Goal: Task Accomplishment & Management: Manage account settings

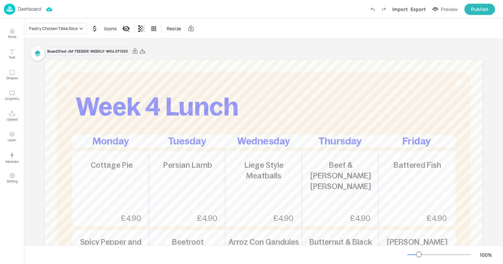
click at [9, 7] on img at bounding box center [9, 9] width 11 height 11
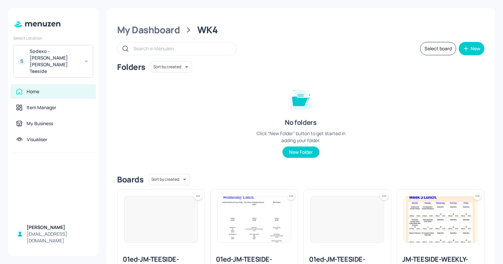
click at [41, 54] on div "Sodexo - [PERSON_NAME] [PERSON_NAME] Teeside" at bounding box center [55, 61] width 50 height 27
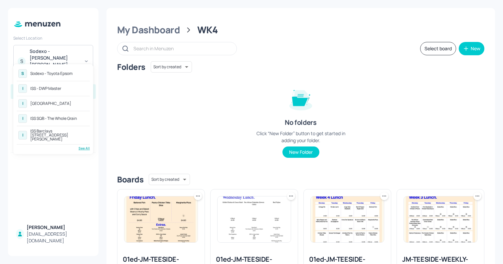
click at [86, 146] on div "See All" at bounding box center [53, 148] width 73 height 5
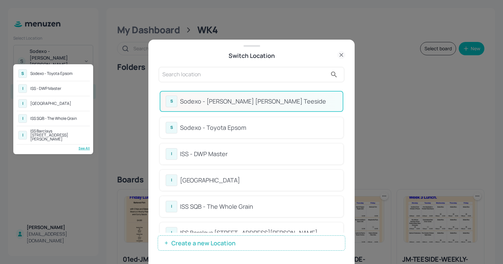
click at [191, 68] on div at bounding box center [251, 132] width 503 height 264
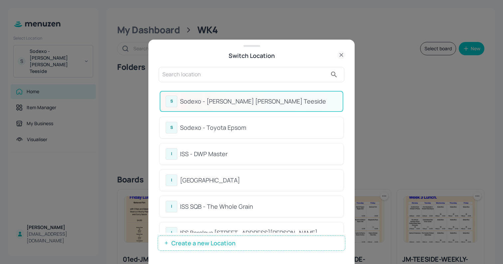
click at [183, 74] on input "text" at bounding box center [244, 74] width 165 height 11
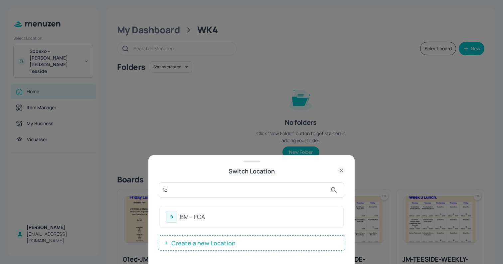
type input "fc"
click at [196, 218] on div "BM - FCA" at bounding box center [258, 216] width 157 height 9
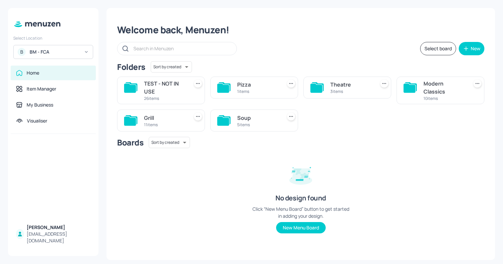
click at [249, 120] on div "Soup" at bounding box center [258, 118] width 42 height 8
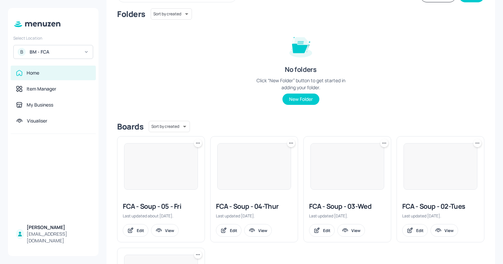
scroll to position [85, 0]
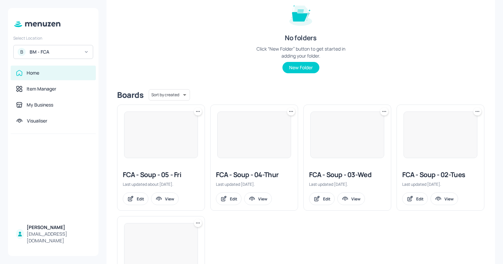
click at [164, 134] on img at bounding box center [161, 135] width 73 height 46
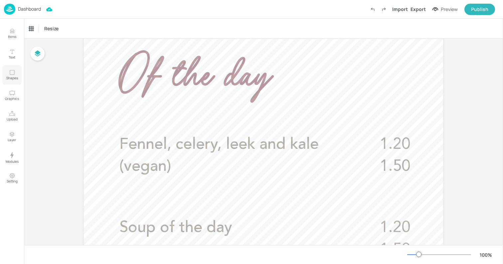
scroll to position [175, 0]
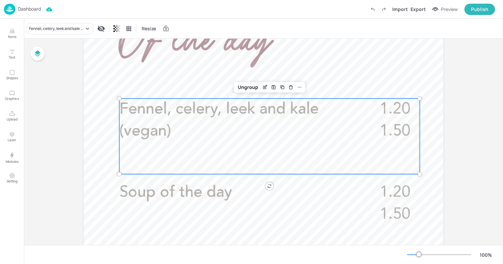
click at [135, 113] on span "Fennel, celery, leek and kale (vegan)" at bounding box center [219, 121] width 199 height 38
click at [263, 89] on icon "Edit Item" at bounding box center [264, 87] width 3 height 3
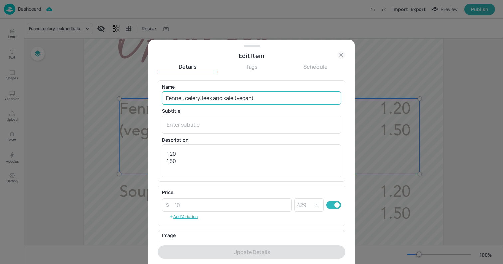
click at [199, 97] on input "Fennel, celery, leek and kale (vegan)" at bounding box center [251, 97] width 179 height 13
paste input "Spiced chicken, butternut squash and sweet potato soup (halal"
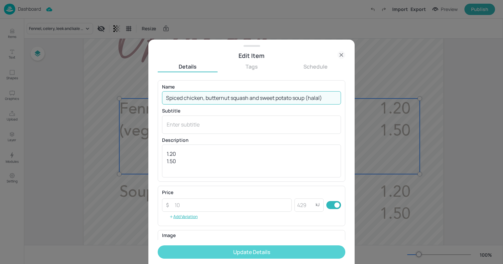
type input "Spiced chicken, butternut squash and sweet potato soup (halal)"
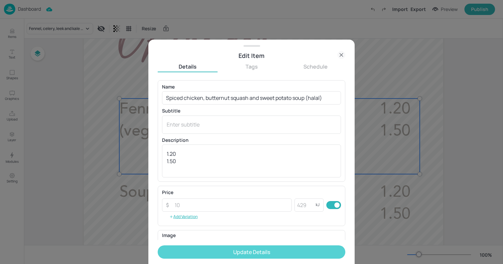
click at [204, 246] on button "Update Details" at bounding box center [252, 251] width 188 height 13
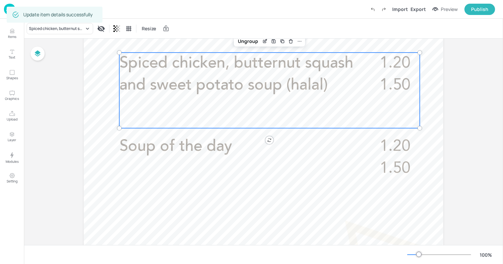
scroll to position [244, 0]
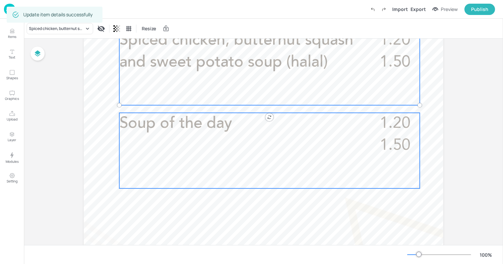
click at [161, 134] on p "Soup of the day" at bounding box center [237, 124] width 235 height 22
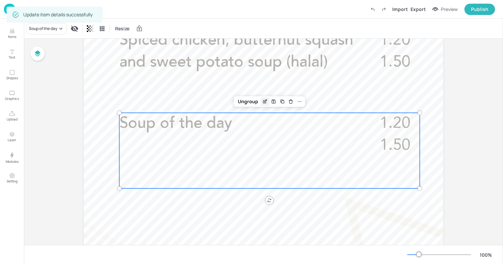
click at [264, 105] on div "Edit Item" at bounding box center [265, 101] width 9 height 9
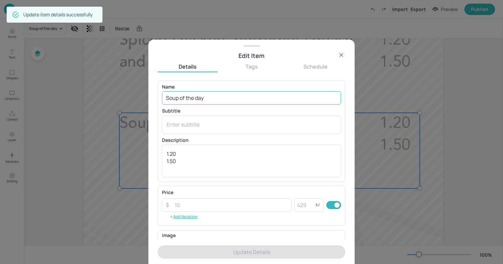
click at [219, 94] on input "Soup of the day" at bounding box center [251, 97] width 179 height 13
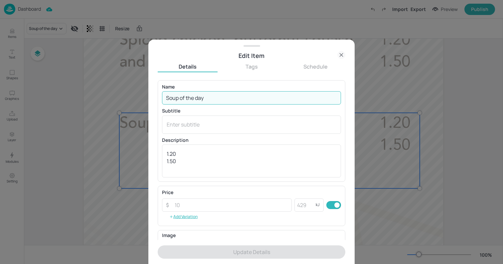
click at [219, 94] on input "Soup of the day" at bounding box center [251, 97] width 179 height 13
paste input "Kale, broccoli, spinach & dill soup (vegan)"
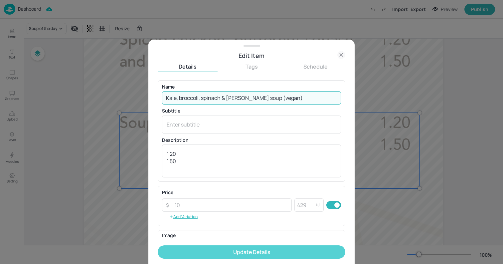
type input "Kale, broccoli, spinach & dill soup (vegan)"
click at [226, 255] on button "Update Details" at bounding box center [252, 251] width 188 height 13
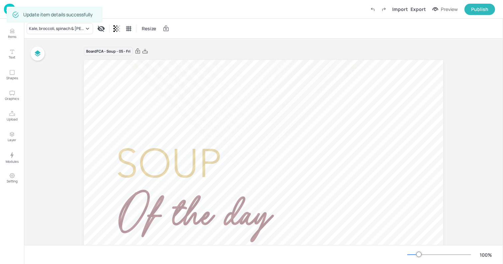
click at [220, 31] on div "Kale, broccoli, spinach & dill soup (vegan) Resize" at bounding box center [263, 29] width 479 height 20
click at [19, 5] on div "Dashboard" at bounding box center [22, 9] width 37 height 11
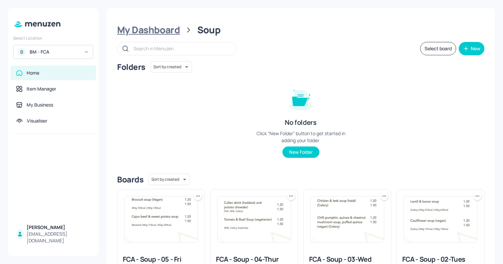
click at [162, 29] on div "My Dashboard" at bounding box center [148, 30] width 63 height 12
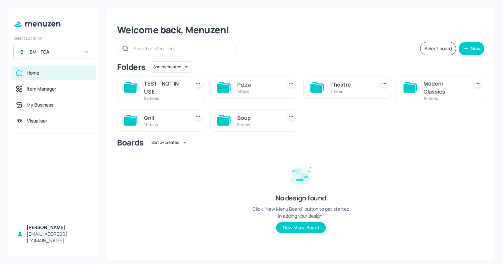
click at [435, 94] on div "Modern Classics" at bounding box center [445, 88] width 42 height 16
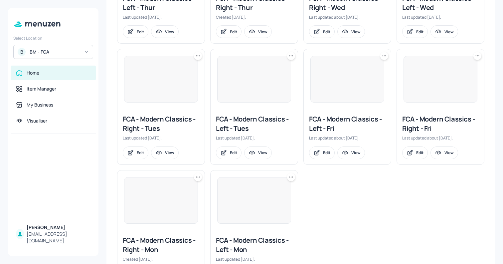
scroll to position [299, 0]
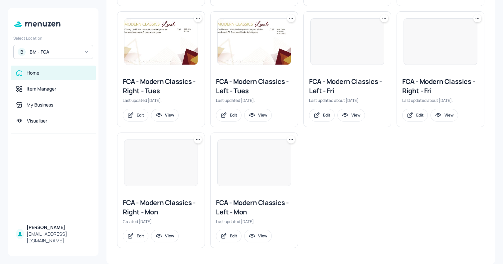
click at [421, 86] on div "FCA - Modern Classics - Right - Fri" at bounding box center [440, 86] width 77 height 19
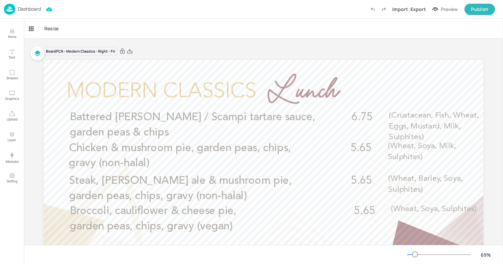
click at [8, 10] on img at bounding box center [9, 9] width 11 height 11
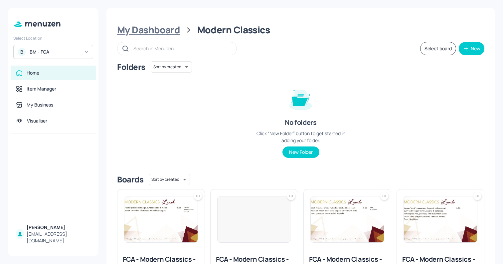
click at [152, 29] on div "My Dashboard" at bounding box center [148, 30] width 63 height 12
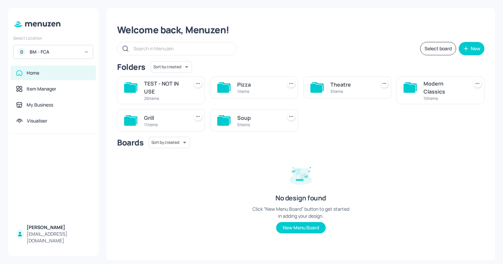
click at [176, 116] on div "Grill" at bounding box center [165, 118] width 42 height 8
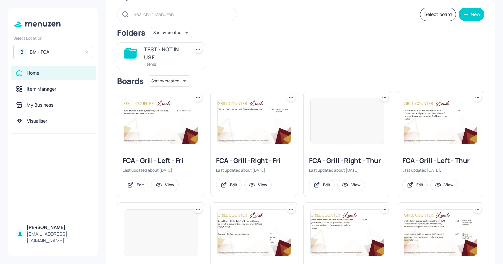
scroll to position [44, 0]
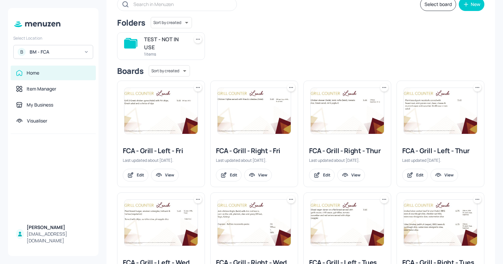
click at [236, 106] on img at bounding box center [254, 111] width 73 height 46
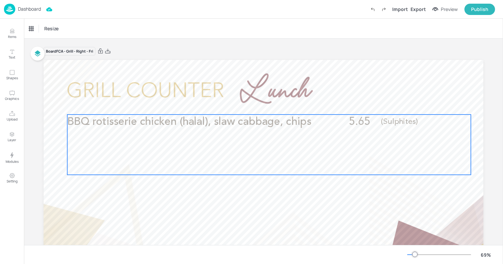
click at [191, 124] on span "BBQ rotisserie chicken (halal), slaw cabbage, chips" at bounding box center [189, 122] width 244 height 11
click at [262, 102] on icon "Edit Item" at bounding box center [265, 103] width 6 height 5
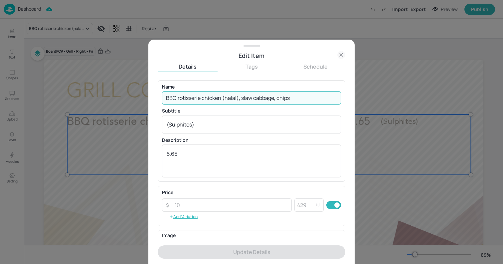
click at [212, 96] on input "BBQ rotisserie chicken (halal), slaw cabbage, chips" at bounding box center [251, 97] width 179 height 13
paste input "Rotisserie chicken, coleslaw, fries (Sesame, Sulphites)"
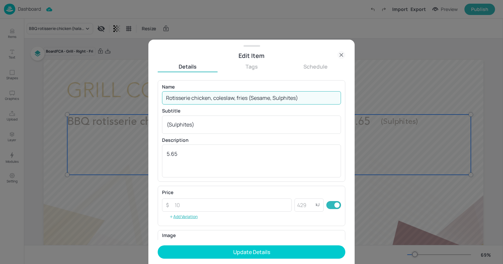
drag, startPoint x: 249, startPoint y: 99, endPoint x: 351, endPoint y: 103, distance: 102.0
click at [351, 103] on div "Edit Item Details Tags Schedule Name Rotisserie chicken, coleslaw, fries (Sesam…" at bounding box center [251, 152] width 206 height 224
type input "Rotisserie chicken, coleslaw, fries"
click at [230, 124] on textarea "(Sulphites)" at bounding box center [252, 124] width 170 height 7
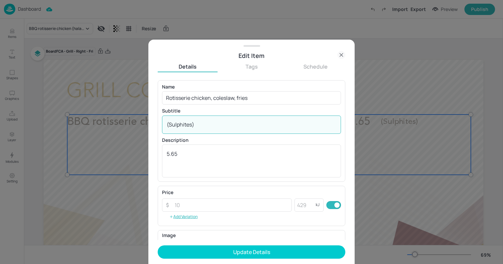
click at [230, 124] on textarea "(Sulphites)" at bounding box center [252, 124] width 170 height 7
paste textarea "esame, S"
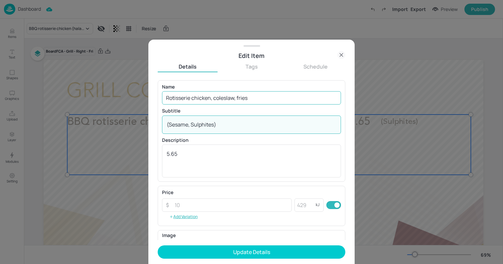
type textarea "(Sesame, Sulphites)"
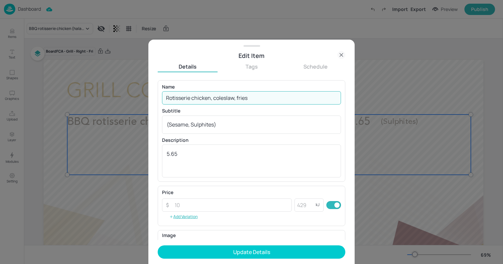
click at [266, 95] on input "Rotisserie chicken, coleslaw, fries" at bounding box center [251, 97] width 179 height 13
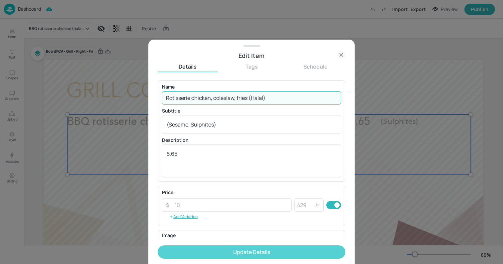
type input "Rotisserie chicken, coleslaw, fries (Halal)"
click at [229, 249] on button "Update Details" at bounding box center [252, 251] width 188 height 13
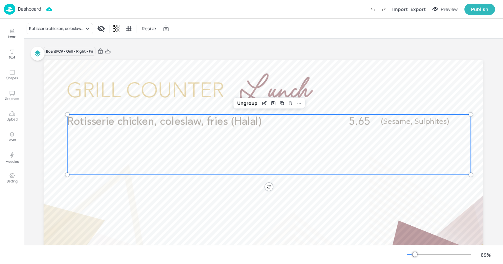
click at [234, 30] on div "Rotisserie chicken, coleslaw, fries (Halal) Resize" at bounding box center [263, 29] width 479 height 20
click at [14, 11] on img at bounding box center [9, 9] width 11 height 11
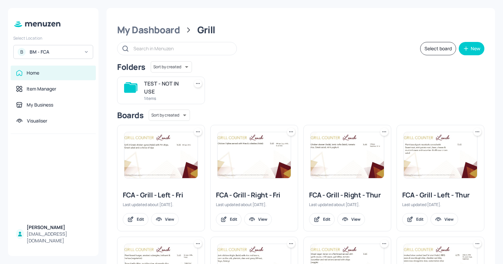
click at [139, 151] on img at bounding box center [161, 155] width 73 height 46
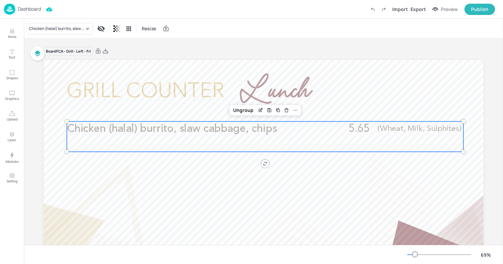
click at [152, 132] on span "Chicken (halal) burrito, slaw cabbage, chips" at bounding box center [172, 129] width 210 height 11
click at [260, 110] on icon "Edit Item" at bounding box center [261, 109] width 3 height 3
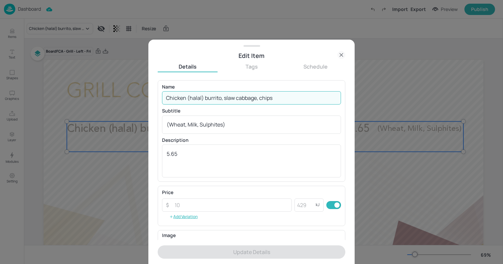
click at [207, 99] on input "Chicken (halal) burrito, slaw cabbage, chips" at bounding box center [251, 97] width 179 height 13
paste input "Southern fried chicken wrap, garden salad, fries (Sesame, Celery, Wheat, Sulphi…"
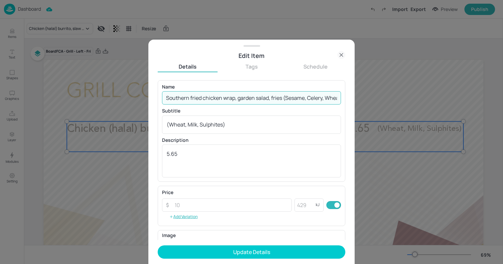
scroll to position [0, 34]
drag, startPoint x: 249, startPoint y: 98, endPoint x: 394, endPoint y: 100, distance: 145.5
click at [394, 100] on div "Edit Item Details Tags Schedule Name Southern fried chicken wrap, garden salad,…" at bounding box center [251, 132] width 503 height 264
type input "Southern fried chicken wrap, garden salad, fries"
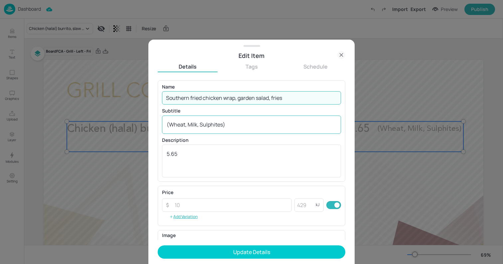
click at [235, 123] on textarea "(Wheat, Milk, Sulphites)" at bounding box center [252, 124] width 170 height 7
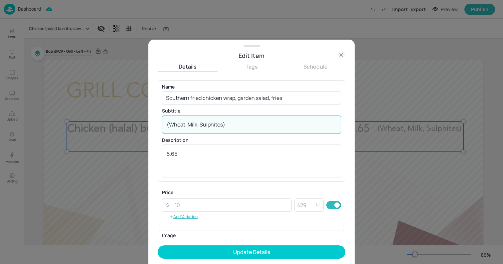
click at [235, 123] on textarea "(Wheat, Milk, Sulphites)" at bounding box center [252, 124] width 170 height 7
paste textarea "Sesame, Celery, Wheat"
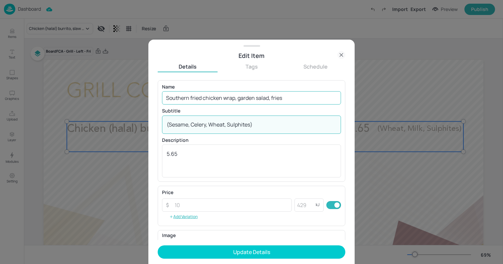
type textarea "(Sesame, Celery, Wheat, Sulphites)"
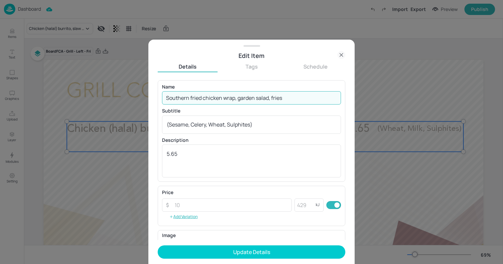
click at [299, 100] on input "Southern fried chicken wrap, garden salad, fries" at bounding box center [251, 97] width 179 height 13
type input "Southern fried chicken wrap, garden salad, fries (Halal)"
click at [158, 245] on button "Update Details" at bounding box center [252, 251] width 188 height 13
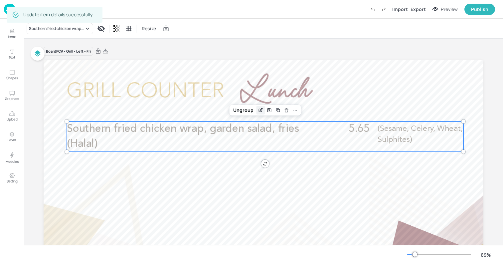
click at [259, 112] on icon "Edit Item" at bounding box center [261, 110] width 6 height 5
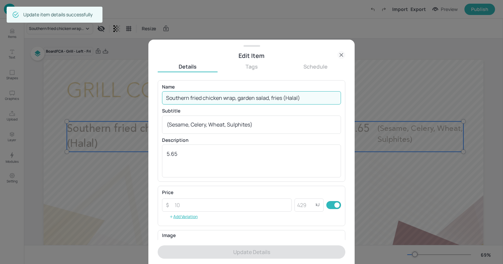
click at [210, 101] on input "Southern fried chicken wrap, garden salad, fries (Halal)" at bounding box center [251, 97] width 179 height 13
paste input "(halal), garden salad, fries (Sesame, Milk, Celery, Wheat, Sulphites"
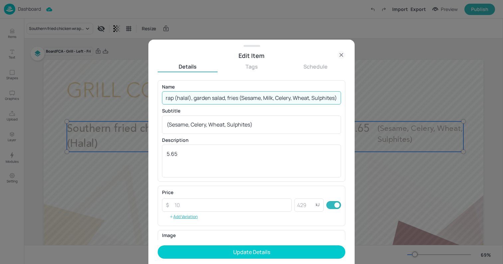
scroll to position [0, 64]
drag, startPoint x: 238, startPoint y: 98, endPoint x: 365, endPoint y: 101, distance: 126.5
click at [365, 101] on div "Edit Item Details Tags Schedule Name Southern fried chicken wrap (halal), garde…" at bounding box center [251, 132] width 503 height 264
type input "Southern fried chicken wrap (halal), garden salad, fries ("
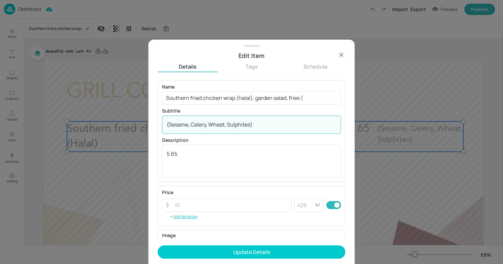
click at [218, 127] on textarea "(Sesame, Celery, Wheat, Sulphites)" at bounding box center [252, 124] width 170 height 7
paste textarea "Sesame, Milk"
click at [167, 125] on textarea "Sesame, Milk, Celery, Wheat, Sulphites)" at bounding box center [252, 124] width 170 height 7
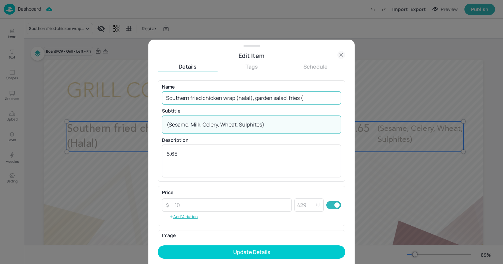
type textarea "(Sesame, Milk, Celery, Wheat, Sulphites)"
click at [312, 98] on input "Southern fried chicken wrap (halal), garden salad, fries (" at bounding box center [251, 97] width 179 height 13
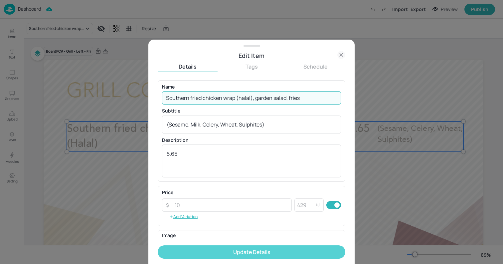
type input "Southern fried chicken wrap (halal), garden salad, fries"
click at [218, 252] on button "Update Details" at bounding box center [252, 251] width 188 height 13
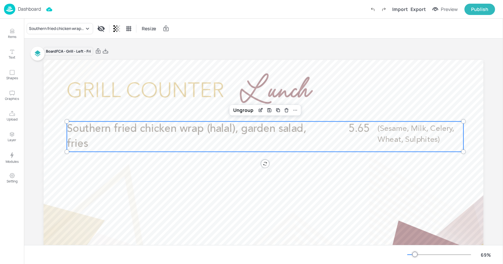
click at [212, 43] on div "Board FCA - Grill - Left - Fri Southern fried chicken wrap (halal), garden sala…" at bounding box center [264, 182] width 440 height 286
click at [18, 8] on p "Dashboard" at bounding box center [29, 9] width 23 height 5
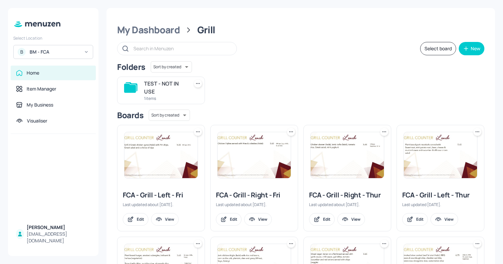
click at [150, 170] on img at bounding box center [161, 155] width 73 height 46
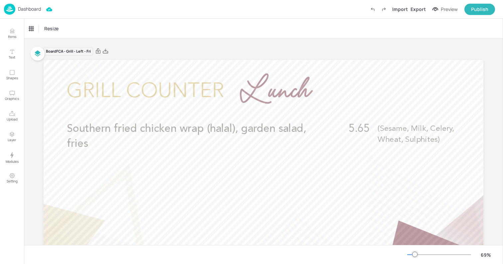
click at [15, 12] on img at bounding box center [9, 9] width 11 height 11
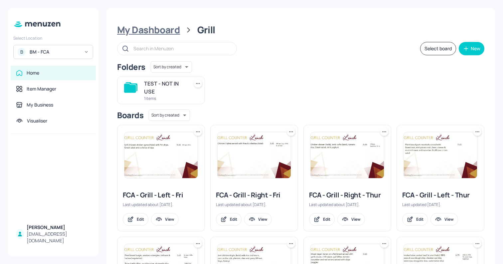
click at [151, 34] on div "My Dashboard" at bounding box center [148, 30] width 63 height 12
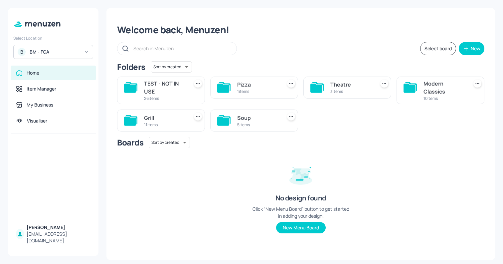
click at [432, 93] on div "Modern Classics" at bounding box center [445, 88] width 42 height 16
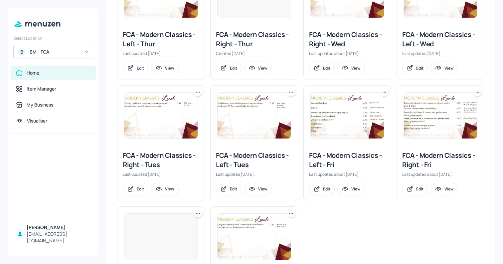
scroll to position [225, 0]
click at [362, 121] on img at bounding box center [347, 115] width 73 height 46
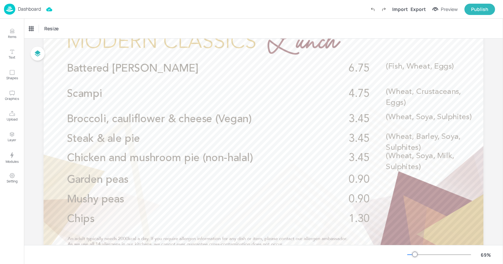
scroll to position [52, 0]
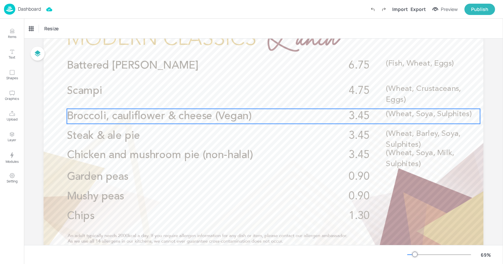
click at [133, 113] on span "Broccoli, cauliflower & cheese (Vegan)" at bounding box center [159, 116] width 185 height 11
click at [268, 98] on icon "Edit Item" at bounding box center [269, 97] width 3 height 3
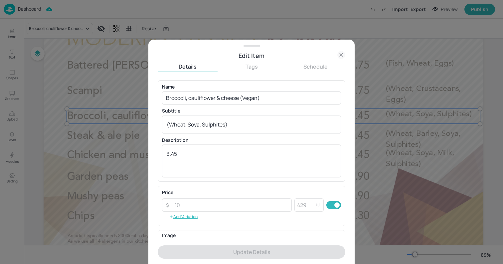
click at [243, 105] on div "Name Broccoli, cauliflower & cheese (Vegan) ​ Subtitle (Wheat, Soya, Sulphites)…" at bounding box center [251, 131] width 179 height 93
click at [237, 98] on input "Broccoli, cauliflower & cheese (Vegan)" at bounding box center [251, 97] width 179 height 13
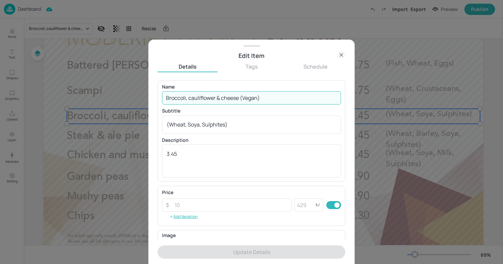
click at [237, 98] on input "Broccoli, cauliflower & cheese (Vegan)" at bounding box center [251, 97] width 179 height 13
paste input "Sweet potato, spinach & coconut pie, garden peas, chips, gravy (vegan) (Wheat, …"
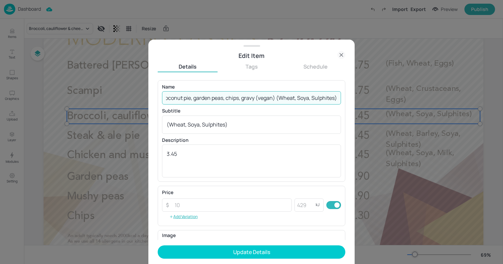
drag, startPoint x: 275, startPoint y: 97, endPoint x: 398, endPoint y: 98, distance: 123.2
click at [398, 98] on div "Edit Item Details Tags Schedule Name Sweet potato, spinach & coconut pie, garde…" at bounding box center [251, 132] width 503 height 264
type input "Sweet potato, spinach & coconut pie, garden peas, chips, gravy (vegan)"
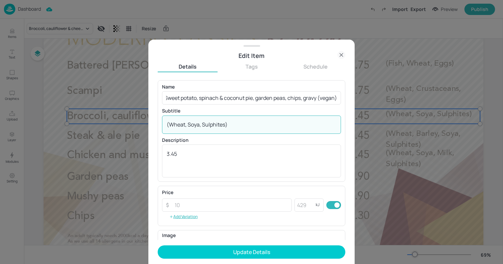
scroll to position [0, 0]
click at [250, 128] on textarea "(Wheat, Soya, Sulphites)" at bounding box center [252, 124] width 170 height 7
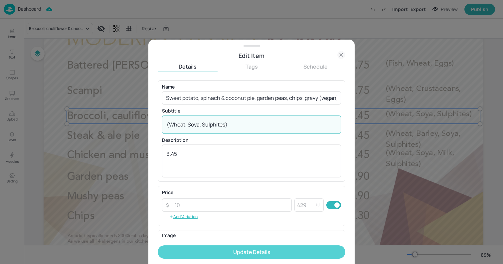
click at [229, 253] on button "Update Details" at bounding box center [252, 251] width 188 height 13
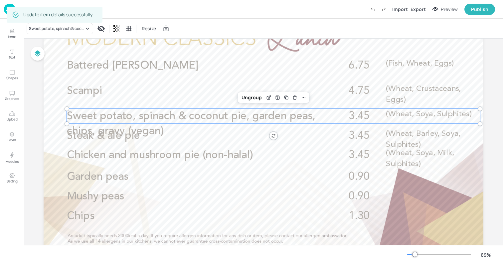
click at [129, 138] on p "Sweet potato, spinach & coconut pie, garden peas, chips, gravy (vegan)" at bounding box center [191, 124] width 249 height 30
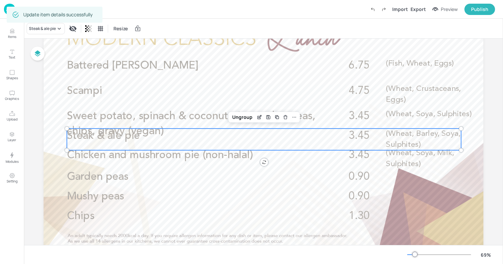
click at [120, 139] on span "Steak & ale pie" at bounding box center [103, 136] width 73 height 11
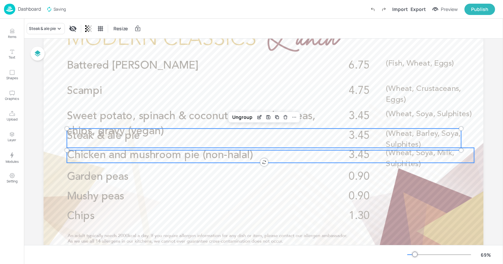
click at [105, 153] on span "Chicken and mushroom pie (non-halal)" at bounding box center [160, 155] width 186 height 11
click at [85, 140] on span "Steak & ale pie" at bounding box center [103, 136] width 73 height 11
click at [76, 156] on span "Chicken and mushroom pie (non-halal)" at bounding box center [160, 155] width 186 height 11
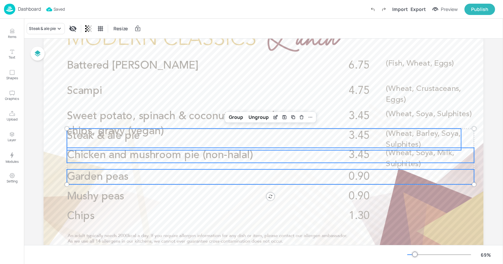
click at [73, 180] on span "Garden peas" at bounding box center [98, 176] width 62 height 11
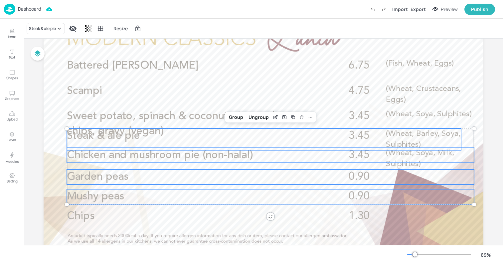
click at [73, 192] on span "Mushy peas" at bounding box center [95, 196] width 57 height 11
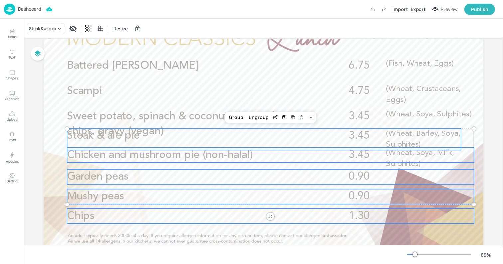
click at [73, 213] on span "Chips" at bounding box center [81, 216] width 28 height 11
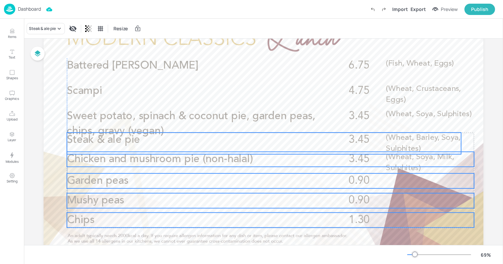
drag, startPoint x: 78, startPoint y: 139, endPoint x: 78, endPoint y: 143, distance: 4.0
click at [78, 8] on div "Battered haddock 6.75 (Fish, Wheat, Eggs) Chicken and mushroom pie (non-halal) …" at bounding box center [264, 8] width 440 height 0
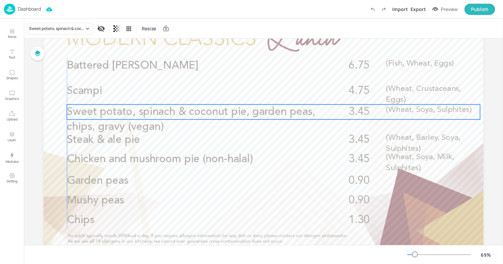
drag, startPoint x: 78, startPoint y: 119, endPoint x: 78, endPoint y: 114, distance: 4.3
click at [78, 114] on span "Sweet potato, spinach & coconut pie, garden peas, chips, gravy (vegan)" at bounding box center [191, 120] width 249 height 26
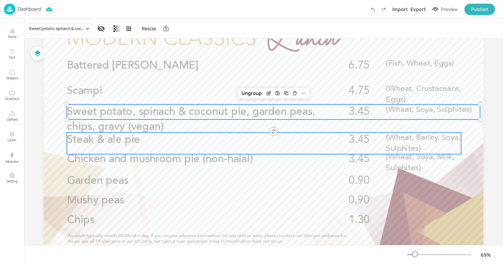
click at [136, 143] on span "Steak & ale pie" at bounding box center [103, 139] width 73 height 11
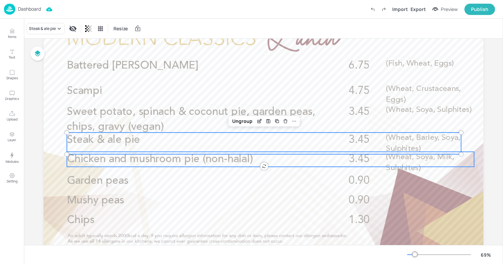
click at [80, 158] on span "Chicken and mushroom pie (non-halal)" at bounding box center [160, 159] width 186 height 11
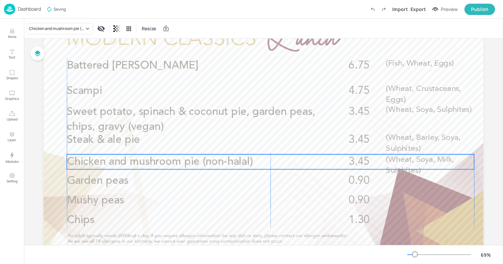
click at [85, 160] on span "Chicken and mushroom pie (non-halal)" at bounding box center [160, 161] width 186 height 11
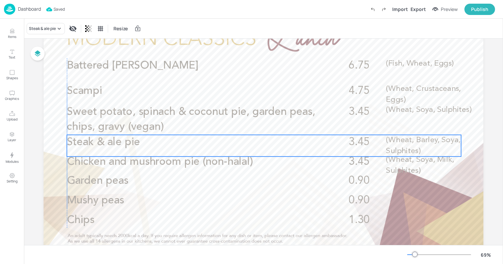
click at [82, 145] on span "Steak & ale pie" at bounding box center [103, 142] width 73 height 11
click at [238, 125] on div "Ungroup" at bounding box center [243, 123] width 26 height 9
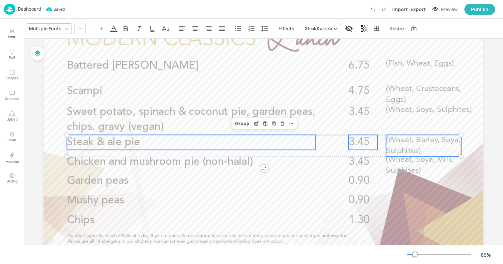
click at [238, 125] on div "Group" at bounding box center [243, 123] width 20 height 9
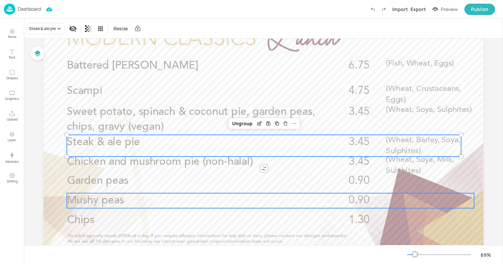
click at [79, 201] on span "Mushy peas" at bounding box center [95, 200] width 57 height 11
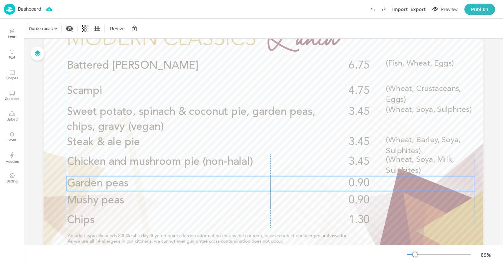
click at [81, 184] on span "Garden peas" at bounding box center [98, 183] width 62 height 11
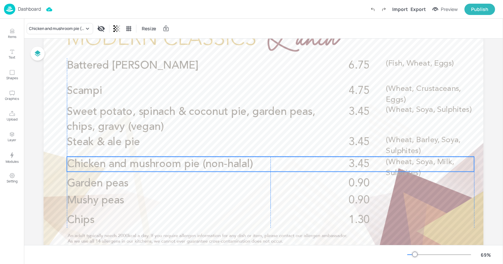
click at [82, 168] on span "Chicken and mushroom pie (non-halal)" at bounding box center [160, 164] width 186 height 11
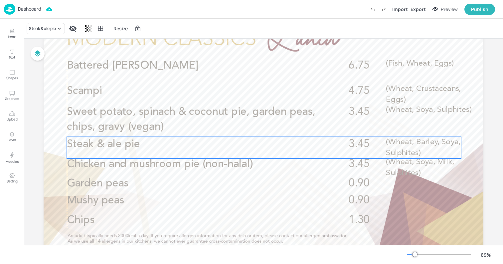
click at [81, 148] on span "Steak & ale pie" at bounding box center [103, 144] width 73 height 11
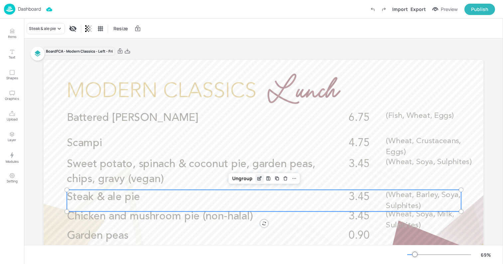
click at [258, 176] on icon "Edit Item" at bounding box center [260, 178] width 6 height 5
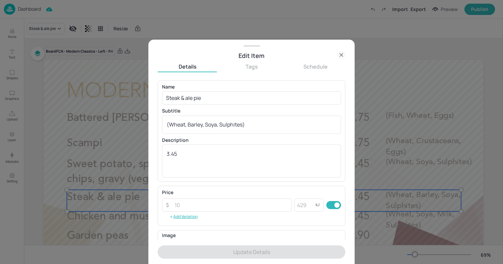
click at [258, 176] on div "Edit Item Details Tags Schedule Name Steak & ale pie ​ Subtitle (Wheat, Barley,…" at bounding box center [251, 132] width 503 height 264
click at [204, 105] on input "Steak & ale pie" at bounding box center [251, 97] width 179 height 13
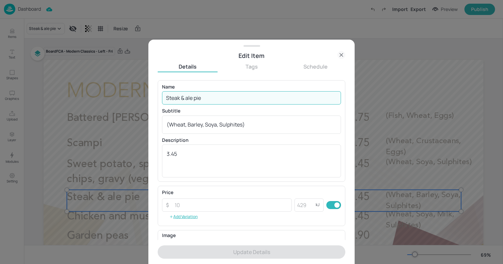
click at [195, 100] on input "Steak & ale pie" at bounding box center [251, 97] width 179 height 13
paste input ", Harvey’s ale & mushroom pie, garden peas, chips, gravy (non-halal) (Wheat, Ba…"
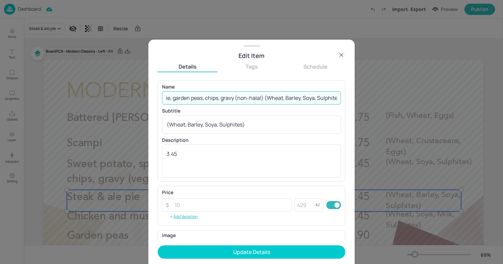
drag, startPoint x: 322, startPoint y: 99, endPoint x: 362, endPoint y: 105, distance: 40.4
click at [362, 105] on div "Edit Item Details Tags Schedule Name Steak, Harvey’s ale & mushroom pie, garden…" at bounding box center [251, 132] width 503 height 264
type input "Steak, Harvey’s ale & mushroom pie, garden peas, chips, gravy (non-halal) (Whea…"
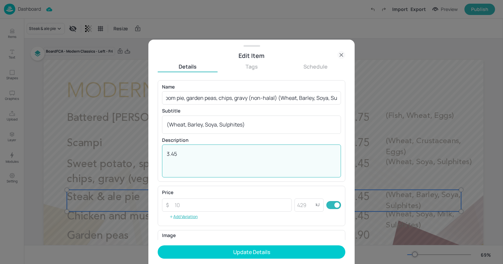
scroll to position [0, 0]
click at [183, 153] on textarea "3.45" at bounding box center [252, 161] width 170 height 22
paste textarea "£5.65"
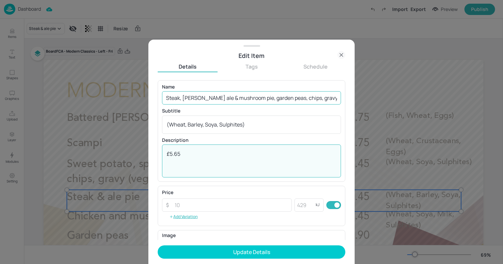
type textarea "£5.65"
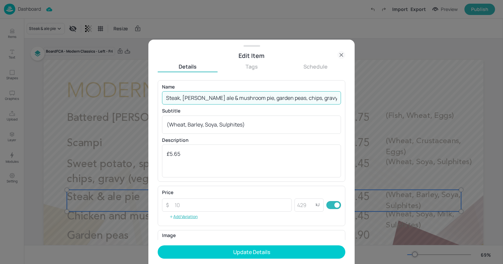
click at [319, 99] on input "Steak, Harvey’s ale & mushroom pie, garden peas, chips, gravy (non-halal) (Whea…" at bounding box center [251, 97] width 179 height 13
drag, startPoint x: 304, startPoint y: 99, endPoint x: 440, endPoint y: 105, distance: 136.3
click at [440, 105] on div "Edit Item Details Tags Schedule Name Steak, Harvey’s ale & mushroom pie, garden…" at bounding box center [251, 132] width 503 height 264
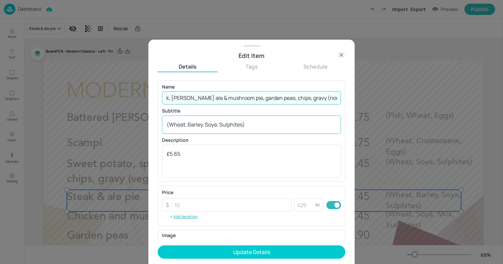
type input "Steak, Harvey’s ale & mushroom pie, garden peas, chips, gravy (non-halal)"
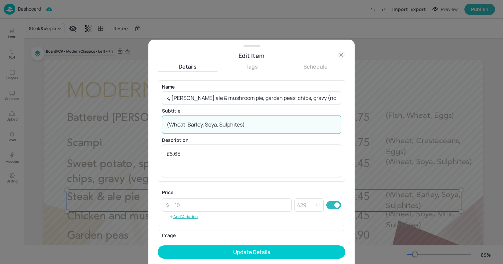
scroll to position [0, 0]
click at [209, 124] on textarea "(Wheat, Barley, Soya, Sulphites)" at bounding box center [252, 124] width 170 height 7
paste textarea
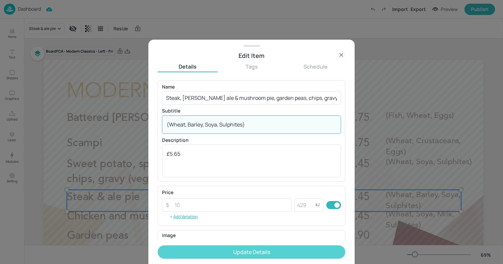
type textarea "(Wheat, Barley, Soya, Sulphites)"
click at [219, 251] on button "Update Details" at bounding box center [252, 251] width 188 height 13
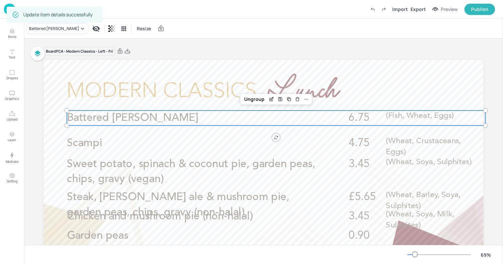
click at [168, 121] on p "Battered haddock" at bounding box center [191, 118] width 249 height 15
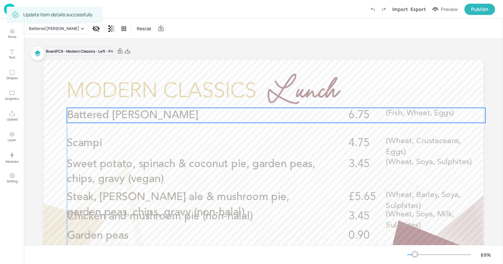
click at [155, 116] on p "Battered haddock" at bounding box center [191, 115] width 249 height 15
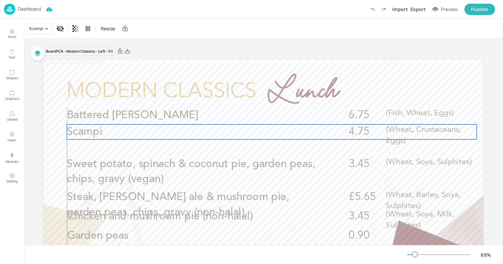
drag, startPoint x: 102, startPoint y: 141, endPoint x: 101, endPoint y: 130, distance: 11.4
click at [101, 130] on p "Scampi" at bounding box center [191, 132] width 249 height 15
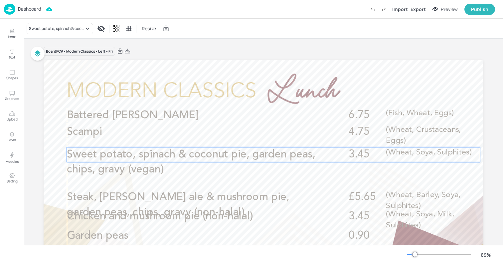
drag, startPoint x: 94, startPoint y: 161, endPoint x: 94, endPoint y: 151, distance: 9.7
click at [94, 151] on span "Sweet potato, spinach & coconut pie, garden peas, chips, gravy (vegan)" at bounding box center [191, 162] width 249 height 26
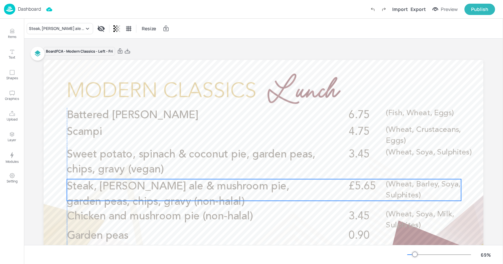
drag, startPoint x: 76, startPoint y: 197, endPoint x: 76, endPoint y: 186, distance: 10.7
click at [76, 186] on span "Steak, Harvey’s ale & mushroom pie, garden peas, chips, gravy (non-halal)" at bounding box center [178, 194] width 223 height 26
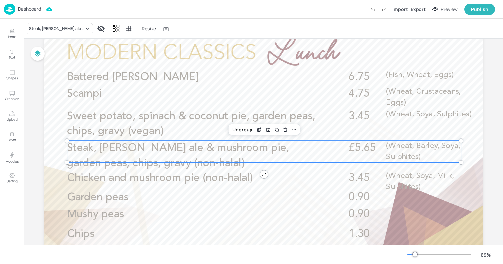
scroll to position [79, 0]
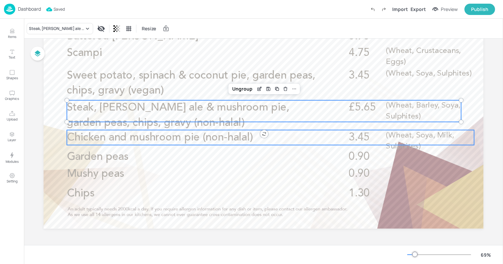
click at [183, 139] on span "Chicken and mushroom pie (non-halal)" at bounding box center [160, 137] width 186 height 11
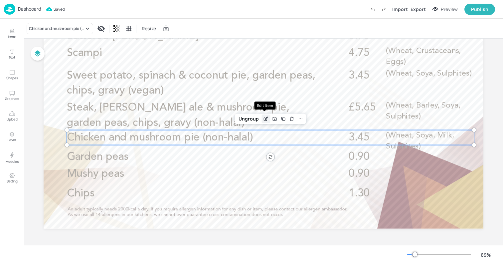
click at [263, 119] on icon "Edit Item" at bounding box center [266, 118] width 6 height 5
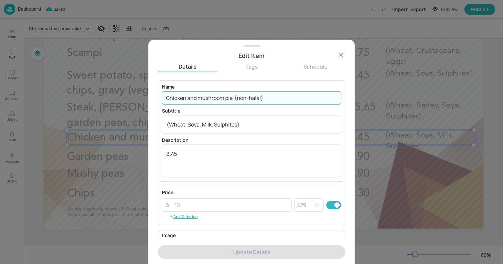
click at [201, 95] on input "Chicken and mushroom pie (non-halal)" at bounding box center [251, 97] width 179 height 13
paste input "& mushroom pie, garden peas, chips, gravy (non-halal) (Wheat, Soya, Milk, Sulph…"
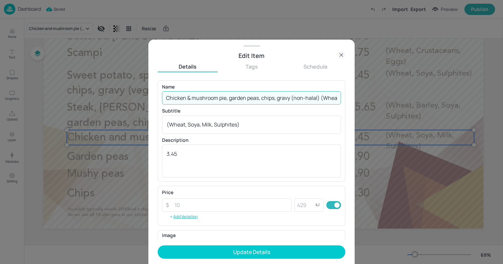
scroll to position [0, 73]
click at [320, 97] on input "Chicken & mushroom pie, garden peas, chips, gravy (non-halal) (Wheat, Soya, Mil…" at bounding box center [251, 97] width 179 height 13
type input "Chicken & mushroom pie, garden peas, chips, gravy (non-halal) (Wheat, Soya, Mil…"
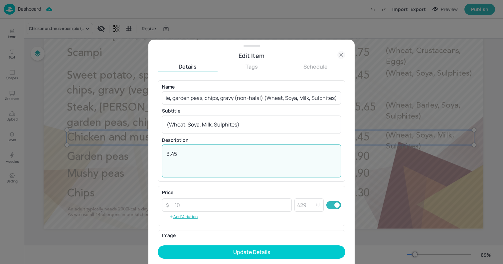
scroll to position [0, 0]
click at [192, 151] on textarea "3.45" at bounding box center [252, 161] width 170 height 22
paste textarea "£5.65"
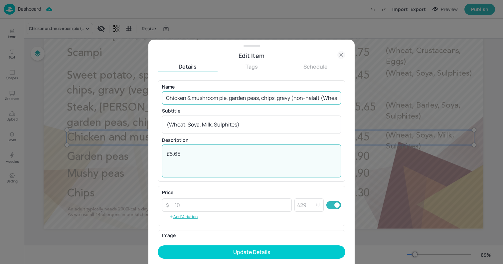
type textarea "£5.65"
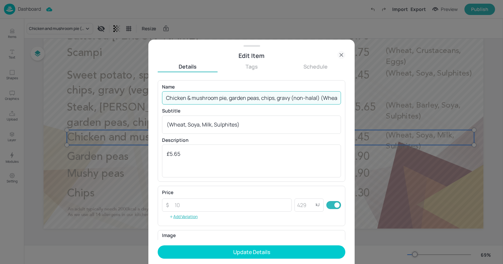
scroll to position [0, 58]
drag, startPoint x: 322, startPoint y: 99, endPoint x: 413, endPoint y: 104, distance: 91.7
click at [413, 104] on div "Edit Item Details Tags Schedule Name Chicken & mushroom pie, garden peas, chips…" at bounding box center [251, 132] width 503 height 264
type input "Chicken & mushroom pie, garden peas, chips, gravy (non-halal)"
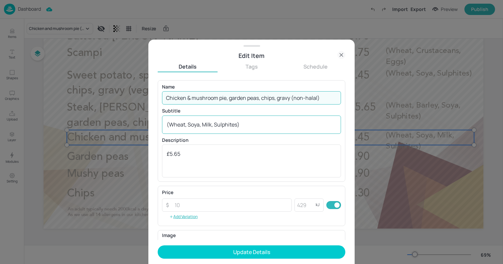
click at [228, 127] on textarea "(Wheat, Soya, Milk, Sulphites)" at bounding box center [252, 124] width 170 height 7
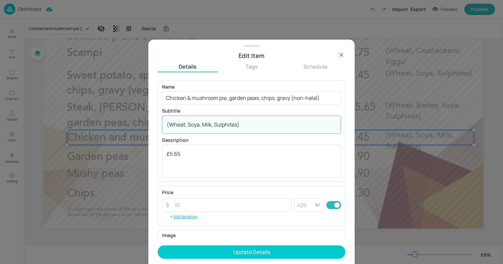
click at [228, 127] on textarea "(Wheat, Soya, Milk, Sulphites)" at bounding box center [252, 124] width 170 height 7
paste textarea
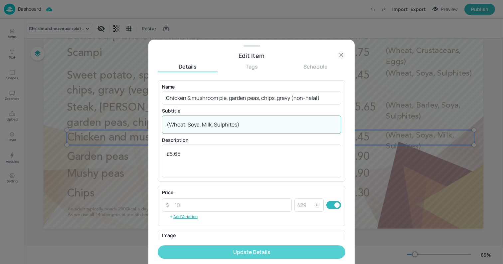
type textarea "(Wheat, Soya, Milk, Sulphites)"
click at [192, 251] on button "Update Details" at bounding box center [252, 251] width 188 height 13
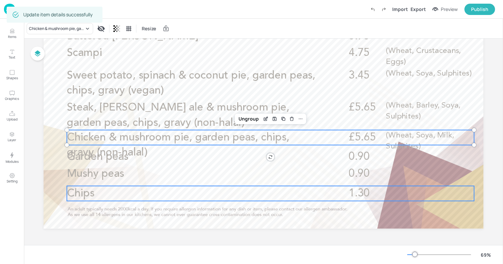
click at [79, 191] on span "Chips" at bounding box center [81, 193] width 28 height 11
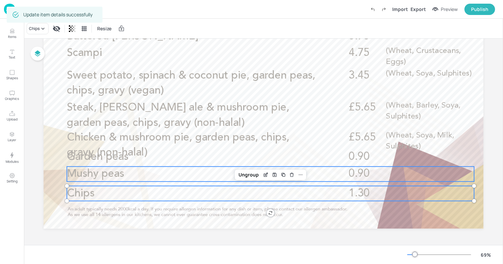
click at [79, 173] on span "Mushy peas" at bounding box center [95, 173] width 57 height 11
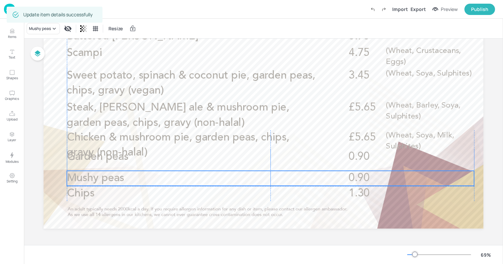
drag, startPoint x: 86, startPoint y: 173, endPoint x: 86, endPoint y: 178, distance: 4.7
click at [86, 178] on span "Mushy peas" at bounding box center [95, 178] width 57 height 11
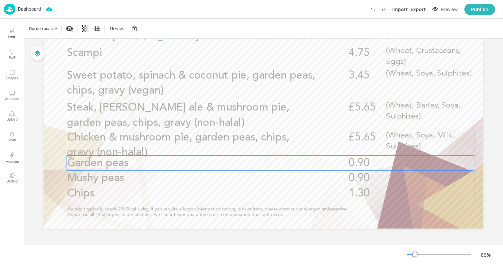
drag, startPoint x: 83, startPoint y: 156, endPoint x: 83, endPoint y: 162, distance: 6.0
click at [83, 162] on span "Garden peas" at bounding box center [98, 163] width 62 height 11
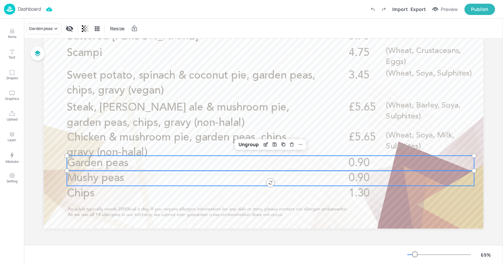
click at [78, 174] on span "Mushy peas" at bounding box center [95, 178] width 57 height 11
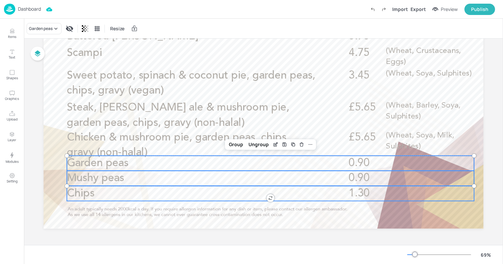
click at [76, 192] on span "Chips" at bounding box center [81, 193] width 28 height 11
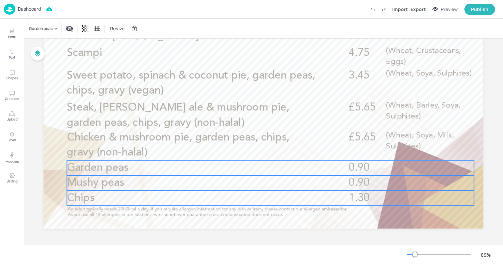
drag, startPoint x: 78, startPoint y: 164, endPoint x: 77, endPoint y: 169, distance: 5.0
click at [77, 169] on span "Garden peas" at bounding box center [98, 167] width 62 height 11
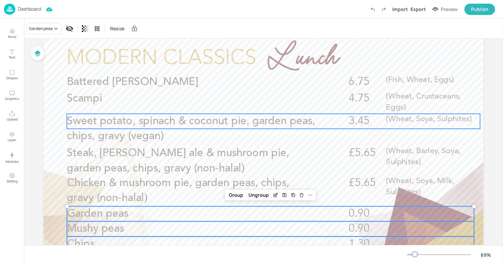
scroll to position [23, 0]
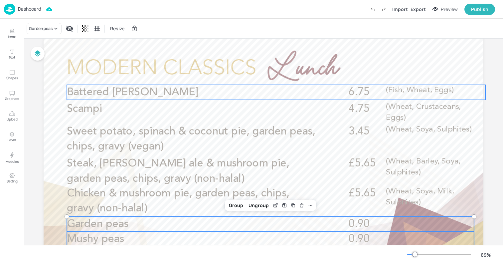
click at [86, 89] on span "Battered haddock" at bounding box center [132, 92] width 131 height 11
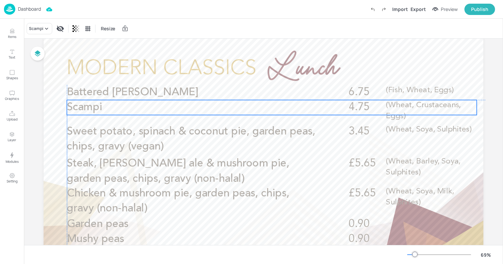
click at [81, 111] on span "Scampi" at bounding box center [84, 107] width 35 height 11
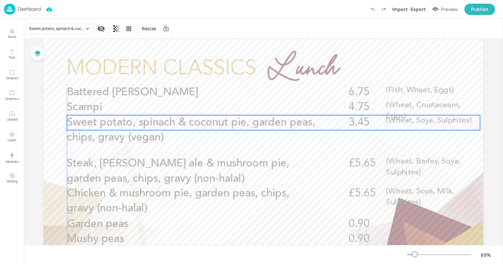
drag, startPoint x: 79, startPoint y: 130, endPoint x: 79, endPoint y: 122, distance: 8.7
click at [79, 122] on span "Sweet potato, spinach & coconut pie, garden peas, chips, gravy (vegan)" at bounding box center [191, 130] width 249 height 26
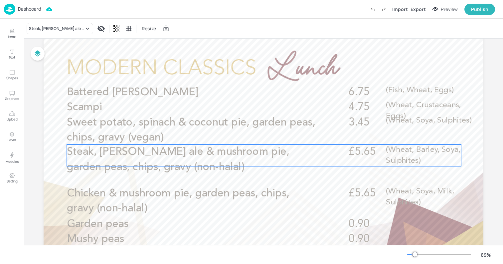
drag, startPoint x: 77, startPoint y: 160, endPoint x: 77, endPoint y: 149, distance: 11.0
click at [77, 149] on span "Steak, Harvey’s ale & mushroom pie, garden peas, chips, gravy (non-halal)" at bounding box center [178, 159] width 223 height 26
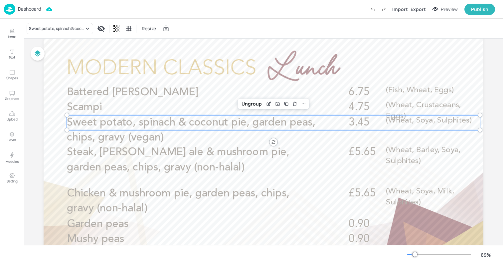
click at [75, 129] on p "Sweet potato, spinach & coconut pie, garden peas, chips, gravy (vegan)" at bounding box center [191, 130] width 249 height 30
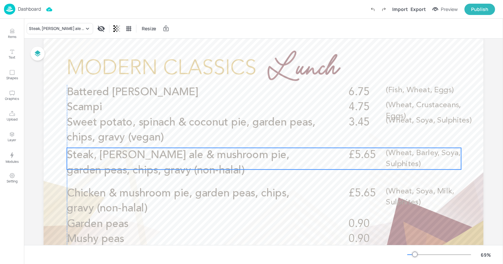
click at [83, 159] on span "Steak, Harvey’s ale & mushroom pie, garden peas, chips, gravy (non-halal)" at bounding box center [178, 163] width 223 height 26
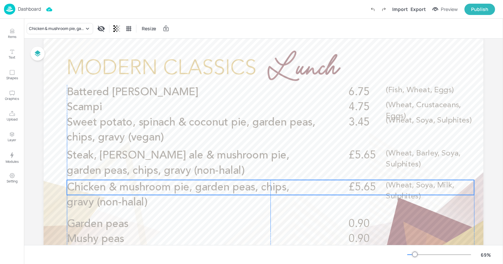
drag, startPoint x: 81, startPoint y: 195, endPoint x: 81, endPoint y: 189, distance: 6.0
click at [81, 189] on span "Chicken & mushroom pie, garden peas, chips, gravy (non-halal)" at bounding box center [178, 195] width 223 height 26
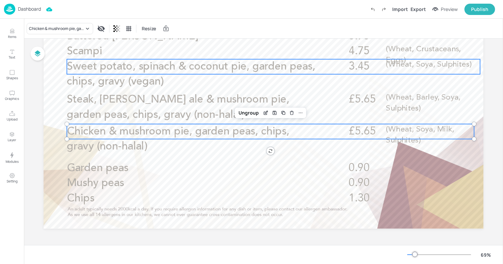
click at [279, 70] on span "Sweet potato, spinach & coconut pie, garden peas, chips, gravy (vegan)" at bounding box center [191, 74] width 249 height 26
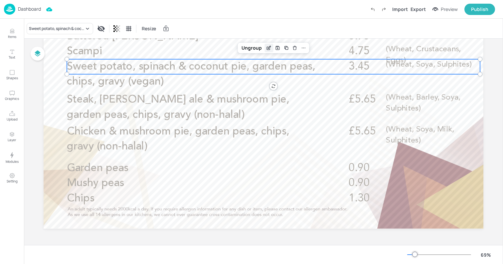
click at [268, 47] on icon "Edit Item" at bounding box center [269, 47] width 3 height 3
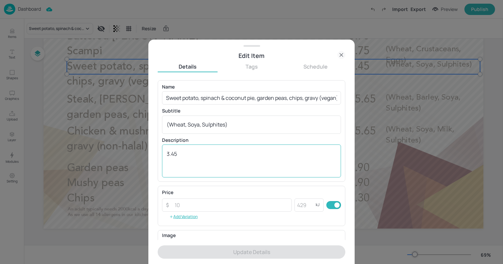
click at [191, 160] on textarea "3.45" at bounding box center [252, 161] width 170 height 22
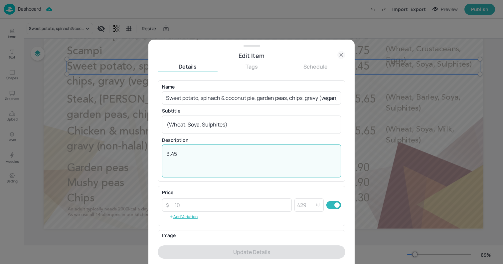
click at [191, 160] on textarea "3.45" at bounding box center [252, 161] width 170 height 22
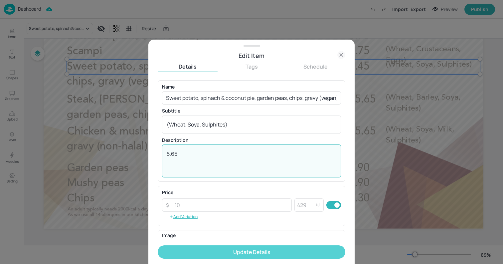
type textarea "5.65"
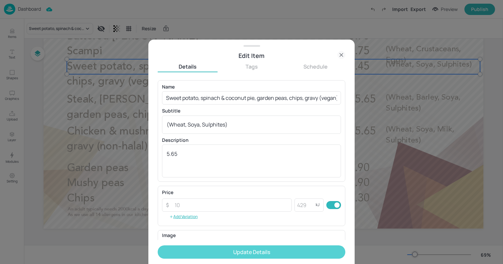
click at [197, 249] on button "Update Details" at bounding box center [252, 251] width 188 height 13
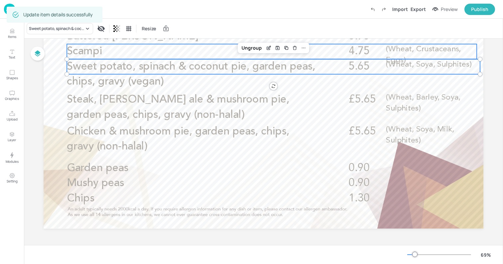
scroll to position [66, 0]
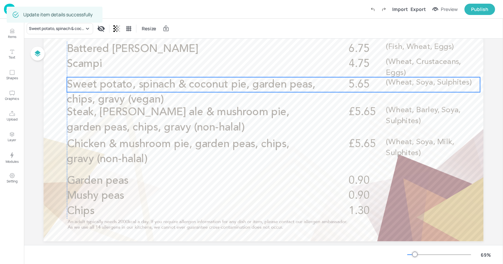
drag, startPoint x: 335, startPoint y: 82, endPoint x: 335, endPoint y: 88, distance: 5.3
click at [335, 88] on div "Sweet potato, spinach & coconut pie, garden peas, chips, gravy (vegan) 5.65 (Wh…" at bounding box center [273, 84] width 413 height 15
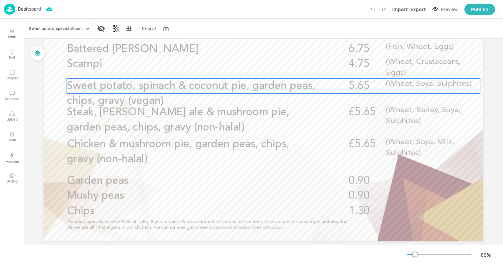
click at [335, 89] on div "Sweet potato, spinach & coconut pie, garden peas, chips, gravy (vegan) 5.65 (Wh…" at bounding box center [273, 86] width 413 height 15
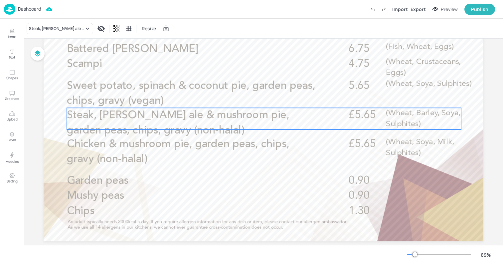
click at [185, 113] on span "Steak, Harvey’s ale & mushroom pie, garden peas, chips, gravy (non-halal)" at bounding box center [178, 123] width 223 height 26
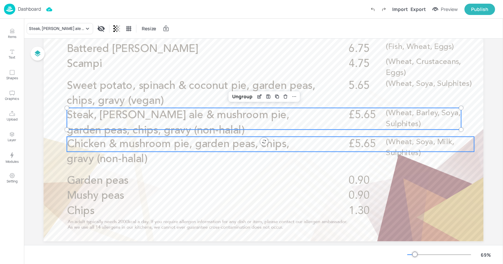
scroll to position [0, 0]
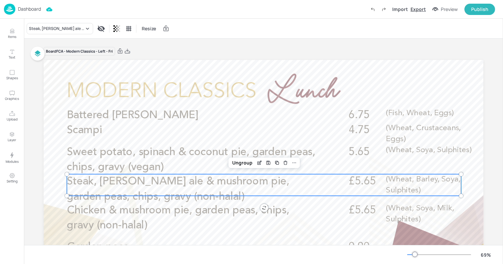
click at [417, 10] on div "Export" at bounding box center [418, 9] width 15 height 7
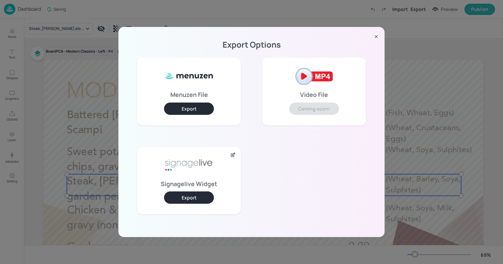
click at [191, 194] on button "Export" at bounding box center [189, 197] width 50 height 12
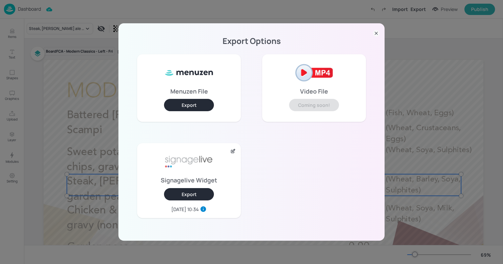
click at [70, 5] on div "Export Options Menuzen File Export Video File Coming soon! Signagelive Widget E…" at bounding box center [251, 132] width 503 height 264
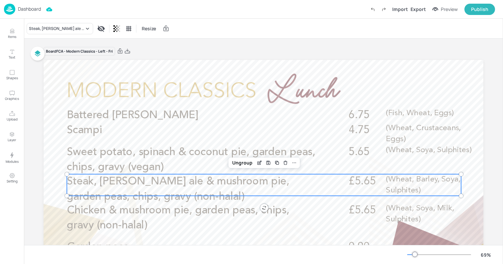
click at [69, 5] on div "Dashboard Import Export Preview Publish" at bounding box center [249, 9] width 491 height 18
click at [9, 8] on img at bounding box center [9, 9] width 11 height 11
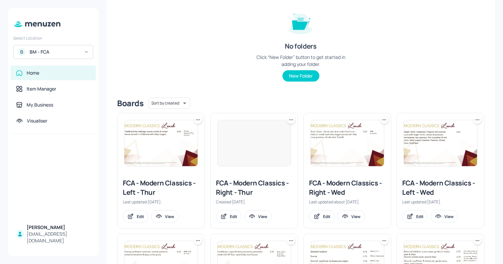
scroll to position [76, 0]
click at [240, 134] on div at bounding box center [254, 144] width 74 height 47
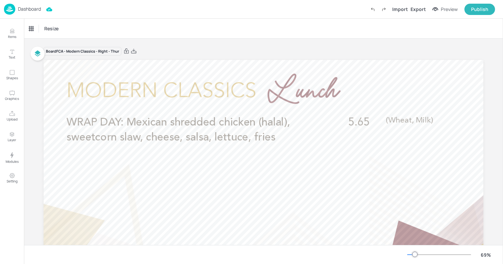
click at [10, 11] on img at bounding box center [9, 9] width 11 height 11
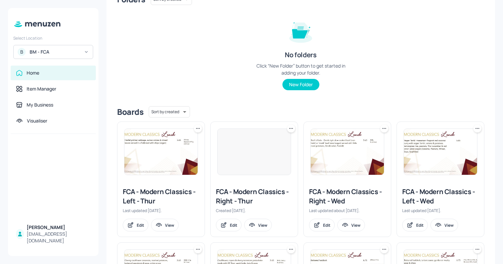
scroll to position [69, 0]
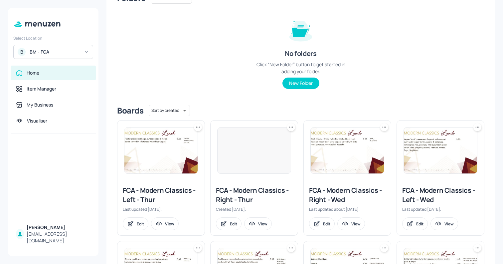
click at [160, 150] on img at bounding box center [161, 151] width 73 height 46
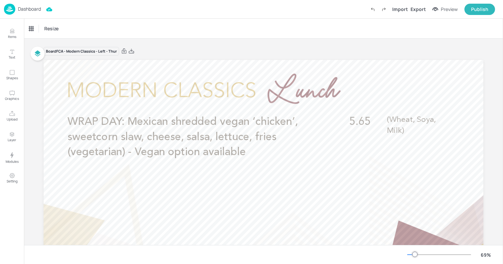
click at [18, 7] on p "Dashboard" at bounding box center [29, 9] width 23 height 5
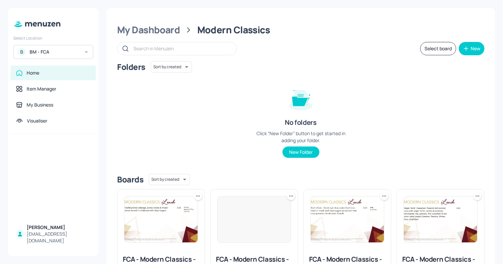
click at [250, 213] on div at bounding box center [254, 219] width 74 height 47
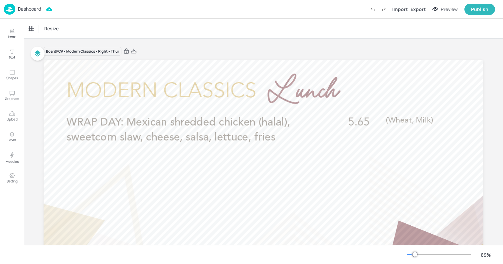
click at [14, 11] on img at bounding box center [9, 9] width 11 height 11
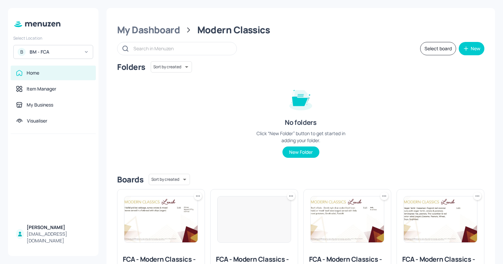
scroll to position [299, 0]
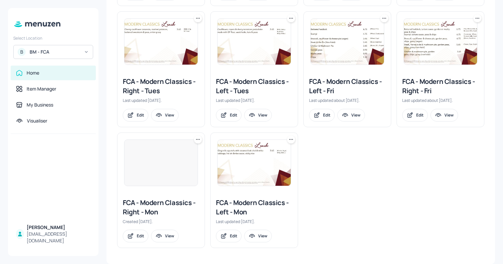
click at [341, 53] on img at bounding box center [347, 42] width 73 height 46
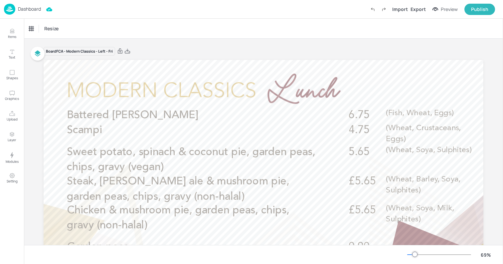
click at [11, 10] on img at bounding box center [9, 9] width 11 height 11
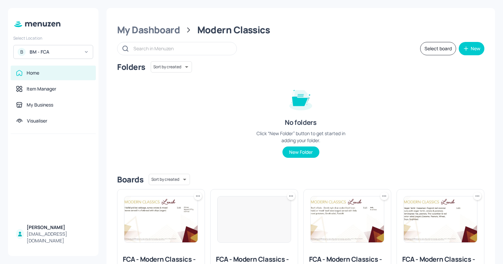
scroll to position [299, 0]
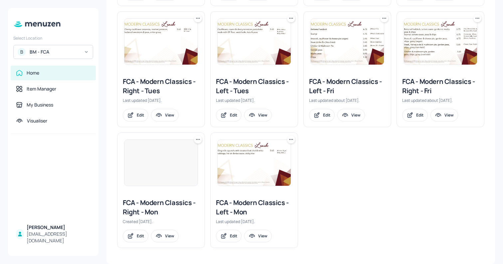
click at [404, 46] on img at bounding box center [440, 42] width 73 height 46
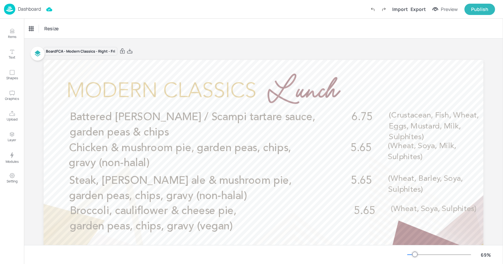
click at [22, 9] on p "Dashboard" at bounding box center [29, 9] width 23 height 5
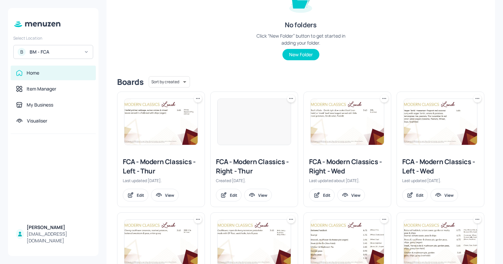
scroll to position [299, 0]
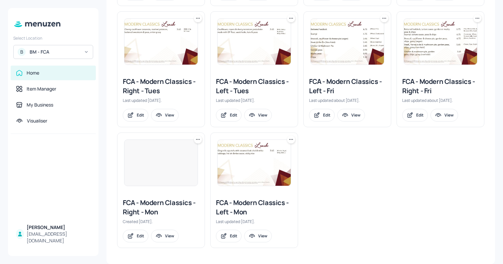
click at [327, 57] on img at bounding box center [347, 42] width 73 height 46
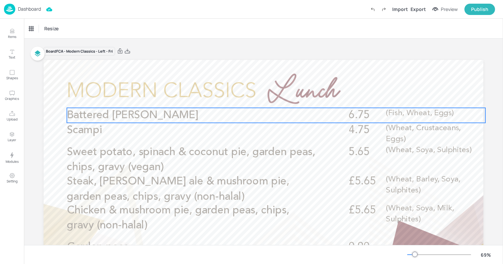
click at [140, 111] on span "Battered haddock" at bounding box center [132, 115] width 131 height 11
click at [270, 95] on icon "Edit Item" at bounding box center [272, 96] width 6 height 5
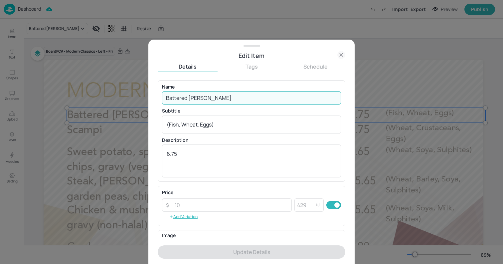
click at [208, 99] on input "Battered haddock" at bounding box center [251, 97] width 179 height 13
paste input ", tartare sauce, garden peas & chips(Fish, Wheat, Eggs, Mustard, Milk, Sulphite…"
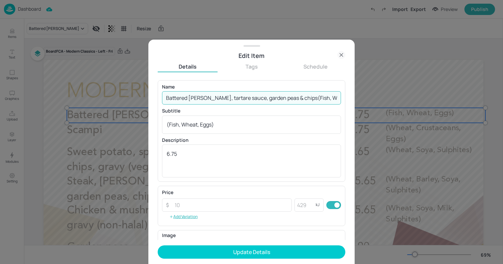
scroll to position [0, 85]
drag, startPoint x: 321, startPoint y: 99, endPoint x: 363, endPoint y: 110, distance: 43.3
click at [363, 110] on div "Edit Item Details Tags Schedule Name Battered haddock, tartare sauce, garden pe…" at bounding box center [251, 132] width 503 height 264
click at [227, 98] on input "Battered haddock, tartare sauce, garden peas & chips(Fish, Wheat, Eggs, Mustard…" at bounding box center [251, 97] width 179 height 13
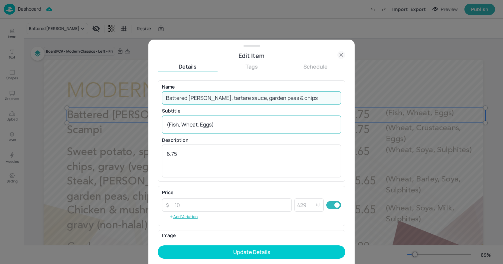
scroll to position [0, 0]
type input "Battered haddock, tartare sauce, garden peas & chips"
click at [190, 131] on div "(Fish, Wheat, Eggs) x ​" at bounding box center [251, 125] width 179 height 18
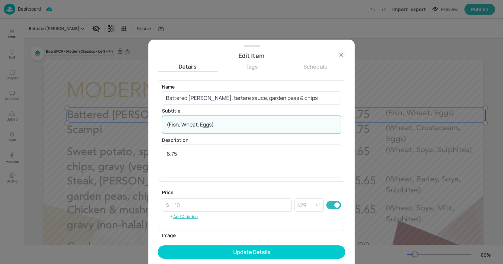
click at [190, 131] on div "(Fish, Wheat, Eggs) x ​" at bounding box center [251, 125] width 179 height 18
click at [182, 125] on textarea "(Fish, Wheat, Eggs)" at bounding box center [252, 124] width 170 height 7
paste textarea ", Mustard, Milk, Sulphites"
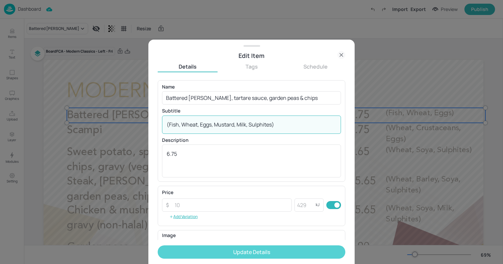
type textarea "(Fish, Wheat, Eggs, Mustard, Milk, Sulphites)"
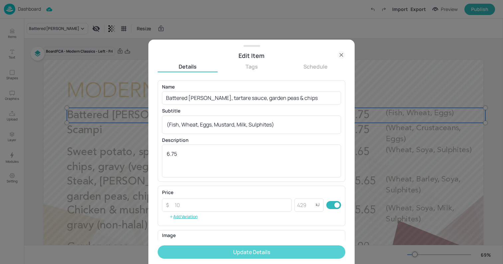
click at [212, 249] on button "Update Details" at bounding box center [252, 251] width 188 height 13
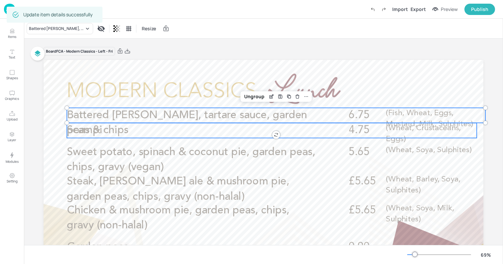
click at [82, 132] on span "Scampi" at bounding box center [84, 130] width 35 height 11
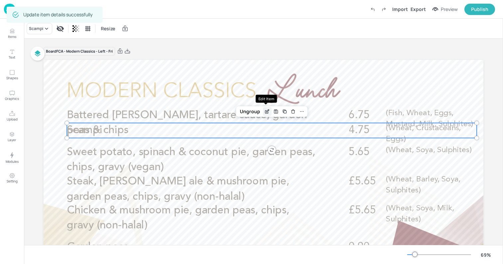
click at [267, 111] on icon "Edit Item" at bounding box center [268, 111] width 3 height 3
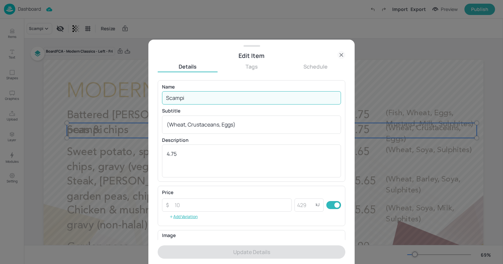
click at [224, 100] on input "Scampi" at bounding box center [251, 97] width 179 height 13
paste input ", tartare sauce, garden peas & chips (Crustacean, Wheat, Eggs, Mustard, Milk, S…"
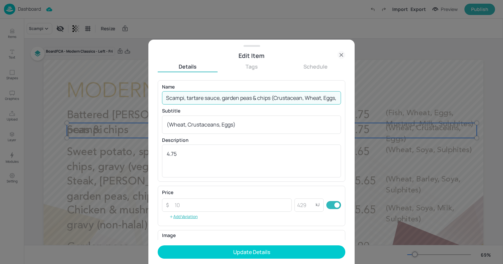
scroll to position [0, 78]
click at [322, 98] on input "Scampi, tartare sauce, garden peas & chips (Crustacean, Wheat, Eggs, Mustard, M…" at bounding box center [251, 97] width 179 height 13
click at [207, 97] on input "Scampi, tartare sauce, garden peas & chips (Crustacean, Wheat, Eggs, Mustard, M…" at bounding box center [251, 97] width 179 height 13
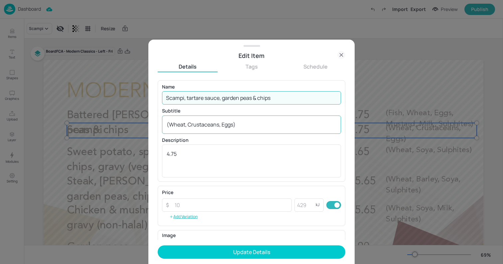
type input "Scampi, tartare sauce, garden peas & chips"
click at [202, 125] on textarea "(Wheat, Crustaceans, Eggs)" at bounding box center [252, 124] width 170 height 7
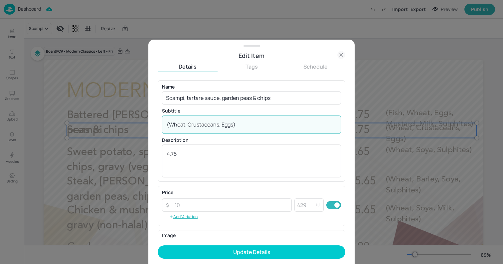
click at [202, 125] on textarea "(Wheat, Crustaceans, Eggs)" at bounding box center [252, 124] width 170 height 7
paste textarea "Crustacean, Wheat, Eggs, Mustard, Milk, Sulphite"
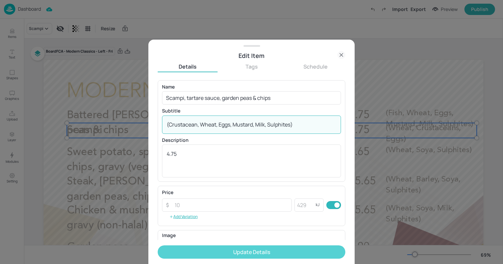
type textarea "(Crustacean, Wheat, Eggs, Mustard, Milk, Sulphites)"
click at [224, 251] on button "Update Details" at bounding box center [252, 251] width 188 height 13
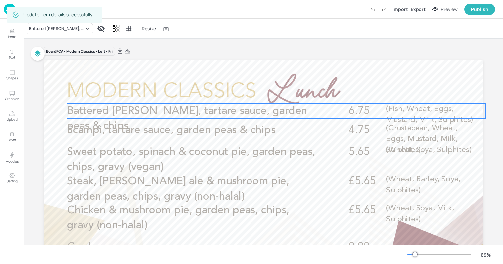
drag, startPoint x: 117, startPoint y: 114, endPoint x: 117, endPoint y: 110, distance: 4.3
click at [117, 110] on span "Battered haddock, tartare sauce, garden peas & chips" at bounding box center [187, 119] width 240 height 26
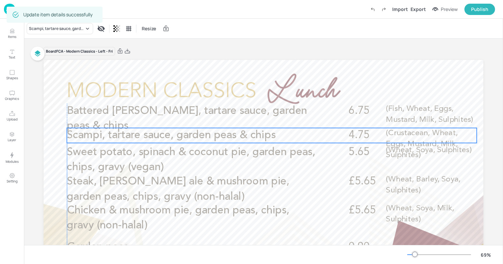
drag, startPoint x: 101, startPoint y: 134, endPoint x: 101, endPoint y: 139, distance: 5.0
click at [101, 139] on span "Scampi, tartare sauce, garden peas & chips" at bounding box center [171, 135] width 209 height 11
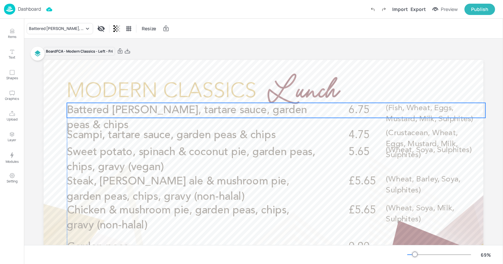
click at [95, 116] on p "Battered haddock, tartare sauce, garden peas & chips" at bounding box center [191, 118] width 249 height 30
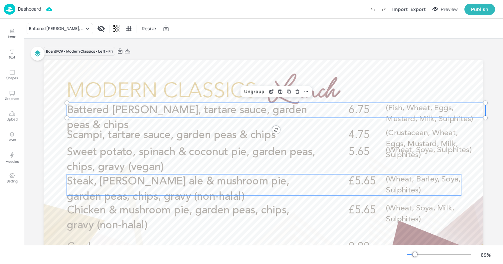
scroll to position [79, 0]
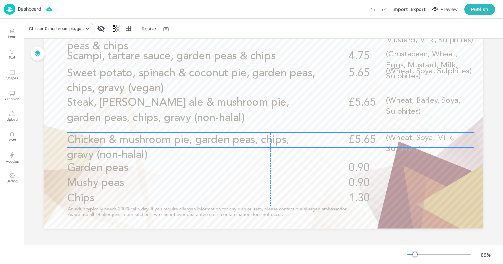
drag, startPoint x: 85, startPoint y: 147, endPoint x: 85, endPoint y: 156, distance: 8.7
click at [85, 156] on span "Chicken & mushroom pie, garden peas, chips, gravy (non-halal)" at bounding box center [178, 148] width 223 height 26
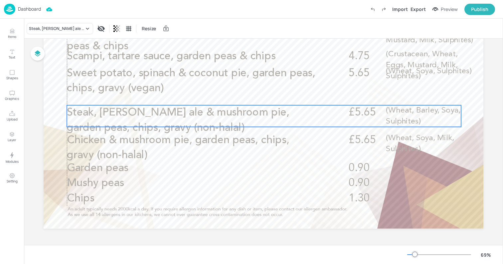
drag, startPoint x: 87, startPoint y: 118, endPoint x: 87, endPoint y: 128, distance: 10.0
click at [87, 128] on span "Steak, Harvey’s ale & mushroom pie, garden peas, chips, gravy (non-halal)" at bounding box center [178, 120] width 223 height 26
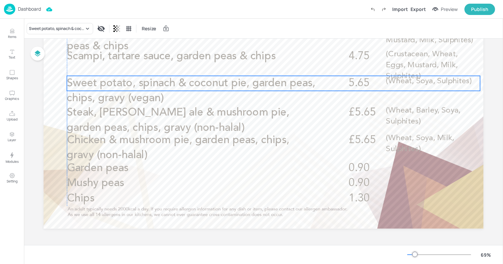
drag, startPoint x: 83, startPoint y: 84, endPoint x: 83, endPoint y: 95, distance: 10.7
click at [83, 95] on span "Sweet potato, spinach & coconut pie, garden peas, chips, gravy (vegan)" at bounding box center [191, 91] width 249 height 26
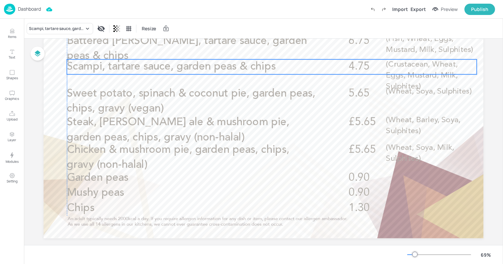
click at [86, 67] on span "Scampi, tartare sauce, garden peas & chips" at bounding box center [171, 67] width 209 height 11
click at [96, 68] on span "Scampi, tartare sauce, garden peas & chips" at bounding box center [171, 68] width 209 height 11
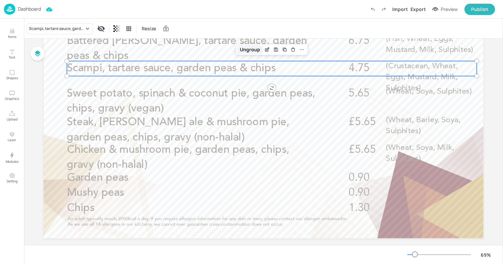
click at [249, 52] on div "Ungroup" at bounding box center [250, 49] width 26 height 9
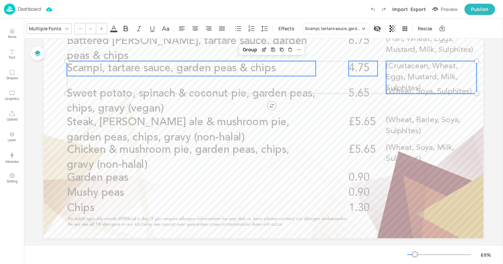
click at [424, 84] on p "(Crustacean, Wheat, Eggs, Mustard, Milk, Sulphites)" at bounding box center [431, 77] width 91 height 33
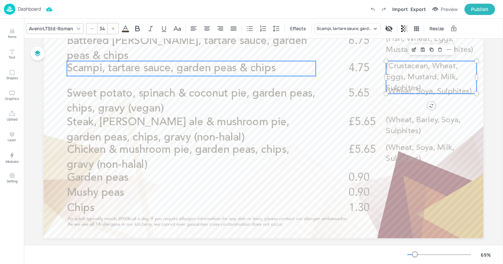
click at [200, 68] on span "Scampi, tartare sauce, garden peas & chips" at bounding box center [171, 68] width 209 height 11
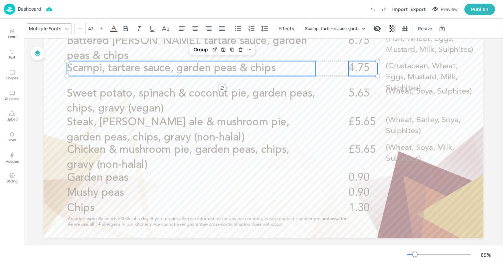
click at [362, 75] on p "4.75" at bounding box center [363, 68] width 29 height 15
type input "--"
click at [410, 67] on span "(Crustacean, Wheat, Eggs, Mustard, Milk, Sulphites)" at bounding box center [422, 78] width 72 height 30
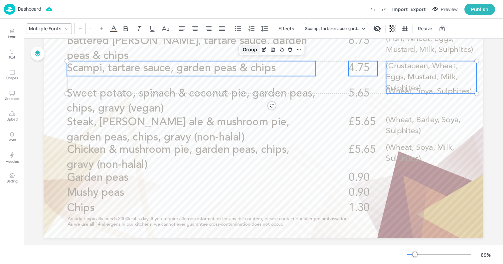
click at [243, 48] on div "Group" at bounding box center [250, 49] width 20 height 9
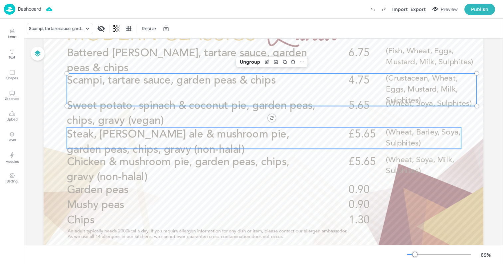
scroll to position [51, 0]
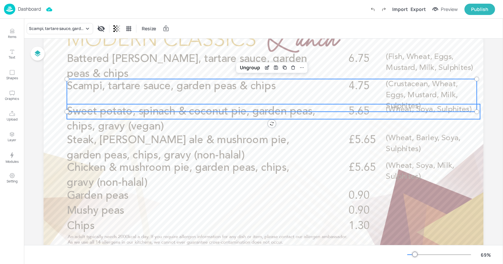
click at [395, 115] on p "(Wheat, Soya, Sulphites)" at bounding box center [433, 109] width 94 height 11
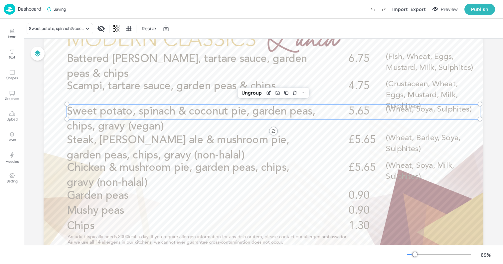
scroll to position [0, 0]
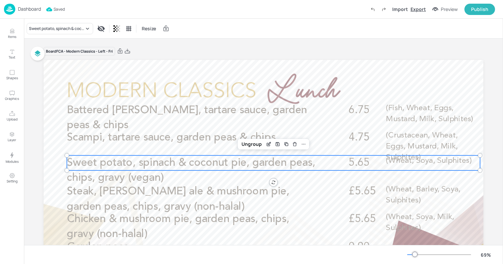
click at [416, 11] on div "Export" at bounding box center [418, 9] width 15 height 7
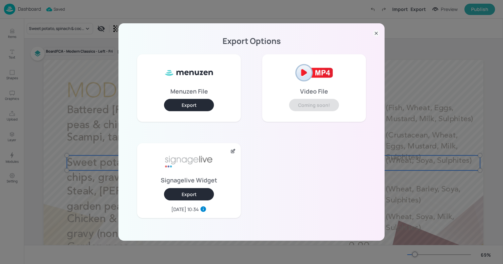
click at [180, 195] on button "Export" at bounding box center [189, 194] width 50 height 12
click at [21, 10] on div "Export Options Menuzen File Export Video File Coming soon! Signagelive Widget E…" at bounding box center [251, 132] width 503 height 264
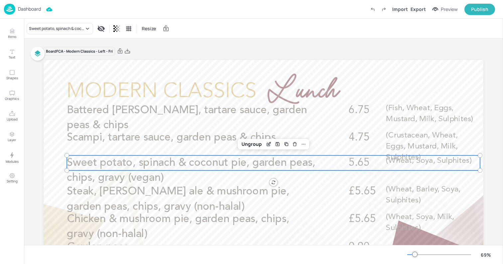
click at [21, 10] on p "Dashboard" at bounding box center [29, 9] width 23 height 5
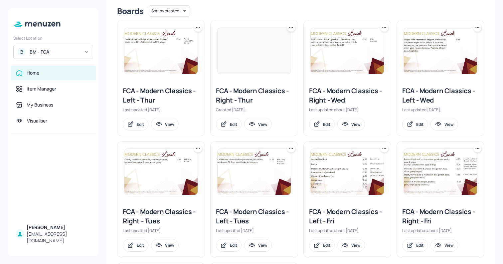
scroll to position [299, 0]
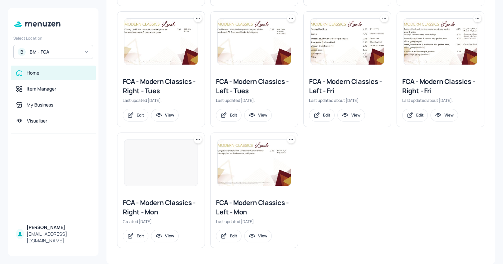
click at [421, 49] on img at bounding box center [440, 42] width 73 height 46
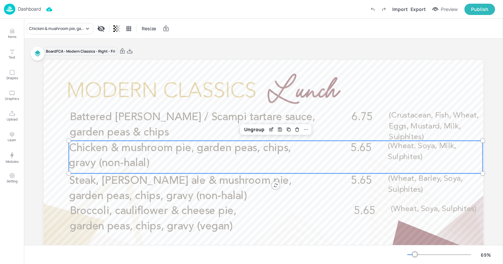
click at [104, 145] on span "Chicken & mushroom pie, garden peas, chips, gravy (non-halal)" at bounding box center [180, 156] width 223 height 26
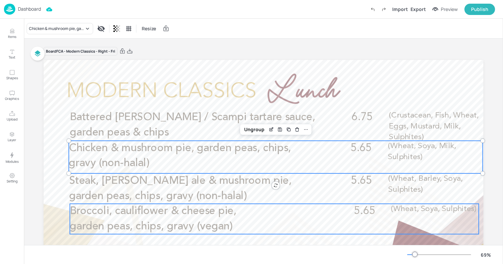
click at [112, 215] on span "Broccoli, cauliflower & cheese pie, garden peas, chips, gravy (vegan)" at bounding box center [153, 219] width 167 height 26
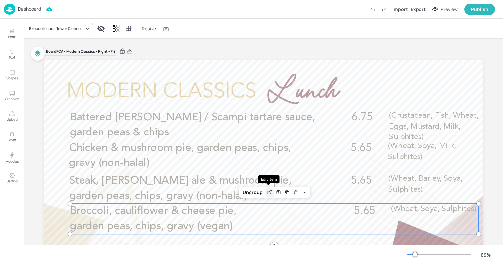
click at [270, 195] on div "Edit Item" at bounding box center [270, 192] width 9 height 9
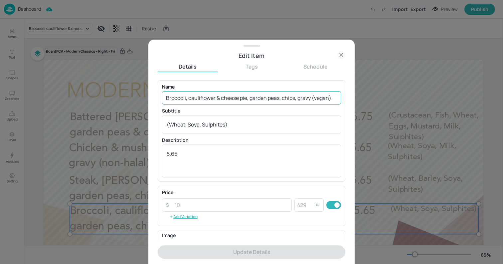
click at [230, 97] on input "Broccoli, cauliflower & cheese pie, garden peas, chips, gravy (vegan)" at bounding box center [251, 97] width 179 height 13
paste input "Sweet potato, spinach & coconut pie, garden peas, chips, gravy (vegan) (Wheat, …"
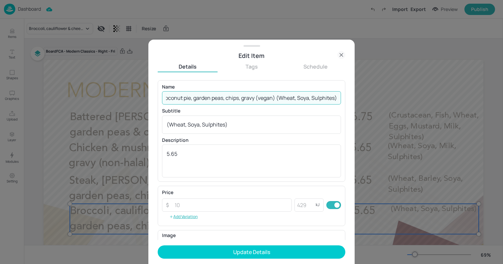
drag, startPoint x: 274, startPoint y: 98, endPoint x: 436, endPoint y: 109, distance: 162.1
click at [436, 109] on div "Edit Item Details Tags Schedule Name Sweet potato, spinach & coconut pie, garde…" at bounding box center [251, 132] width 503 height 264
type input "Sweet potato, spinach & coconut pie, garden peas, chips, gravy (vegan)"
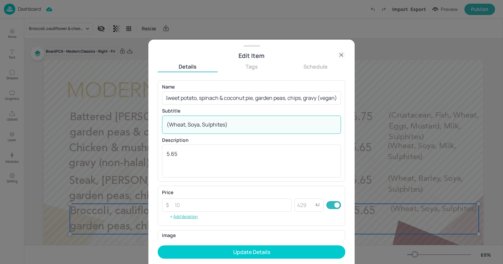
scroll to position [0, 0]
click at [201, 126] on textarea "(Wheat, Soya, Sulphites)" at bounding box center [252, 124] width 170 height 7
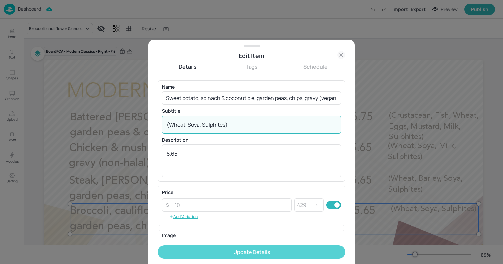
click at [198, 247] on button "Update Details" at bounding box center [252, 251] width 188 height 13
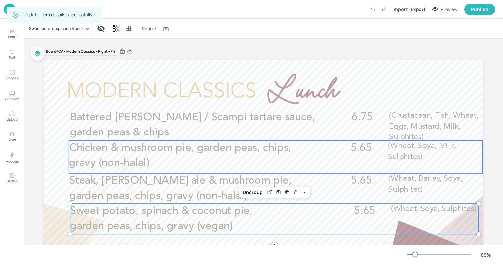
click at [100, 157] on p "Chicken & mushroom pie, garden peas, chips, gravy (non-halal)" at bounding box center [193, 156] width 249 height 30
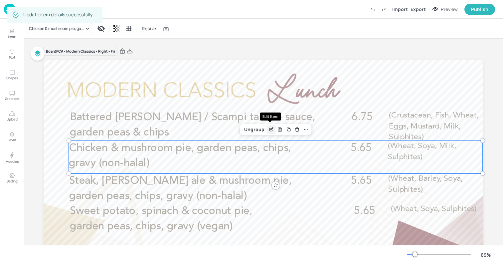
click at [267, 131] on div "Edit Item" at bounding box center [271, 129] width 9 height 9
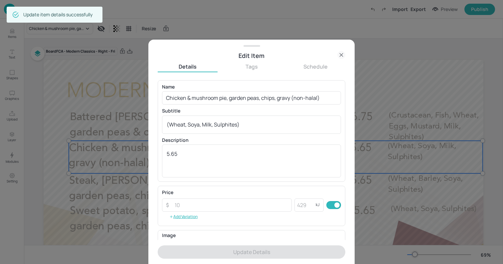
click at [271, 90] on div "Name Chicken & mushroom pie, garden peas, chips, gravy (non-halal) ​" at bounding box center [251, 95] width 179 height 20
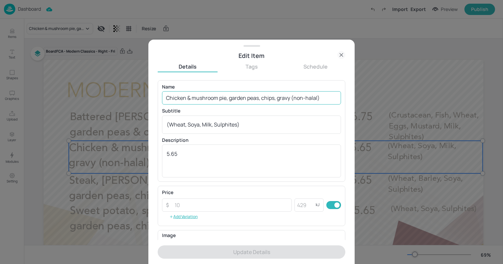
click at [262, 97] on input "Chicken & mushroom pie, garden peas, chips, gravy (non-halal)" at bounding box center [251, 97] width 179 height 13
paste input "(Wheat, Soya, Milk, Sulphites) £5.65"
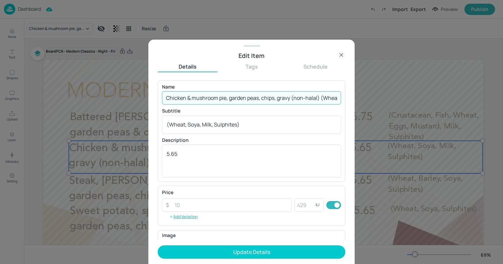
scroll to position [0, 73]
click at [323, 98] on input "Chicken & mushroom pie, garden peas, chips, gravy (non-halal) (Wheat, Soya, Mil…" at bounding box center [251, 97] width 179 height 13
click at [263, 98] on input "Chicken & mushroom pie, garden peas, chips, gravy (non-halal) (Wheat, Soya, Mil…" at bounding box center [251, 97] width 179 height 13
click at [260, 98] on input "Chicken & mushroom pie, garden peas, chips, gravy (non-halal) (Wheat, Soya, Mil…" at bounding box center [251, 97] width 179 height 13
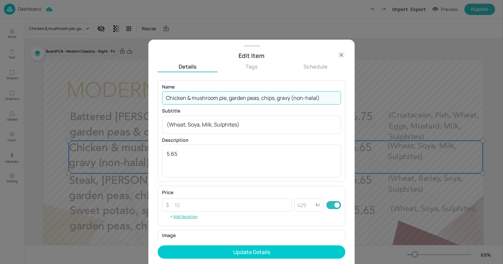
scroll to position [0, 0]
type input "Chicken & mushroom pie, garden peas, chips, gravy (non-halal)"
click at [158, 245] on button "Update Details" at bounding box center [252, 251] width 188 height 13
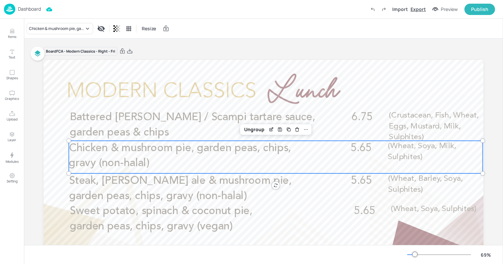
click at [425, 11] on div "Export" at bounding box center [418, 9] width 15 height 7
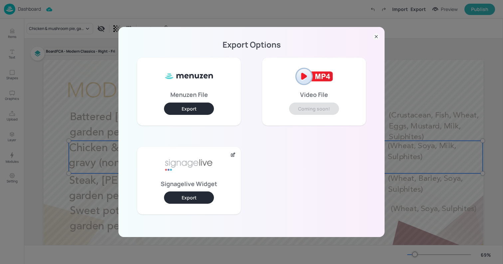
click at [176, 200] on button "Export" at bounding box center [189, 197] width 50 height 12
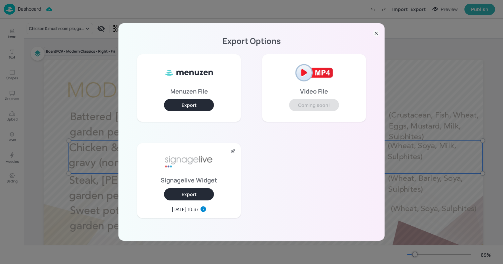
click at [78, 64] on div "Export Options Menuzen File Export Video File Coming soon! Signagelive Widget E…" at bounding box center [251, 132] width 503 height 264
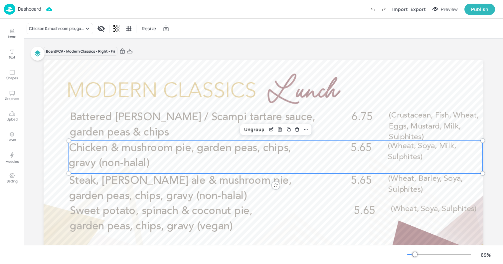
click at [15, 5] on div "Dashboard" at bounding box center [22, 9] width 37 height 11
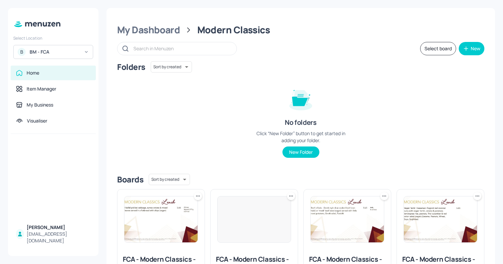
click at [49, 54] on div "BM - FCA" at bounding box center [55, 52] width 50 height 7
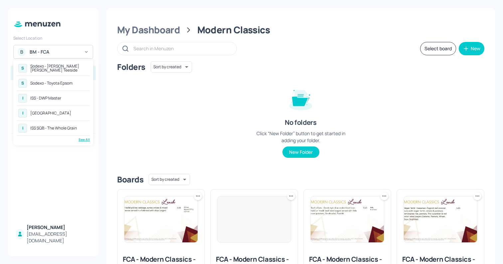
click at [86, 142] on div "S Sodexo - Johnson Matthey Teeside S Sodexo - Toyota Epsom I ISS - DWP Master I…" at bounding box center [53, 102] width 80 height 87
click at [85, 141] on div "See All" at bounding box center [53, 139] width 73 height 5
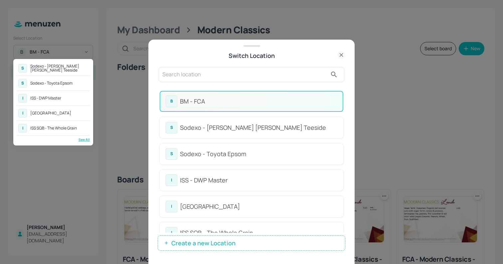
click at [203, 79] on div at bounding box center [251, 132] width 503 height 264
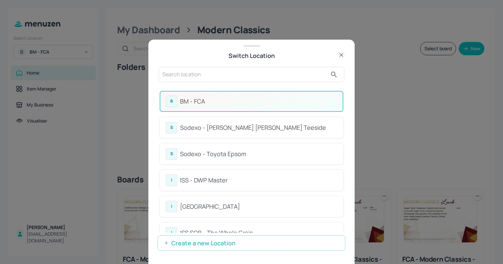
click at [197, 77] on input "text" at bounding box center [244, 74] width 165 height 11
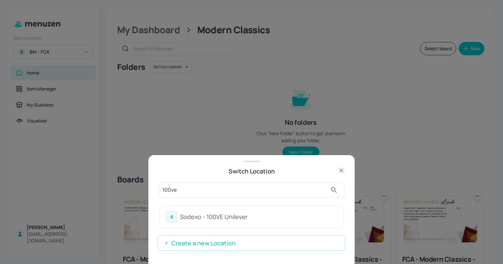
type input "100ve"
click at [210, 211] on div "S Sodexo - 100VE Unilever" at bounding box center [252, 217] width 172 height 12
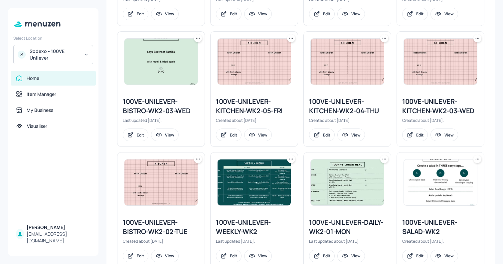
scroll to position [468, 0]
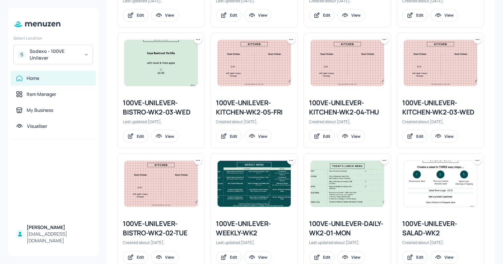
click at [247, 68] on img at bounding box center [254, 63] width 73 height 46
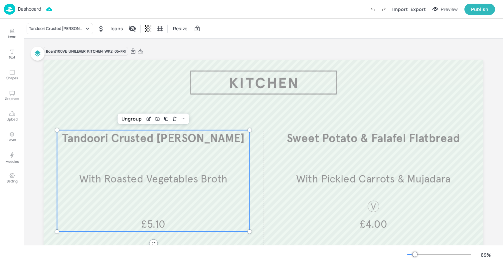
click at [131, 166] on div "Tandoori Crusted Pollock With Roasted Vegetables Broth £5.10" at bounding box center [153, 181] width 193 height 102
click at [150, 118] on icon "Edit Item" at bounding box center [149, 118] width 6 height 5
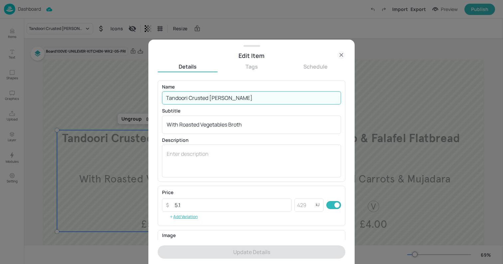
click at [182, 101] on input "Tandoori Crusted Pollock" at bounding box center [251, 97] width 179 height 13
paste input "Grilled Hake with Aubergine Caponata£5.00"
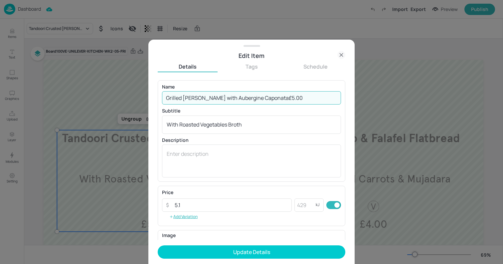
drag, startPoint x: 259, startPoint y: 96, endPoint x: 290, endPoint y: 98, distance: 30.7
click at [290, 98] on input "Grilled Hake with Aubergine Caponata£5.00" at bounding box center [251, 97] width 179 height 13
type input "Grilled Hake with Aubergine Caponata"
click at [184, 204] on input "5.1" at bounding box center [231, 204] width 121 height 13
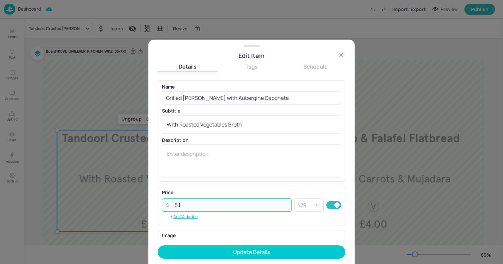
click at [184, 204] on input "5.1" at bounding box center [231, 204] width 121 height 13
paste input "00"
type input "5.00"
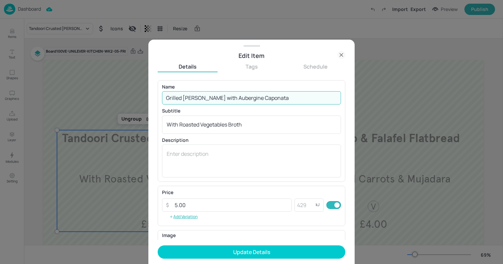
drag, startPoint x: 197, startPoint y: 99, endPoint x: 311, endPoint y: 94, distance: 114.0
click at [311, 94] on input "Grilled Hake with Aubergine Caponata" at bounding box center [251, 97] width 179 height 13
type input "Grilled Hake"
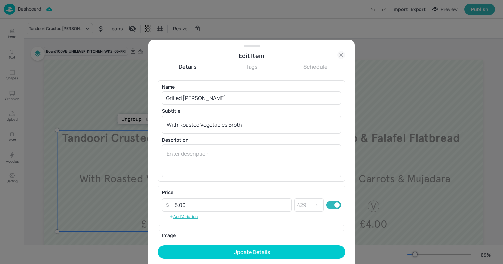
click at [347, 50] on div "Edit Item" at bounding box center [251, 52] width 206 height 15
click at [342, 56] on icon at bounding box center [342, 55] width 8 height 8
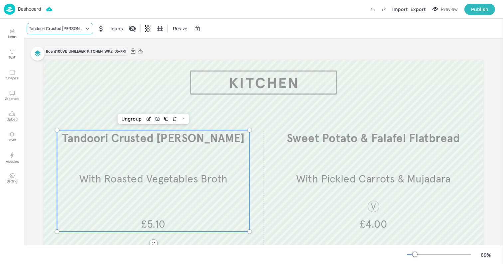
click at [56, 26] on div "Tandoori Crusted Pollock" at bounding box center [56, 29] width 55 height 6
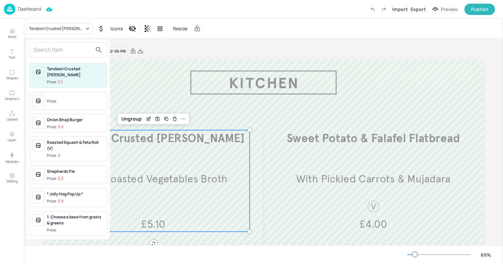
click at [46, 50] on input "text" at bounding box center [63, 50] width 59 height 11
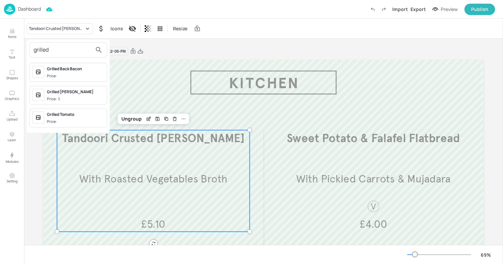
type input "grilled"
click at [61, 96] on div "Grilled Hake Price: 5" at bounding box center [75, 95] width 57 height 13
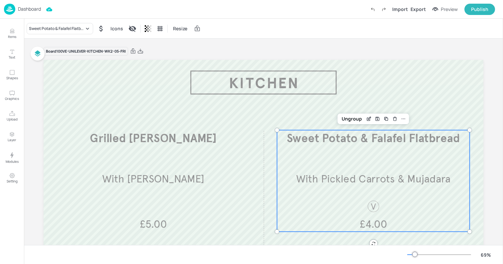
click at [395, 168] on div "Sweet Potato & Falafel Flatbread With Pickled Carrots & Mujadara £4.00" at bounding box center [373, 181] width 193 height 102
click at [75, 31] on div "Sweet Potato & Falafel Flatbread" at bounding box center [56, 29] width 55 height 6
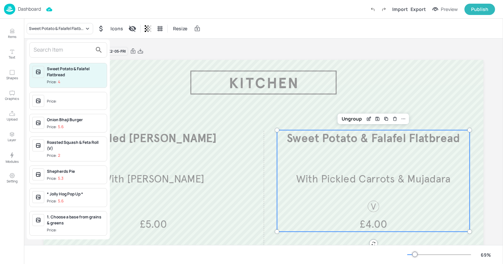
click at [53, 48] on input "text" at bounding box center [63, 50] width 59 height 11
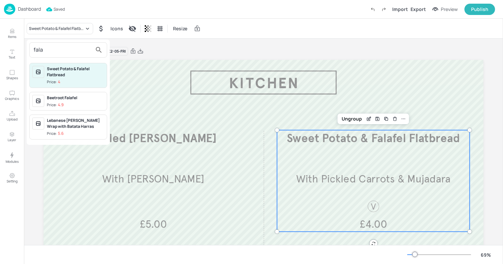
type input "fala"
click at [5, 29] on div at bounding box center [251, 132] width 503 height 264
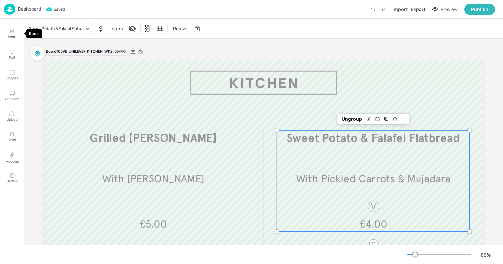
click at [11, 35] on p "Items" at bounding box center [12, 36] width 8 height 5
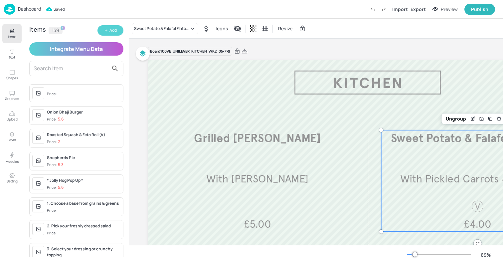
click at [111, 28] on div "Add" at bounding box center [113, 30] width 7 height 6
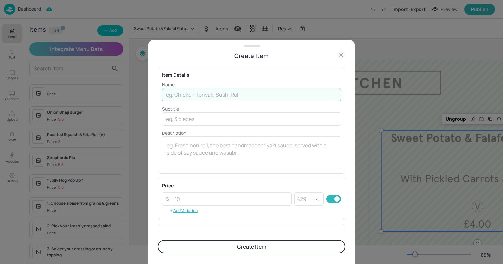
click at [186, 94] on input "text" at bounding box center [251, 94] width 179 height 13
paste input "Falafel Wrap, Pickled Carrots, Mujadara£4.00"
drag, startPoint x: 261, startPoint y: 94, endPoint x: 315, endPoint y: 95, distance: 53.9
click at [315, 95] on input "Falafel Wrap, Pickled Carrots, Mujadara£4.00" at bounding box center [251, 94] width 179 height 13
type input "Falafel Wrap, Pickled Carrots, Mujadara"
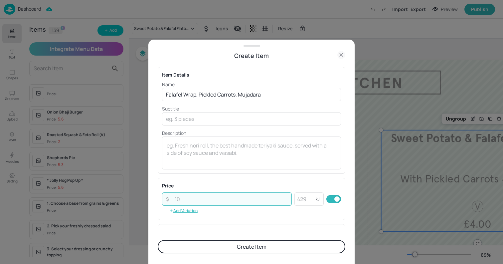
click at [192, 203] on input "number" at bounding box center [231, 198] width 121 height 13
paste input "4.00"
type input "4.00"
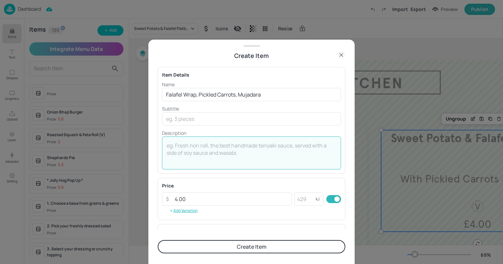
click at [194, 157] on textarea at bounding box center [252, 153] width 170 height 22
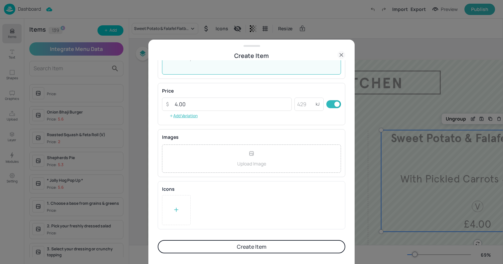
click at [174, 211] on icon at bounding box center [176, 209] width 7 height 7
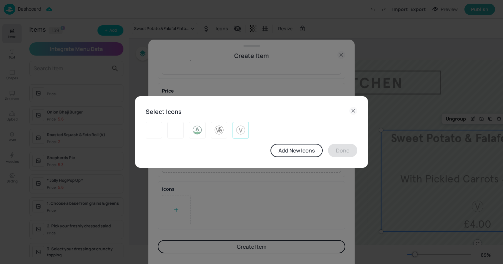
click at [236, 133] on img at bounding box center [241, 130] width 10 height 11
click at [343, 153] on button "Done" at bounding box center [342, 150] width 29 height 13
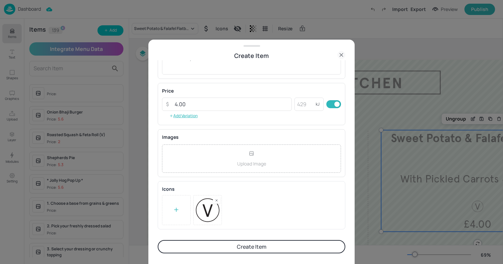
scroll to position [0, 0]
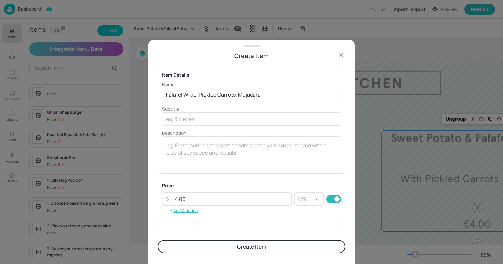
click at [209, 247] on button "Create Item" at bounding box center [252, 246] width 188 height 13
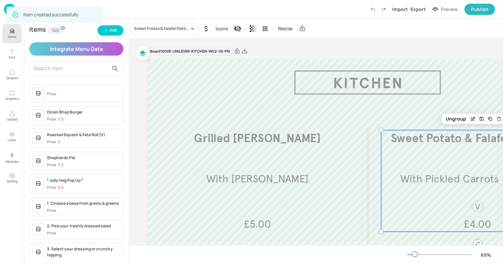
click at [159, 31] on div "Sweet Potato & Falafel Flatbread" at bounding box center [161, 29] width 55 height 6
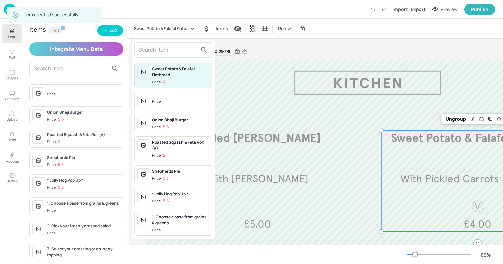
click at [153, 47] on input "text" at bounding box center [168, 50] width 59 height 11
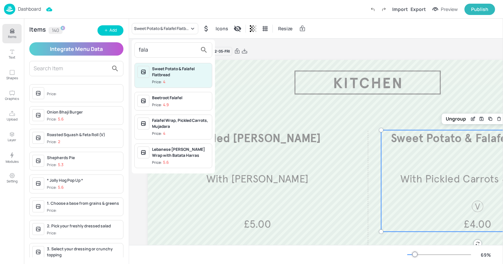
type input "fala"
click at [169, 124] on div "Falafel Wrap, Pickled Carrots, Mujadara" at bounding box center [180, 124] width 57 height 12
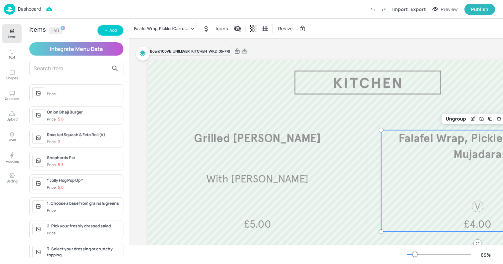
click at [245, 52] on icon at bounding box center [245, 51] width 6 height 7
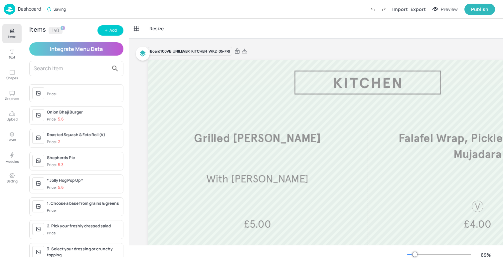
click at [209, 18] on div "Dashboard Saving Import Export Preview Publish" at bounding box center [249, 9] width 491 height 18
click at [24, 9] on p "Dashboard" at bounding box center [29, 9] width 23 height 5
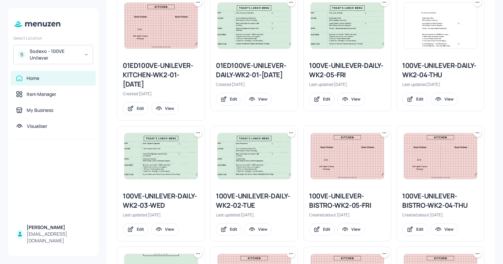
scroll to position [262, 0]
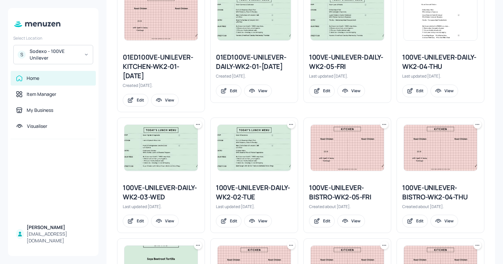
click at [337, 123] on div at bounding box center [347, 148] width 87 height 60
click at [327, 147] on img at bounding box center [347, 148] width 73 height 46
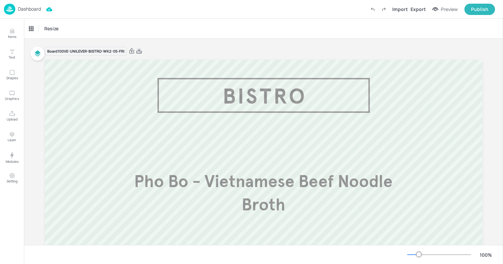
click at [140, 53] on icon at bounding box center [139, 51] width 6 height 7
click at [127, 24] on div "Resize" at bounding box center [263, 29] width 479 height 20
click at [22, 10] on p "Dashboard" at bounding box center [29, 9] width 23 height 5
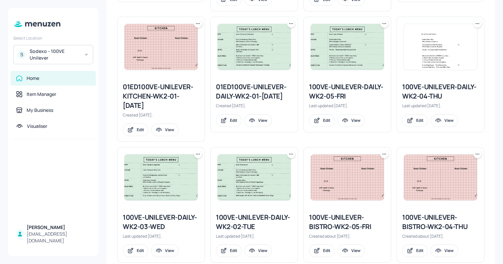
scroll to position [241, 0]
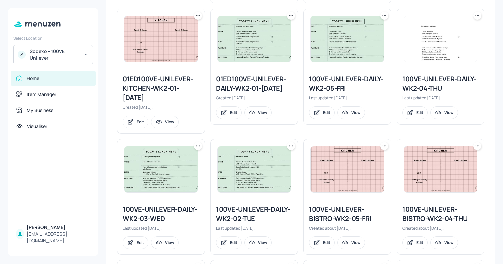
click at [338, 51] on img at bounding box center [347, 39] width 73 height 46
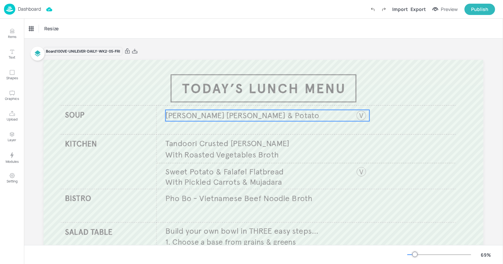
click at [219, 112] on span "Knorr Leek & Potato" at bounding box center [242, 115] width 154 height 10
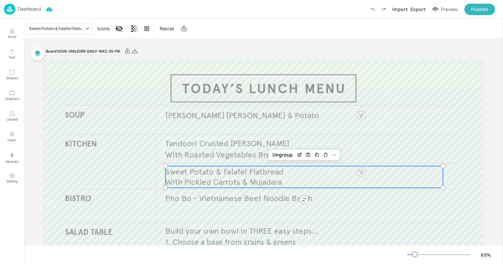
click at [209, 168] on span "Sweet Potato & Falafel Flatbread" at bounding box center [224, 171] width 118 height 10
click at [70, 36] on div "Sweet Potato & Falafel Flatbread Icons Resize" at bounding box center [263, 29] width 479 height 20
click at [59, 30] on div "Sweet Potato & Falafel Flatbread" at bounding box center [56, 29] width 55 height 6
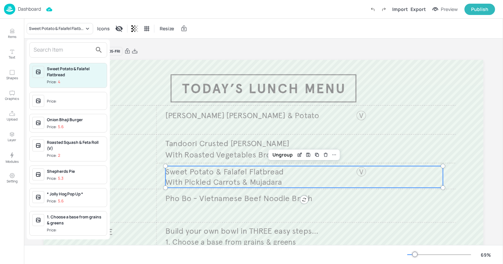
click at [49, 47] on input "text" at bounding box center [63, 50] width 59 height 11
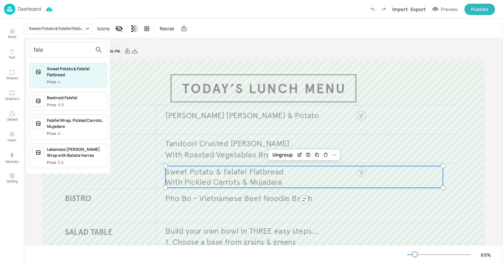
type input "fala"
click at [59, 122] on div "Falafel Wrap, Pickled Carrots, Mujadara" at bounding box center [75, 124] width 57 height 12
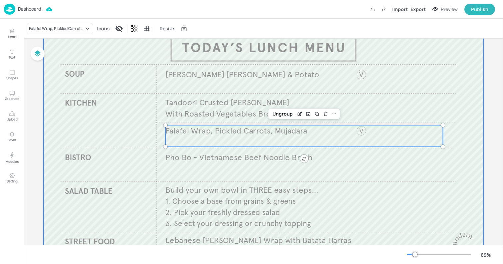
scroll to position [79, 0]
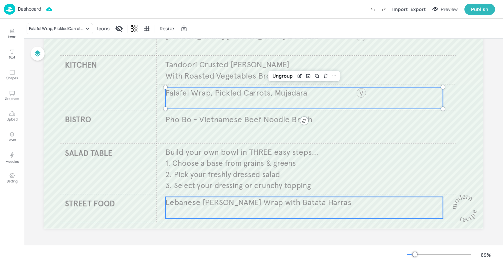
click at [233, 200] on span "Lebanese Falafel Shawarma Wrap with Batata Harras" at bounding box center [258, 202] width 186 height 10
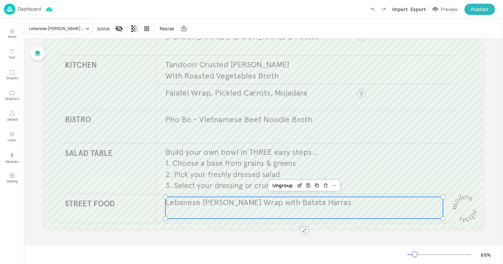
click at [45, 35] on div "Lebanese Falafel Shawarma Wrap with Batata Harras Icons Resize" at bounding box center [263, 29] width 479 height 20
click at [39, 27] on div "Lebanese Falafel Shawarma Wrap with Batata Harras" at bounding box center [56, 29] width 55 height 6
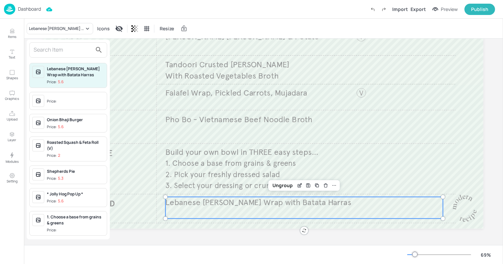
click at [46, 98] on div "Price:" at bounding box center [68, 101] width 78 height 18
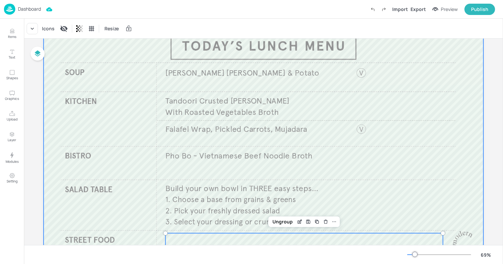
scroll to position [0, 0]
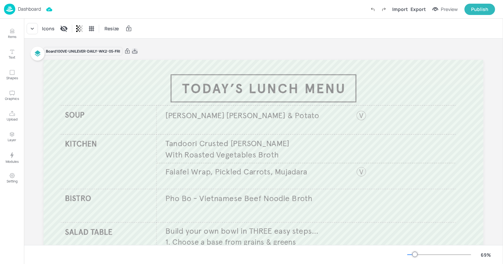
click at [134, 52] on icon at bounding box center [135, 51] width 6 height 7
click at [144, 24] on div "Resize" at bounding box center [263, 29] width 479 height 20
click at [18, 9] on p "Dashboard" at bounding box center [29, 9] width 23 height 5
click at [227, 27] on div "Resize" at bounding box center [263, 29] width 479 height 20
click at [30, 10] on p "Dashboard" at bounding box center [29, 9] width 23 height 5
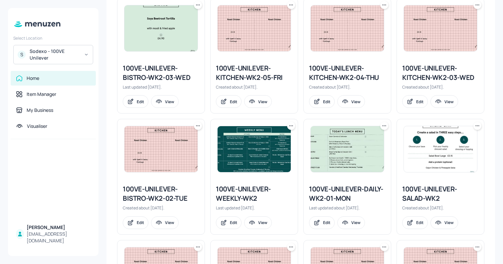
scroll to position [511, 0]
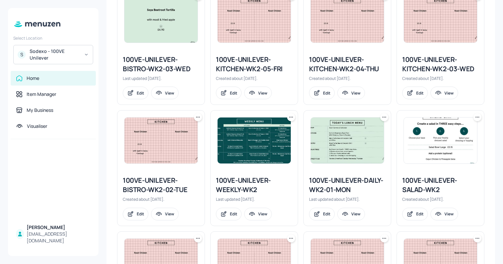
click at [248, 139] on img at bounding box center [254, 141] width 73 height 46
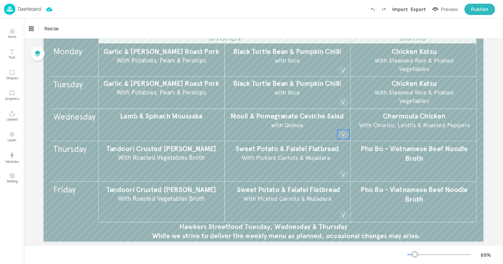
scroll to position [79, 0]
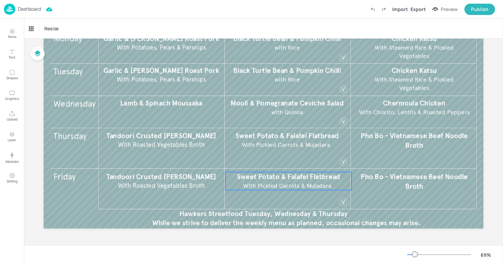
click at [277, 174] on span "Sweet Potato & Falafel Flatbread" at bounding box center [289, 176] width 104 height 8
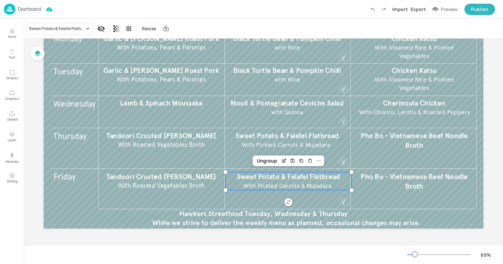
click at [59, 20] on div "Sweet Potato & Falafel Flatbread Resize" at bounding box center [263, 29] width 479 height 20
click at [55, 27] on div "Sweet Potato & Falafel Flatbread" at bounding box center [56, 29] width 55 height 6
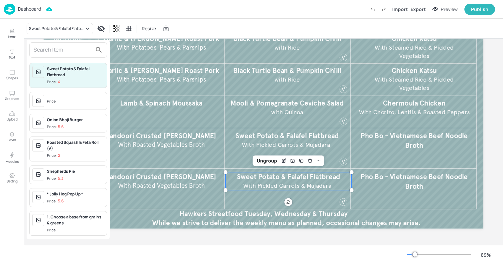
click at [52, 45] on input "text" at bounding box center [63, 50] width 59 height 11
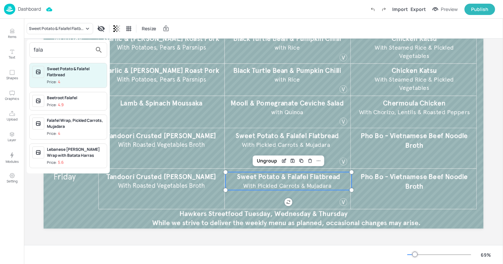
type input "fala"
click at [57, 120] on div "Falafel Wrap, Pickled Carrots, Mujadara" at bounding box center [75, 124] width 57 height 12
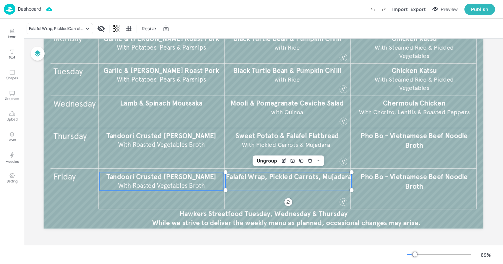
click at [152, 183] on span "With Roasted Vegetables Broth" at bounding box center [161, 186] width 87 height 8
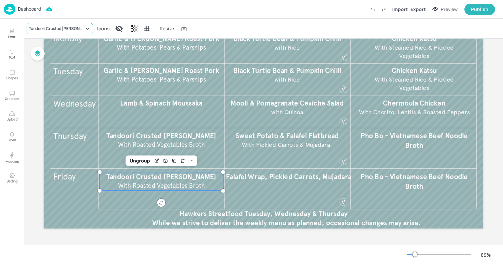
click at [59, 32] on div "Tandoori Crusted Pollock" at bounding box center [60, 28] width 67 height 11
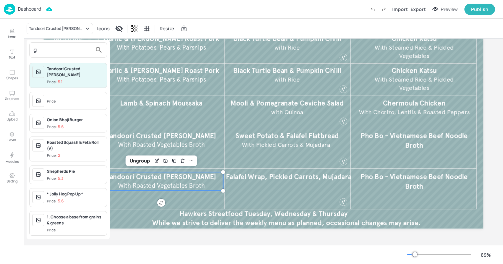
click at [60, 52] on input "g" at bounding box center [63, 50] width 59 height 11
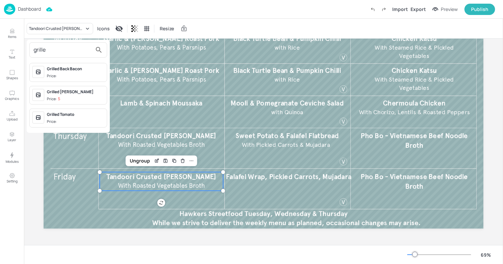
type input "grille"
click at [68, 95] on div "Grilled Hake Price: 5" at bounding box center [75, 95] width 57 height 13
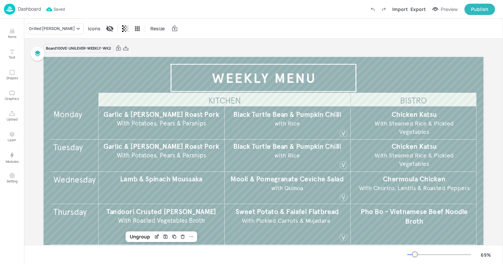
scroll to position [0, 0]
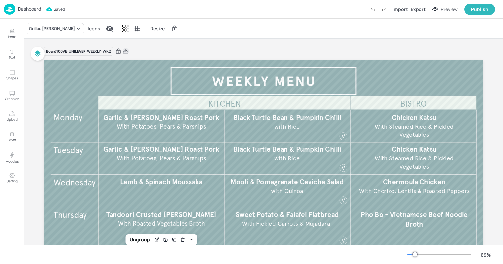
click at [126, 51] on icon at bounding box center [125, 51] width 5 height 5
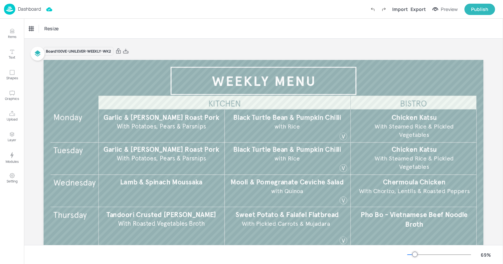
click at [178, 33] on div "Resize" at bounding box center [263, 29] width 479 height 20
click at [25, 9] on p "Dashboard" at bounding box center [29, 9] width 23 height 5
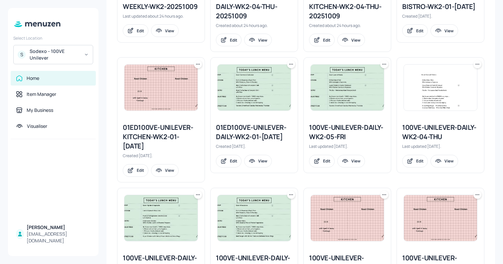
scroll to position [193, 0]
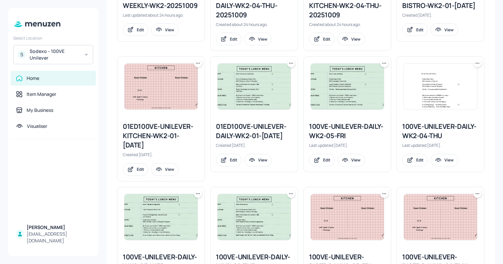
click at [341, 67] on img at bounding box center [347, 87] width 73 height 46
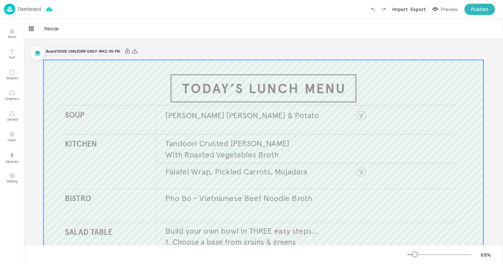
click at [200, 135] on div at bounding box center [264, 184] width 440 height 248
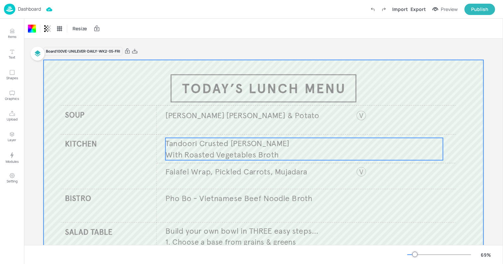
click at [188, 153] on span "With Roasted Vegetables Broth" at bounding box center [221, 154] width 113 height 10
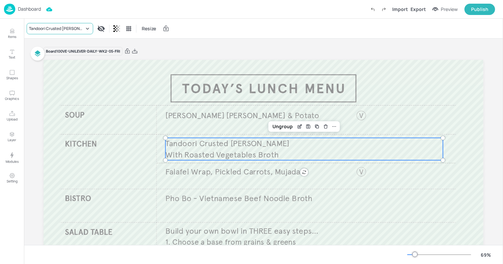
click at [42, 34] on div "Tandoori Crusted Pollock" at bounding box center [60, 28] width 67 height 11
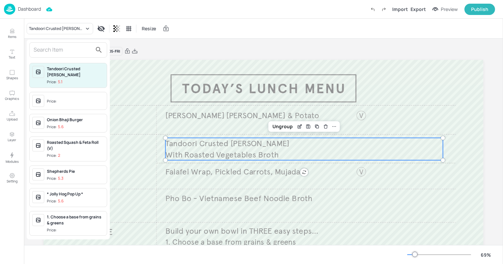
click at [69, 55] on input "text" at bounding box center [63, 50] width 59 height 11
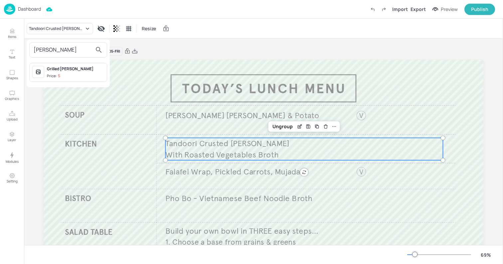
type input "hake"
click at [73, 72] on div "Grilled Hake Price: 5" at bounding box center [75, 72] width 57 height 13
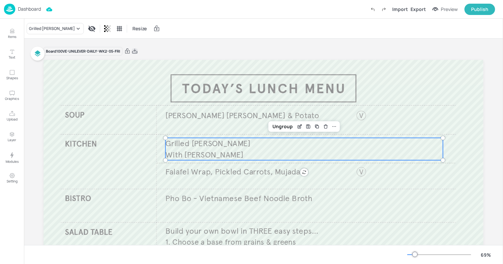
click at [134, 53] on icon at bounding box center [135, 51] width 6 height 7
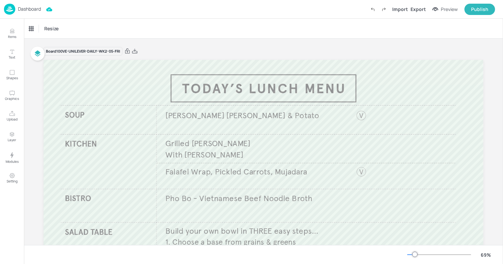
click at [132, 22] on div "Resize" at bounding box center [263, 29] width 479 height 20
click at [8, 5] on img at bounding box center [9, 9] width 11 height 11
click at [214, 24] on div "Resize" at bounding box center [263, 29] width 479 height 20
click at [33, 11] on p "Dashboard" at bounding box center [29, 9] width 23 height 5
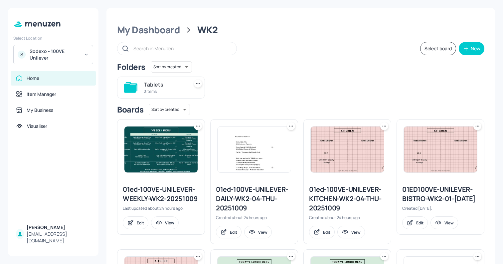
click at [155, 84] on div "Tablets" at bounding box center [165, 85] width 42 height 8
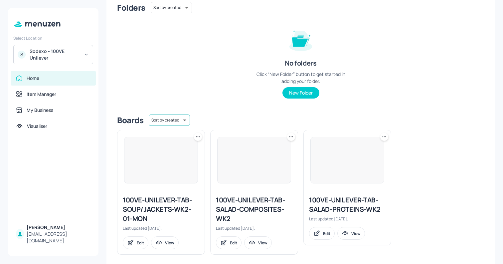
scroll to position [65, 0]
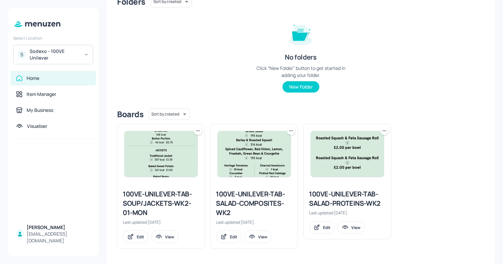
click at [166, 162] on img at bounding box center [161, 154] width 73 height 46
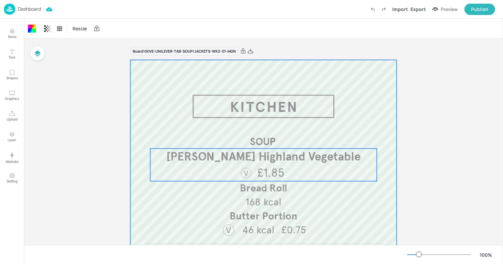
click at [239, 153] on span "Knorr Highland Vegetable" at bounding box center [263, 156] width 194 height 15
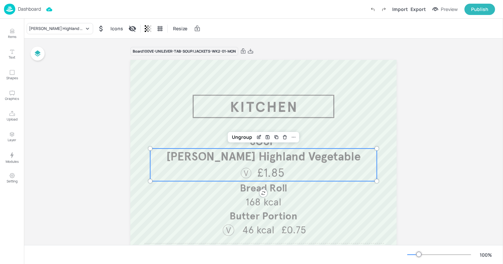
click at [50, 35] on div "Knorr Highland Vegetable Icons Resize" at bounding box center [263, 29] width 479 height 20
click at [46, 31] on div "Knorr Highland Vegetable" at bounding box center [56, 29] width 55 height 6
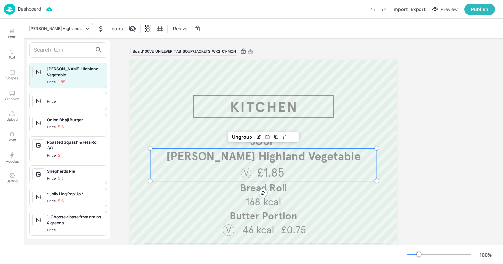
click at [51, 53] on input "text" at bounding box center [63, 50] width 59 height 11
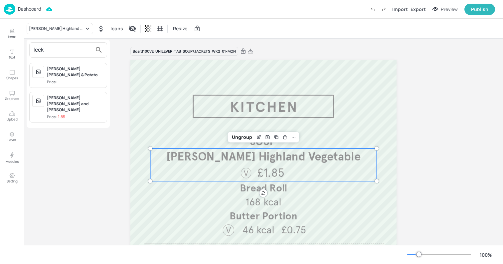
type input "leek"
click at [64, 95] on div "Knorr Leek and Potato Price: 1.85" at bounding box center [75, 107] width 57 height 25
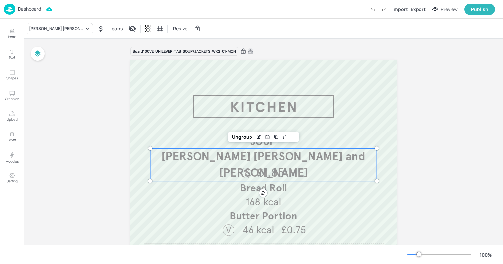
click at [249, 53] on icon at bounding box center [250, 51] width 5 height 5
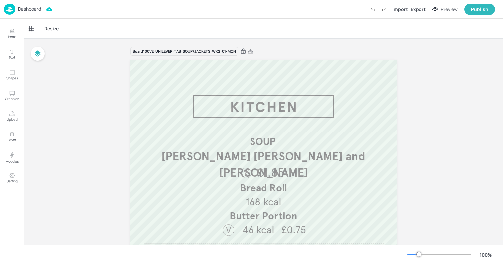
click at [19, 10] on p "Dashboard" at bounding box center [29, 9] width 23 height 5
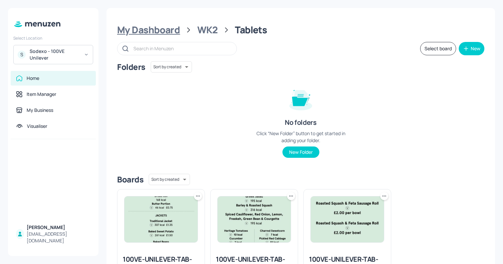
click at [166, 26] on div "My Dashboard" at bounding box center [148, 30] width 63 height 12
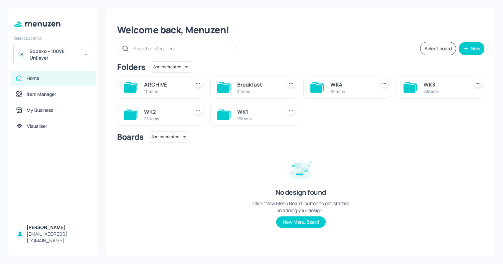
click at [440, 83] on div "WK3" at bounding box center [445, 85] width 42 height 8
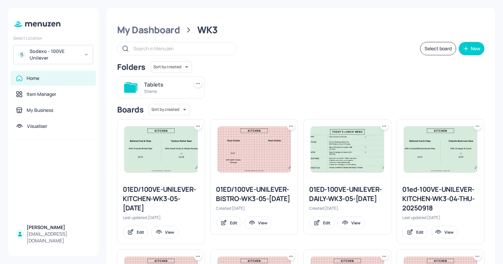
click at [199, 127] on icon at bounding box center [198, 126] width 7 height 7
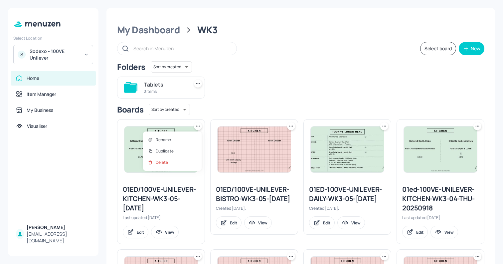
click at [314, 92] on div at bounding box center [251, 132] width 503 height 264
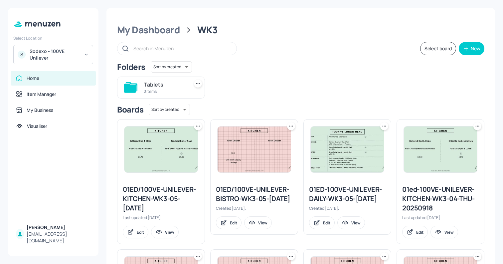
click at [435, 46] on button "Select board" at bounding box center [438, 48] width 36 height 13
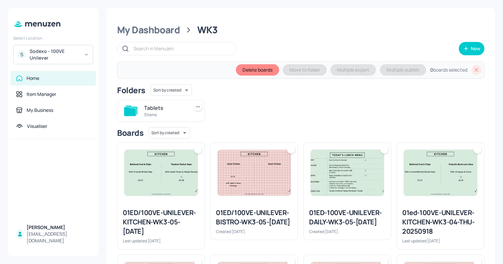
click at [163, 171] on img at bounding box center [161, 173] width 73 height 46
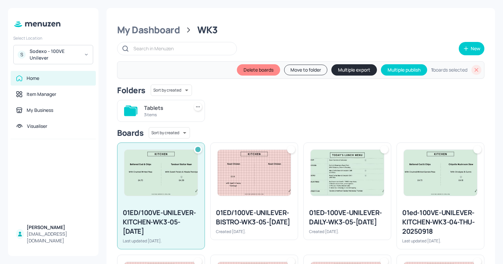
click at [270, 163] on img at bounding box center [254, 173] width 73 height 46
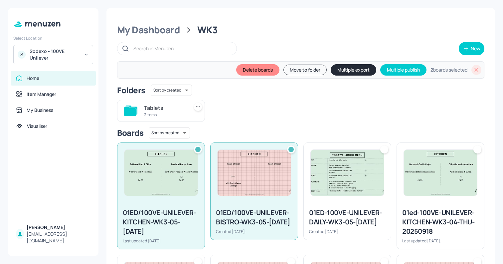
click at [354, 169] on img at bounding box center [347, 173] width 73 height 46
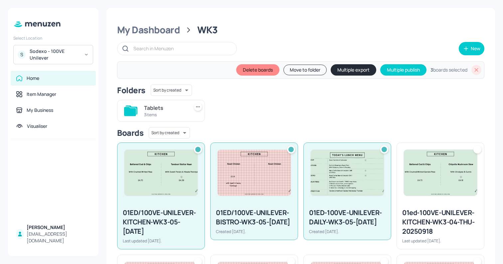
click at [427, 173] on img at bounding box center [440, 173] width 73 height 46
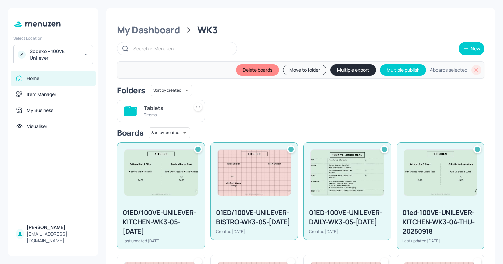
click at [252, 69] on button "Delete boards" at bounding box center [257, 69] width 43 height 11
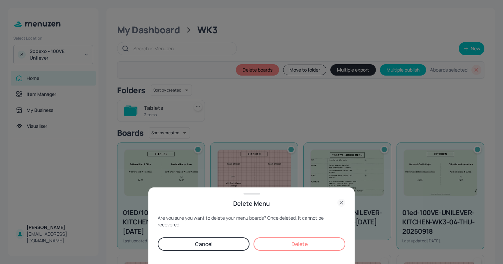
click at [299, 241] on button "Delete" at bounding box center [300, 243] width 92 height 13
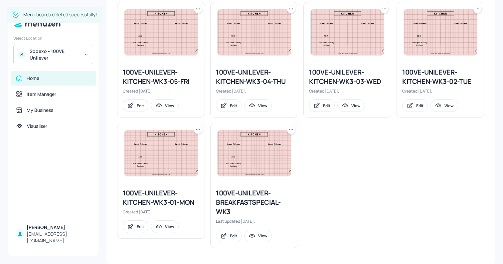
scroll to position [480, 0]
click at [137, 175] on img at bounding box center [161, 154] width 73 height 46
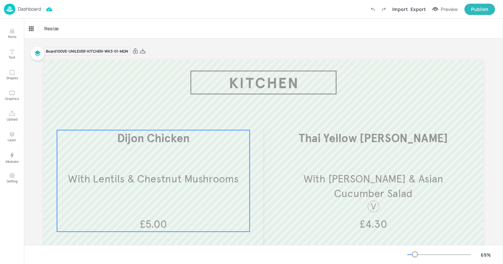
click at [137, 175] on span "With Lentils & Chestnut Mushrooms" at bounding box center [153, 178] width 171 height 13
click at [39, 22] on div "Dijon Chicken Icons Resize" at bounding box center [263, 29] width 479 height 20
click at [39, 33] on div "Dijon Chicken" at bounding box center [45, 28] width 37 height 11
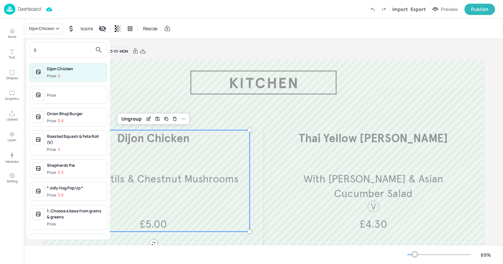
click at [43, 52] on input "s" at bounding box center [63, 50] width 59 height 11
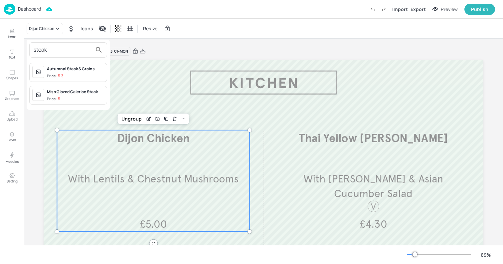
type input "steak"
click at [52, 71] on div "Autumnal Steak & Grains" at bounding box center [75, 69] width 57 height 6
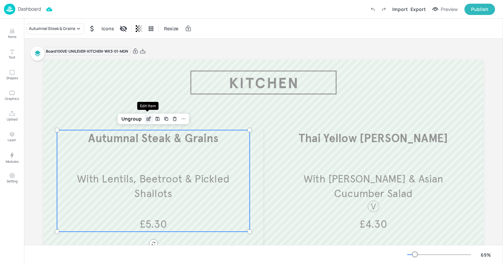
click at [148, 119] on icon "Edit Item" at bounding box center [149, 118] width 6 height 5
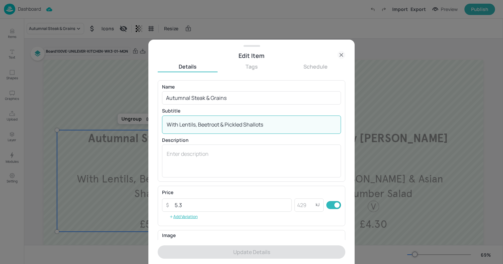
click at [180, 124] on textarea "With Lentils, Beetroot & Pickled Shallots" at bounding box center [252, 124] width 170 height 7
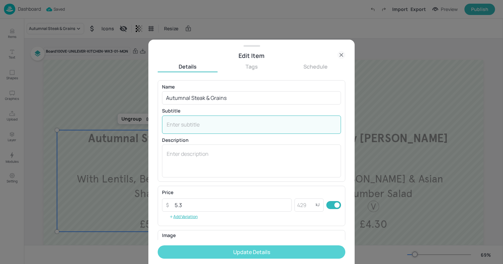
click at [227, 247] on button "Update Details" at bounding box center [252, 251] width 188 height 13
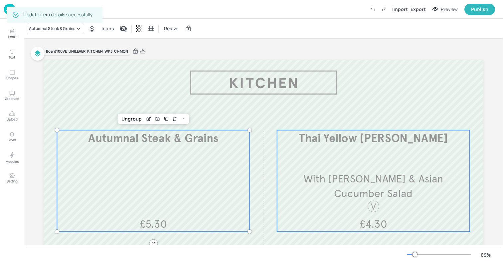
click at [360, 202] on div "Thai Yellow Curry With Jasmine Rice & Asian Cucumber Salad £4.30" at bounding box center [373, 181] width 193 height 102
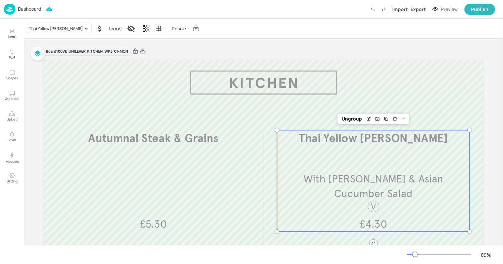
click at [143, 50] on icon at bounding box center [142, 51] width 5 height 5
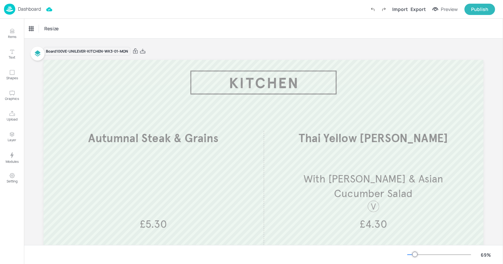
click at [208, 39] on div "Board 100VE-UNILEVER-KITCHEN-WK3-01-MON Autumnal Steak & Grains £5.30 Thai Yell…" at bounding box center [264, 182] width 440 height 286
click at [10, 4] on img at bounding box center [9, 9] width 11 height 11
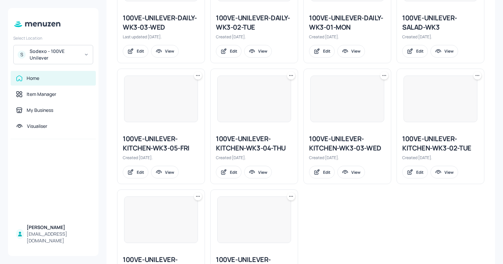
scroll to position [480, 0]
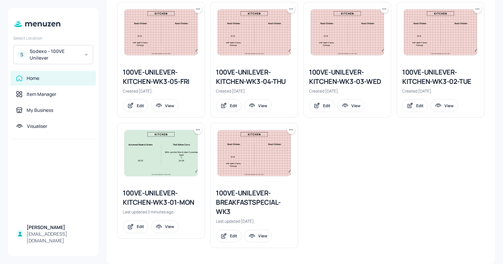
click at [403, 72] on div "100VE-UNILEVER-KITCHEN-WK3-02-TUE" at bounding box center [440, 77] width 77 height 19
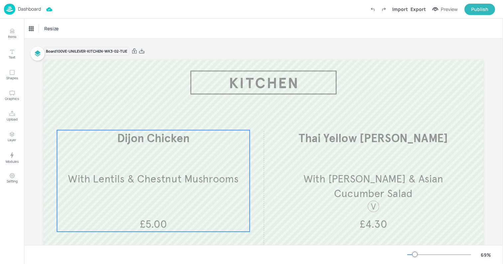
click at [115, 204] on div "Dijon Chicken With Lentils & Chestnut Mushrooms £5.00" at bounding box center [153, 181] width 193 height 102
click at [38, 33] on div "Dijon Chicken" at bounding box center [45, 28] width 37 height 11
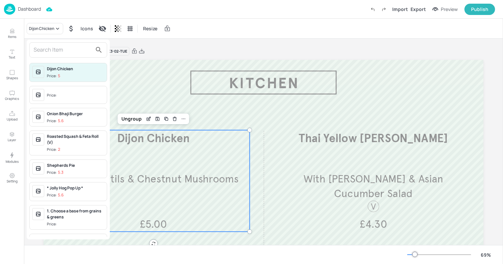
click at [39, 47] on input "text" at bounding box center [63, 50] width 59 height 11
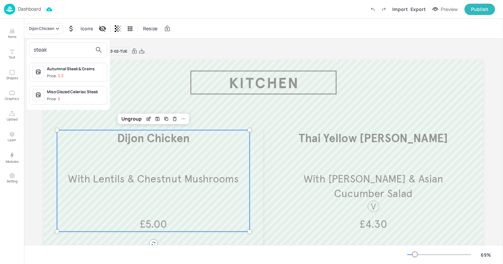
type input "steak"
click at [53, 68] on div "Autumnal Steak & Grains" at bounding box center [75, 69] width 57 height 6
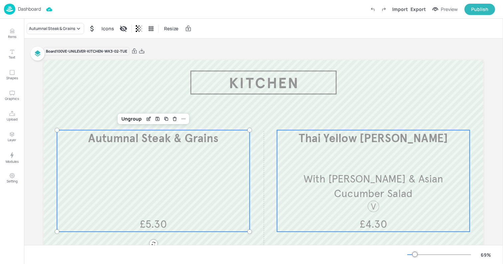
click at [380, 149] on div "Thai Yellow Curry With Jasmine Rice & Asian Cucumber Salad £4.30" at bounding box center [373, 181] width 193 height 102
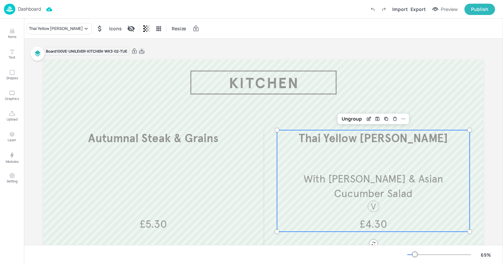
click at [144, 52] on icon at bounding box center [142, 51] width 6 height 7
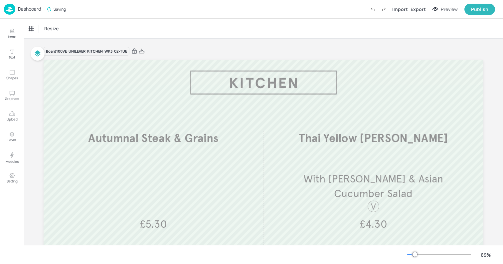
click at [172, 23] on div "Resize" at bounding box center [263, 29] width 479 height 20
click at [16, 9] on div "Dashboard" at bounding box center [22, 9] width 37 height 11
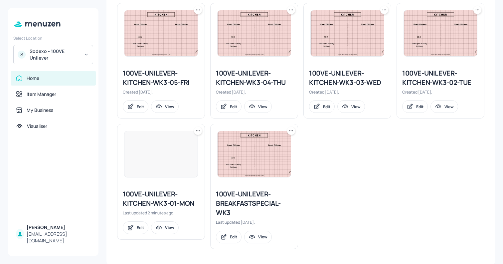
scroll to position [480, 0]
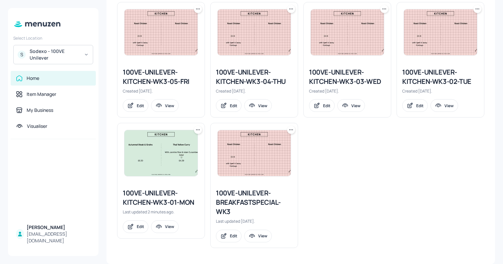
click at [340, 37] on img at bounding box center [347, 32] width 73 height 46
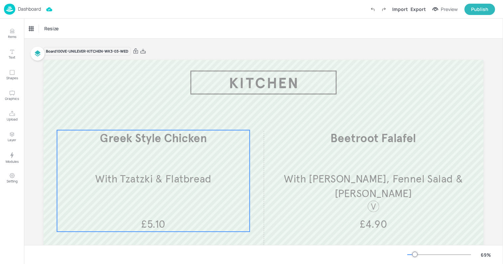
click at [164, 138] on span "Greek Style Chicken" at bounding box center [153, 138] width 107 height 14
click at [42, 26] on div "Greek Style Chicken" at bounding box center [48, 29] width 38 height 6
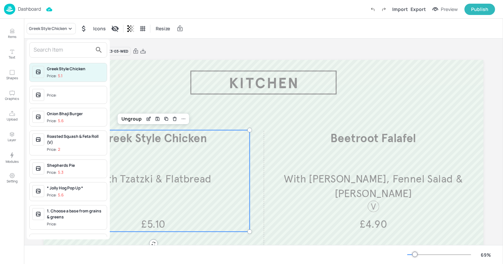
click at [42, 52] on input "text" at bounding box center [63, 50] width 59 height 11
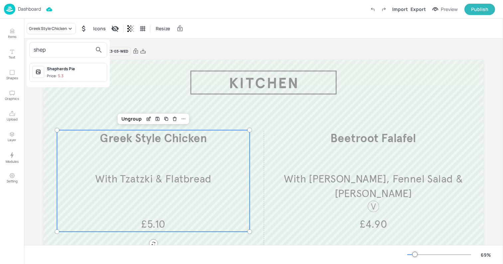
type input "shep"
click at [56, 72] on div "Shepherds Pie" at bounding box center [75, 69] width 57 height 6
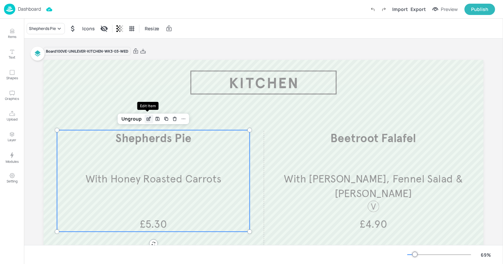
click at [146, 119] on icon "Edit Item" at bounding box center [149, 118] width 6 height 5
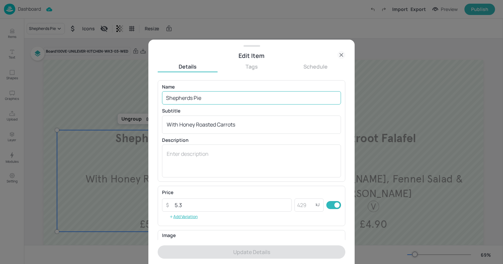
click at [216, 100] on input "Shepherds Pie" at bounding box center [251, 97] width 179 height 13
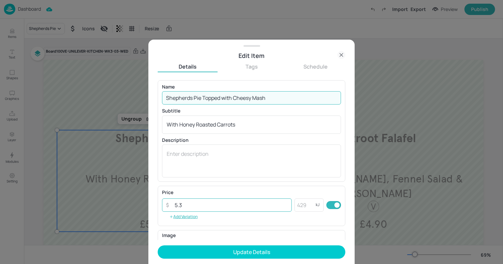
type input "Shepherds Pie Topped with Cheesy Mash"
click at [190, 204] on input "5.3" at bounding box center [231, 204] width 121 height 13
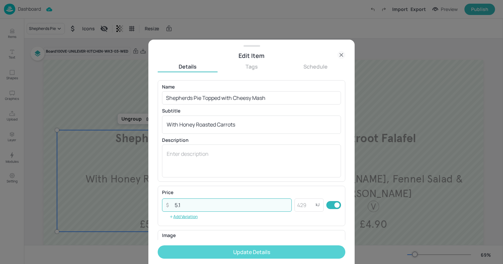
type input "5.1"
click at [231, 253] on button "Update Details" at bounding box center [252, 251] width 188 height 13
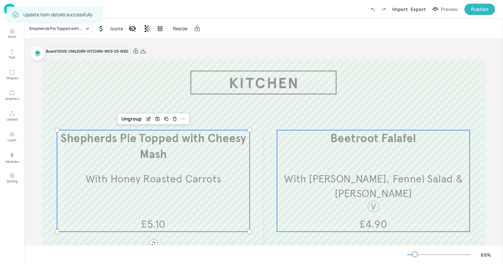
click at [355, 177] on span "With Harissa Houmous, Fennel Salad & Pitta" at bounding box center [373, 186] width 179 height 28
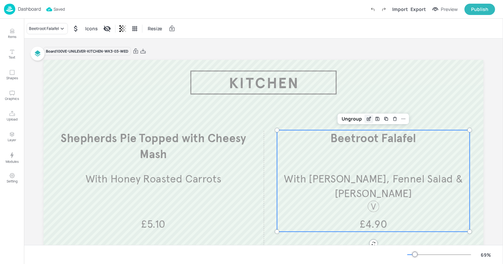
click at [368, 119] on icon "Edit Item" at bounding box center [369, 118] width 6 height 5
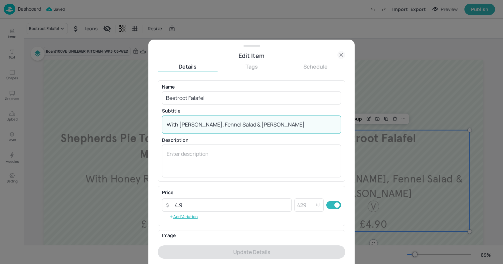
drag, startPoint x: 180, startPoint y: 125, endPoint x: 335, endPoint y: 127, distance: 154.5
click at [335, 127] on div "With Harissa Houmous, Fennel Salad & Pitta x ​" at bounding box center [251, 125] width 179 height 18
paste textarea "Radish, Parsley & Fennel Salad with Harissa Houmous, Wholemeal Pitta"
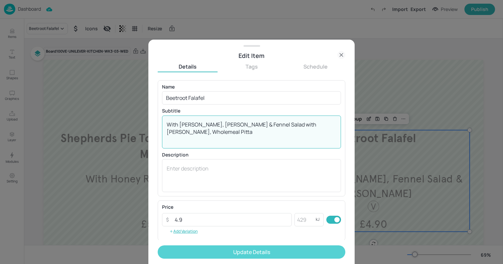
type textarea "With Radish, Parsley & Fennel Salad with Harissa Houmous, Wholemeal Pitta"
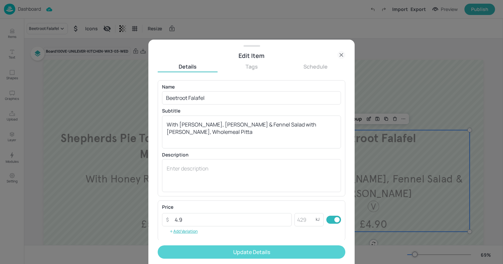
click at [252, 254] on button "Update Details" at bounding box center [252, 251] width 188 height 13
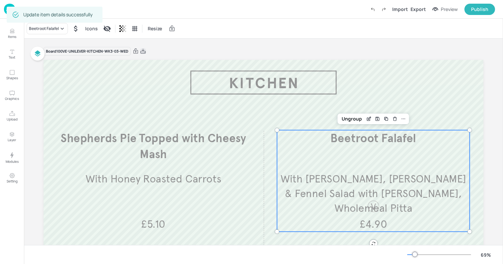
click at [143, 52] on icon at bounding box center [143, 51] width 6 height 7
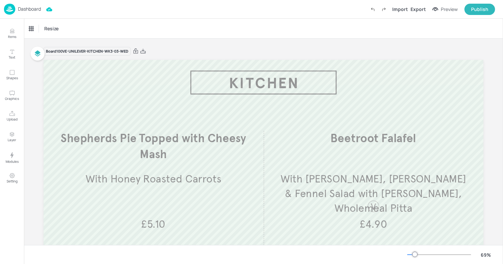
click at [224, 39] on div "Board 100VE-UNILEVER-KITCHEN-WK3-03-WED Shepherds Pie Topped with Cheesy Mash W…" at bounding box center [264, 182] width 440 height 286
click at [14, 10] on img at bounding box center [9, 9] width 11 height 11
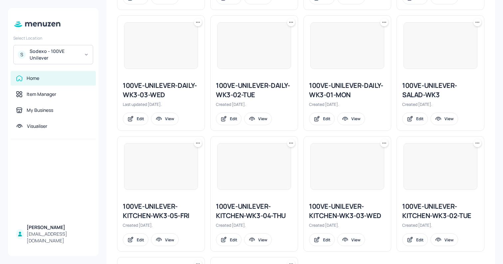
scroll to position [365, 0]
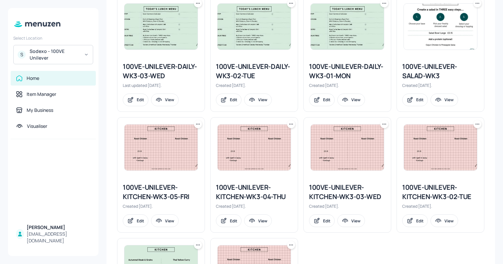
click at [368, 156] on img at bounding box center [347, 148] width 73 height 46
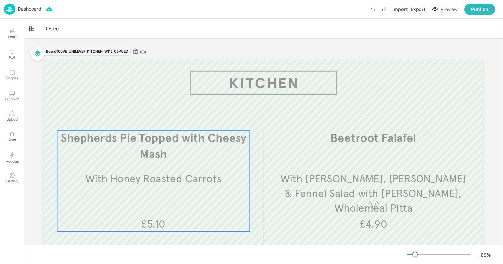
click at [190, 184] on span "With Honey Roasted Carrots​" at bounding box center [154, 178] width 136 height 13
click at [147, 120] on icon "Edit Item" at bounding box center [149, 118] width 6 height 5
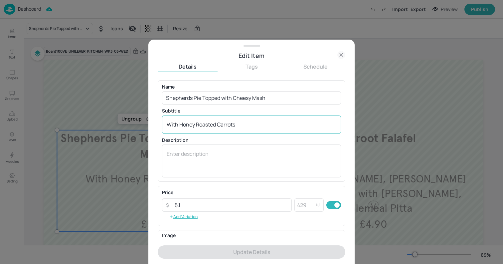
click at [187, 125] on textarea "With Honey Roasted Carrots​" at bounding box center [252, 124] width 170 height 7
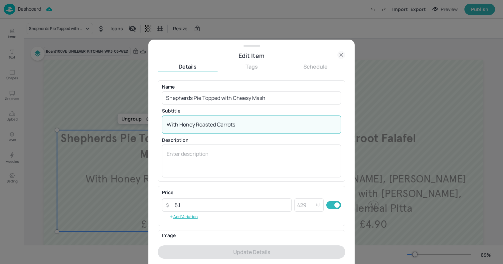
click at [187, 125] on textarea "With Honey Roasted Carrots​" at bounding box center [252, 124] width 170 height 7
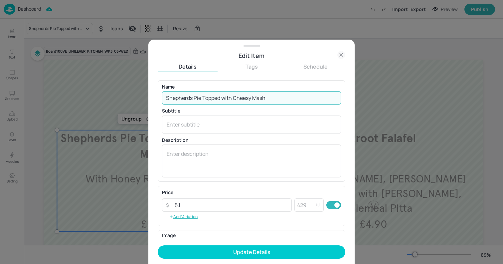
drag, startPoint x: 204, startPoint y: 98, endPoint x: 337, endPoint y: 103, distance: 132.6
click at [337, 103] on input "Shepherds Pie Topped with Cheesy Mash" at bounding box center [251, 97] width 179 height 13
type input "Shepherds Pie"
click at [198, 125] on textarea at bounding box center [252, 124] width 170 height 7
paste textarea "Topped with Cheesy Mash"
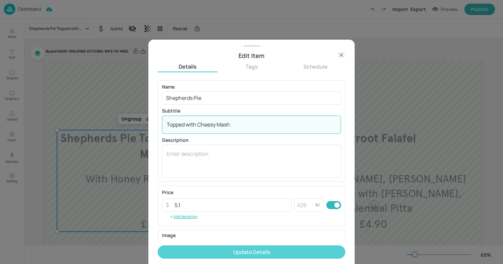
type textarea "Topped with Cheesy Mash"
click at [206, 252] on button "Update Details" at bounding box center [252, 251] width 188 height 13
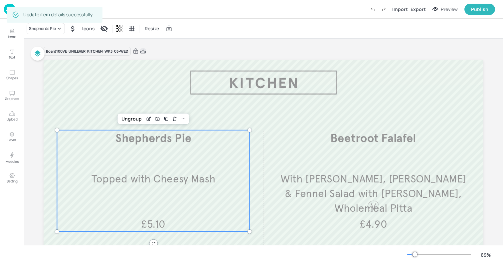
click at [142, 50] on icon at bounding box center [142, 51] width 5 height 5
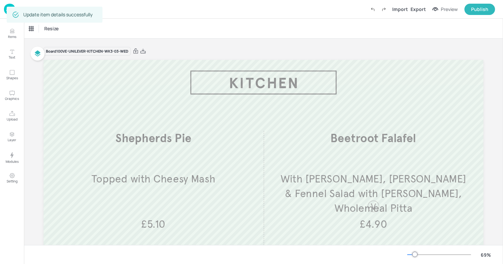
click at [211, 32] on div "Resize" at bounding box center [263, 29] width 479 height 20
click at [6, 7] on img at bounding box center [9, 9] width 11 height 11
click at [238, 20] on div "Resize" at bounding box center [263, 29] width 479 height 20
click at [4, 9] on img at bounding box center [9, 9] width 11 height 11
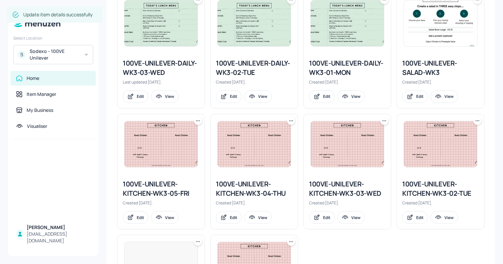
scroll to position [480, 0]
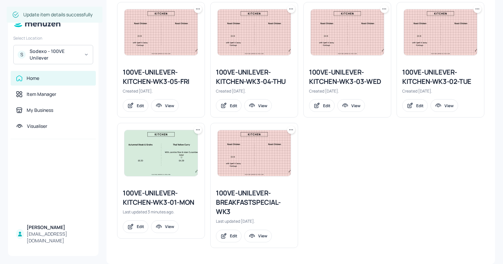
click at [239, 73] on div "100VE-UNILEVER-KITCHEN-WK3-04-THU" at bounding box center [254, 77] width 77 height 19
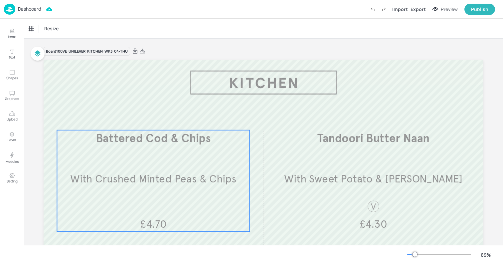
click at [158, 180] on span "With Crushed Minted Peas & Chips" at bounding box center [153, 178] width 166 height 13
click at [144, 120] on div "Edit Item" at bounding box center [148, 119] width 9 height 9
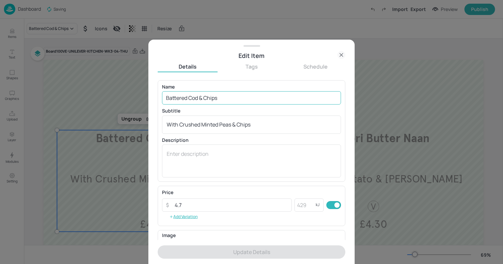
click at [204, 99] on input "Battered Cod & Chips" at bounding box center [251, 97] width 179 height 13
paste input "Haddock with Crushed Minted Garden Peas,"
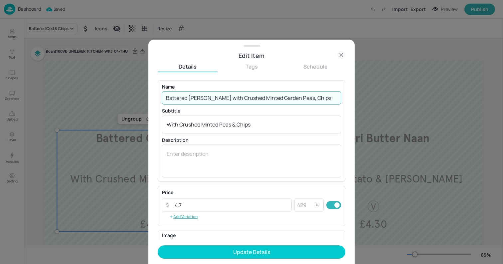
drag, startPoint x: 212, startPoint y: 97, endPoint x: 370, endPoint y: 97, distance: 157.8
click at [370, 97] on div "Edit Item Details Tags Schedule Name Battered Haddock with Crushed Minted Garde…" at bounding box center [251, 132] width 503 height 264
type input "Battered Haddock"
click at [217, 125] on textarea "With Crushed Minted Peas & Chips" at bounding box center [252, 124] width 170 height 7
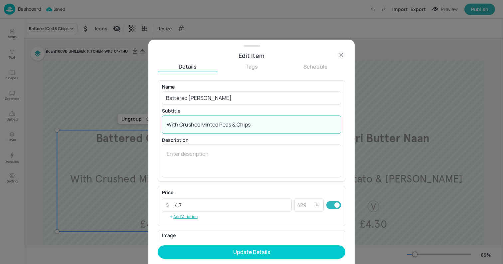
click at [217, 125] on textarea "With Crushed Minted Peas & Chips" at bounding box center [252, 124] width 170 height 7
paste textarea "with Crushed Minted Garden Peas,"
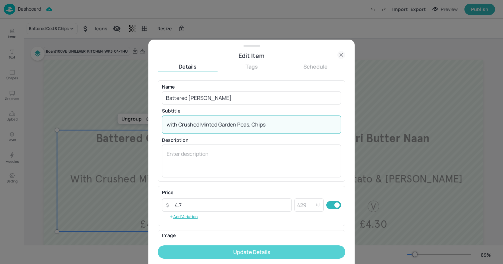
type textarea "with Crushed Minted Garden Peas, Chips"
click at [186, 253] on button "Update Details" at bounding box center [252, 251] width 188 height 13
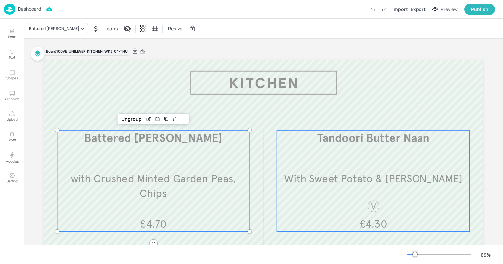
click at [343, 172] on span "With Sweet Potato & Masala Parsnips" at bounding box center [373, 178] width 178 height 13
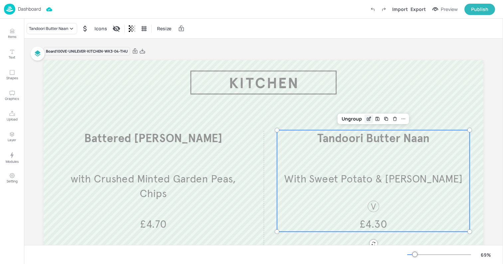
click at [366, 118] on icon "Edit Item" at bounding box center [369, 118] width 6 height 5
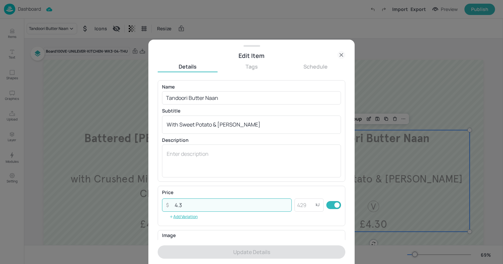
click at [206, 206] on input "4.3" at bounding box center [231, 204] width 121 height 13
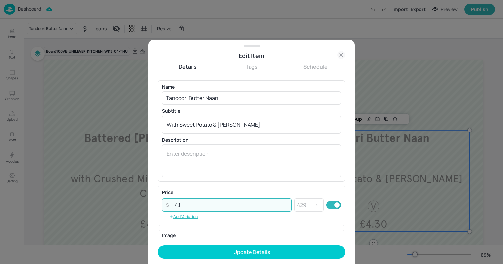
type input "4.1"
click at [158, 245] on button "Update Details" at bounding box center [252, 251] width 188 height 13
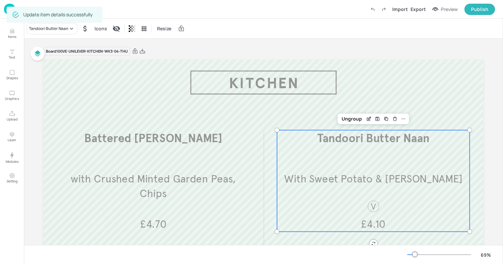
click at [169, 49] on div "Board 100VE-UNILEVER-KITCHEN-WK3-04-THU" at bounding box center [264, 51] width 440 height 9
click at [141, 50] on icon at bounding box center [142, 51] width 5 height 5
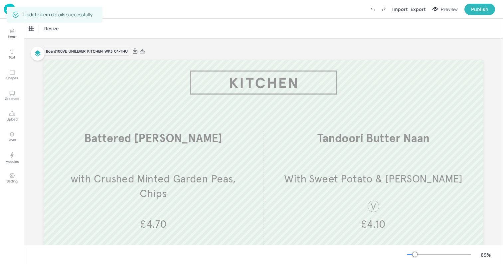
click at [248, 25] on div "Resize" at bounding box center [263, 29] width 479 height 20
click at [14, 9] on img at bounding box center [9, 9] width 11 height 11
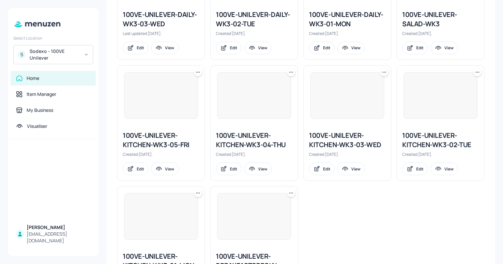
scroll to position [480, 0]
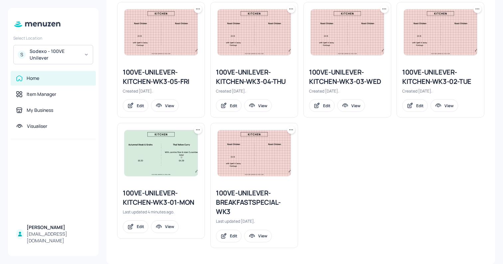
click at [165, 44] on img at bounding box center [161, 32] width 73 height 46
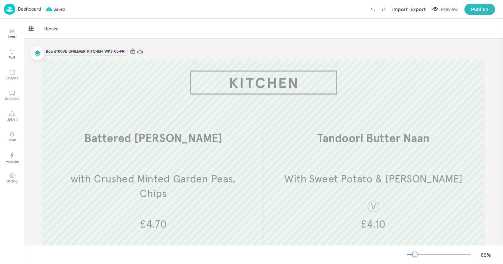
click at [139, 52] on icon at bounding box center [140, 51] width 6 height 7
click at [31, 14] on div "Dashboard" at bounding box center [22, 9] width 37 height 11
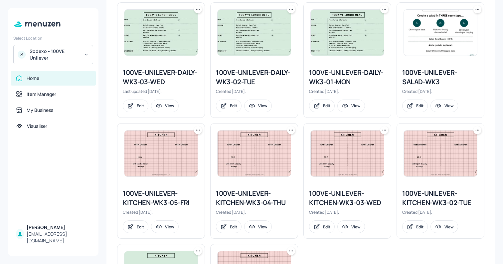
scroll to position [356, 0]
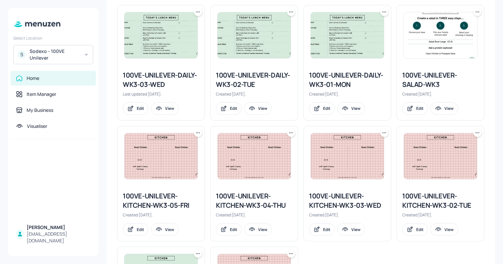
click at [425, 27] on img at bounding box center [440, 35] width 73 height 46
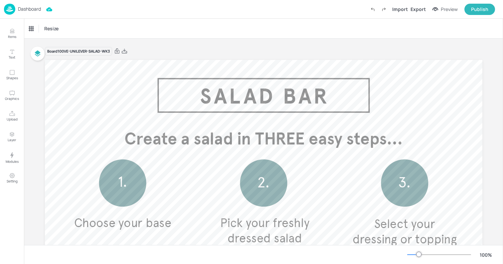
click at [21, 11] on p "Dashboard" at bounding box center [29, 9] width 23 height 5
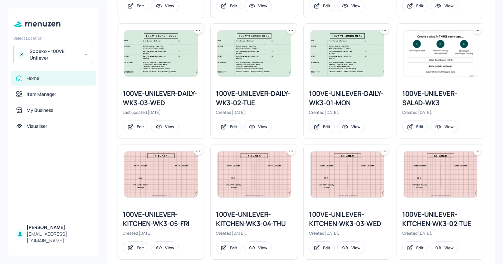
scroll to position [338, 0]
click at [331, 50] on img at bounding box center [347, 54] width 73 height 46
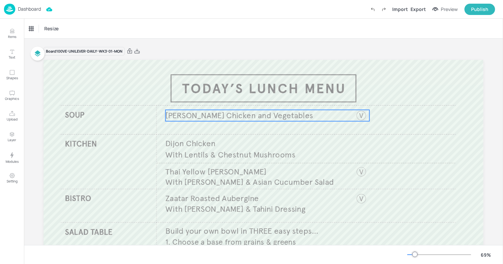
click at [240, 116] on span "Knorr Chicken and Vegetables" at bounding box center [239, 115] width 148 height 10
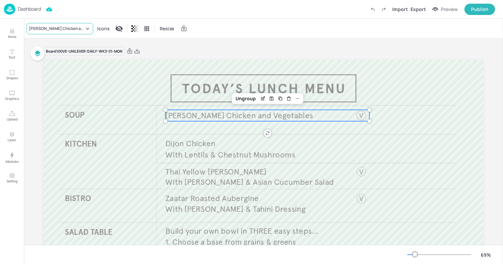
click at [54, 30] on div "Knorr Chicken and Vegetables" at bounding box center [56, 29] width 55 height 6
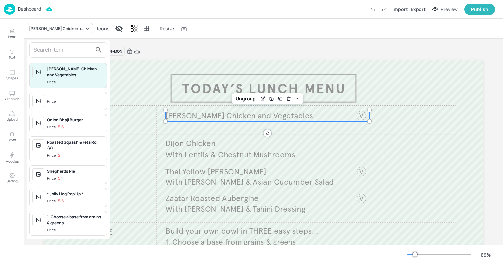
click at [66, 46] on input "text" at bounding box center [63, 50] width 59 height 11
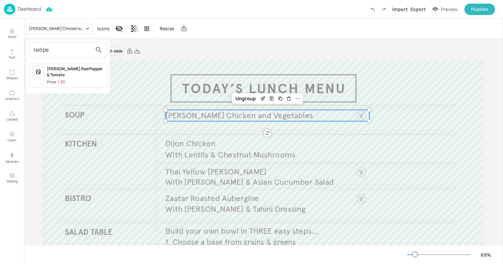
type input "red pe"
click at [70, 80] on div "Knorr Red Pepper & Tomato Price: 1.85" at bounding box center [68, 75] width 78 height 25
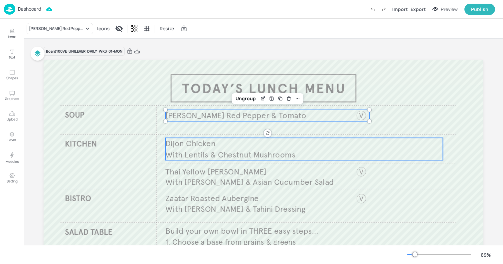
click at [188, 145] on span "Dijon Chicken" at bounding box center [190, 143] width 50 height 10
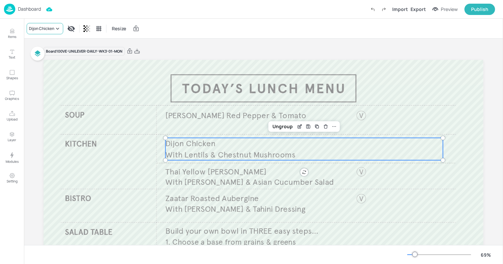
click at [37, 26] on div "Dijon Chicken" at bounding box center [41, 29] width 25 height 6
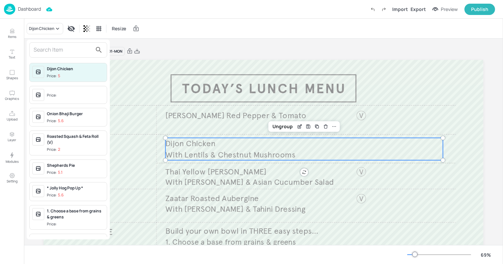
click at [60, 53] on input "text" at bounding box center [63, 50] width 59 height 11
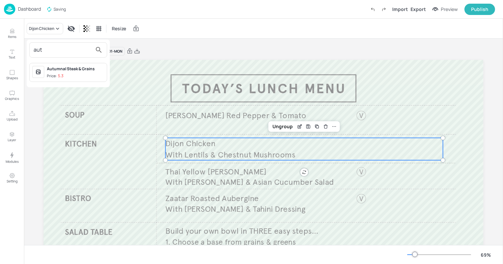
type input "aut"
click at [64, 71] on div "Autumnal Steak & Grains" at bounding box center [75, 69] width 57 height 6
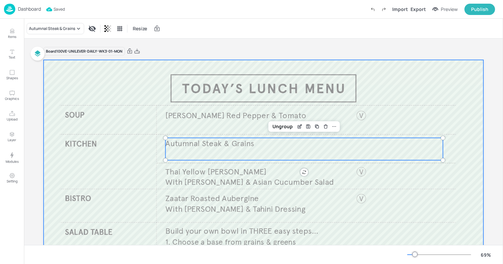
click at [204, 188] on div at bounding box center [264, 184] width 440 height 248
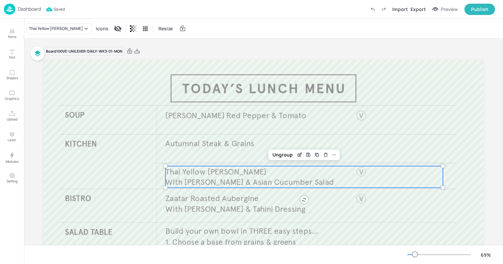
click at [200, 177] on span "With Jasmine Rice & Asian Cucumber Salad" at bounding box center [249, 182] width 168 height 10
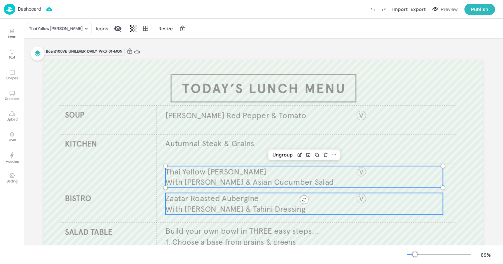
click at [230, 204] on span "With Herb Grains & Tahini Dressing" at bounding box center [235, 209] width 140 height 10
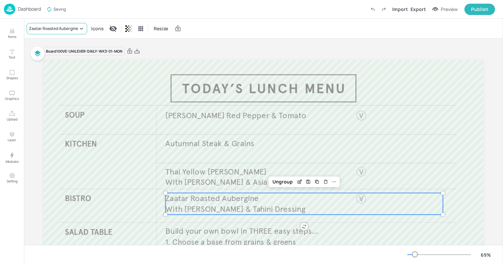
click at [52, 26] on div "Zaatar Roasted Aubergine" at bounding box center [53, 29] width 49 height 6
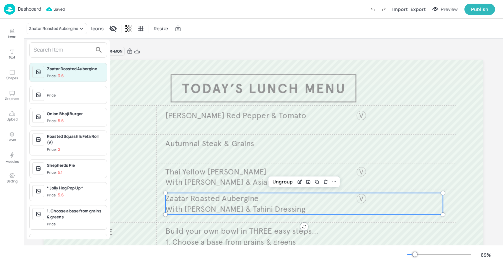
click at [222, 173] on div at bounding box center [251, 132] width 503 height 264
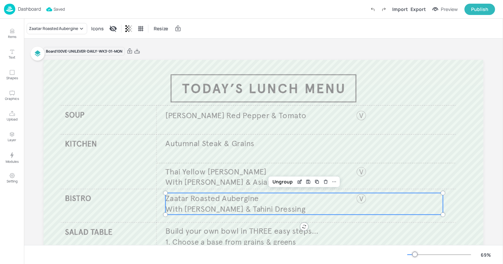
scroll to position [79, 0]
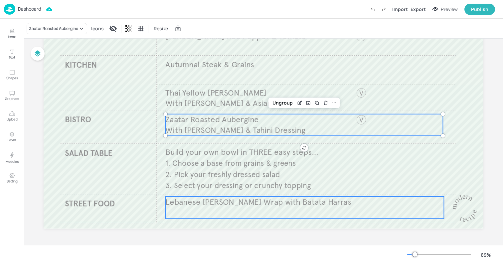
click at [201, 203] on span "Lebanese Falafel Shawarma Wrap with Batata Harras" at bounding box center [258, 202] width 186 height 10
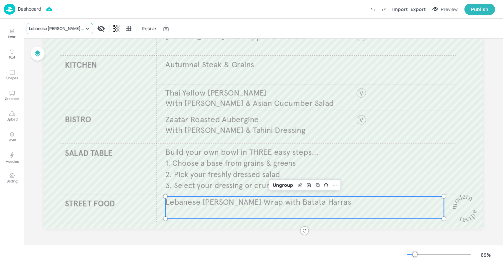
click at [61, 24] on div "Lebanese Falafel Shawarma Wrap with Batata Harras" at bounding box center [60, 28] width 67 height 11
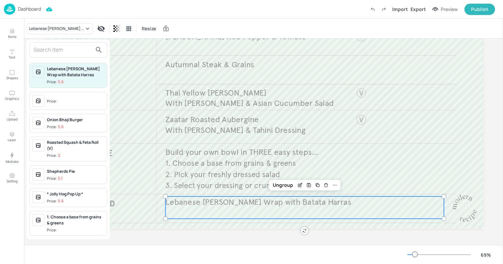
click at [54, 96] on div "Price:" at bounding box center [75, 101] width 57 height 12
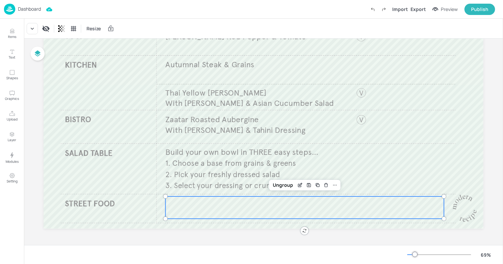
scroll to position [0, 0]
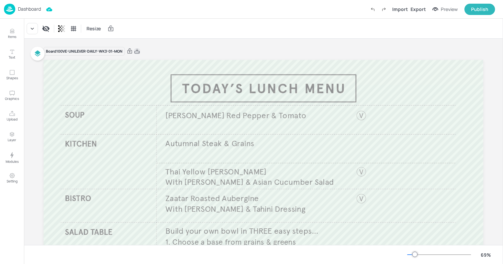
click at [137, 54] on icon at bounding box center [137, 51] width 6 height 7
click at [177, 51] on div "Board 100VE-UNILEVER-DAILY-WK3-01-MON" at bounding box center [264, 51] width 440 height 9
click at [25, 7] on p "Dashboard" at bounding box center [29, 9] width 23 height 5
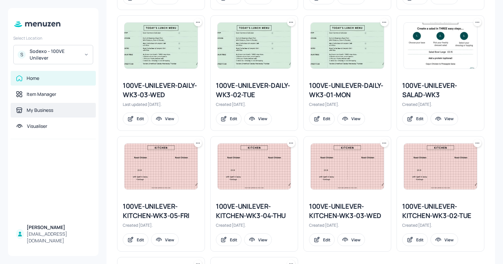
scroll to position [343, 0]
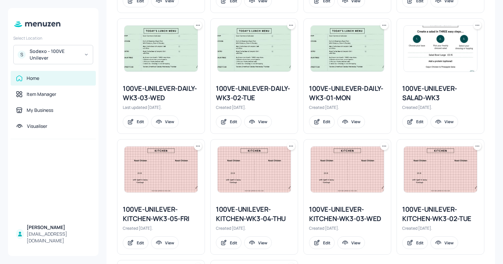
click at [242, 62] on img at bounding box center [254, 49] width 73 height 46
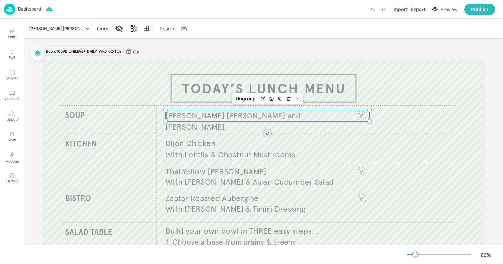
click at [193, 117] on span "Knorr Leek and Potato" at bounding box center [232, 120] width 135 height 21
click at [64, 29] on div "Knorr Leek and Potato" at bounding box center [56, 29] width 55 height 6
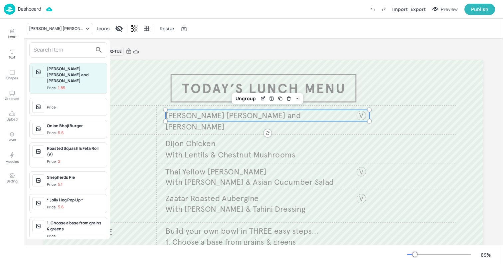
click at [49, 48] on input "text" at bounding box center [63, 50] width 59 height 11
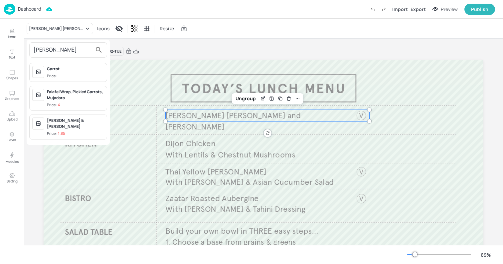
type input "carr"
click at [69, 131] on span "Price: 1.85" at bounding box center [75, 134] width 57 height 6
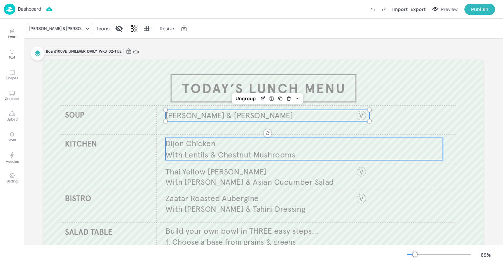
click at [196, 149] on span "With Lentils & Chestnut Mushrooms" at bounding box center [230, 154] width 130 height 10
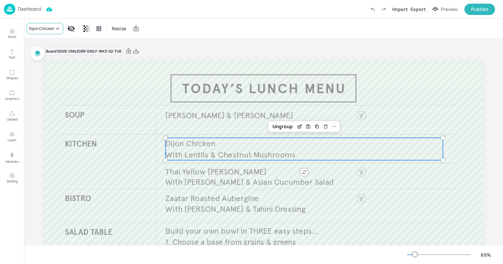
click at [28, 23] on div "Dijon Chicken" at bounding box center [45, 28] width 37 height 11
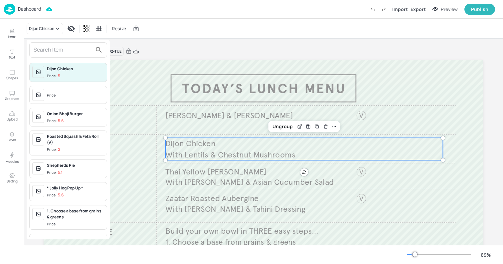
click at [53, 53] on input "text" at bounding box center [63, 50] width 59 height 11
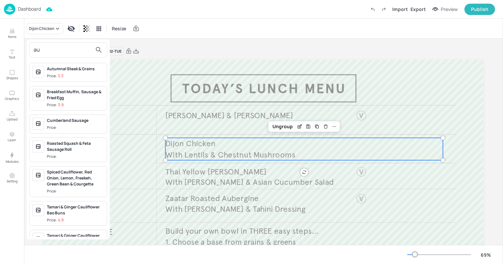
type input "au"
click at [72, 77] on span "Price: 5.3" at bounding box center [75, 76] width 57 height 6
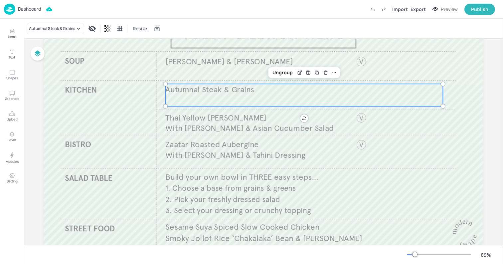
scroll to position [67, 0]
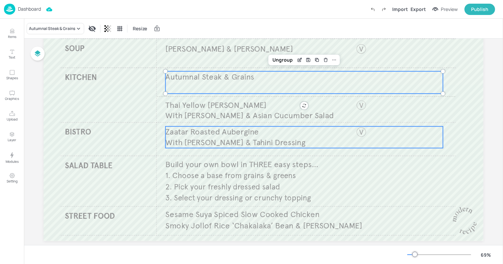
click at [201, 137] on span "With Herb Grains & Tahini Dressing" at bounding box center [235, 142] width 140 height 10
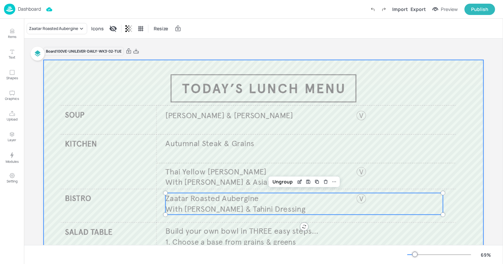
scroll to position [79, 0]
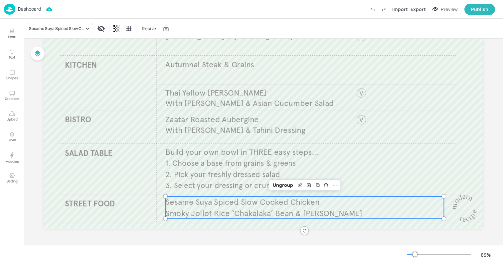
click at [191, 204] on span "Sesame Suya Spiced Slow Cooked Chicken" at bounding box center [242, 202] width 154 height 10
click at [13, 31] on icon "Items" at bounding box center [12, 31] width 4 height 0
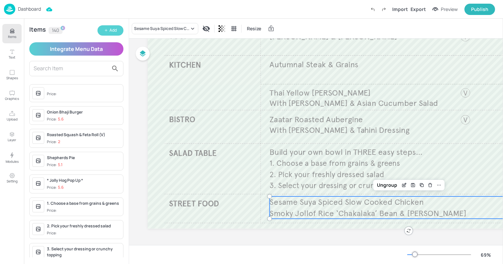
click at [117, 30] on button "Add" at bounding box center [111, 30] width 26 height 10
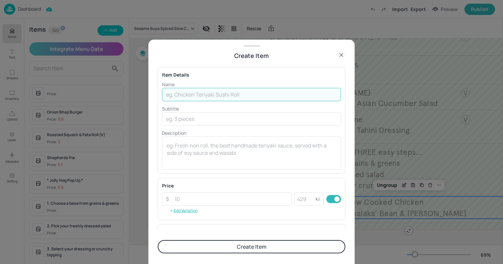
click at [177, 93] on input "text" at bounding box center [251, 94] width 179 height 13
paste input "Nashville Hot Honey Chicken Burger with Ranch Mayo & Loaded Fries, Slaw & Salsa…"
click at [322, 95] on input "Nashville Hot Honey Chicken Burger with Ranch Mayo & Loaded Fries, Slaw & Salsa…" at bounding box center [251, 94] width 179 height 13
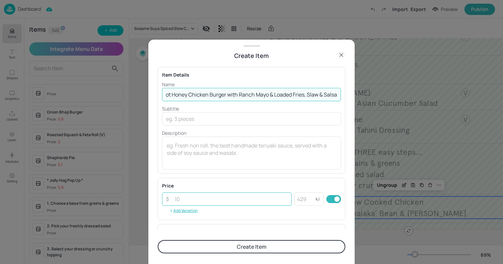
scroll to position [0, 31]
type input "Nashville Hot Honey Chicken Burger with Ranch Mayo & Loaded Fries, Slaw & Salsa"
click at [195, 206] on button "Add Variation" at bounding box center [183, 211] width 43 height 10
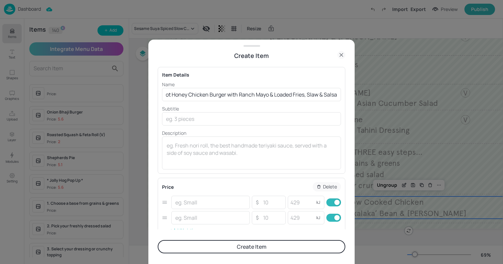
scroll to position [0, 0]
click at [324, 184] on p "Delete" at bounding box center [330, 186] width 14 height 5
click at [336, 203] on rect "button" at bounding box center [338, 202] width 5 height 5
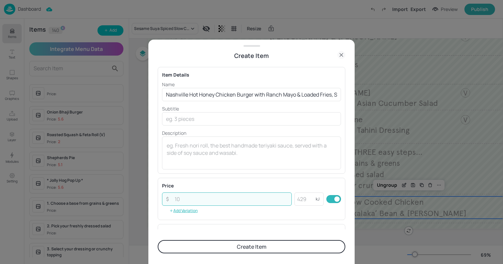
click at [216, 202] on input "number" at bounding box center [231, 198] width 121 height 13
paste input "5.95"
type input "5.95"
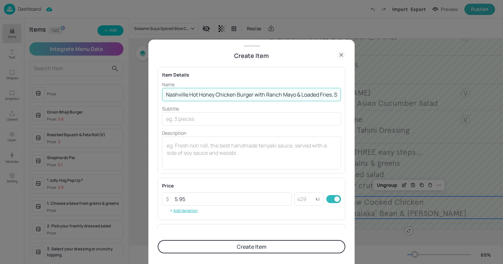
scroll to position [0, 31]
drag, startPoint x: 254, startPoint y: 95, endPoint x: 407, endPoint y: 98, distance: 152.5
click at [407, 98] on div "Create Item Item Details Name Nashville Hot Honey Chicken Burger with Ranch May…" at bounding box center [251, 132] width 503 height 264
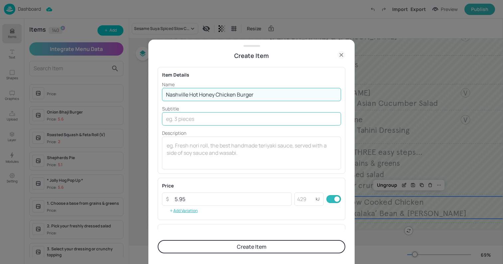
type input "Nashville Hot Honey Chicken Burger"
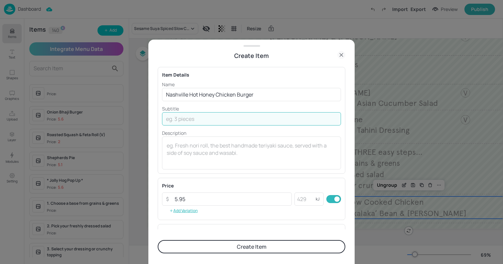
click at [206, 116] on input "text" at bounding box center [251, 118] width 179 height 13
paste input "with Ranch Mayo & Loaded Fries, Slaw & Salsa"
type input "with Ranch Mayo & Loaded Fries, Slaw & Salsa"
click at [215, 252] on button "Create Item" at bounding box center [252, 246] width 188 height 13
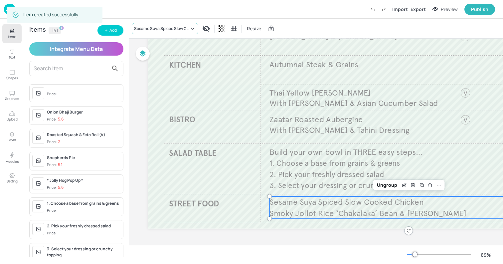
click at [150, 32] on div "Sesame Suya Spiced Slow Cooked Chicken" at bounding box center [165, 28] width 67 height 11
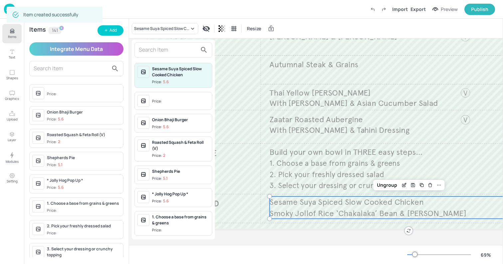
click at [156, 47] on input "text" at bounding box center [168, 50] width 59 height 11
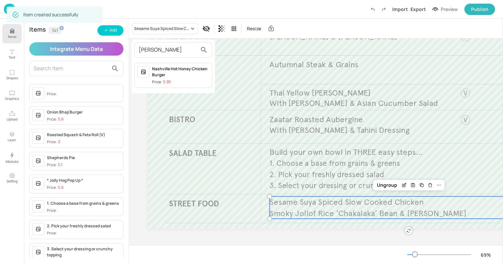
type input "nash"
click at [168, 75] on div "Nashville Hot Honey Chicken Burger" at bounding box center [180, 72] width 57 height 12
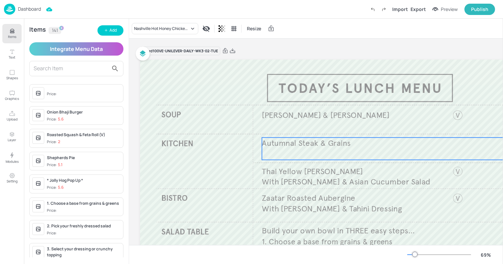
scroll to position [0, 0]
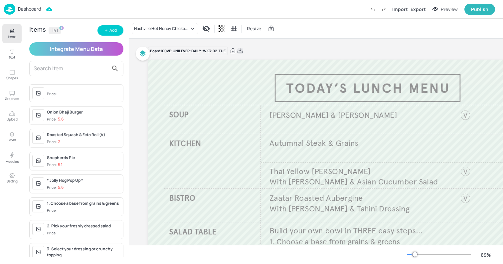
click at [243, 49] on icon at bounding box center [240, 51] width 6 height 7
click at [228, 20] on div "Resize" at bounding box center [316, 29] width 374 height 20
click at [29, 9] on p "Dashboard" at bounding box center [29, 9] width 23 height 5
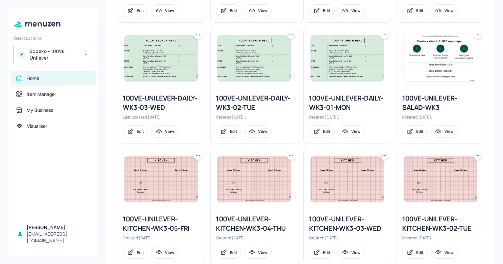
scroll to position [323, 0]
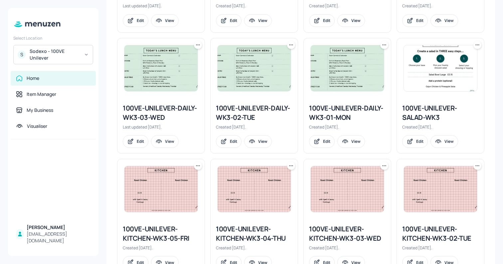
click at [169, 81] on img at bounding box center [161, 68] width 73 height 46
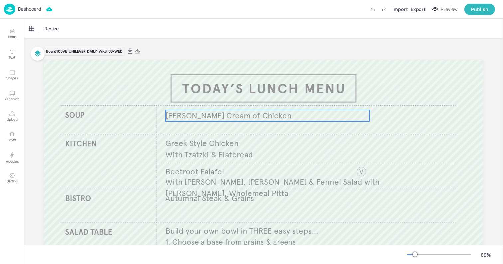
click at [186, 115] on span "Knorr Cream of Chicken" at bounding box center [228, 115] width 126 height 10
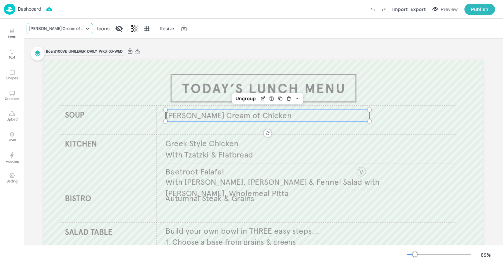
click at [47, 28] on div "Knorr Cream of Chicken" at bounding box center [56, 29] width 55 height 6
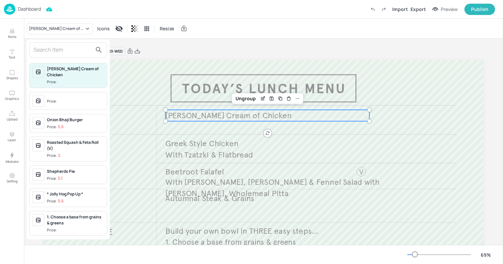
click at [184, 156] on div at bounding box center [251, 132] width 503 height 264
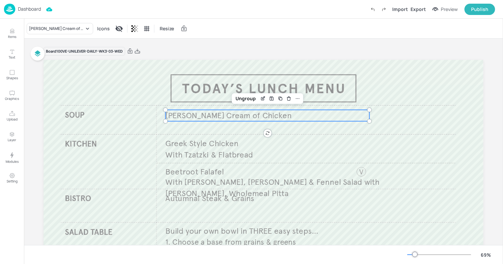
click at [186, 142] on div "Knorr Cream of Chicken Price: Price: Onion Bhaji Burger Price: 5.6 Roasted Squa…" at bounding box center [251, 133] width 503 height 261
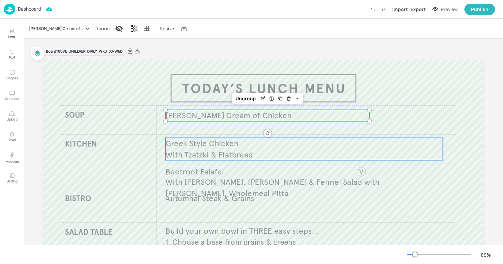
click at [186, 142] on span "Greek Style Chicken" at bounding box center [201, 143] width 73 height 10
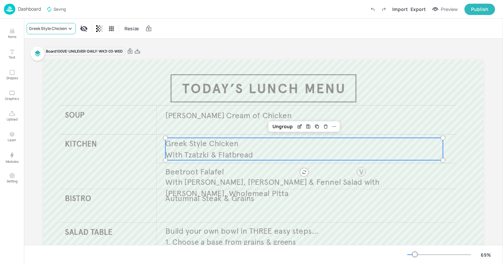
click at [46, 31] on div "Greek Style Chicken" at bounding box center [48, 29] width 38 height 6
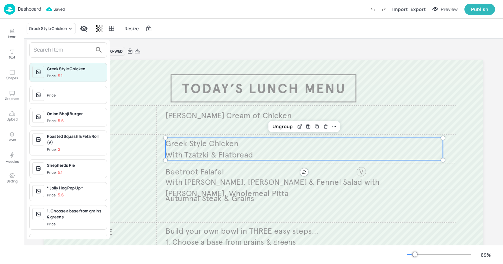
click at [51, 51] on input "text" at bounding box center [63, 50] width 59 height 11
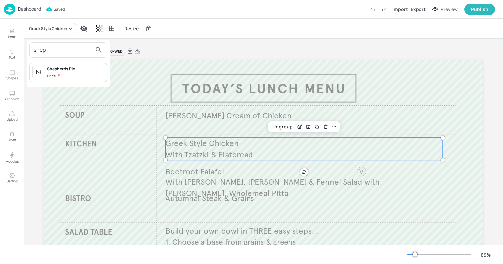
type input "shep"
click at [55, 71] on div "Shepherds Pie" at bounding box center [75, 69] width 57 height 6
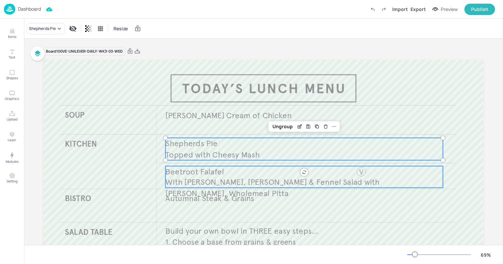
click at [184, 175] on span "Beetroot Falafel" at bounding box center [194, 171] width 59 height 10
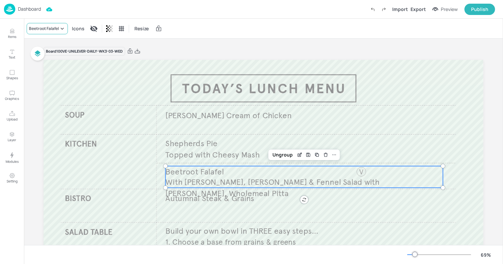
click at [53, 31] on div "Beetroot Falafel" at bounding box center [44, 29] width 30 height 6
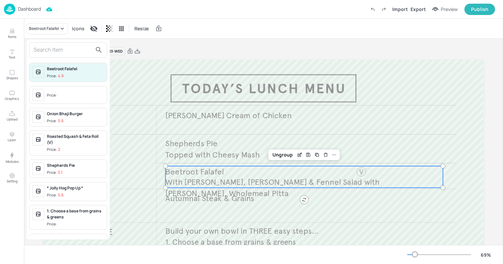
click at [189, 197] on div at bounding box center [251, 132] width 503 height 264
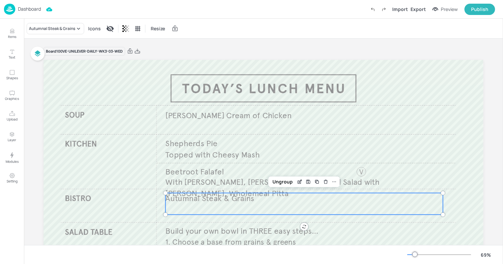
click at [199, 200] on span "Autumnal Steak & Grains" at bounding box center [209, 198] width 89 height 10
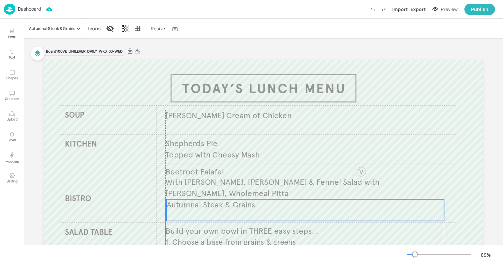
drag, startPoint x: 192, startPoint y: 199, endPoint x: 192, endPoint y: 206, distance: 6.3
click at [192, 206] on span "Autumnal Steak & Grains" at bounding box center [211, 205] width 89 height 10
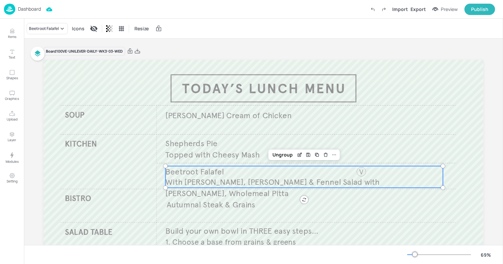
click at [192, 187] on span "With Radish, Parsley & Fennel Salad with Harissa Houmous, Wholemeal Pitta" at bounding box center [272, 187] width 214 height 21
click at [277, 152] on div "Ungroup" at bounding box center [283, 154] width 26 height 9
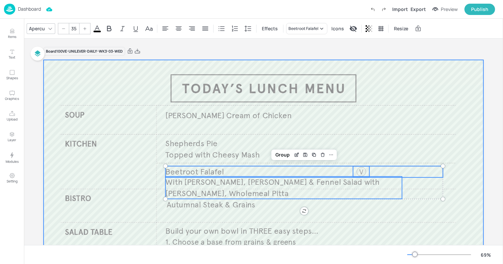
click at [395, 188] on p "With Radish, Parsley & Fennel Salad with Harissa Houmous, Wholemeal Pitta" at bounding box center [283, 187] width 237 height 22
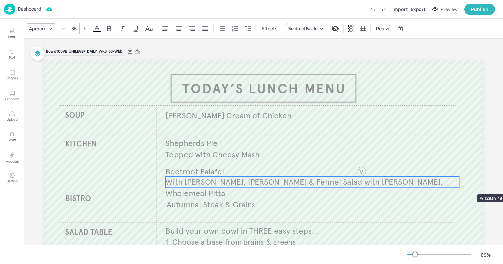
drag, startPoint x: 400, startPoint y: 188, endPoint x: 458, endPoint y: 182, distance: 57.8
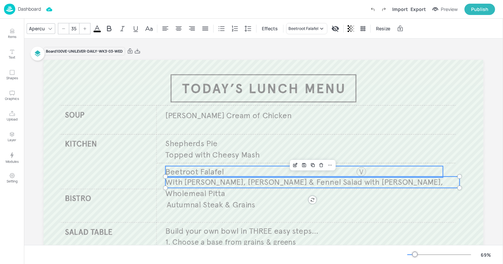
click at [202, 167] on span "Beetroot Falafel" at bounding box center [194, 171] width 59 height 10
click at [363, 171] on div at bounding box center [361, 171] width 11 height 11
click at [293, 156] on div "Group" at bounding box center [291, 154] width 20 height 9
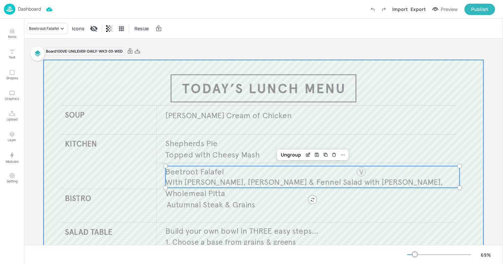
click at [214, 197] on div at bounding box center [264, 184] width 440 height 248
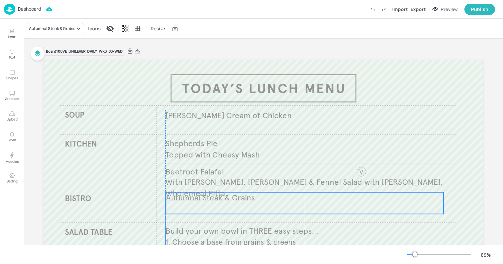
drag, startPoint x: 204, startPoint y: 201, endPoint x: 202, endPoint y: 195, distance: 6.8
click at [202, 195] on span "Autumnal Steak & Grains" at bounding box center [210, 198] width 89 height 10
click at [47, 28] on div "Autumnal Steak & Grains" at bounding box center [52, 29] width 46 height 6
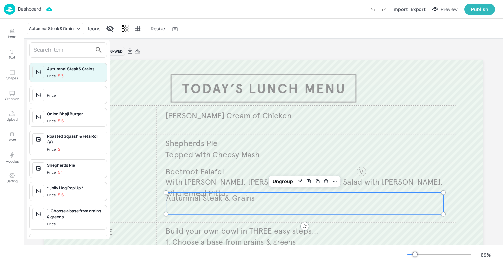
click at [54, 49] on input "text" at bounding box center [63, 50] width 59 height 11
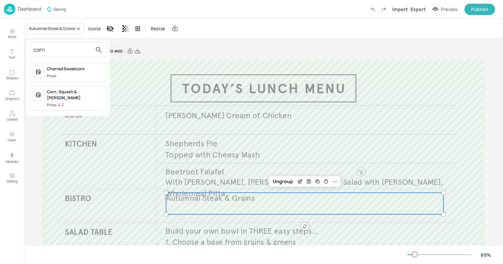
type input "corn"
click at [65, 95] on div "Corn, Squash & Barley Risotto" at bounding box center [75, 95] width 57 height 12
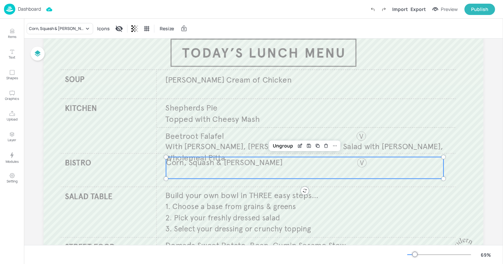
scroll to position [79, 0]
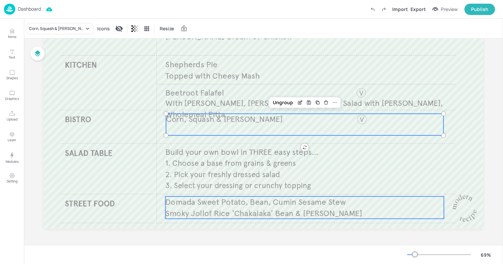
click at [213, 204] on span "Domada Sweet Potato, Bean, Cumin Sesame Stew" at bounding box center [255, 202] width 181 height 10
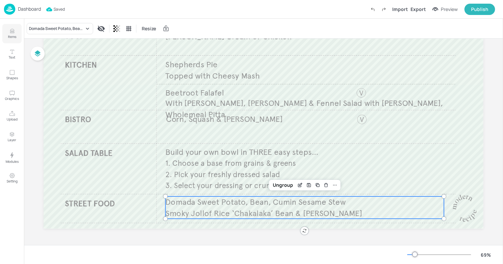
click at [16, 37] on p "Items" at bounding box center [12, 36] width 8 height 5
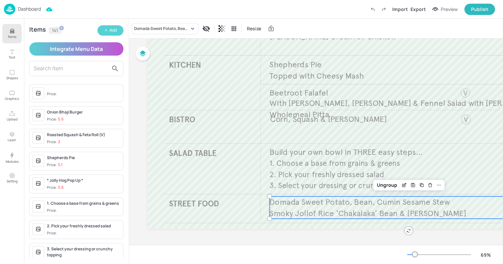
click at [110, 32] on div "Add" at bounding box center [113, 30] width 7 height 6
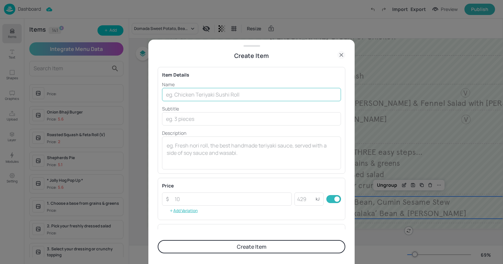
click at [184, 94] on input "text" at bounding box center [251, 94] width 179 height 13
paste input "Buttermilk Tenders with Buffalo Sauce & Succotash& Loaded Fries, Slaw & Salsa £…"
click at [323, 95] on input "Buttermilk Tenders with Buffalo Sauce & Succotash& Loaded Fries, Slaw & Salsa £…" at bounding box center [251, 94] width 179 height 13
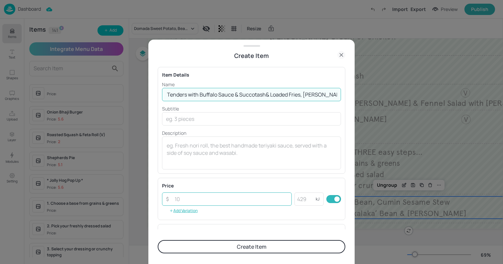
type input "Buttermilk Tenders with Buffalo Sauce & Succotash& Loaded Fries, Slaw & Salsa"
click at [184, 203] on input "number" at bounding box center [231, 198] width 121 height 13
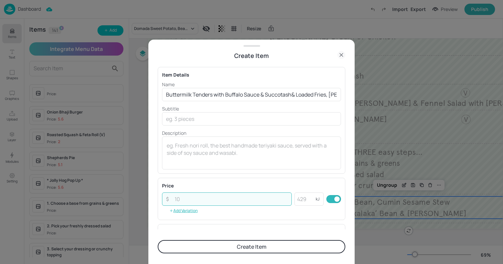
paste input "5.95"
type input "5.95"
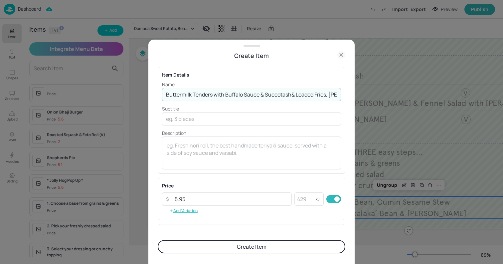
scroll to position [0, 26]
drag, startPoint x: 214, startPoint y: 95, endPoint x: 424, endPoint y: 99, distance: 209.4
click at [424, 99] on div "Create Item Item Details Name Buttermilk Tenders with Buffalo Sauce & Succotash…" at bounding box center [251, 132] width 503 height 264
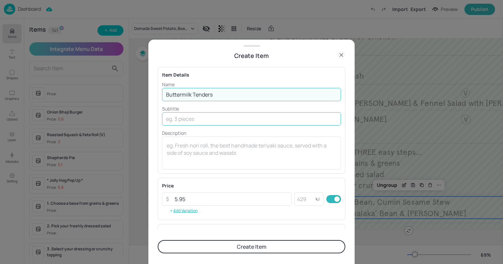
scroll to position [0, 0]
type input "Buttermilk Tenders"
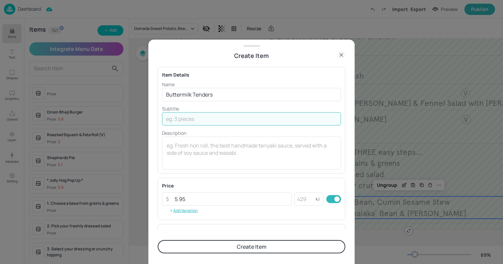
click at [198, 119] on input "text" at bounding box center [251, 118] width 179 height 13
paste input "with Buffalo Sauce & Succotash& Loaded Fries, Slaw & Salsa"
click at [242, 118] on input "with Buffalo Sauce & Succotash& Loaded Fries, Slaw & Salsa" at bounding box center [251, 118] width 179 height 13
type input "with Buffalo Sauce & Succotash & Loaded Fries, Slaw & Salsa"
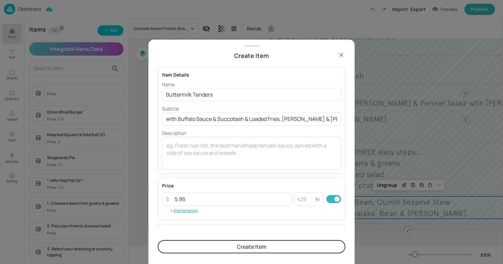
click at [201, 247] on button "Create Item" at bounding box center [252, 246] width 188 height 13
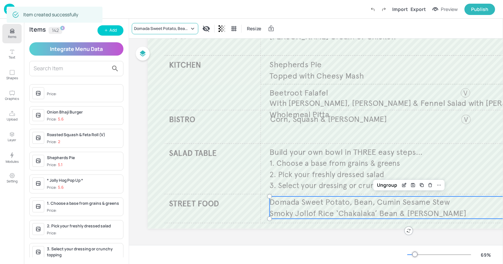
click at [171, 29] on div "Domada Sweet Potato, Bean, Cumin Sesame Stew" at bounding box center [161, 29] width 55 height 6
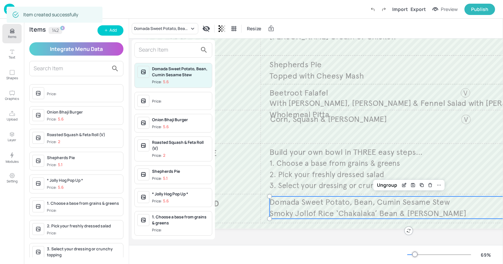
click at [164, 54] on input "text" at bounding box center [168, 50] width 59 height 11
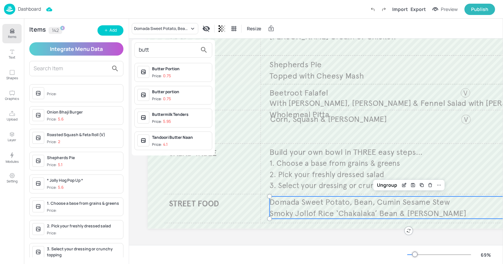
type input "butt"
click at [176, 118] on div "Buttermilk Tenders Price: 5.95" at bounding box center [180, 118] width 57 height 13
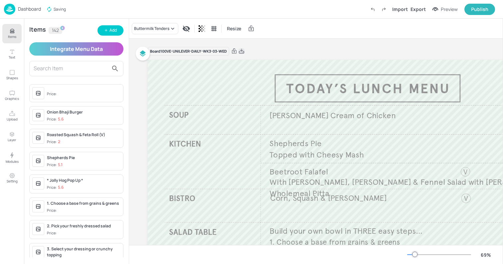
click at [243, 53] on icon at bounding box center [241, 51] width 5 height 5
click at [196, 26] on div "Resize" at bounding box center [316, 29] width 374 height 20
click at [10, 10] on img at bounding box center [9, 9] width 11 height 11
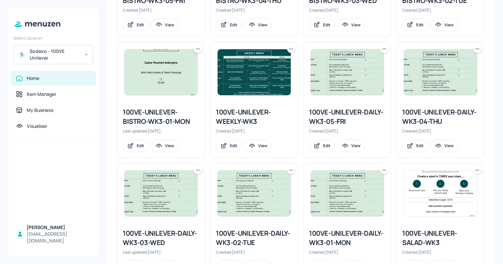
scroll to position [223, 0]
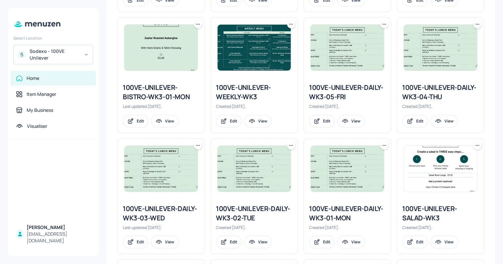
click at [441, 64] on img at bounding box center [440, 48] width 73 height 46
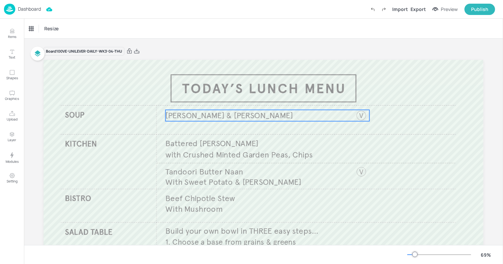
click at [197, 115] on span "Knorr Carrot & Coriander" at bounding box center [229, 115] width 128 height 10
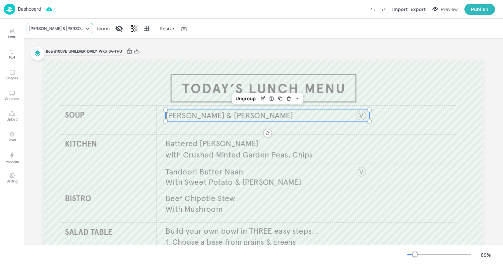
click at [58, 33] on div "Knorr Carrot & Coriander" at bounding box center [60, 28] width 67 height 11
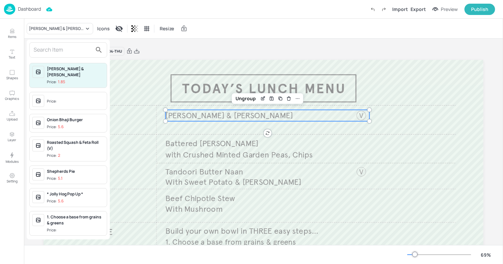
click at [54, 50] on input "text" at bounding box center [63, 50] width 59 height 11
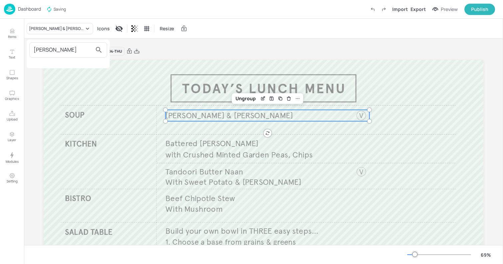
type input "goul"
click at [12, 35] on div at bounding box center [251, 132] width 503 height 264
click at [11, 34] on icon "Items" at bounding box center [12, 31] width 6 height 6
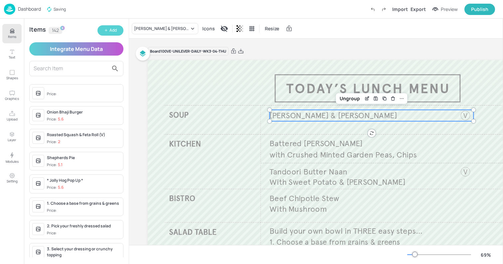
click at [108, 32] on button "Add" at bounding box center [111, 30] width 26 height 10
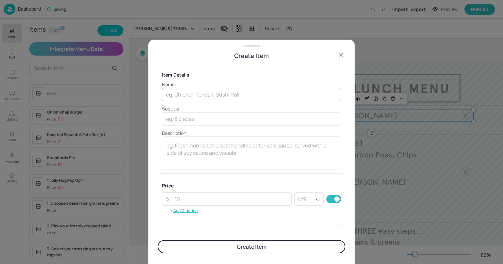
click at [195, 93] on input "text" at bounding box center [251, 94] width 179 height 13
type input "n"
type input "L"
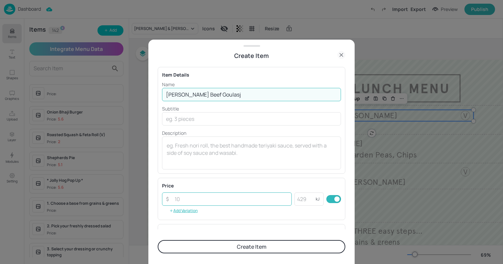
type input "Knorr Beef Goulasj"
click at [196, 201] on input "number" at bounding box center [231, 198] width 121 height 13
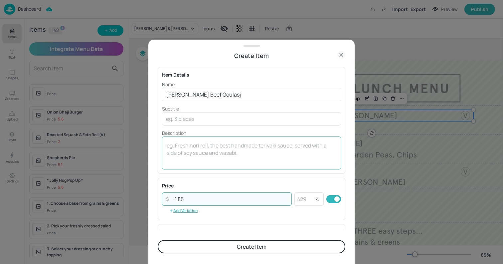
type input "1.85"
click at [196, 163] on textarea at bounding box center [252, 153] width 170 height 22
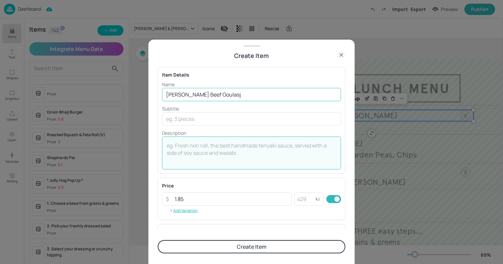
click at [222, 94] on input "Knorr Beef Goulasj" at bounding box center [251, 94] width 179 height 13
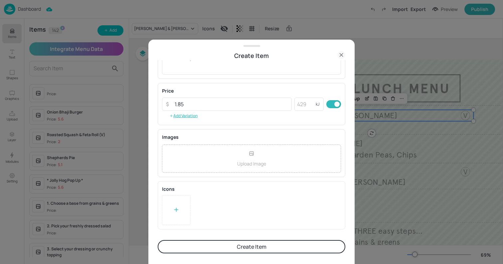
type input "Knorr Beef Goulash"
click at [205, 242] on button "Create Item" at bounding box center [252, 246] width 188 height 13
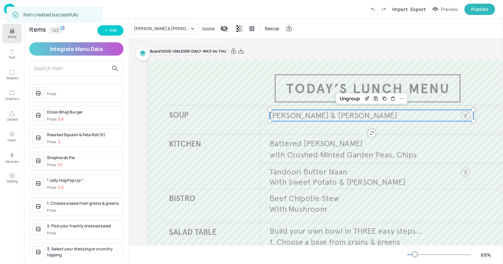
scroll to position [95, 0]
click at [160, 33] on div "Knorr Carrot & Coriander" at bounding box center [165, 28] width 67 height 11
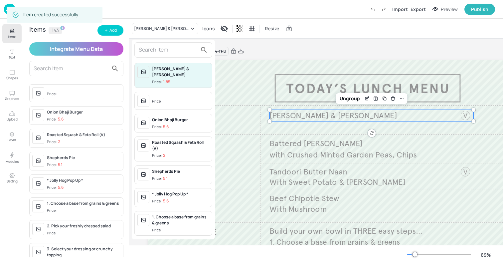
click at [158, 51] on input "text" at bounding box center [168, 50] width 59 height 11
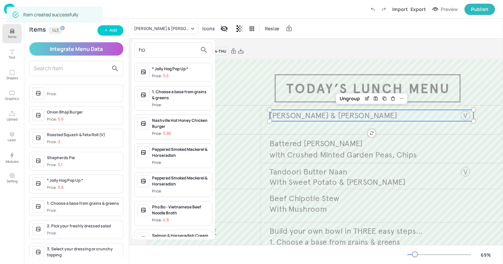
type input "h"
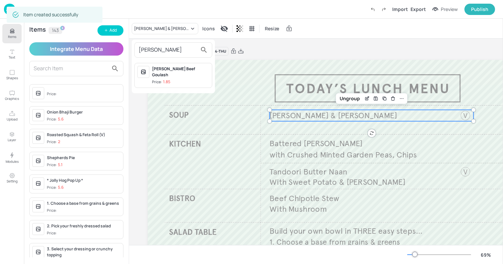
type input "goul"
click at [160, 79] on div "Price: 1.85" at bounding box center [161, 82] width 18 height 6
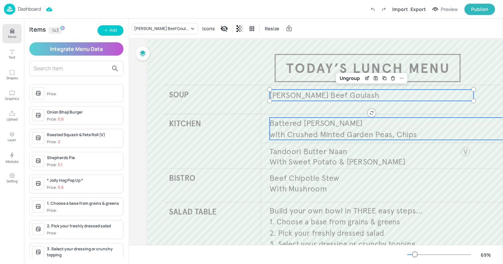
scroll to position [31, 0]
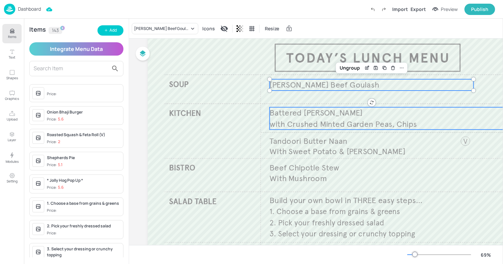
click at [321, 125] on span "with Crushed Minted Garden Peas, Chips" at bounding box center [343, 124] width 147 height 10
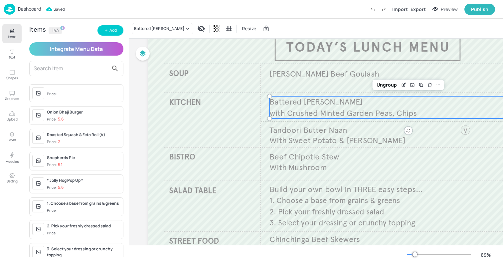
scroll to position [46, 0]
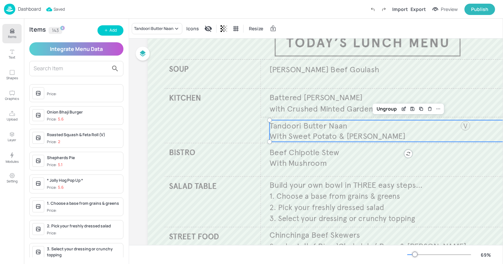
click at [308, 131] on p "With Sweet Potato & Masala Parsnips" at bounding box center [388, 136] width 237 height 11
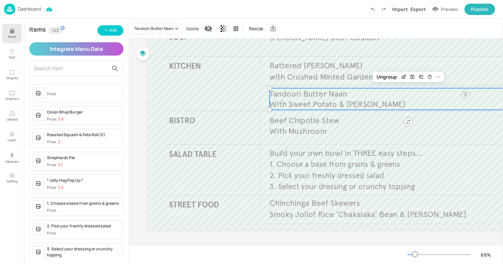
scroll to position [79, 0]
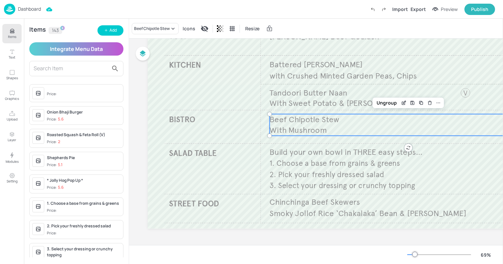
click at [302, 133] on span "With Mushroom" at bounding box center [298, 130] width 57 height 10
click at [153, 26] on div "Beef Chipotle Stew" at bounding box center [152, 29] width 36 height 6
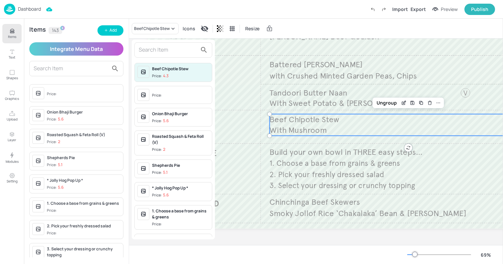
click at [153, 46] on input "text" at bounding box center [168, 50] width 59 height 11
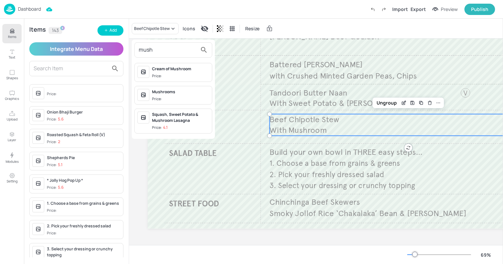
type input "mush"
click at [101, 28] on div at bounding box center [251, 132] width 503 height 264
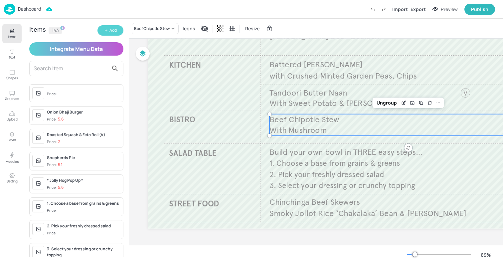
click at [108, 31] on button "Add" at bounding box center [111, 30] width 26 height 10
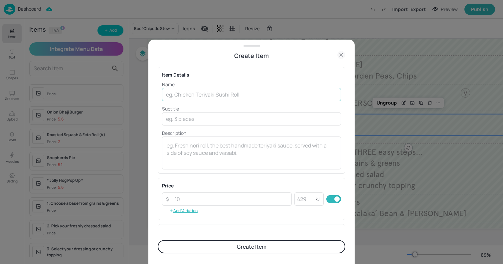
click at [187, 90] on input "text" at bounding box center [251, 94] width 179 height 13
paste input "Mushroom, Chickpea & Chipotle Stew £4.10"
click at [261, 94] on input "Mushroom, Chickpea & Chipotle Stew £4.10" at bounding box center [251, 94] width 179 height 13
type input "Mushroom, Chickpea & Chipotle Stew"
click at [196, 190] on div "Price ​ ​ kJ ​ Add Variation" at bounding box center [251, 199] width 179 height 34
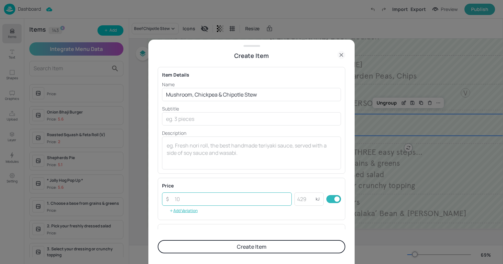
click at [189, 200] on input "number" at bounding box center [231, 198] width 121 height 13
paste input "4.10"
type input "4.10"
click at [181, 245] on button "Create Item" at bounding box center [252, 246] width 188 height 13
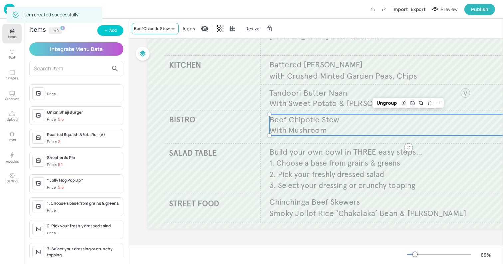
click at [148, 30] on div "Beef Chipotle Stew" at bounding box center [152, 29] width 36 height 6
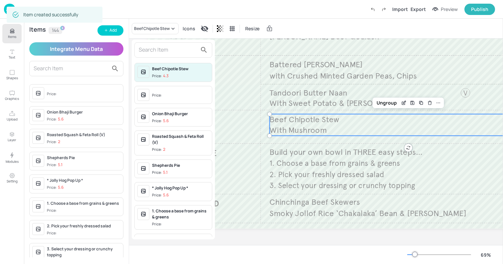
click at [147, 47] on input "text" at bounding box center [168, 50] width 59 height 11
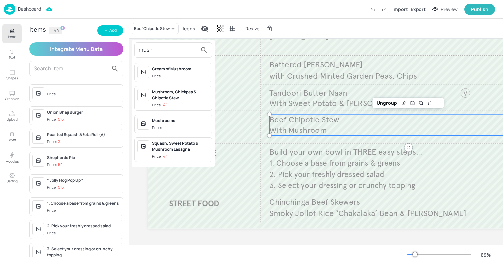
type input "mush"
click at [176, 103] on span "Price: 4.1" at bounding box center [180, 105] width 57 height 6
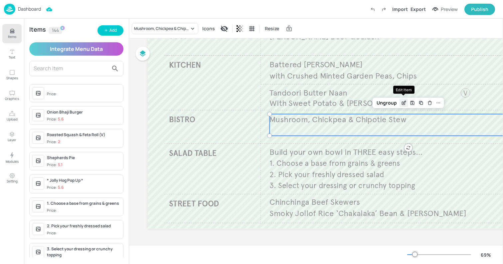
click at [403, 101] on icon "Edit Item" at bounding box center [404, 102] width 6 height 5
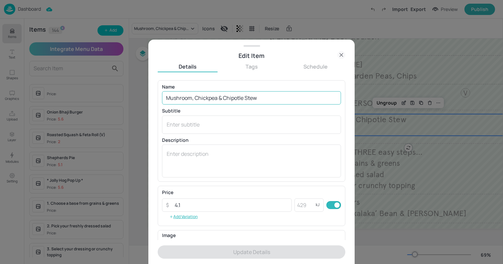
scroll to position [87, 0]
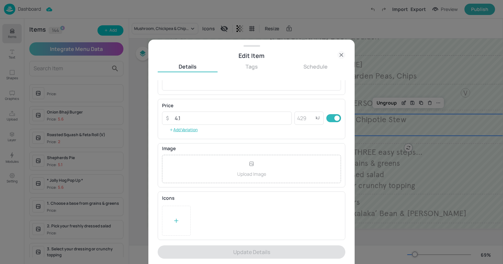
click at [178, 218] on icon at bounding box center [176, 220] width 7 height 7
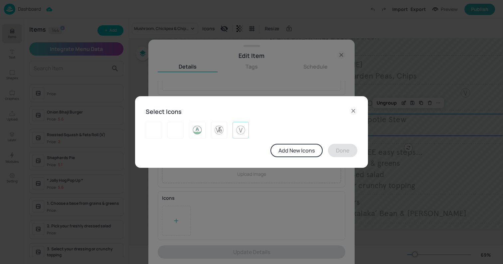
click at [247, 130] on div at bounding box center [241, 130] width 16 height 17
click at [332, 151] on button "Done" at bounding box center [342, 150] width 29 height 13
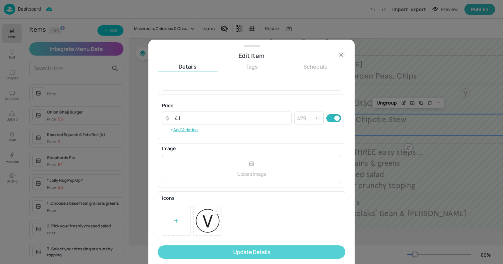
click at [238, 246] on button "Update Details" at bounding box center [252, 251] width 188 height 13
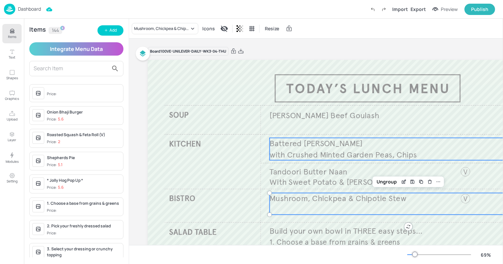
scroll to position [81, 0]
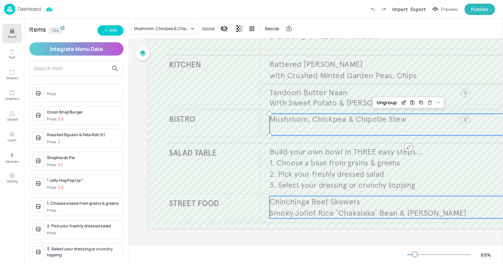
click at [303, 214] on span "Smoky Jollof Rice ‘Chakalaka’ Bean & Tomato Chilli" at bounding box center [368, 213] width 197 height 10
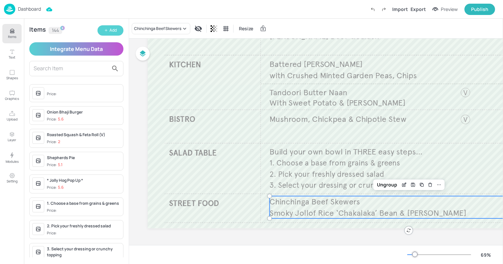
click at [103, 28] on button "Add" at bounding box center [111, 30] width 26 height 10
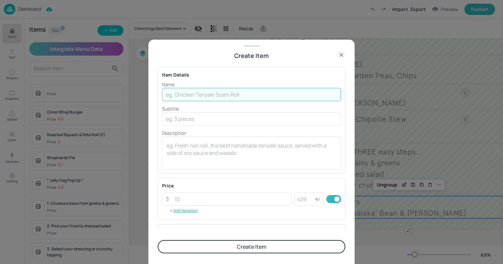
click at [228, 96] on input "text" at bounding box center [251, 94] width 179 height 13
paste input "Cajun Chicken Wings with BBQ Glaze& Loaded Fries, Slaw & Salsa £5.95"
click at [322, 94] on input "Cajun Chicken Wings with BBQ Glaze& Loaded Fries, Slaw & Salsa £5.95" at bounding box center [251, 94] width 179 height 13
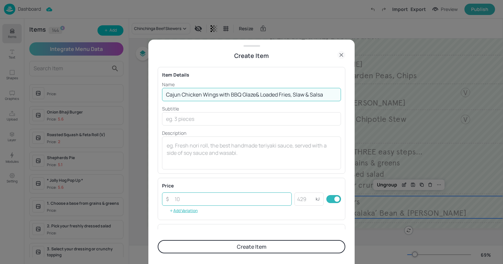
scroll to position [0, 0]
type input "Cajun Chicken Wings with BBQ Glaze& Loaded Fries, Slaw & Salsa"
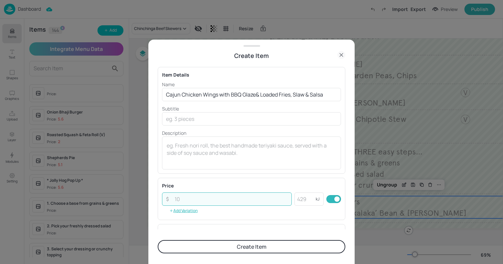
click at [200, 197] on input "number" at bounding box center [231, 198] width 121 height 13
paste input "5.95"
type input "5.95"
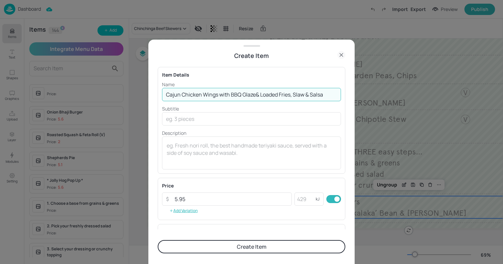
drag, startPoint x: 219, startPoint y: 95, endPoint x: 423, endPoint y: 108, distance: 204.5
click at [423, 108] on div "Create Item Item Details Name Cajun Chicken Wings with BBQ Glaze& Loaded Fries,…" at bounding box center [251, 132] width 503 height 264
type input "Cajun Chicken Wings"
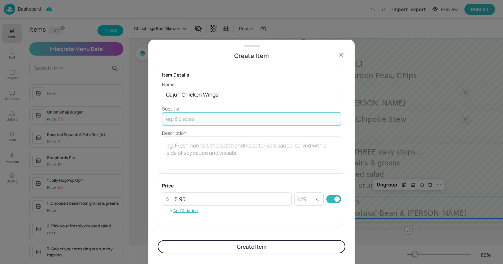
paste input "with BBQ Glaze& Loaded Fries, Slaw & Salsa"
click at [203, 118] on input "with BBQ Glaze& Loaded Fries, Slaw & Salsa" at bounding box center [251, 118] width 179 height 13
type input "with BBQ Glaze & Loaded Fries, Slaw & Salsa"
click at [246, 246] on button "Create Item" at bounding box center [252, 246] width 188 height 13
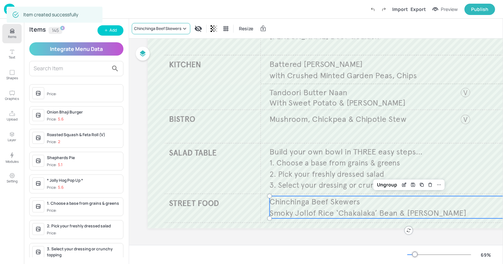
click at [154, 31] on div "Chinchinga Beef Skewers" at bounding box center [157, 29] width 47 height 6
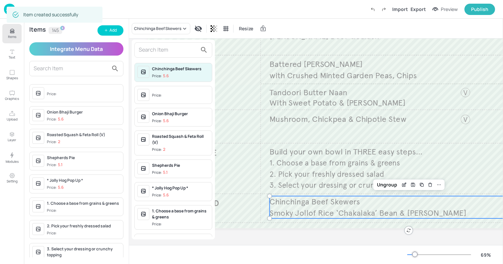
click at [155, 54] on input "text" at bounding box center [168, 50] width 59 height 11
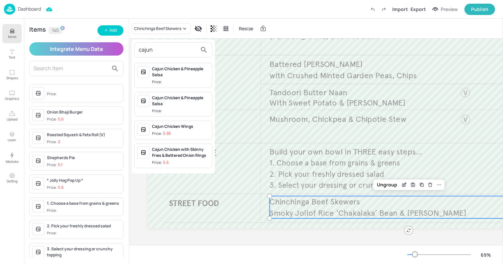
type input "cajun"
click at [172, 156] on div "Cajun Chicken with Skinny Fries & Battered Onion Rings" at bounding box center [180, 152] width 57 height 12
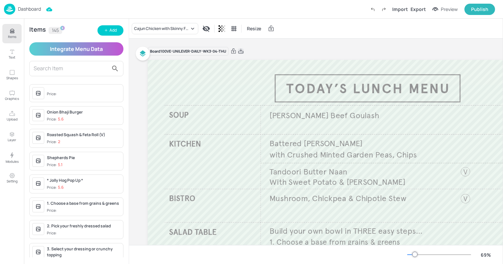
click at [241, 51] on icon at bounding box center [240, 51] width 5 height 5
click at [228, 29] on div "Resize" at bounding box center [316, 29] width 374 height 20
click at [21, 11] on p "Dashboard" at bounding box center [29, 9] width 23 height 5
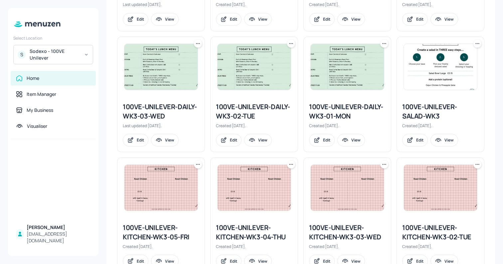
scroll to position [266, 0]
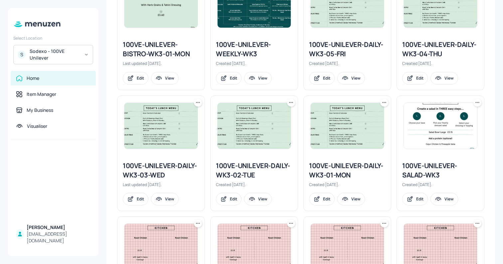
click at [352, 23] on img at bounding box center [347, 5] width 73 height 46
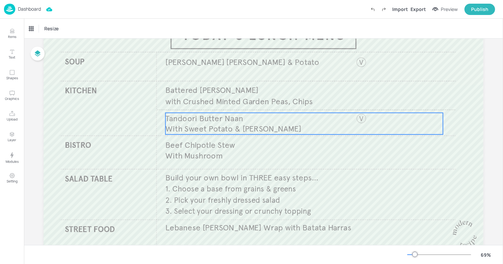
scroll to position [66, 0]
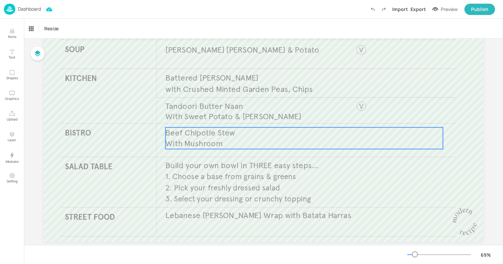
click at [175, 139] on span "With Mushroom" at bounding box center [193, 143] width 57 height 10
click at [55, 31] on div "Beef Chipotle Stew" at bounding box center [50, 28] width 47 height 11
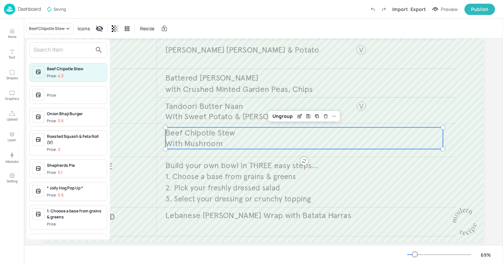
click at [49, 43] on div at bounding box center [68, 49] width 78 height 15
click at [45, 49] on input "text" at bounding box center [63, 50] width 59 height 11
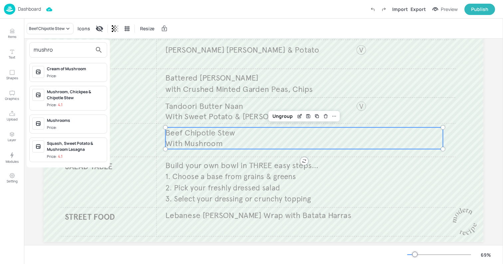
type input "mushro"
click at [66, 100] on div "Mushroom, Chickpea & Chipotle Stew" at bounding box center [75, 95] width 57 height 12
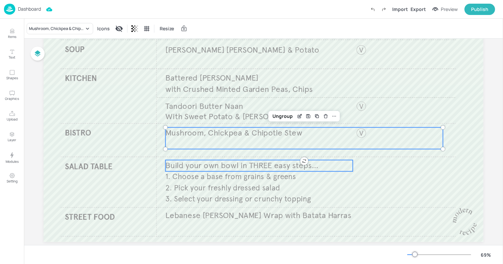
scroll to position [79, 0]
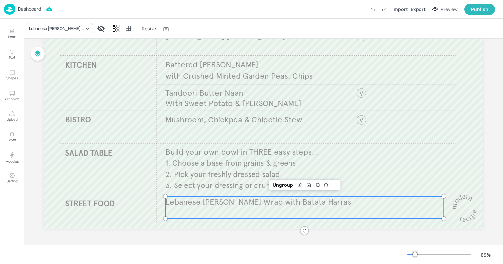
click at [229, 206] on span "Lebanese Falafel Shawarma Wrap with Batata Harras" at bounding box center [258, 202] width 186 height 10
click at [64, 26] on div "Lebanese Falafel Shawarma Wrap with Batata Harras" at bounding box center [56, 29] width 55 height 6
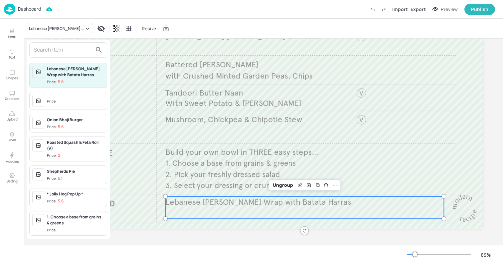
click at [48, 97] on span "Price:" at bounding box center [75, 101] width 57 height 11
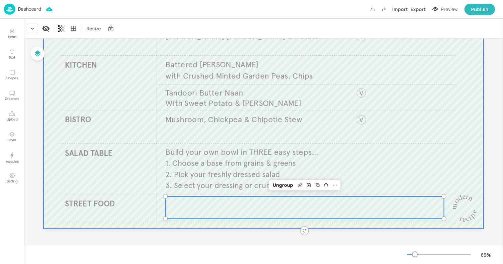
scroll to position [0, 0]
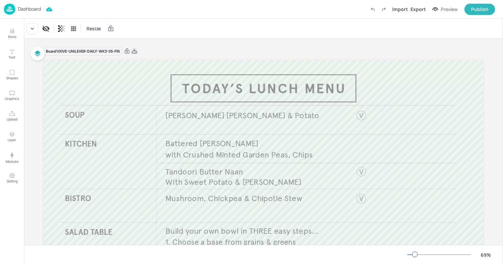
click at [134, 49] on icon at bounding box center [134, 51] width 5 height 5
click at [153, 40] on div "Board 100VE-UNILEVER-DAILY-WK3-05-FRI Knorr Leek & Potato Build your own bowl i…" at bounding box center [264, 182] width 440 height 286
click at [11, 9] on img at bounding box center [9, 9] width 11 height 11
click at [185, 29] on div "Resize" at bounding box center [263, 29] width 479 height 20
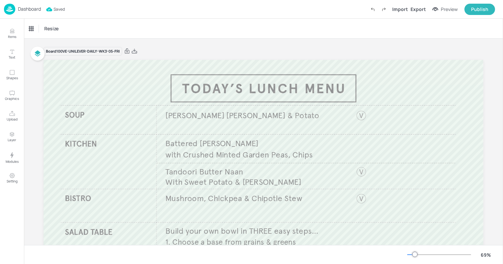
click at [14, 10] on img at bounding box center [9, 9] width 11 height 11
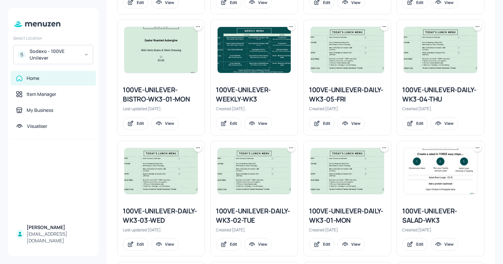
scroll to position [218, 0]
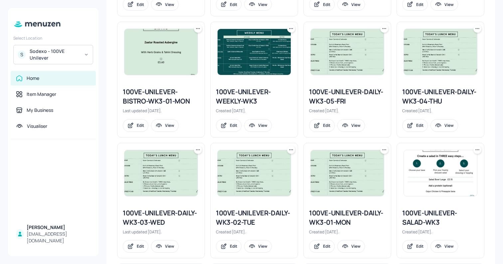
click at [262, 45] on img at bounding box center [254, 52] width 73 height 46
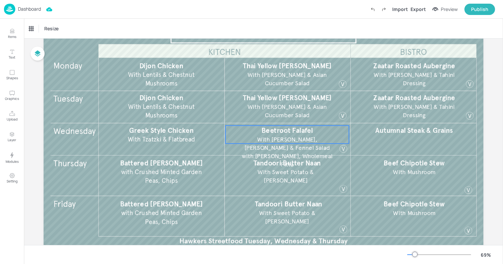
scroll to position [60, 0]
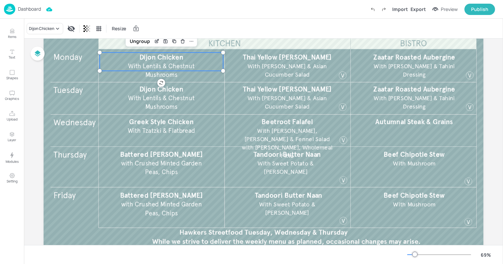
click at [147, 65] on span "With Lentils & Chestnut Mushrooms" at bounding box center [161, 70] width 67 height 16
click at [48, 31] on div "Dijon Chicken" at bounding box center [45, 28] width 37 height 11
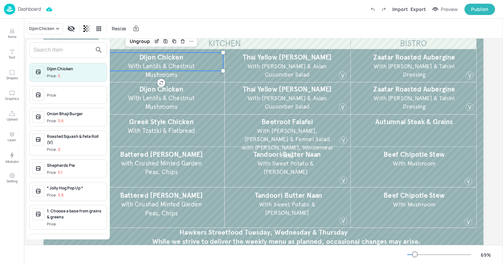
click at [66, 53] on input "text" at bounding box center [63, 50] width 59 height 11
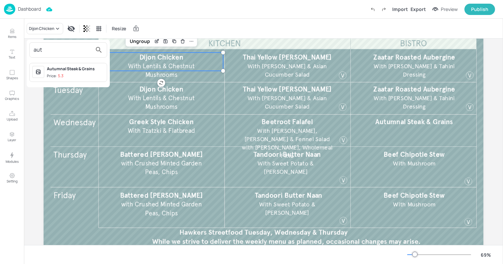
type input "aut"
click at [68, 75] on span "Price: 5.3" at bounding box center [75, 76] width 57 height 6
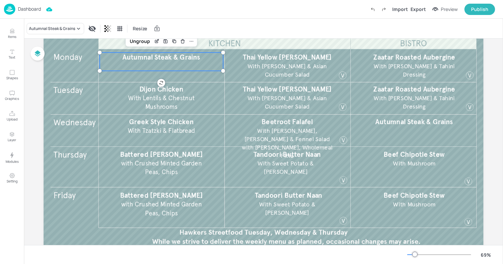
click at [147, 101] on span "With Lentils & Chestnut Mushrooms" at bounding box center [161, 102] width 67 height 16
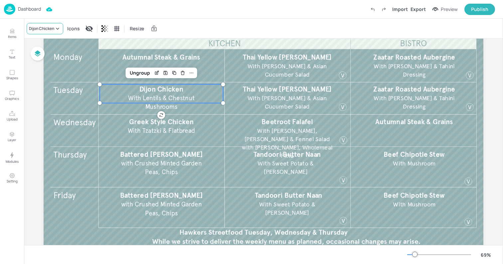
click at [44, 28] on div "Dijon Chicken" at bounding box center [41, 29] width 25 height 6
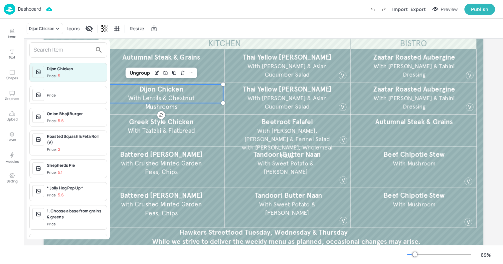
click at [54, 46] on input "text" at bounding box center [63, 50] width 59 height 11
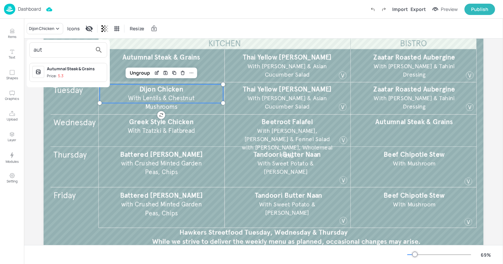
type input "aut"
click at [55, 70] on div "Autumnal Steak & Grains" at bounding box center [75, 69] width 57 height 6
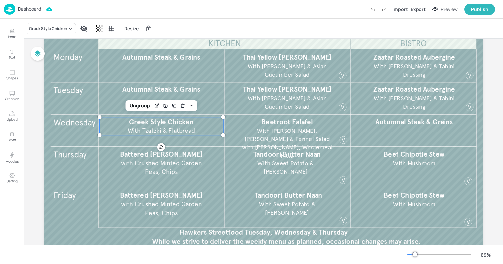
click at [140, 129] on span "With Tzatzki & Flatbread" at bounding box center [161, 131] width 67 height 8
click at [52, 32] on div "Greek Style Chicken" at bounding box center [51, 28] width 49 height 11
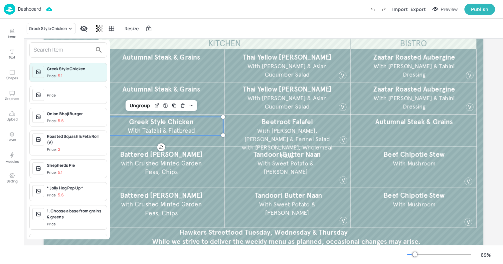
click at [55, 50] on input "text" at bounding box center [63, 50] width 59 height 11
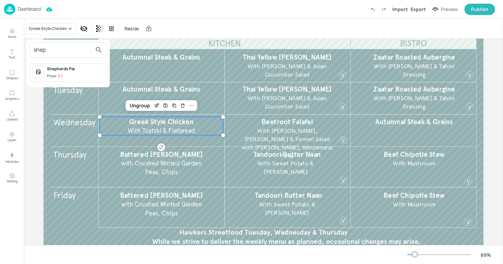
type input "shep"
click at [59, 71] on div "Shepherds Pie" at bounding box center [75, 69] width 57 height 6
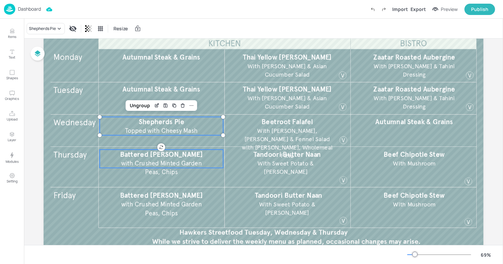
click at [156, 161] on span "with Crushed Minted Garden Peas, Chips" at bounding box center [161, 167] width 81 height 16
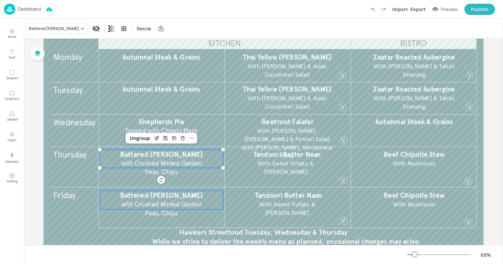
click at [149, 203] on span "with Crushed Minted Garden Peas, Chips" at bounding box center [161, 209] width 81 height 16
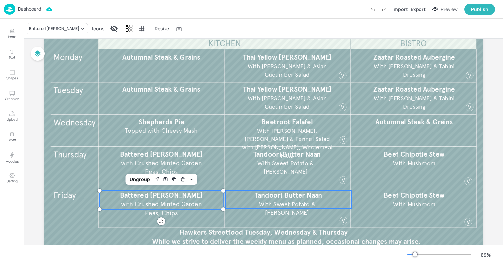
click at [275, 201] on span "With Sweet Potato & Masala Parsnips" at bounding box center [287, 209] width 56 height 16
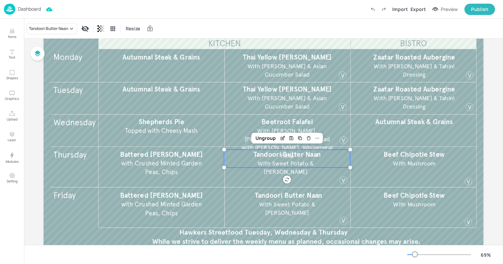
click at [272, 156] on span "Tandoori Butter Naan" at bounding box center [288, 154] width 68 height 8
click at [266, 129] on span "With Radish, Parsley & Fennel Salad with Harissa Houmous, Wholemeal Pitta" at bounding box center [287, 143] width 91 height 32
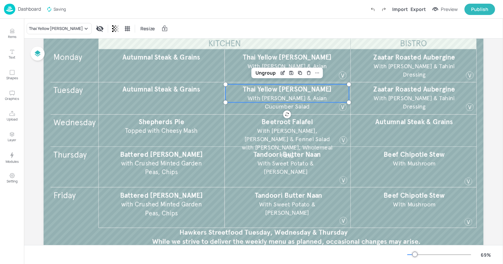
click at [261, 90] on span "Thai Yellow Curry" at bounding box center [287, 89] width 89 height 8
click at [405, 126] on p "Autumnal Steak & Grains" at bounding box center [415, 122] width 124 height 10
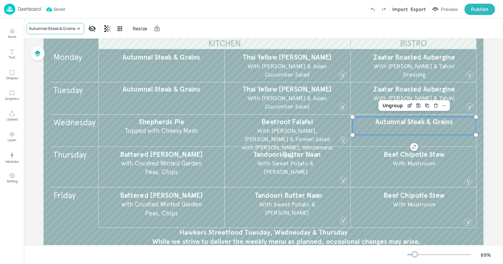
click at [46, 32] on div "Autumnal Steak & Grains" at bounding box center [56, 28] width 58 height 11
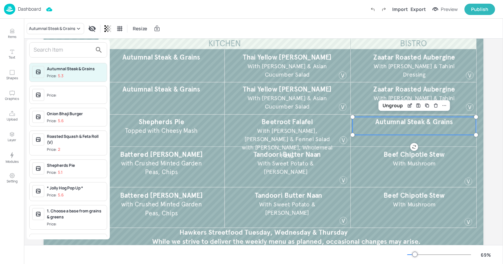
click at [43, 48] on input "text" at bounding box center [63, 50] width 59 height 11
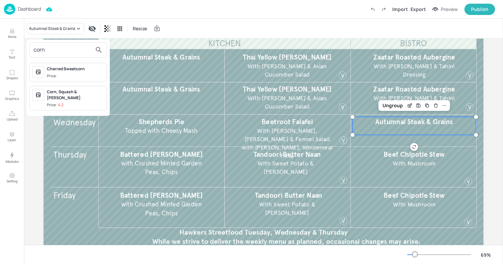
type input "corn"
click at [55, 96] on div "Corn, Squash & Barley Risotto" at bounding box center [75, 95] width 57 height 12
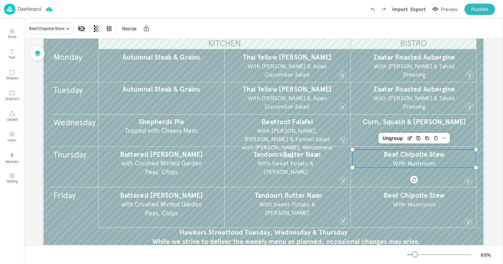
click at [377, 156] on p "Beef Chipotle Stew" at bounding box center [415, 154] width 124 height 10
click at [49, 28] on div "Beef Chipotle Stew" at bounding box center [47, 29] width 36 height 6
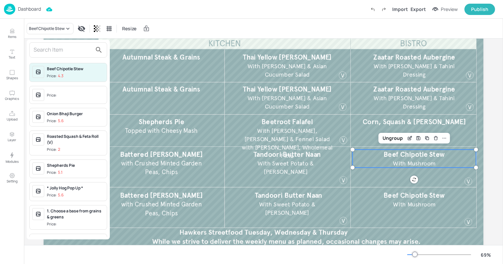
click at [55, 46] on input "text" at bounding box center [63, 50] width 59 height 11
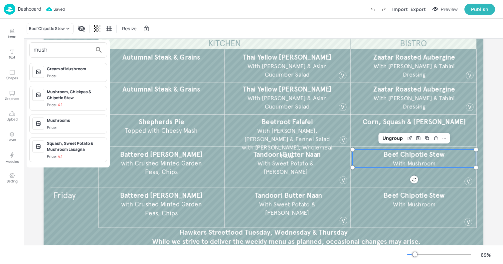
type input "mush"
click at [403, 194] on div at bounding box center [251, 132] width 503 height 264
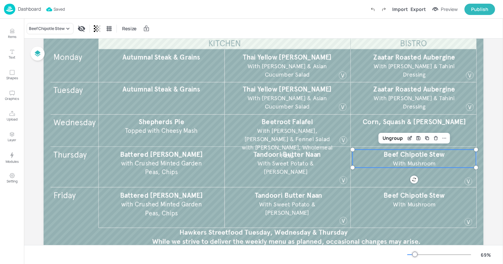
click at [375, 156] on p "Beef Chipotle Stew" at bounding box center [415, 154] width 124 height 10
click at [400, 202] on span "With Mushroom" at bounding box center [414, 204] width 43 height 7
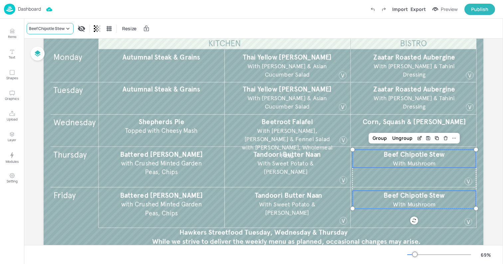
click at [48, 30] on div "Beef Chipotle Stew" at bounding box center [47, 29] width 36 height 6
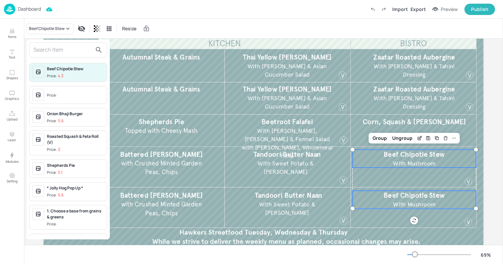
click at [49, 49] on input "text" at bounding box center [63, 50] width 59 height 11
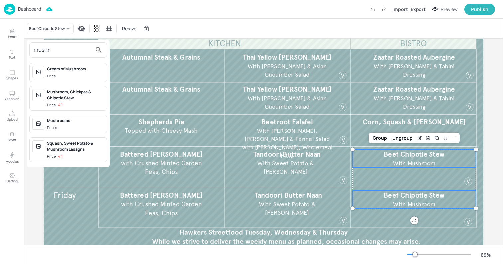
type input "mushr"
click at [56, 98] on div "Mushroom, Chickpea & Chipotle Stew" at bounding box center [75, 95] width 57 height 12
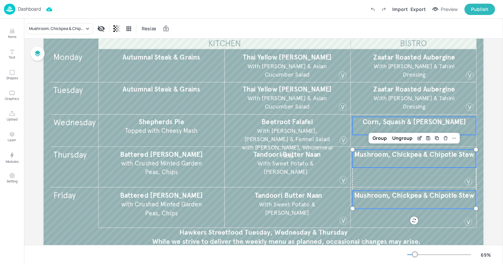
click at [385, 126] on span "Corn, Squash & Barley Risotto" at bounding box center [415, 122] width 104 height 8
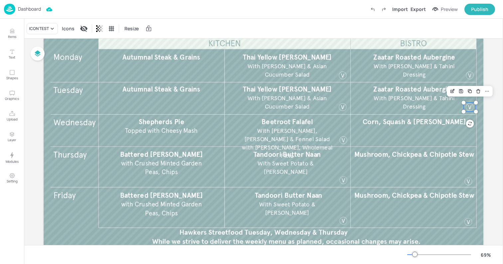
click at [471, 107] on div at bounding box center [470, 107] width 9 height 9
click at [470, 91] on icon "Duplicate" at bounding box center [469, 91] width 5 height 5
drag, startPoint x: 472, startPoint y: 110, endPoint x: 470, endPoint y: 141, distance: 30.7
click at [470, 141] on div at bounding box center [470, 139] width 9 height 9
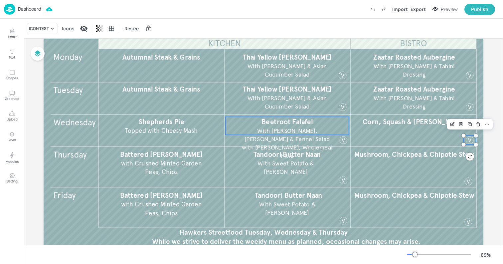
click at [283, 130] on span "With Radish, Parsley & Fennel Salad with Harissa Houmous, Wholemeal Pitta" at bounding box center [287, 143] width 91 height 32
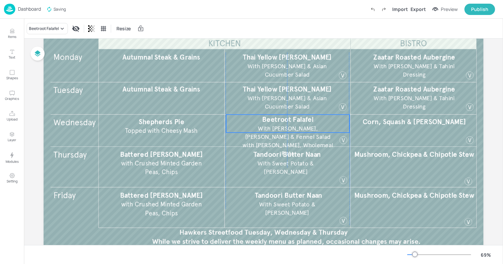
click at [273, 131] on span "With Radish, Parsley & Fennel Salad with Harissa Houmous, Wholemeal Pitta" at bounding box center [288, 141] width 91 height 32
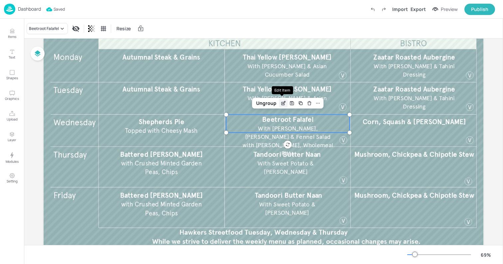
click at [281, 106] on icon "Edit Item" at bounding box center [284, 103] width 6 height 5
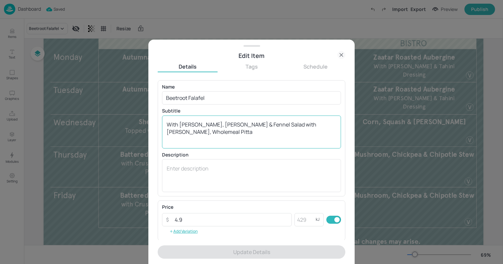
click at [266, 126] on textarea "With Radish, Parsley & Fennel Salad with Harissa Houmous, Wholemeal Pitta" at bounding box center [252, 132] width 170 height 22
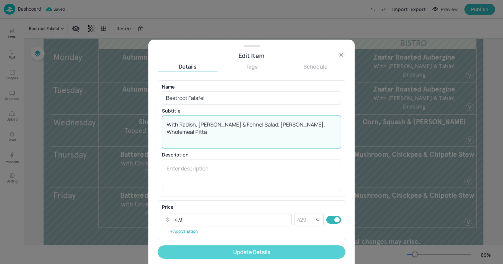
type textarea "With Radish, Parsley & Fennel Salad, Harissa Houmous, Wholemeal Pitta"
click at [229, 249] on button "Update Details" at bounding box center [252, 251] width 188 height 13
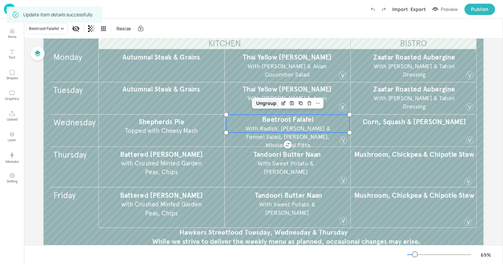
click at [261, 104] on div "Ungroup" at bounding box center [267, 103] width 26 height 9
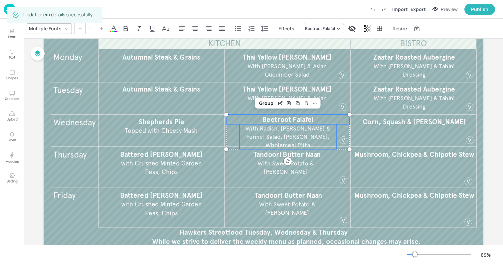
click at [268, 133] on span "With Radish, Parsley & Fennel Salad, Harissa Houmous, Wholemeal Pitta" at bounding box center [288, 137] width 85 height 24
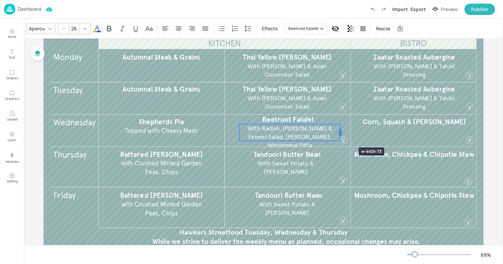
drag, startPoint x: 335, startPoint y: 136, endPoint x: 339, endPoint y: 135, distance: 4.1
click at [339, 135] on div at bounding box center [340, 132] width 5 height 17
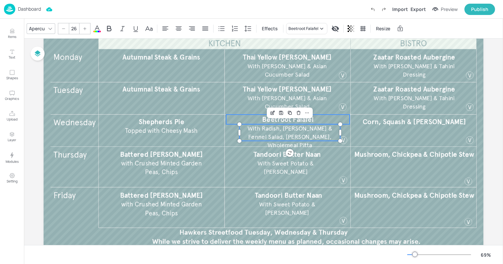
type input "--"
click at [262, 120] on span "Beetroot Falafel" at bounding box center [287, 119] width 51 height 8
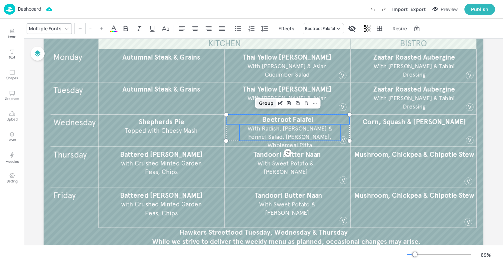
click at [264, 105] on div "Group" at bounding box center [267, 103] width 20 height 9
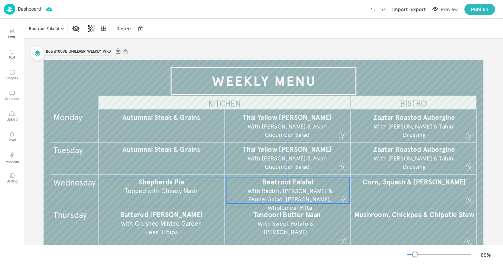
click at [279, 190] on span "With Radish, Parsley & Fennel Salad, Harissa Houmous, Wholemeal Pitta" at bounding box center [290, 199] width 85 height 24
click at [124, 51] on icon at bounding box center [125, 51] width 5 height 5
click at [225, 19] on div "Resize" at bounding box center [263, 29] width 479 height 20
click at [23, 13] on div "Dashboard" at bounding box center [22, 9] width 37 height 11
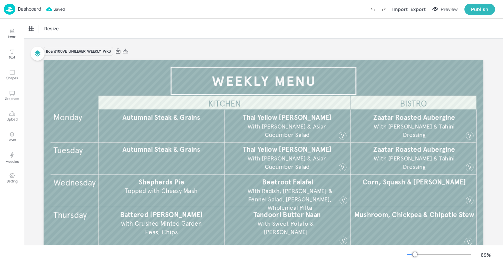
click at [206, 30] on div "Resize" at bounding box center [263, 29] width 479 height 20
click at [28, 9] on p "Dashboard" at bounding box center [29, 9] width 23 height 5
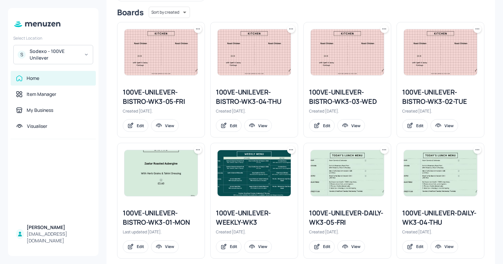
scroll to position [92, 0]
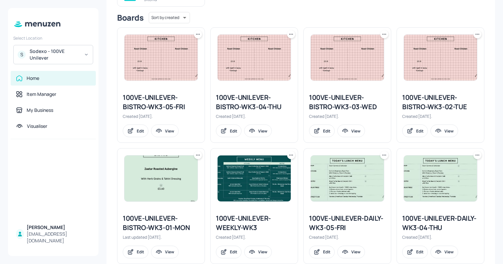
click at [171, 179] on img at bounding box center [161, 178] width 73 height 46
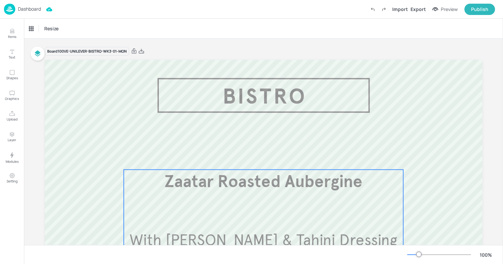
scroll to position [69, 0]
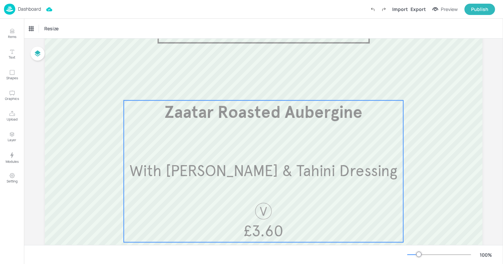
click at [336, 210] on div "Zaatar Roasted Aubergine With Herb Grains & Tahini Dressing £3.60" at bounding box center [264, 172] width 280 height 142
click at [62, 26] on div "Zaatar Roasted Aubergine" at bounding box center [53, 29] width 49 height 6
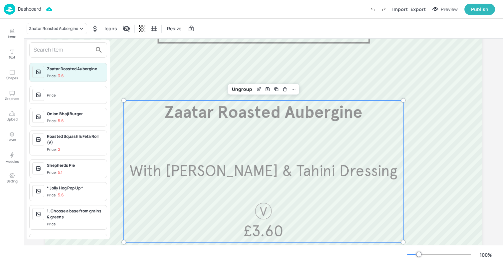
click at [249, 95] on div at bounding box center [251, 132] width 503 height 264
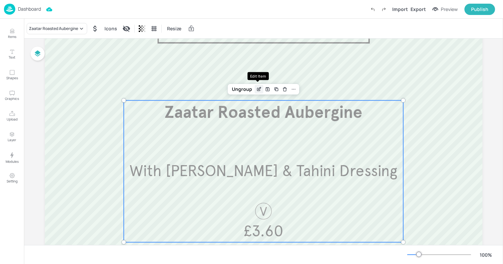
click at [259, 88] on icon "Edit Item" at bounding box center [259, 89] width 6 height 5
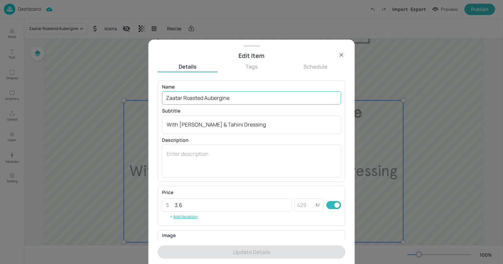
click at [218, 98] on input "Zaatar Roasted Aubergine" at bounding box center [251, 97] width 179 height 13
click at [180, 98] on input "Zaatar Roasted Aubergine" at bounding box center [251, 97] width 179 height 13
drag, startPoint x: 184, startPoint y: 98, endPoint x: 114, endPoint y: 93, distance: 70.8
click at [128, 93] on div "Edit Item Details Tags Schedule Name Zaatar Roasted Aubergine ​ Subtitle With H…" at bounding box center [251, 132] width 503 height 264
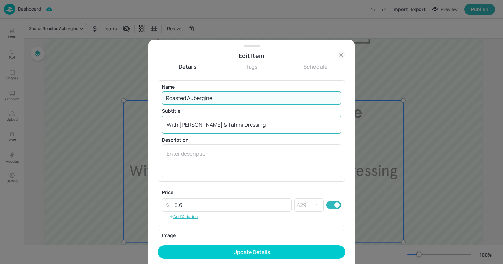
type input "Roasted Aubergine"
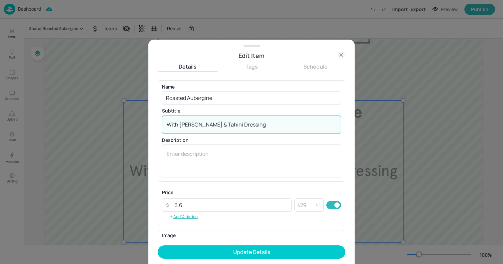
drag, startPoint x: 179, startPoint y: 124, endPoint x: 353, endPoint y: 123, distance: 173.4
click at [353, 123] on div "Edit Item Details Tags Schedule Name Roasted Aubergine ​ Subtitle With Herb Gra…" at bounding box center [251, 152] width 206 height 224
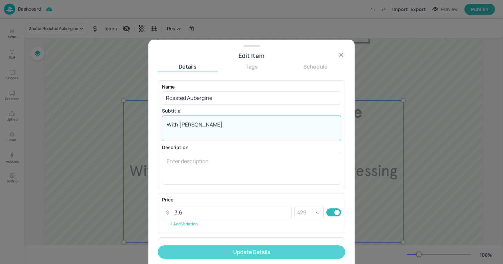
type textarea "With Za'atar"
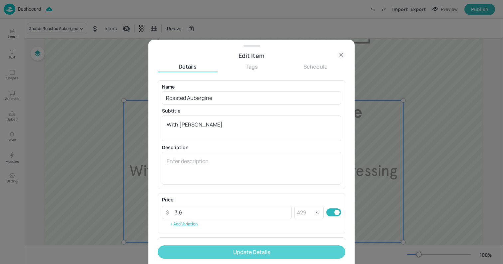
click at [227, 248] on button "Update Details" at bounding box center [252, 251] width 188 height 13
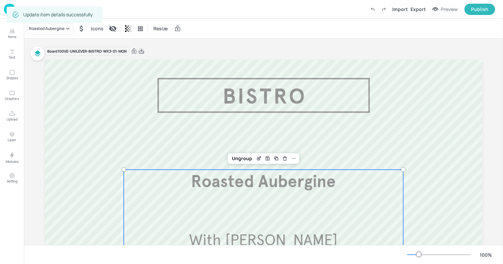
click at [142, 52] on icon at bounding box center [141, 51] width 6 height 7
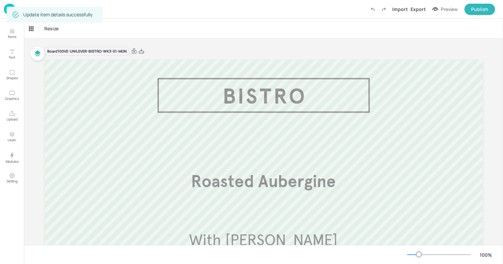
click at [209, 25] on div "Resize" at bounding box center [263, 29] width 479 height 20
click at [8, 10] on img at bounding box center [9, 9] width 11 height 11
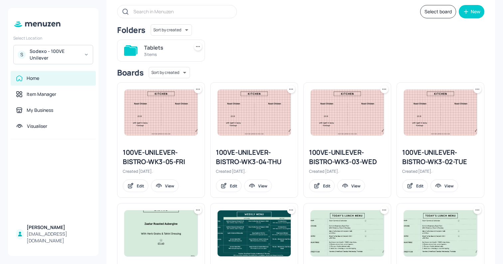
scroll to position [40, 0]
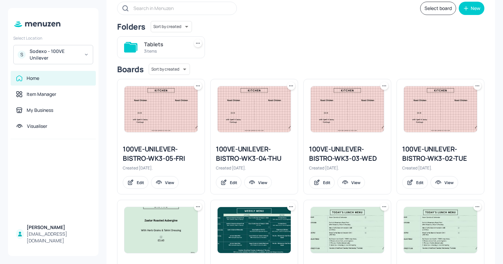
click at [458, 152] on div "100VE-UNILEVER-BISTRO-WK3-02-TUE" at bounding box center [440, 153] width 77 height 19
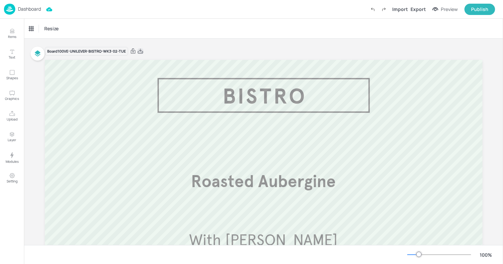
click at [142, 50] on icon at bounding box center [140, 51] width 6 height 7
click at [178, 36] on div "Resize" at bounding box center [263, 29] width 479 height 20
click at [14, 10] on img at bounding box center [9, 9] width 11 height 11
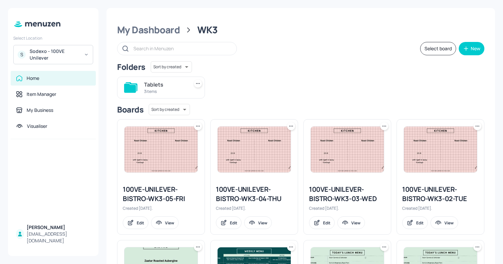
click at [351, 147] on img at bounding box center [347, 150] width 73 height 46
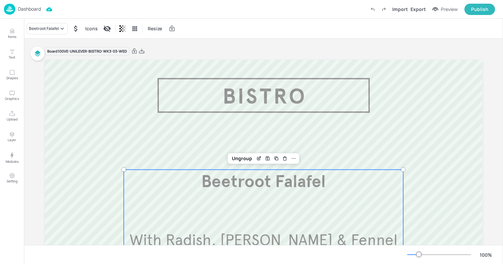
click at [214, 220] on div "Beetroot Falafel With Radish, Parsley & Fennel Salad, Harissa Houmous, Wholemea…" at bounding box center [264, 241] width 280 height 142
click at [41, 29] on div "Beetroot Falafel" at bounding box center [44, 29] width 30 height 6
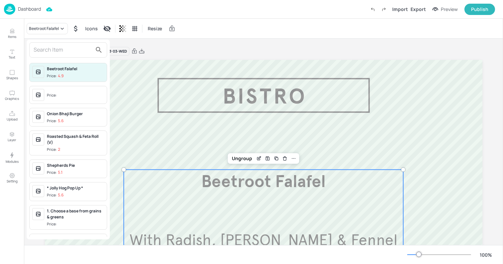
click at [43, 48] on input "text" at bounding box center [63, 50] width 59 height 11
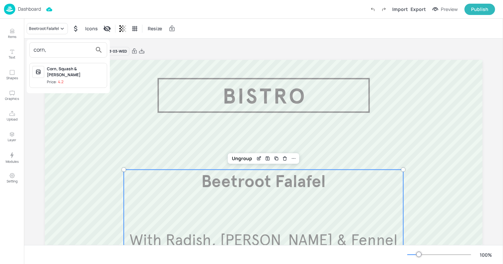
type input "corn,"
click at [66, 83] on span "Price: 4.2" at bounding box center [75, 82] width 57 height 6
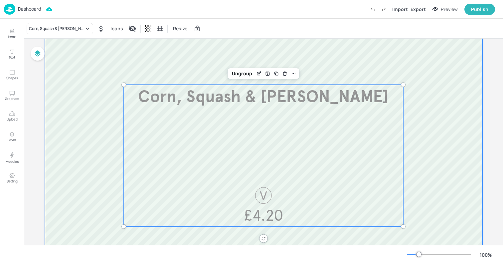
scroll to position [87, 0]
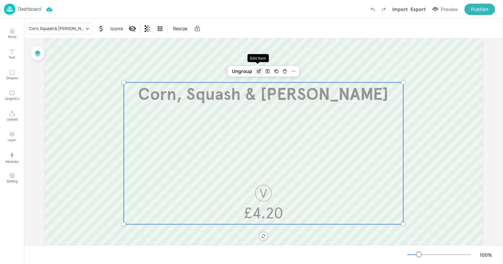
click at [257, 70] on icon "Edit Item" at bounding box center [258, 71] width 3 height 3
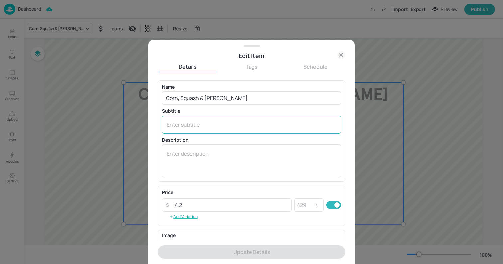
click at [191, 123] on textarea at bounding box center [252, 124] width 170 height 7
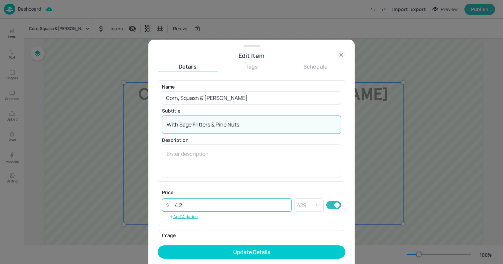
type textarea "With Sage Fritters & Pine Nuts"
click at [185, 206] on input "4.2" at bounding box center [231, 204] width 121 height 13
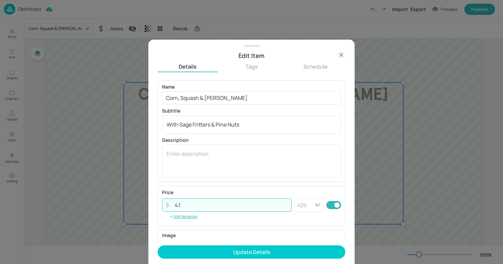
type input "4.1"
click at [158, 245] on button "Update Details" at bounding box center [252, 251] width 188 height 13
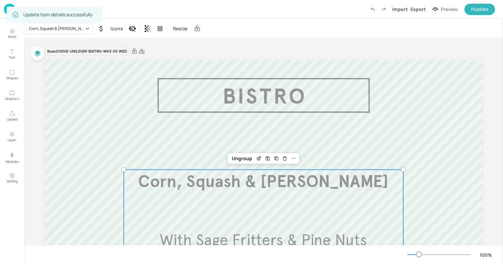
click at [142, 53] on icon at bounding box center [142, 51] width 6 height 7
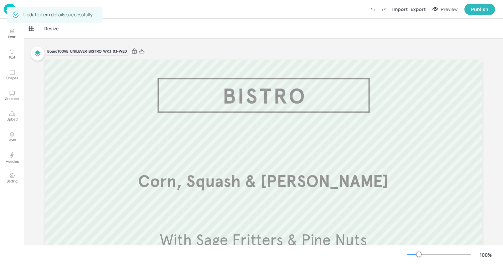
click at [132, 28] on div "Resize" at bounding box center [263, 29] width 479 height 20
click at [7, 10] on div "Update item details successfully" at bounding box center [55, 15] width 96 height 16
click at [5, 12] on img at bounding box center [9, 9] width 11 height 11
click at [231, 30] on div "Resize" at bounding box center [263, 29] width 479 height 20
click at [7, 10] on div "Update item details successfully" at bounding box center [55, 15] width 96 height 16
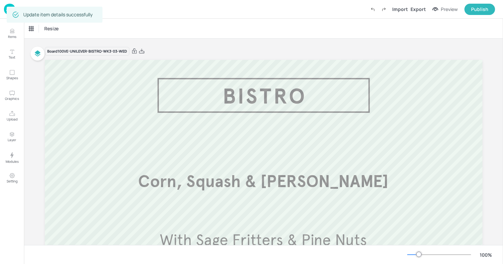
click at [6, 10] on img at bounding box center [9, 9] width 11 height 11
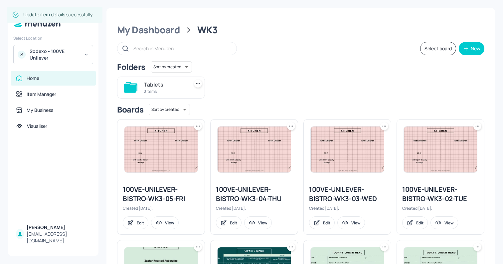
click at [226, 158] on img at bounding box center [254, 150] width 73 height 46
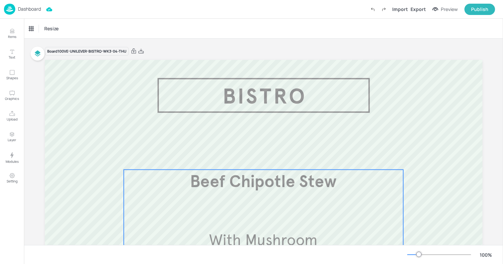
click at [234, 183] on span "Beef Chipotle Stew" at bounding box center [263, 181] width 147 height 21
click at [54, 26] on div "Beef Chipotle Stew" at bounding box center [47, 29] width 36 height 6
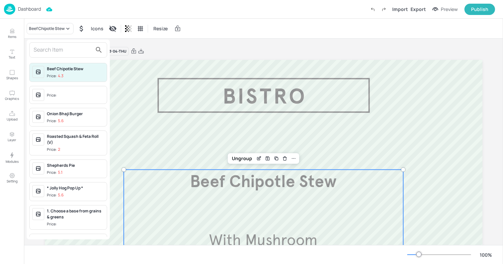
click at [44, 48] on input "text" at bounding box center [63, 50] width 59 height 11
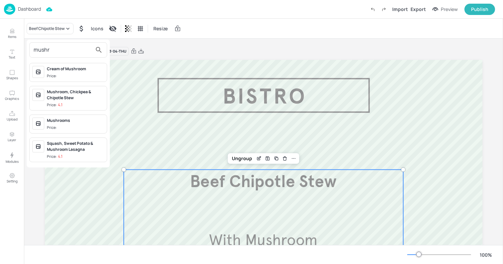
type input "mushr"
click at [56, 97] on div "Mushroom, Chickpea & Chipotle Stew" at bounding box center [75, 95] width 57 height 12
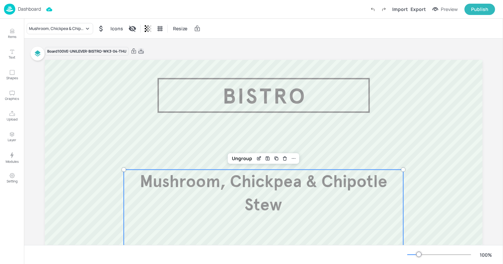
click at [141, 51] on icon at bounding box center [141, 51] width 6 height 7
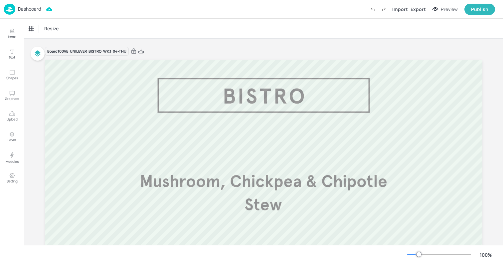
click at [282, 35] on div "Resize" at bounding box center [263, 29] width 479 height 20
click at [17, 5] on div "Dashboard" at bounding box center [22, 9] width 37 height 11
click at [235, 26] on div "Resize" at bounding box center [263, 29] width 479 height 20
click at [21, 9] on p "Dashboard" at bounding box center [29, 9] width 23 height 5
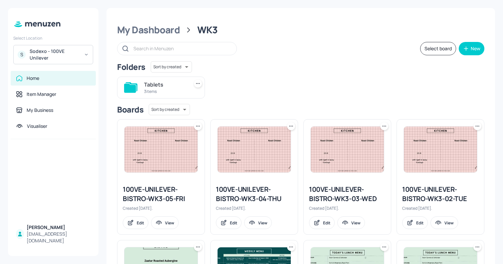
click at [152, 154] on img at bounding box center [161, 150] width 73 height 46
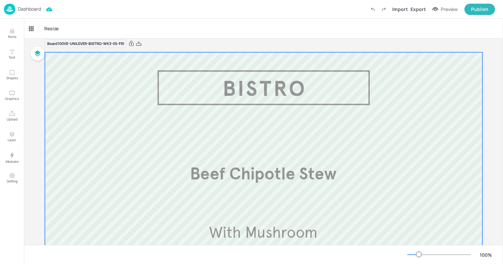
scroll to position [3, 0]
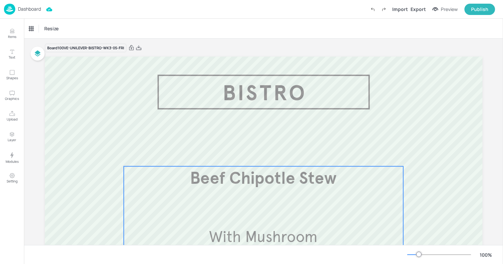
click at [241, 172] on span "Beef Chipotle Stew" at bounding box center [263, 178] width 147 height 21
click at [44, 31] on div "Beef Chipotle Stew" at bounding box center [47, 29] width 36 height 6
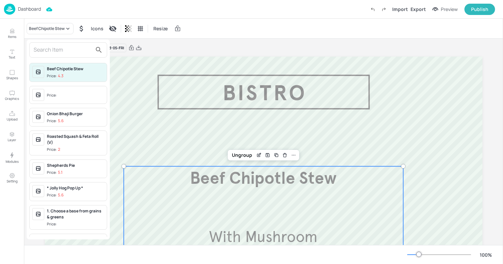
click at [41, 46] on input "text" at bounding box center [63, 50] width 59 height 11
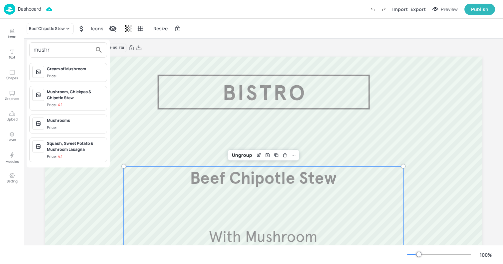
type input "mushr"
click at [65, 100] on div "Mushroom, Chickpea & Chipotle Stew" at bounding box center [75, 95] width 57 height 12
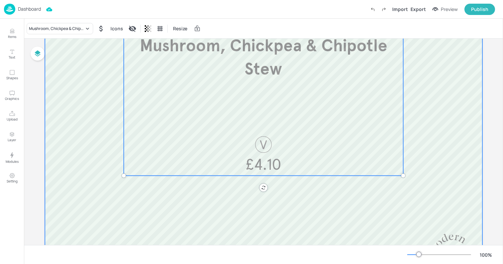
scroll to position [0, 0]
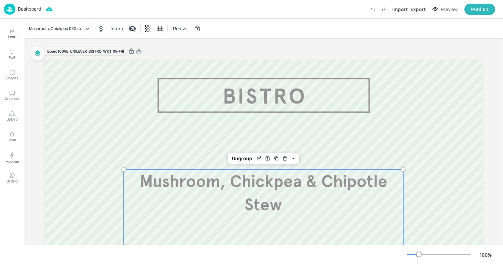
click at [139, 52] on icon at bounding box center [139, 51] width 6 height 7
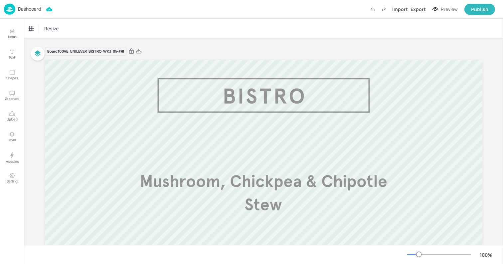
click at [256, 22] on div "Resize" at bounding box center [263, 29] width 479 height 20
click at [117, 22] on div "Resize" at bounding box center [263, 29] width 479 height 20
click at [25, 11] on p "Dashboard" at bounding box center [29, 9] width 23 height 5
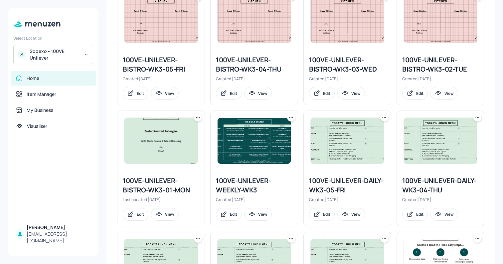
scroll to position [134, 0]
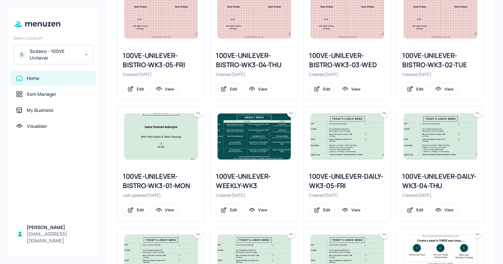
click at [245, 144] on img at bounding box center [254, 137] width 73 height 46
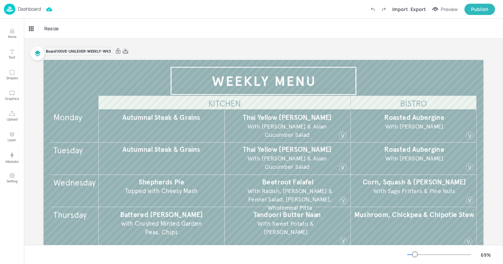
click at [126, 52] on icon at bounding box center [126, 51] width 6 height 7
click at [25, 5] on div "Dashboard" at bounding box center [22, 9] width 37 height 11
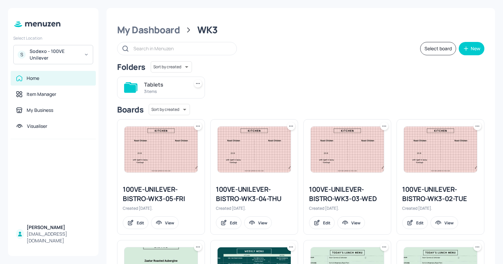
click at [52, 61] on div "Sodexo - 100VE Unilever" at bounding box center [55, 54] width 50 height 13
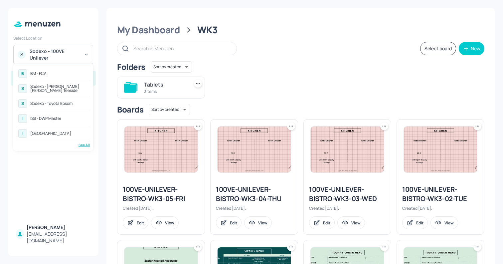
click at [65, 132] on div "ISS - West Middlesex Hospital" at bounding box center [50, 133] width 41 height 4
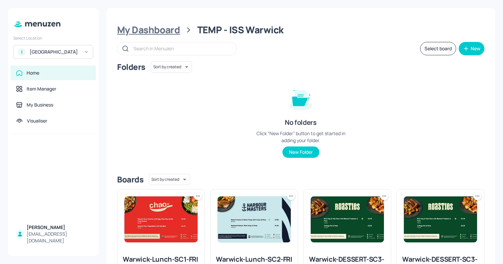
click at [148, 26] on div "My Dashboard" at bounding box center [148, 30] width 63 height 12
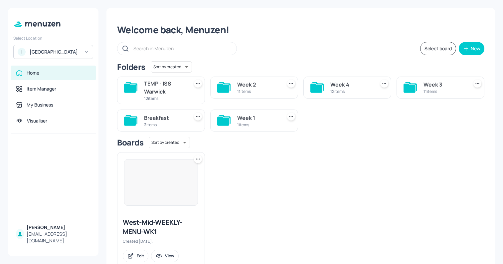
click at [252, 122] on div "1 items" at bounding box center [258, 125] width 42 height 6
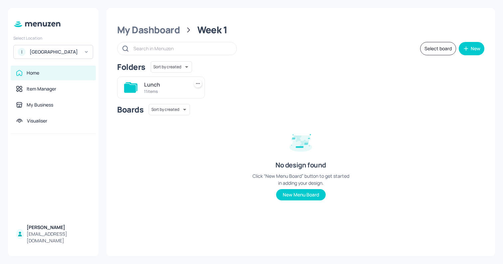
click at [162, 85] on div "Lunch" at bounding box center [165, 85] width 42 height 8
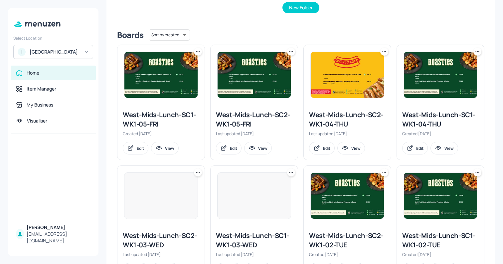
scroll to position [148, 0]
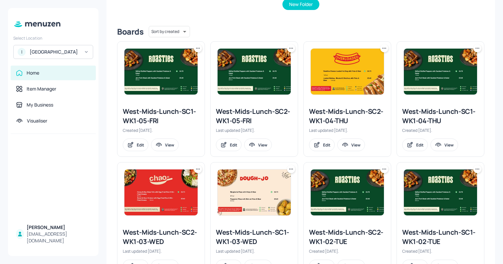
click at [240, 77] on img at bounding box center [254, 72] width 73 height 46
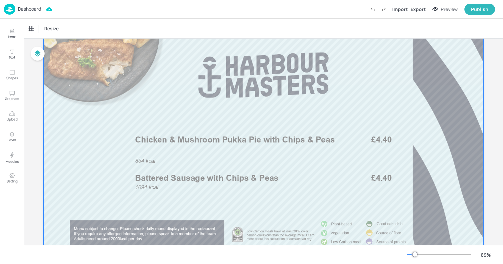
scroll to position [47, 0]
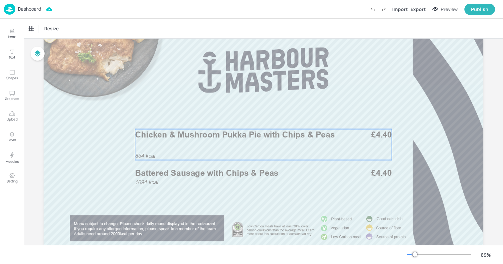
click at [193, 139] on p "Chicken & Mushroom Pukka Pie with Chips & Peas" at bounding box center [239, 135] width 208 height 12
click at [23, 11] on p "Dashboard" at bounding box center [29, 9] width 23 height 5
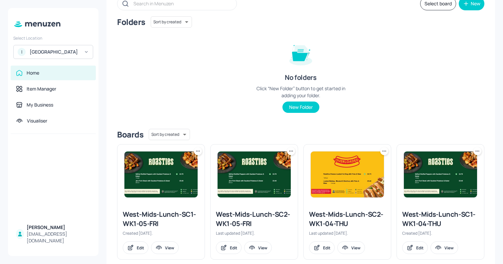
scroll to position [60, 0]
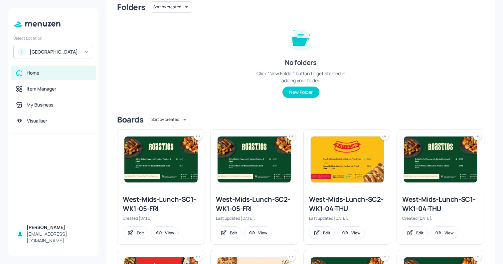
click at [157, 170] on img at bounding box center [161, 159] width 73 height 46
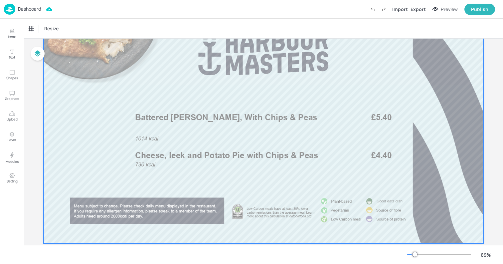
scroll to position [65, 0]
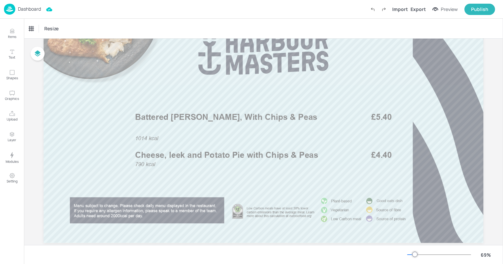
click at [10, 12] on img at bounding box center [9, 9] width 11 height 11
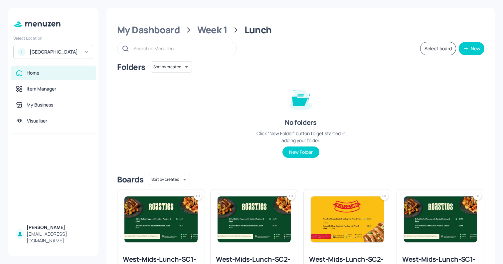
click at [237, 210] on img at bounding box center [254, 219] width 73 height 46
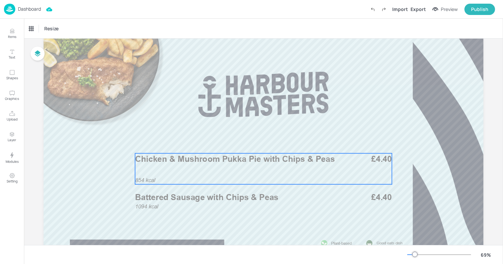
scroll to position [35, 0]
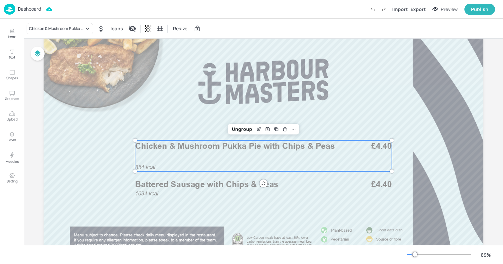
click at [164, 149] on span "Chicken & Mushroom Pukka Pie with Chips & Peas" at bounding box center [235, 146] width 200 height 10
click at [55, 33] on div "Chicken & Mushroom Pukka Pie with Chips & Peas" at bounding box center [60, 28] width 67 height 11
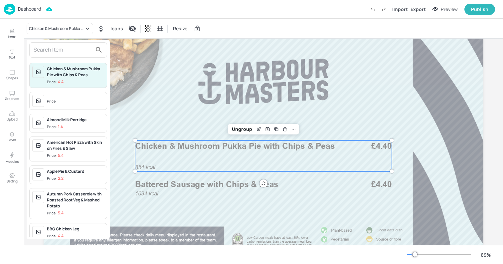
click at [51, 56] on div at bounding box center [68, 49] width 78 height 15
click at [54, 38] on div at bounding box center [251, 132] width 503 height 264
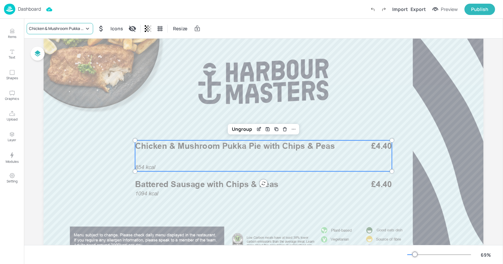
click at [52, 27] on div "Chicken & Mushroom Pukka Pie with Chips & Peas" at bounding box center [56, 29] width 55 height 6
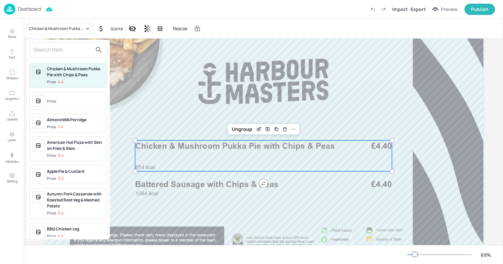
click at [48, 52] on input "text" at bounding box center [63, 50] width 59 height 11
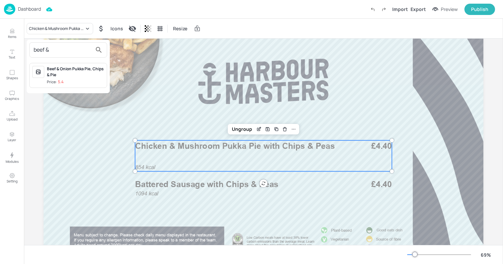
type input "beef &"
click at [77, 71] on div "Beef & Onion Pukka Pie, Chips & Pie" at bounding box center [75, 72] width 57 height 12
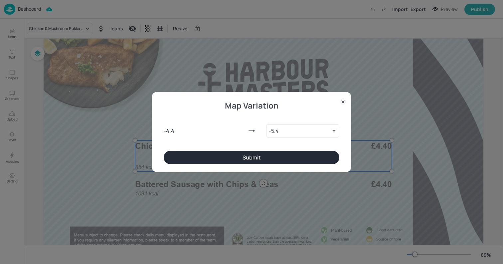
click at [259, 164] on div "Map Variation - 4.4 - 5.4 9812106 ​ Submit" at bounding box center [252, 132] width 200 height 80
click at [246, 155] on button "Submit" at bounding box center [252, 157] width 176 height 13
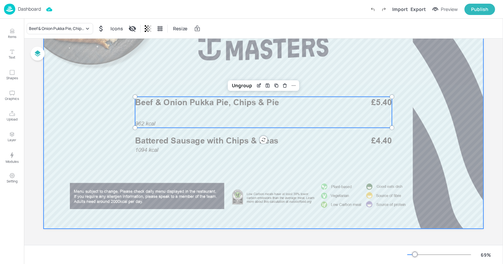
scroll to position [77, 0]
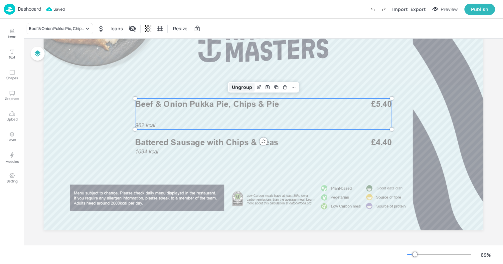
click at [248, 88] on div "Ungroup" at bounding box center [242, 87] width 26 height 9
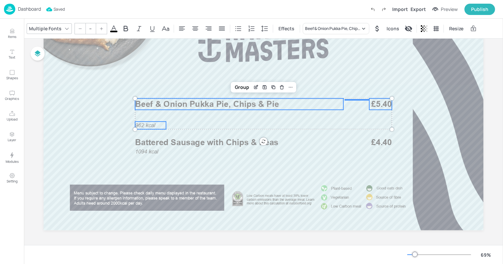
click at [153, 124] on span "962 kcal" at bounding box center [145, 125] width 20 height 6
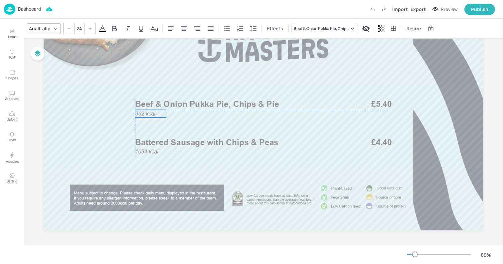
drag, startPoint x: 147, startPoint y: 124, endPoint x: 147, endPoint y: 113, distance: 10.7
click at [147, 113] on span "962 kcal" at bounding box center [145, 113] width 20 height 6
click at [208, 108] on span "Beef & Onion Pukka Pie, Chips & Pie" at bounding box center [207, 104] width 144 height 10
type input "--"
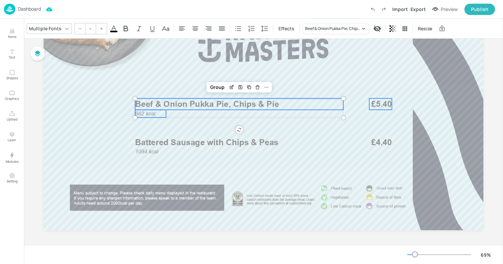
click at [385, 103] on span "£5.40" at bounding box center [382, 105] width 21 height 12
click at [244, 87] on div "Group" at bounding box center [242, 87] width 20 height 9
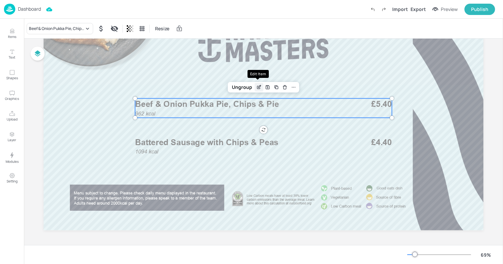
click at [255, 88] on div "Edit Item" at bounding box center [259, 87] width 9 height 9
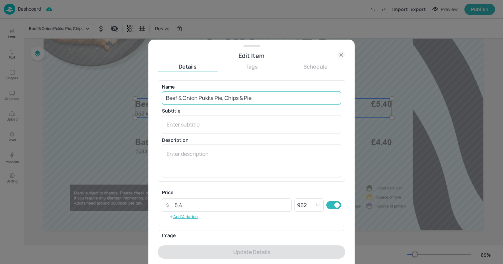
click at [254, 98] on input "Beef & Onion Pukka Pie, Chips & Pie" at bounding box center [251, 97] width 179 height 13
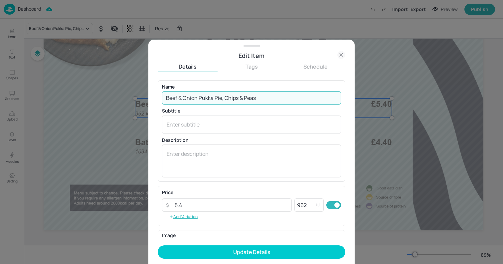
type input "Beef & Onion Pukka Pie, Chips & Peas"
click at [158, 245] on button "Update Details" at bounding box center [252, 251] width 188 height 13
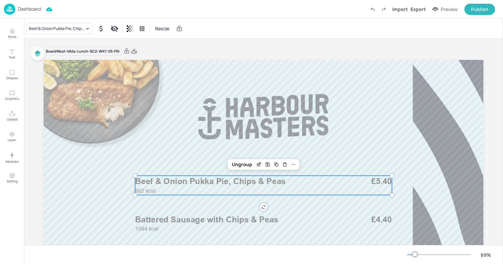
click at [132, 51] on icon at bounding box center [134, 51] width 6 height 7
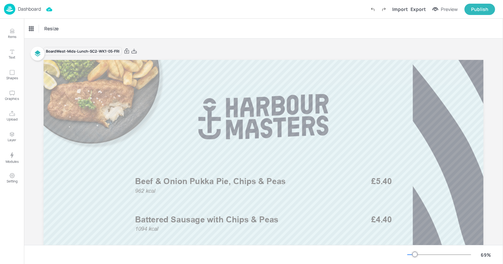
click at [217, 34] on div "Resize" at bounding box center [263, 29] width 479 height 20
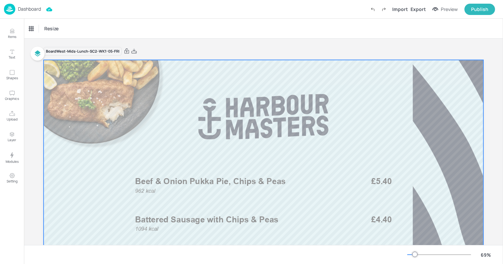
scroll to position [79, 0]
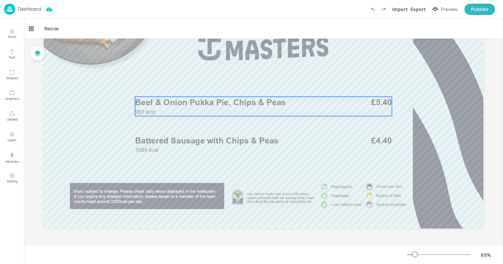
click at [254, 107] on span "Beef & Onion Pukka Pie, Chips & Peas" at bounding box center [210, 103] width 151 height 10
click at [257, 88] on div "Edit Item" at bounding box center [259, 85] width 9 height 9
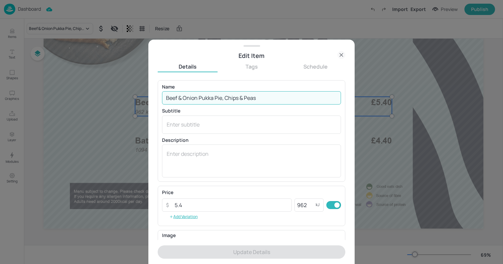
drag, startPoint x: 224, startPoint y: 99, endPoint x: 297, endPoint y: 101, distance: 72.9
click at [297, 101] on input "Beef & Onion Pukka Pie, Chips & Peas" at bounding box center [251, 97] width 179 height 13
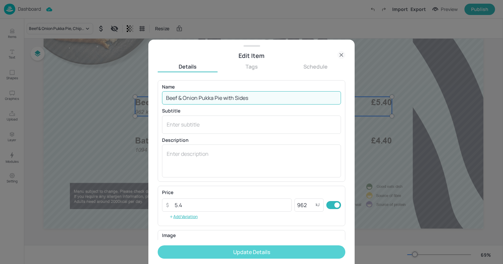
type input "Beef & Onion Pukka Pie with Sides"
click at [211, 253] on button "Update Details" at bounding box center [252, 251] width 188 height 13
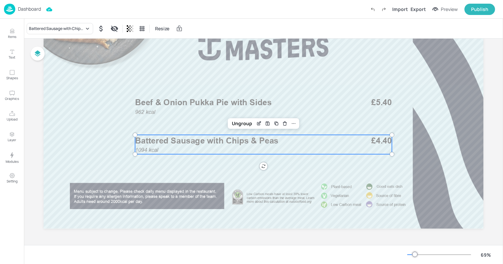
click at [361, 151] on div "1094 kcal Battered Sausage with Chips & Peas £4.40" at bounding box center [263, 144] width 257 height 19
click at [258, 121] on icon "Edit Item" at bounding box center [259, 123] width 6 height 5
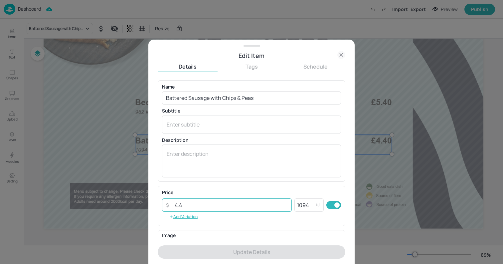
click at [193, 207] on input "4.4" at bounding box center [231, 204] width 121 height 13
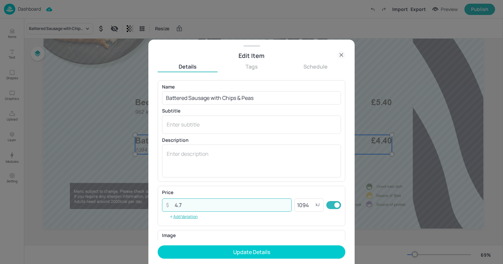
type input "4.7"
click at [158, 245] on button "Update Details" at bounding box center [252, 251] width 188 height 13
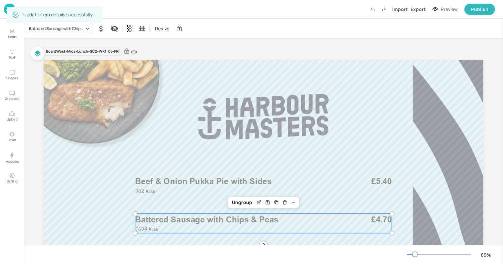
click at [153, 52] on div "Board West-Mids-Lunch-SC2-WK1-05-FRI" at bounding box center [264, 51] width 440 height 9
click at [131, 51] on icon at bounding box center [134, 51] width 6 height 7
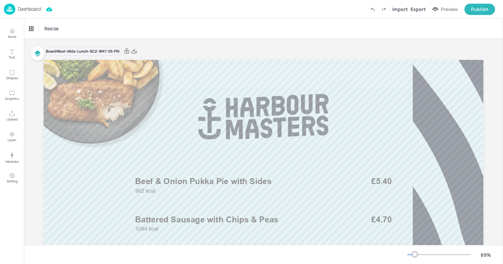
click at [171, 45] on div "Board West-Mids-Lunch-SC2-WK1-05-FRI 1094 kcal Battered Sausage with Chips & Pe…" at bounding box center [264, 182] width 440 height 286
click at [16, 14] on div "Dashboard" at bounding box center [22, 9] width 37 height 11
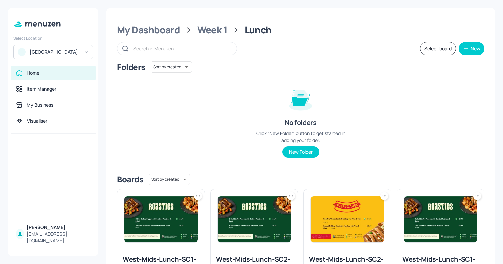
click at [30, 55] on div "ISS - West Middlesex Hospital" at bounding box center [55, 52] width 50 height 7
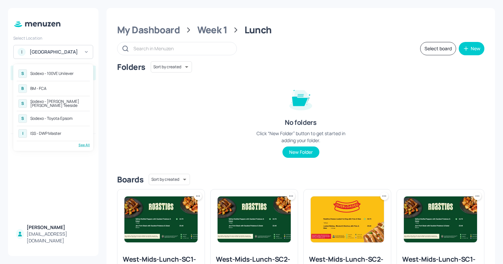
click at [87, 144] on div "See All" at bounding box center [53, 144] width 73 height 5
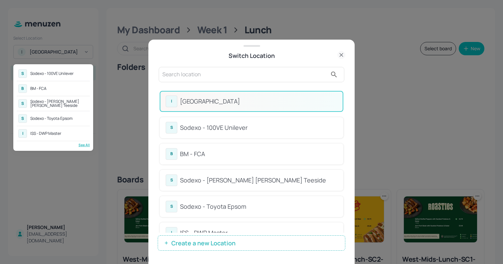
click at [212, 83] on div at bounding box center [251, 132] width 503 height 264
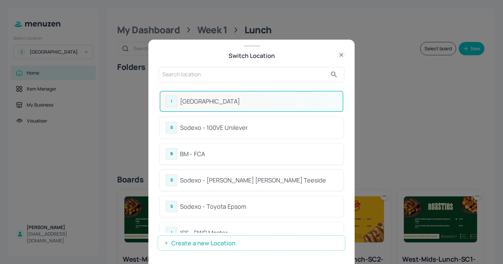
click at [198, 74] on div "S Sodexo - 100VE Unilever B BM - FCA S Sodexo - Johnson Matthey Teeside S Sodex…" at bounding box center [251, 132] width 503 height 264
click at [198, 74] on input "text" at bounding box center [244, 74] width 165 height 11
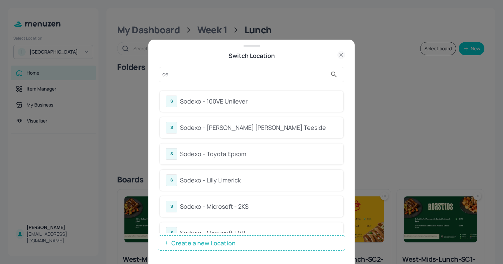
type input "d"
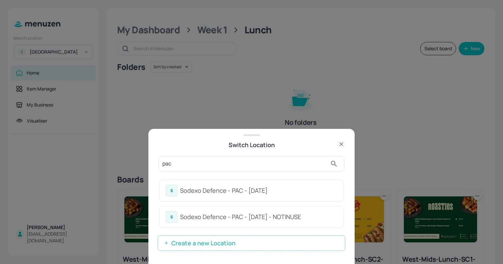
type input "pac"
click at [248, 190] on div "Sodexo Defence - PAC - September 2025" at bounding box center [258, 190] width 157 height 9
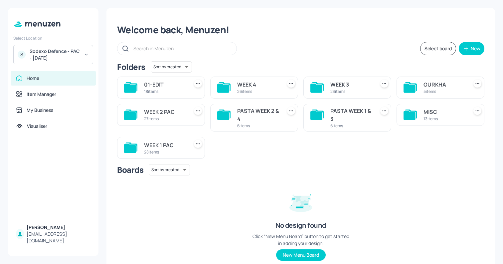
click at [44, 57] on div "Sodexo Defence - PAC - [DATE]" at bounding box center [55, 54] width 50 height 13
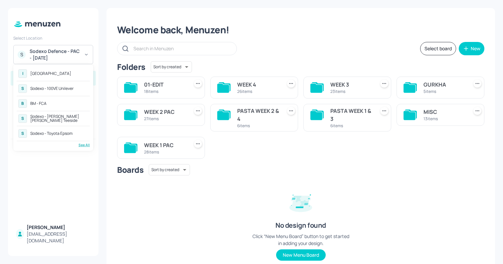
click at [87, 144] on div "See All" at bounding box center [53, 144] width 73 height 5
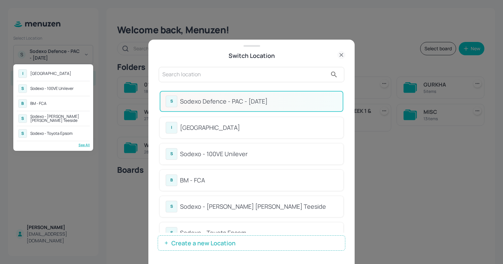
click at [185, 77] on div at bounding box center [251, 132] width 503 height 264
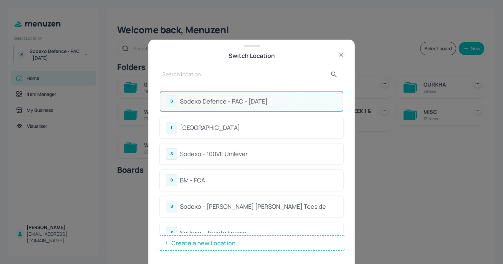
click at [176, 75] on input "text" at bounding box center [244, 74] width 165 height 11
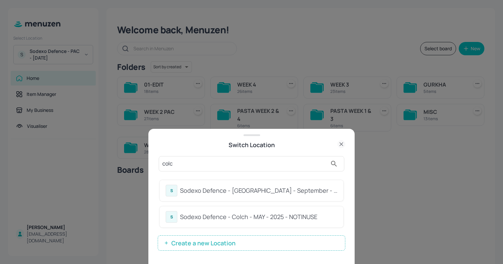
type input "colc"
click at [240, 195] on div "S Sodexo Defence - [GEOGRAPHIC_DATA] - September - 2025" at bounding box center [252, 191] width 172 height 12
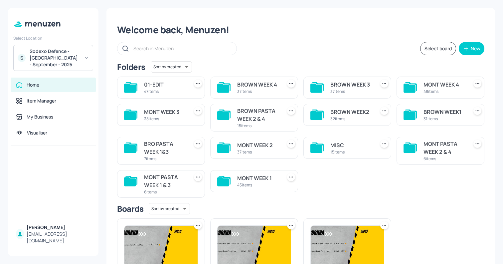
click at [270, 182] on div "45 items" at bounding box center [258, 185] width 42 height 6
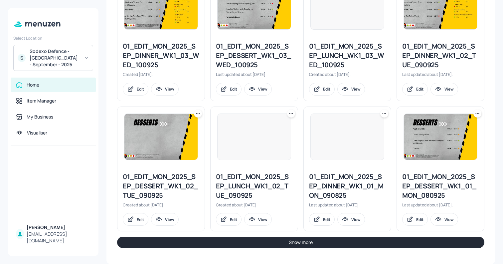
scroll to position [752, 0]
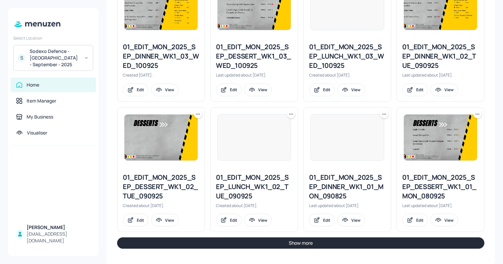
click at [285, 245] on button "Show more" at bounding box center [301, 242] width 368 height 11
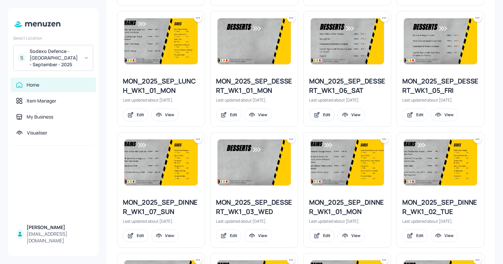
scroll to position [976, 0]
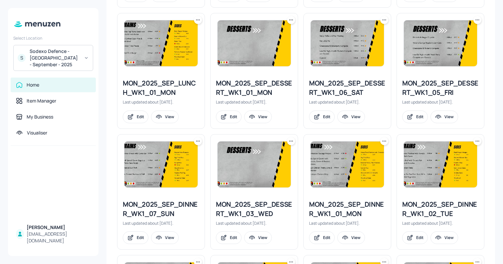
click at [476, 20] on icon at bounding box center [477, 20] width 7 height 7
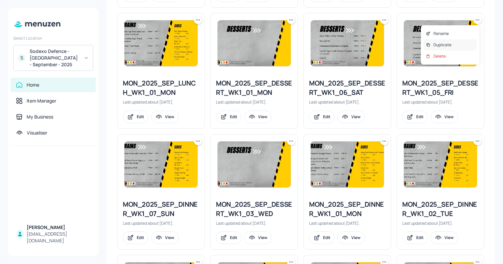
click at [446, 44] on p "Duplicate" at bounding box center [443, 45] width 18 height 6
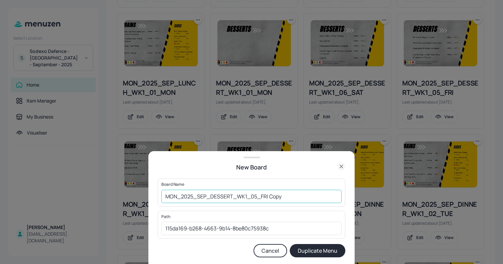
click at [162, 195] on input "MON_2025_SEP_DESSERT_WK1_05_FRI Copy" at bounding box center [251, 196] width 180 height 13
drag, startPoint x: 282, startPoint y: 196, endPoint x: 319, endPoint y: 195, distance: 37.3
click at [319, 195] on input "01ed-MON_2025_SEP_DESSERT_WK1_05_FRI Copy" at bounding box center [251, 196] width 180 height 13
type input "01ed-MON_2025_SEP_DESSERT_WK1_05_FRI 101025"
click at [290, 244] on button "Duplicate Menu" at bounding box center [318, 250] width 56 height 13
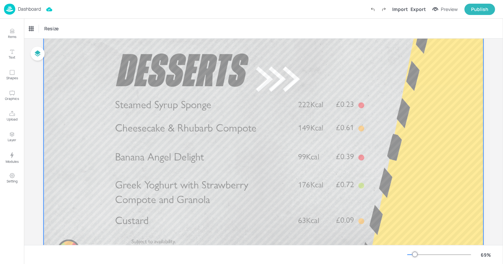
scroll to position [46, 0]
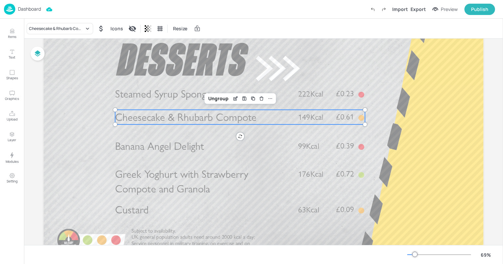
click at [143, 122] on span "Cheesecake & Rhubarb Compote" at bounding box center [186, 117] width 142 height 13
click at [66, 30] on div "Cheesecake & Rhubarb Compote" at bounding box center [56, 29] width 55 height 6
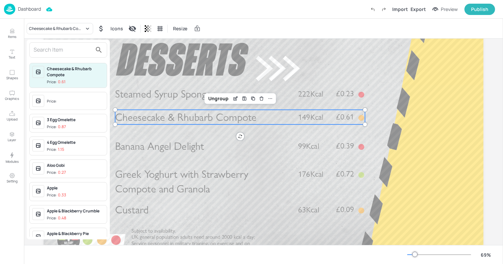
click at [55, 47] on input "text" at bounding box center [63, 50] width 59 height 11
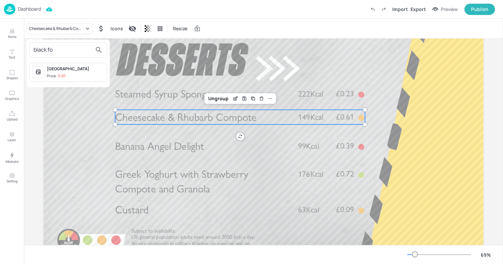
type input "black fo"
click at [59, 70] on div "[GEOGRAPHIC_DATA]" at bounding box center [75, 69] width 57 height 6
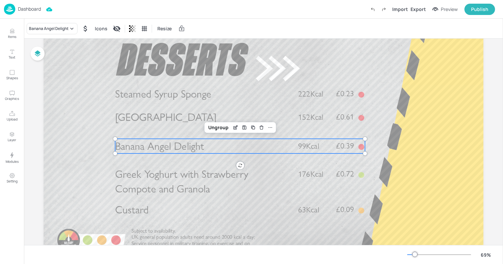
click at [133, 152] on span "Banana Angel Delight" at bounding box center [159, 146] width 89 height 13
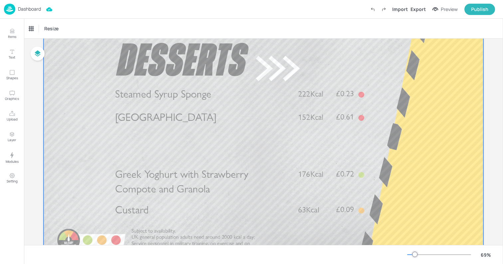
click at [133, 180] on span "Greek Yoghurt with Strawberry Compote and Granola" at bounding box center [181, 182] width 133 height 28
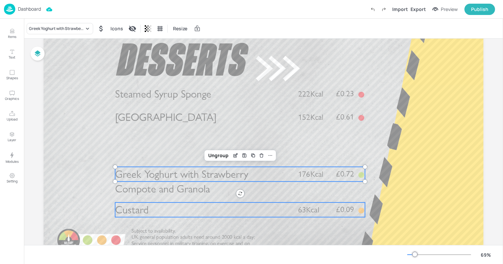
click at [128, 213] on span "Custard" at bounding box center [132, 209] width 34 height 13
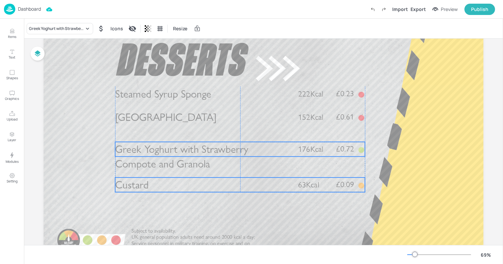
drag, startPoint x: 127, startPoint y: 176, endPoint x: 127, endPoint y: 151, distance: 25.3
click at [127, 151] on span "Greek Yoghurt with Strawberry Compote and Granola" at bounding box center [181, 157] width 133 height 28
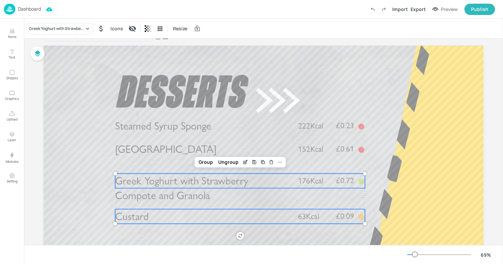
scroll to position [0, 0]
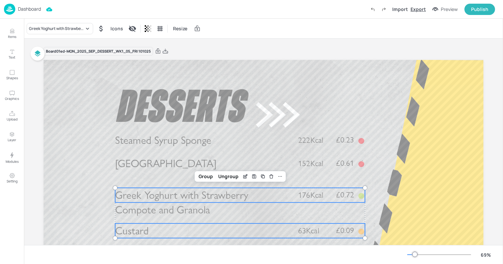
click at [423, 9] on div "Export" at bounding box center [418, 9] width 15 height 7
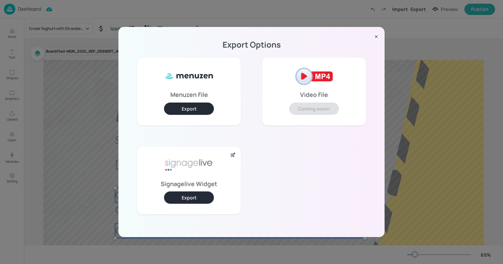
click at [196, 195] on button "Export" at bounding box center [189, 197] width 50 height 12
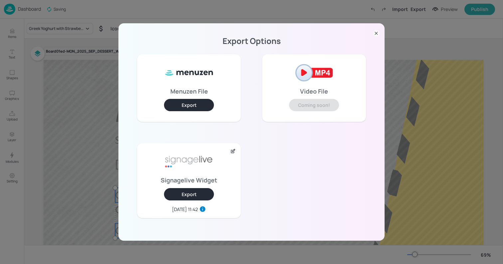
click at [173, 6] on div "Export Options Menuzen File Export Video File Coming soon! Signagelive Widget E…" at bounding box center [251, 132] width 503 height 264
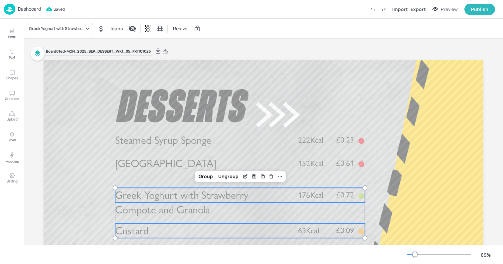
click at [34, 8] on p "Dashboard" at bounding box center [29, 9] width 23 height 5
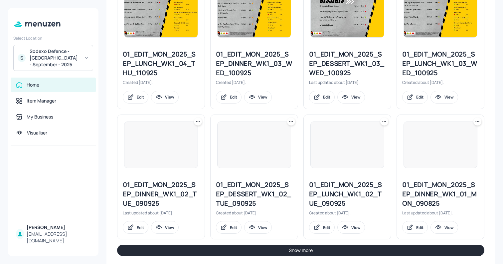
scroll to position [762, 0]
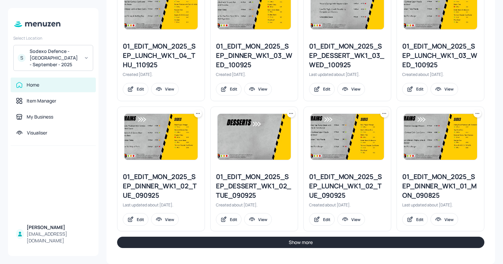
click at [305, 241] on button "Show more" at bounding box center [301, 242] width 368 height 11
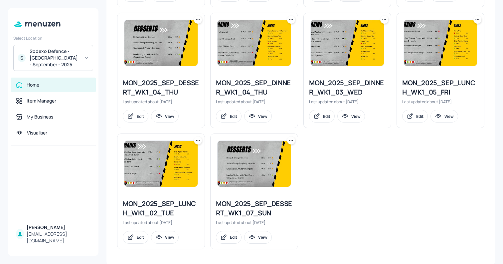
scroll to position [1480, 0]
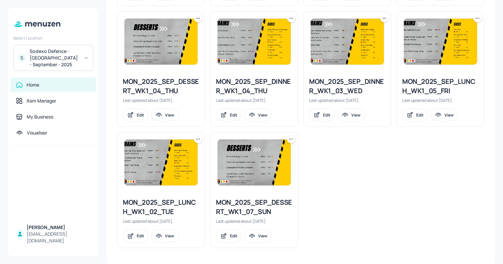
click at [471, 18] on div at bounding box center [440, 42] width 87 height 60
click at [479, 18] on icon at bounding box center [479, 18] width 1 height 1
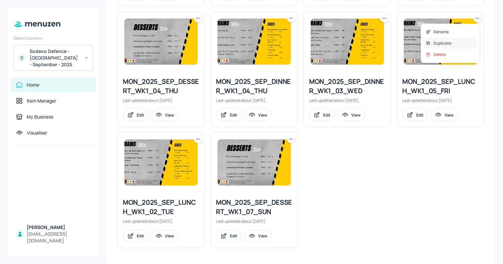
click at [438, 44] on p "Duplicate" at bounding box center [443, 43] width 18 height 6
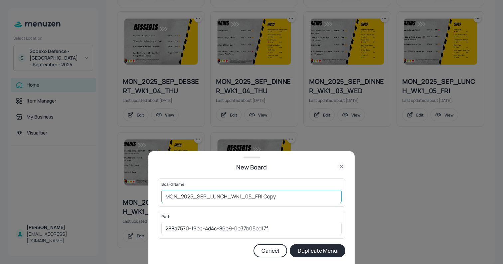
click at [167, 195] on input "MON_2025_SEP_LUNCH_WK1_05_FRI Copy" at bounding box center [251, 196] width 180 height 13
drag, startPoint x: 277, startPoint y: 195, endPoint x: 330, endPoint y: 200, distance: 52.8
click at [330, 200] on input "01ed-MON_2025_SEP_LUNCH_WK1_05_FRI Copy" at bounding box center [251, 196] width 180 height 13
type input "01ed-MON_2025_SEP_LUNCH_WK1_05_FRI 101025"
click at [290, 244] on button "Duplicate Menu" at bounding box center [318, 250] width 56 height 13
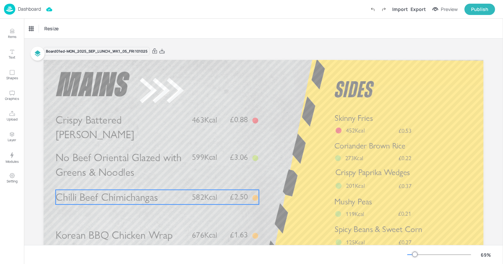
click at [87, 199] on span "Chilli Beef Chimichangas" at bounding box center [107, 197] width 103 height 13
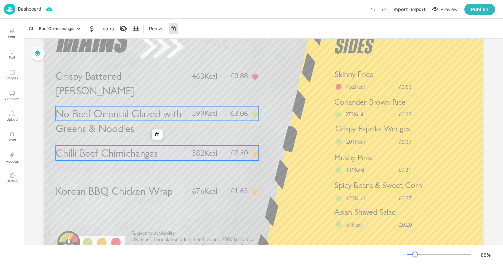
scroll to position [51, 0]
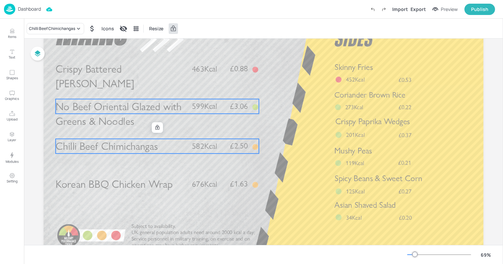
click at [97, 111] on span "No Beef Oriental Glazed with Greens & Noodles" at bounding box center [119, 114] width 126 height 28
click at [100, 150] on span "Chilli Beef Chimichangas" at bounding box center [107, 146] width 103 height 13
click at [106, 117] on span "No Beef Oriental Glazed with Greens & Noodles" at bounding box center [119, 114] width 126 height 28
click at [89, 103] on span "No Beef Oriental Glazed with Greens & Noodles" at bounding box center [119, 114] width 126 height 28
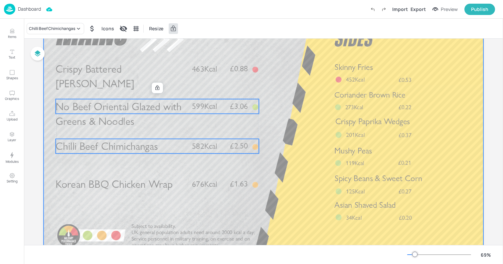
click at [104, 92] on div at bounding box center [264, 133] width 440 height 248
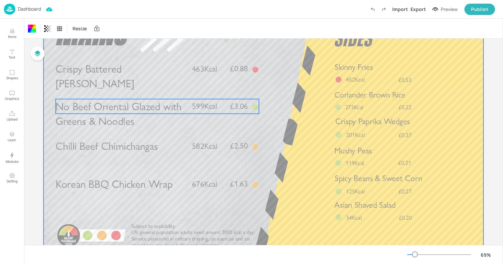
click at [120, 107] on span "No Beef Oriental Glazed with Greens & Noodles" at bounding box center [119, 114] width 126 height 28
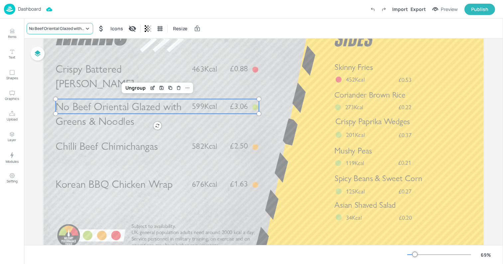
click at [56, 31] on div "No Beef Oriental Glazed with Greens & Noodles" at bounding box center [56, 29] width 55 height 6
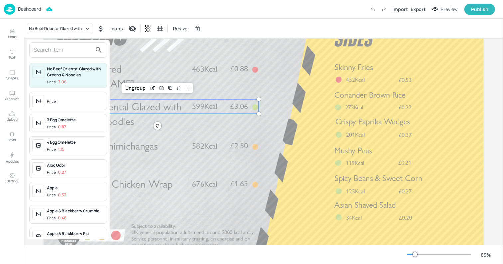
click at [52, 49] on input "text" at bounding box center [63, 50] width 59 height 11
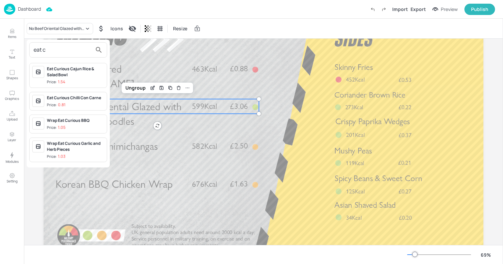
type input "eat c"
click at [69, 101] on div "Eat Curious Chilli Con Carne Price: 0.81" at bounding box center [75, 101] width 57 height 13
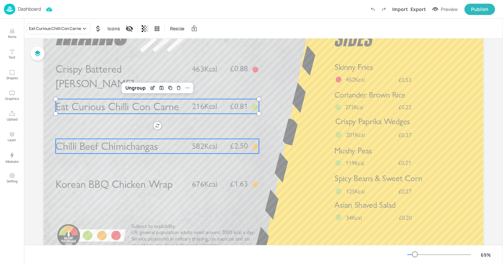
click at [112, 140] on span "Chilli Beef Chimichangas" at bounding box center [107, 146] width 103 height 13
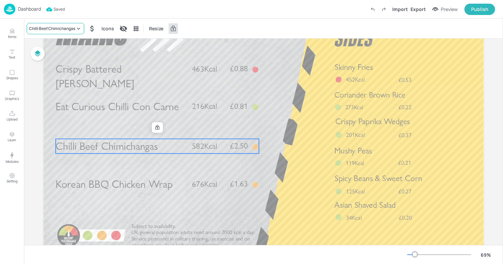
click at [43, 29] on div "Chilli Beef Chimichangas" at bounding box center [52, 29] width 46 height 6
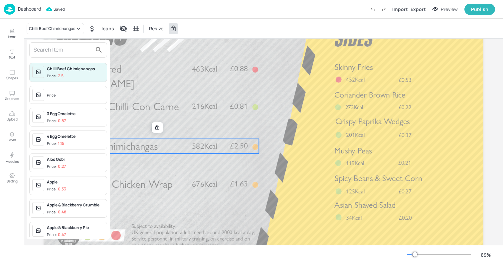
click at [51, 46] on input "text" at bounding box center [63, 50] width 59 height 11
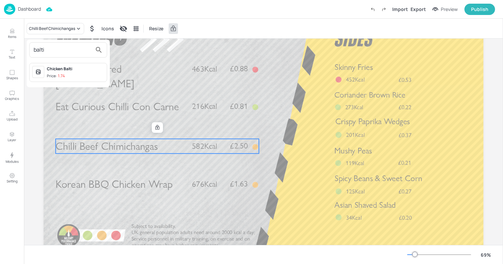
type input "balti"
click at [69, 68] on div "Chicken Balti" at bounding box center [75, 69] width 57 height 6
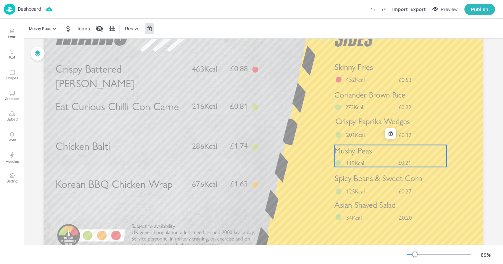
click at [365, 158] on div "Mushy Peas £0.21 119Kcal" at bounding box center [391, 156] width 112 height 22
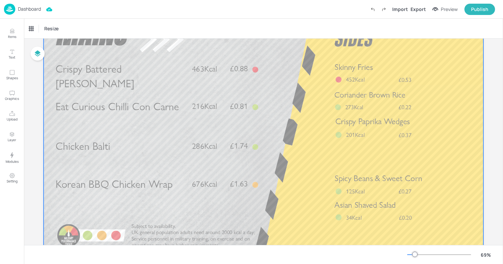
click at [367, 197] on div at bounding box center [264, 133] width 440 height 248
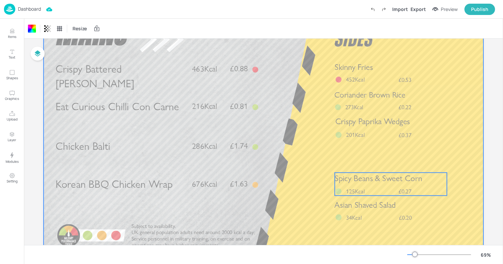
click at [355, 181] on span "Spicy Beans & Sweet Corn" at bounding box center [379, 178] width 88 height 10
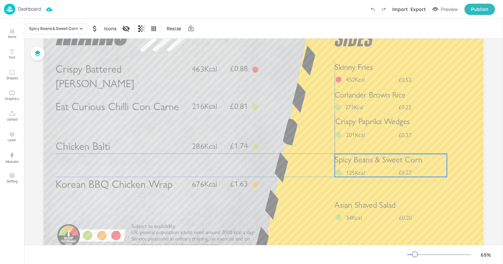
drag, startPoint x: 352, startPoint y: 182, endPoint x: 352, endPoint y: 164, distance: 18.0
click at [352, 164] on span "Spicy Beans & Sweet Corn" at bounding box center [379, 159] width 88 height 10
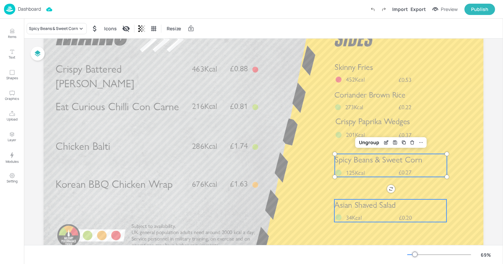
click at [353, 205] on span "Asian Shaved Salad" at bounding box center [366, 205] width 62 height 10
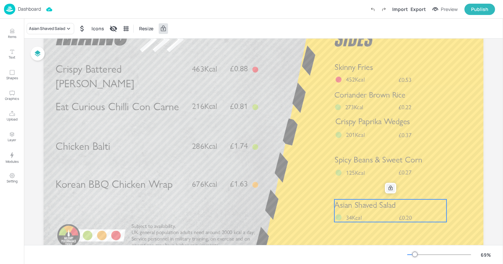
click at [391, 188] on icon at bounding box center [390, 187] width 5 height 5
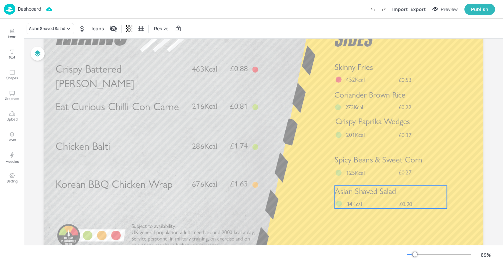
drag, startPoint x: 372, startPoint y: 211, endPoint x: 372, endPoint y: 195, distance: 15.7
click at [372, 195] on span "Asian Shaved Salad" at bounding box center [366, 191] width 62 height 10
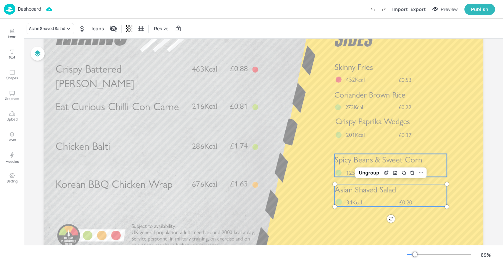
click at [352, 161] on span "Spicy Beans & Sweet Corn" at bounding box center [379, 159] width 88 height 10
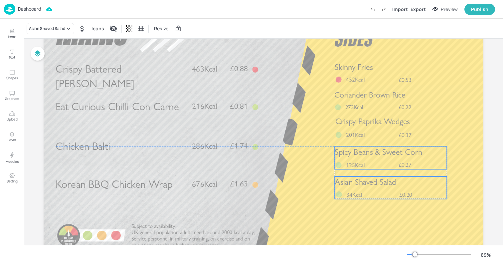
drag, startPoint x: 352, startPoint y: 161, endPoint x: 352, endPoint y: 153, distance: 7.3
click at [352, 153] on span "Spicy Beans & Sweet Corn" at bounding box center [379, 152] width 88 height 10
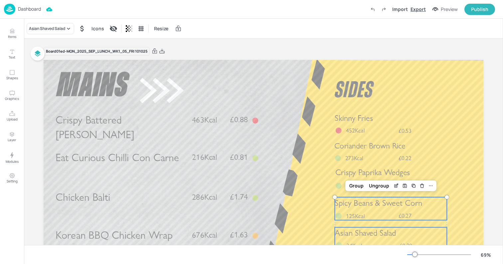
click at [417, 9] on div "Export" at bounding box center [418, 9] width 15 height 7
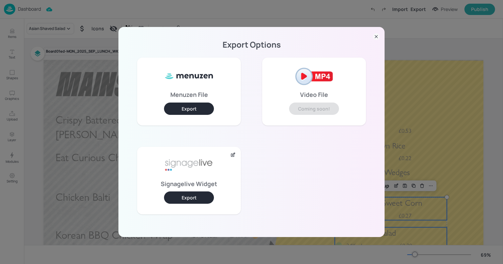
click at [191, 186] on p "Signagelive Widget" at bounding box center [189, 183] width 57 height 5
click at [183, 195] on button "Export" at bounding box center [189, 197] width 50 height 12
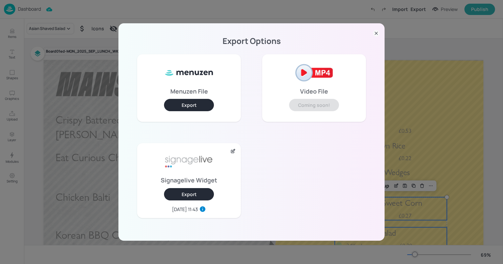
click at [97, 15] on div "Export Options Menuzen File Export Video File Coming soon! Signagelive Widget E…" at bounding box center [251, 132] width 503 height 264
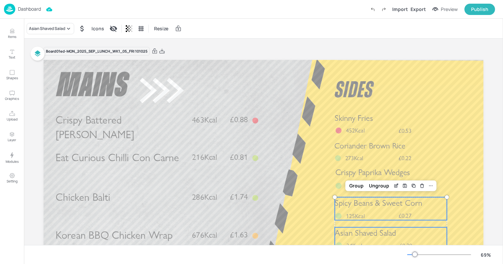
click at [32, 5] on div "Dashboard" at bounding box center [22, 9] width 37 height 11
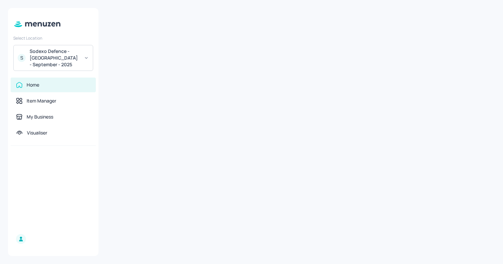
click at [53, 51] on div "Sodexo Defence - [GEOGRAPHIC_DATA] - September - 2025" at bounding box center [55, 58] width 50 height 20
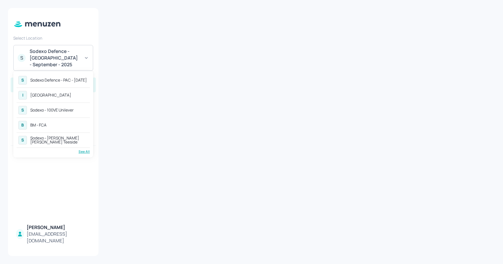
click at [49, 124] on div "B BM - FCA" at bounding box center [53, 125] width 73 height 12
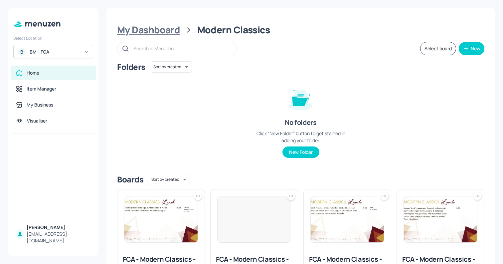
click at [147, 32] on div "My Dashboard" at bounding box center [148, 30] width 63 height 12
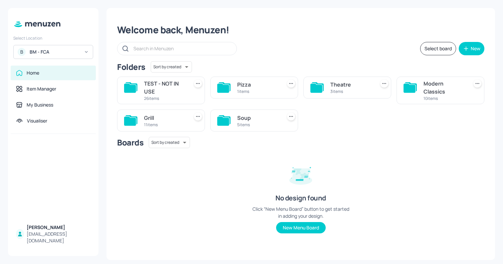
click at [244, 120] on div "Soup" at bounding box center [258, 118] width 42 height 8
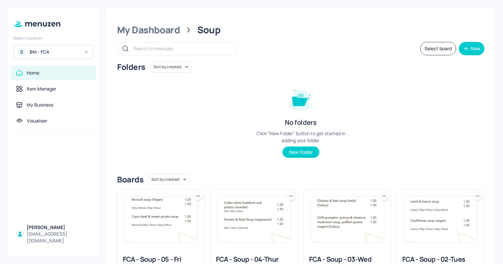
scroll to position [159, 0]
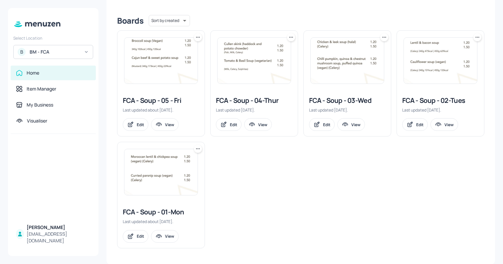
click at [164, 42] on img at bounding box center [161, 61] width 73 height 46
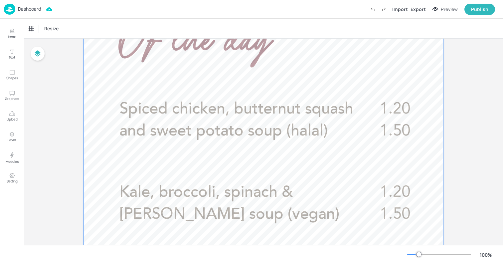
scroll to position [179, 0]
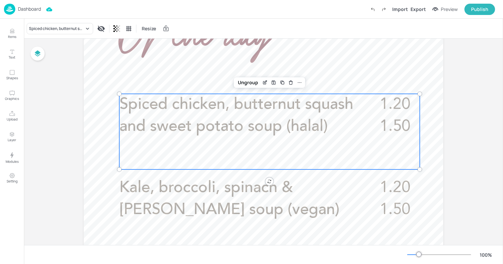
click at [160, 101] on span "Spiced chicken, butternut squash and sweet potato soup (halal)" at bounding box center [237, 116] width 234 height 38
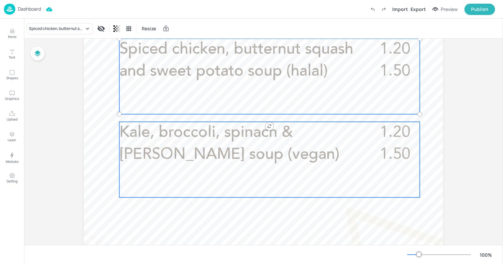
scroll to position [0, 0]
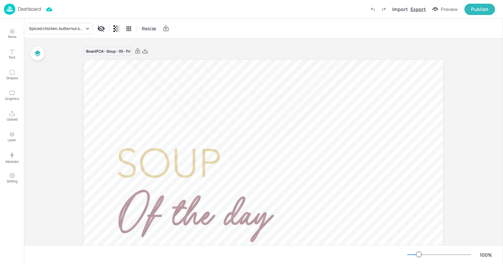
click at [417, 11] on div "Export" at bounding box center [418, 9] width 15 height 7
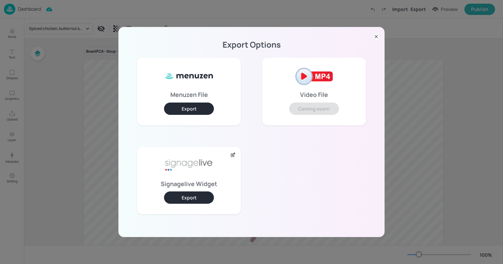
click at [187, 203] on button "Export" at bounding box center [189, 197] width 50 height 12
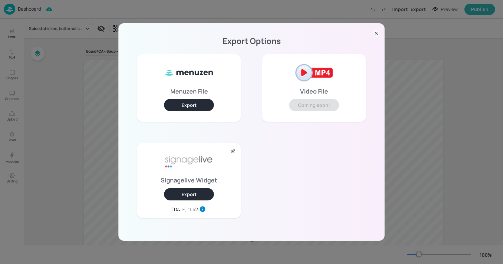
click at [84, 20] on div "Export Options Menuzen File Export Video File Coming soon! Signagelive Widget E…" at bounding box center [251, 132] width 503 height 264
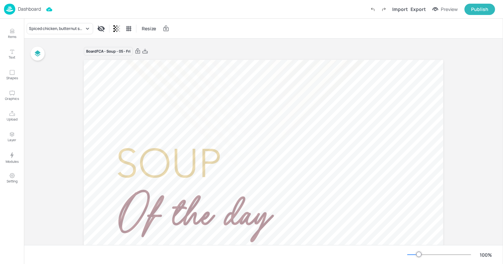
click at [18, 12] on div "Dashboard" at bounding box center [22, 9] width 37 height 11
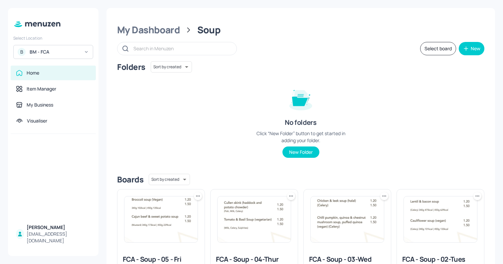
scroll to position [3, 0]
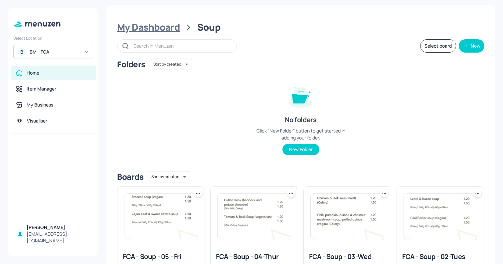
click at [137, 25] on div "My Dashboard" at bounding box center [148, 27] width 63 height 12
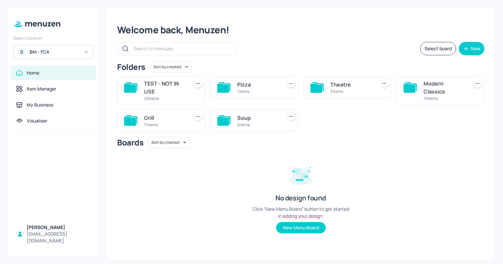
scroll to position [0, 0]
click at [428, 91] on div "Modern Classics" at bounding box center [445, 88] width 42 height 16
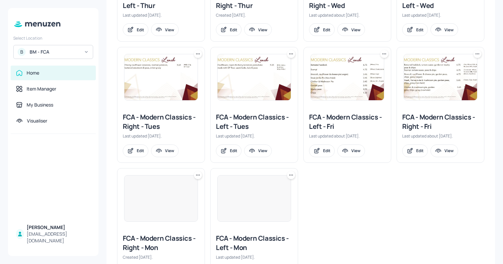
scroll to position [299, 0]
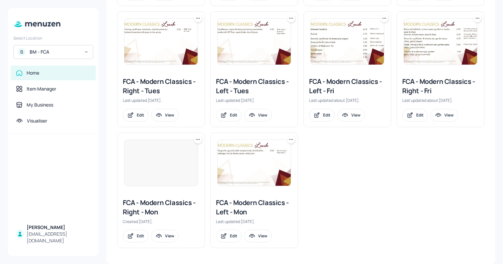
click at [334, 94] on div "FCA - Modern Classics - Left - Fri" at bounding box center [347, 86] width 77 height 19
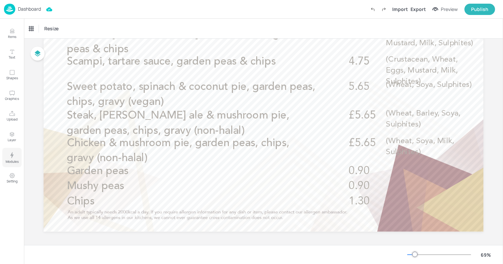
scroll to position [79, 0]
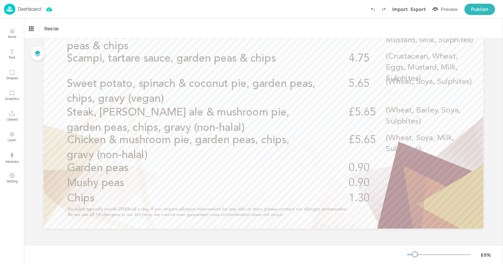
click at [22, 4] on div "Dashboard" at bounding box center [22, 9] width 37 height 11
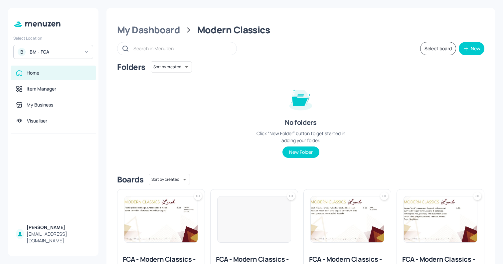
click at [50, 52] on div "BM - FCA" at bounding box center [55, 52] width 50 height 7
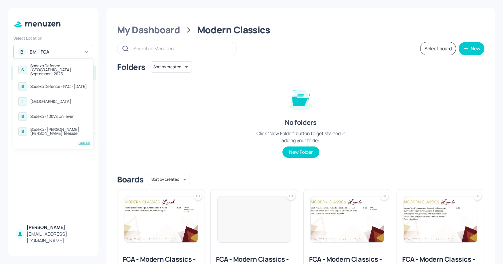
click at [84, 140] on div "See All" at bounding box center [53, 142] width 73 height 5
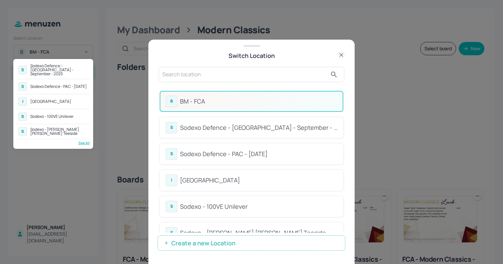
click at [184, 81] on div at bounding box center [251, 132] width 503 height 264
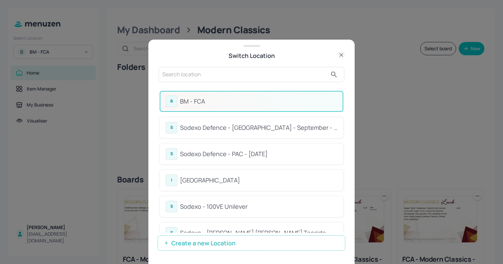
click at [176, 72] on input "text" at bounding box center [244, 74] width 165 height 11
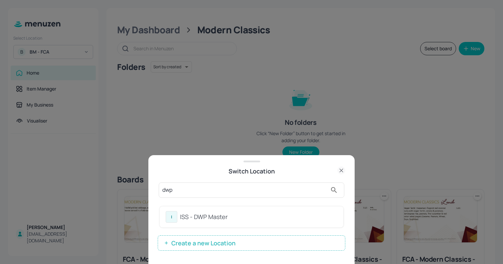
type input "dwp"
click at [186, 213] on div "ISS - DWP Master" at bounding box center [258, 216] width 157 height 9
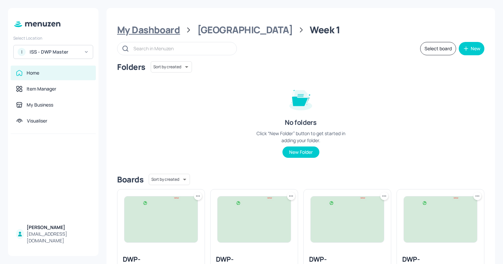
click at [130, 27] on div "My Dashboard" at bounding box center [148, 30] width 63 height 12
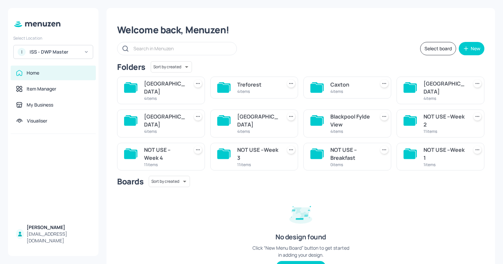
click at [270, 32] on div "Welcome back, Menuzen!" at bounding box center [301, 30] width 368 height 12
click at [251, 40] on div "Welcome back, Menuzen! Select board New Folders Sort by created id ​ Wigan 4 it…" at bounding box center [301, 153] width 389 height 291
click at [65, 51] on div "ISS - DWP Master" at bounding box center [55, 52] width 50 height 7
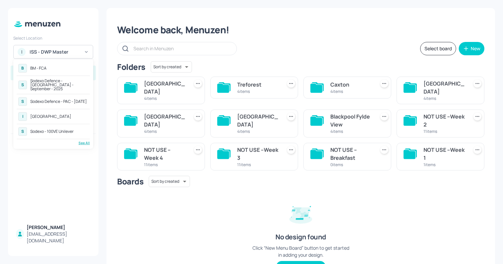
click at [47, 67] on div "B BM - FCA" at bounding box center [53, 68] width 73 height 12
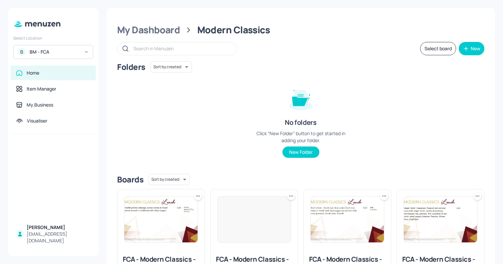
scroll to position [299, 0]
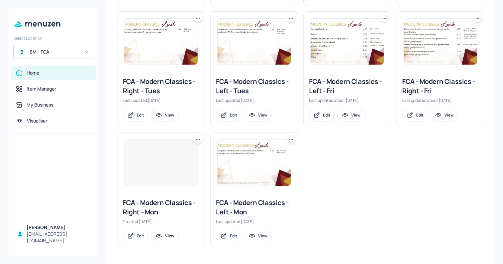
click at [316, 83] on div "FCA - Modern Classics - Left - Fri" at bounding box center [347, 86] width 77 height 19
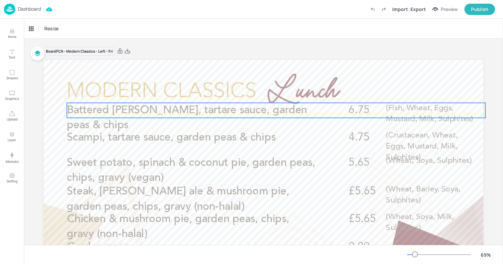
click at [132, 111] on span "Battered [PERSON_NAME], tartare sauce, garden peas & chips" at bounding box center [187, 118] width 240 height 26
click at [270, 94] on icon "Edit Item" at bounding box center [272, 91] width 6 height 5
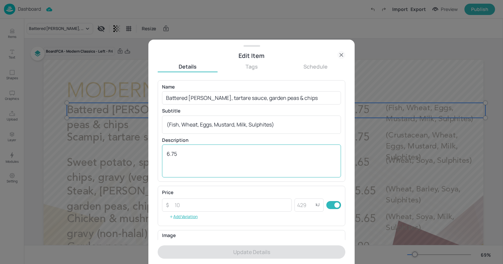
click at [169, 155] on textarea "6.75" at bounding box center [252, 161] width 170 height 22
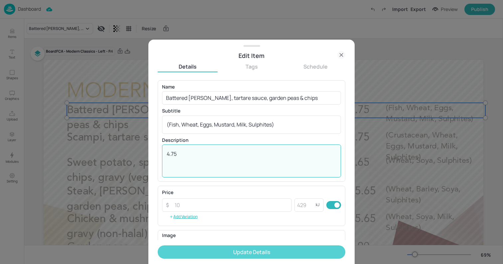
type textarea "4.75"
click at [198, 249] on button "Update Details" at bounding box center [252, 251] width 188 height 13
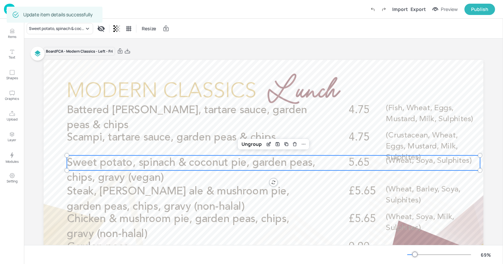
click at [210, 169] on p "Sweet potato, spinach & coconut pie, garden peas, chips, gravy (vegan)" at bounding box center [191, 170] width 249 height 30
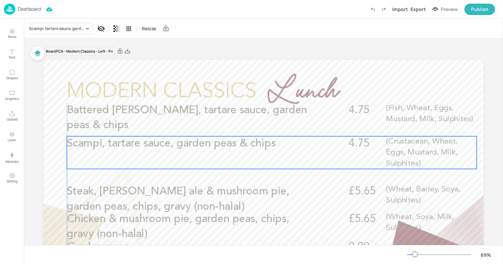
drag, startPoint x: 167, startPoint y: 139, endPoint x: 167, endPoint y: 145, distance: 6.0
click at [167, 145] on span "Scampi, tartare sauce, garden peas & chips" at bounding box center [171, 143] width 209 height 11
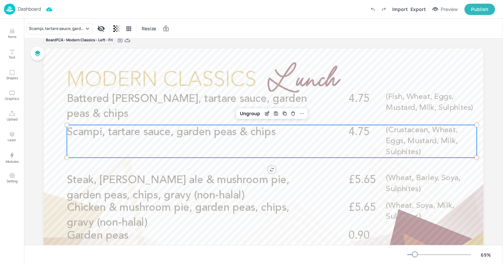
scroll to position [12, 0]
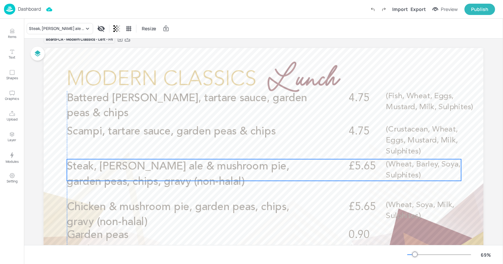
drag, startPoint x: 144, startPoint y: 184, endPoint x: 145, endPoint y: 171, distance: 13.0
click at [145, 171] on span "Steak, Harvey’s ale & mushroom pie, garden peas, chips, gravy (non-halal)" at bounding box center [178, 174] width 223 height 26
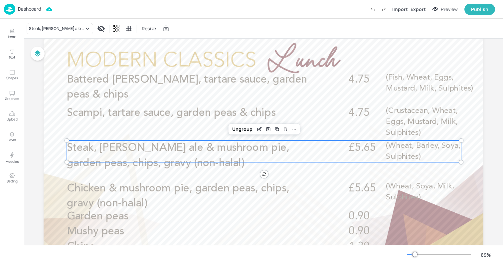
scroll to position [31, 0]
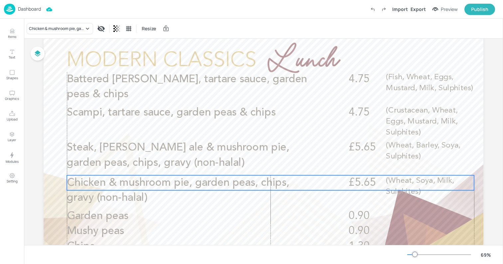
drag, startPoint x: 122, startPoint y: 191, endPoint x: 122, endPoint y: 186, distance: 5.3
click at [122, 186] on span "Chicken & mushroom pie, garden peas, chips, gravy (non-halal)" at bounding box center [178, 190] width 223 height 26
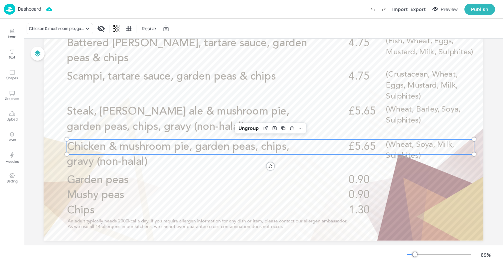
scroll to position [79, 0]
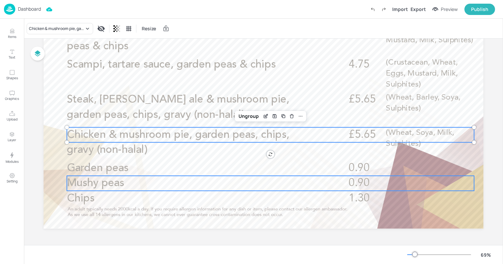
click at [93, 188] on span "Mushy peas" at bounding box center [95, 183] width 57 height 11
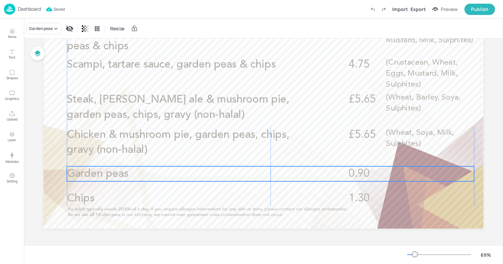
drag, startPoint x: 78, startPoint y: 169, endPoint x: 78, endPoint y: 175, distance: 6.3
click at [78, 175] on span "Garden peas" at bounding box center [98, 173] width 62 height 11
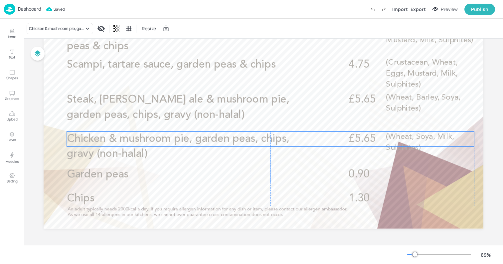
drag, startPoint x: 78, startPoint y: 144, endPoint x: 78, endPoint y: 148, distance: 4.0
click at [78, 148] on span "Chicken & mushroom pie, garden peas, chips, gravy (non-halal)" at bounding box center [178, 146] width 223 height 26
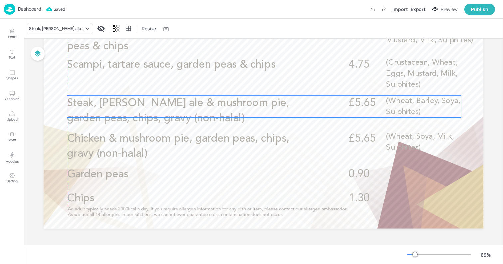
click at [81, 103] on span "Steak, Harvey’s ale & mushroom pie, garden peas, chips, gravy (non-halal)" at bounding box center [178, 111] width 223 height 26
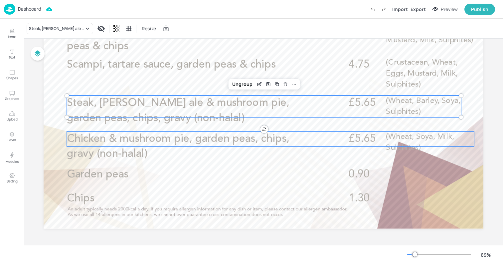
scroll to position [0, 0]
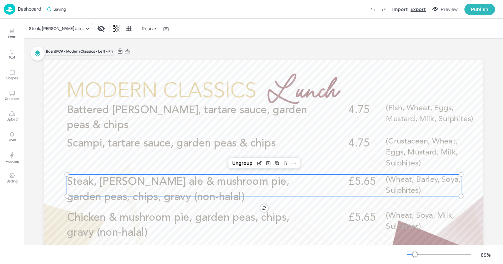
click at [418, 6] on div "Export" at bounding box center [418, 9] width 15 height 7
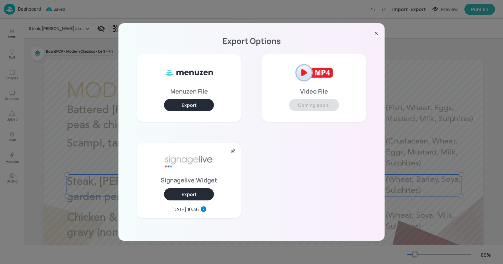
click at [184, 193] on button "Export" at bounding box center [189, 194] width 50 height 12
click at [68, 13] on div "Export Options Menuzen File Export Video File Coming soon! Signagelive Widget E…" at bounding box center [251, 132] width 503 height 264
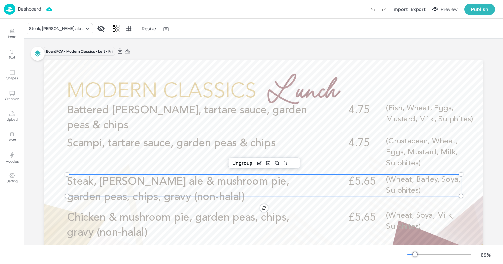
click at [25, 13] on div "Dashboard" at bounding box center [22, 9] width 37 height 11
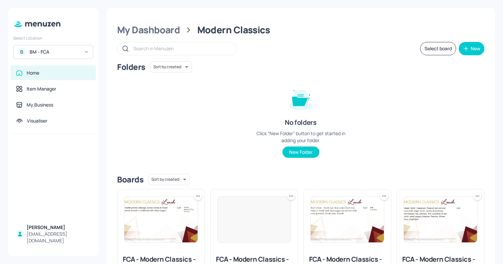
click at [57, 54] on div "BM - FCA" at bounding box center [55, 52] width 50 height 7
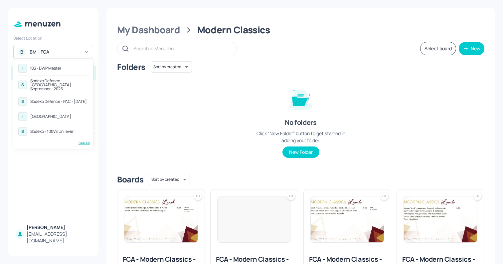
click at [56, 69] on div "ISS - DWP Master" at bounding box center [45, 68] width 31 height 4
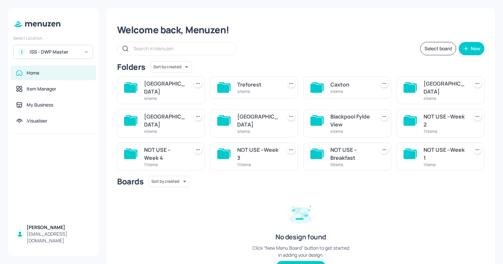
click at [227, 117] on icon at bounding box center [223, 121] width 12 height 9
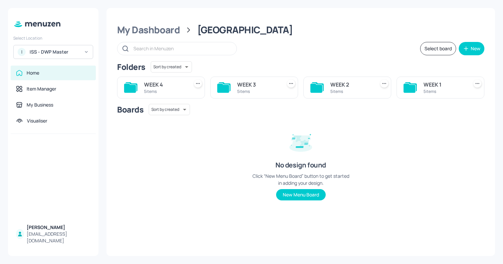
click at [354, 91] on div "5 items" at bounding box center [352, 92] width 42 height 6
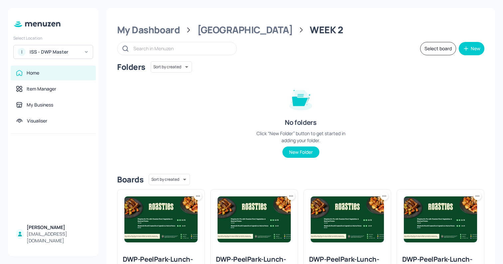
scroll to position [177, 0]
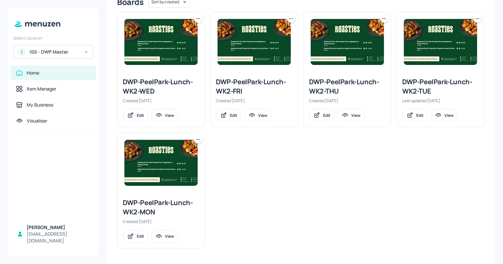
click at [225, 87] on div "DWP-PeelPark-Lunch-WK2-FRI" at bounding box center [254, 86] width 77 height 19
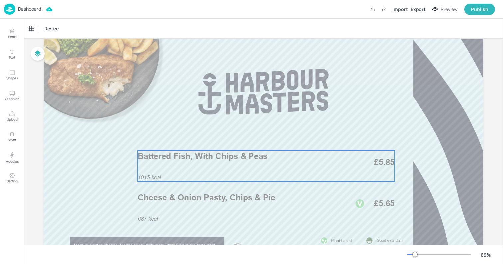
scroll to position [32, 0]
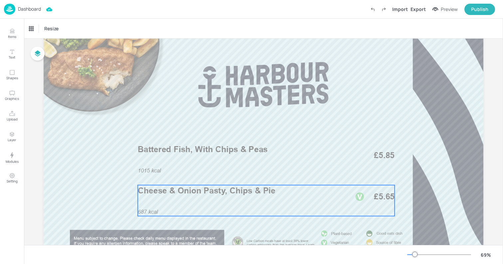
click at [224, 204] on div "687 kcal Cheese & Onion Pasty, Chips & Pie £5.65" at bounding box center [266, 200] width 257 height 31
click at [263, 173] on icon "Edit Item" at bounding box center [262, 173] width 6 height 5
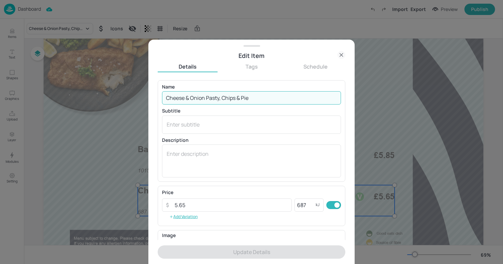
click at [259, 98] on input "Cheese & Onion Pasty, Chips & Pie" at bounding box center [251, 97] width 179 height 13
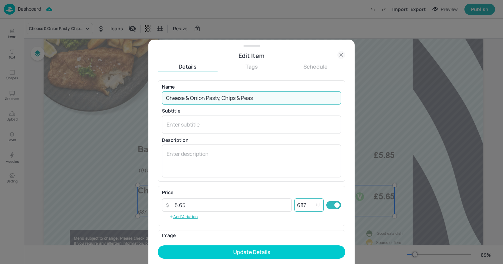
type input "Cheese & Onion Pasty, Chips & Peas"
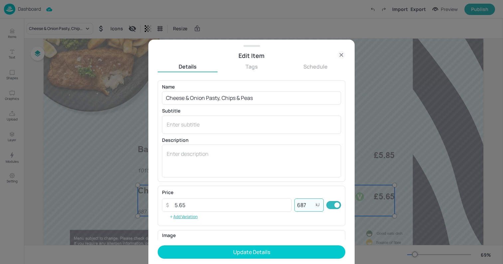
click at [302, 206] on input "687" at bounding box center [305, 204] width 21 height 13
click at [224, 204] on input "5.65" at bounding box center [231, 204] width 121 height 13
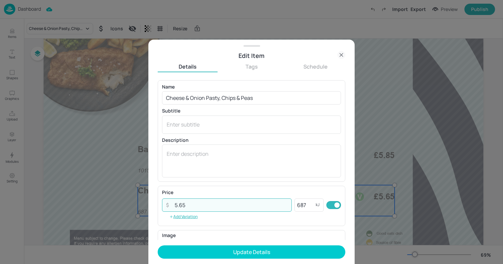
click at [224, 204] on input "5.65" at bounding box center [231, 204] width 121 height 13
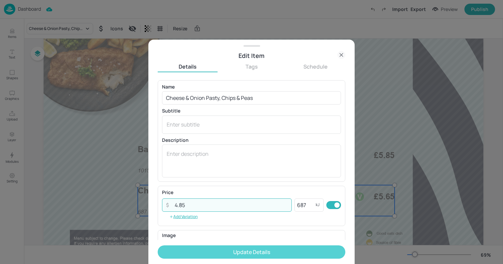
type input "4.85"
click at [249, 253] on button "Update Details" at bounding box center [252, 251] width 188 height 13
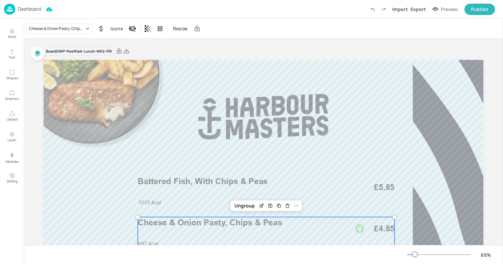
click at [240, 47] on div "Board DWP-PeelPark-Lunch-WK2-FRI" at bounding box center [264, 51] width 440 height 9
click at [162, 47] on div "Board DWP-PeelPark-Lunch-WK2-FRI" at bounding box center [264, 51] width 440 height 9
click at [18, 8] on p "Dashboard" at bounding box center [29, 9] width 23 height 5
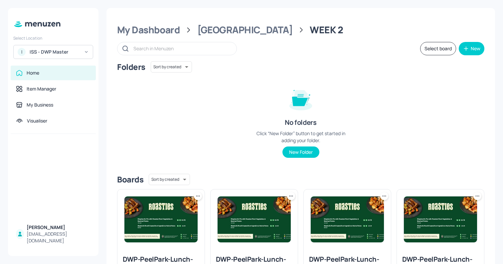
click at [38, 61] on div "Select Location I [GEOGRAPHIC_DATA] - DWP Master Home Item Manager My Business …" at bounding box center [53, 132] width 91 height 248
click at [35, 53] on div "ISS - DWP Master" at bounding box center [55, 52] width 50 height 7
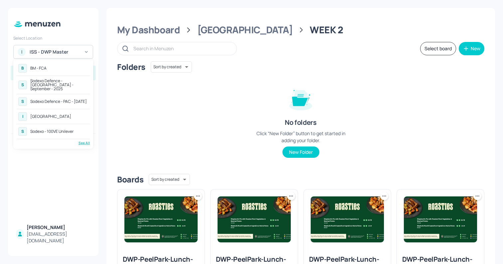
click at [80, 140] on div "See All" at bounding box center [53, 142] width 73 height 5
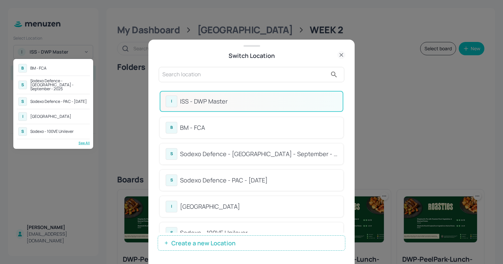
click at [192, 75] on div at bounding box center [251, 132] width 503 height 264
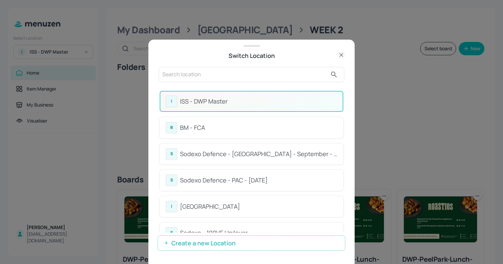
click at [192, 75] on input "text" at bounding box center [244, 74] width 165 height 11
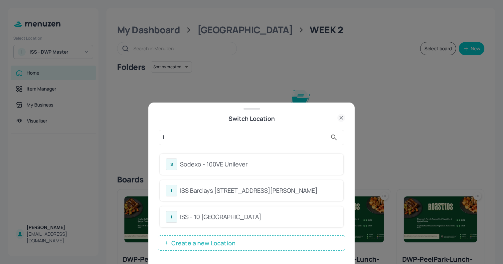
type input "1"
click at [223, 186] on div "ISS Barclays [STREET_ADDRESS][PERSON_NAME]" at bounding box center [258, 190] width 157 height 9
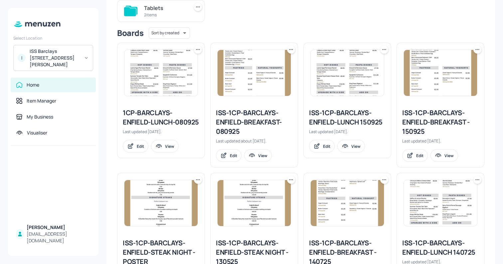
scroll to position [77, 0]
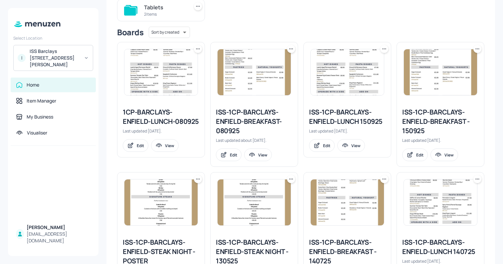
click at [195, 49] on icon at bounding box center [198, 49] width 7 height 7
click at [166, 74] on p "Duplicate" at bounding box center [165, 74] width 18 height 6
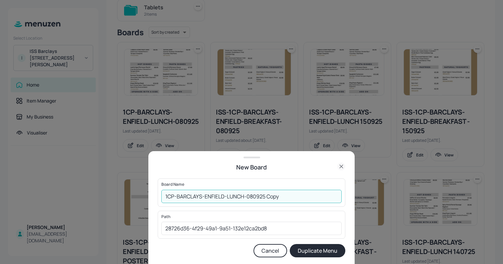
drag, startPoint x: 247, startPoint y: 197, endPoint x: 314, endPoint y: 195, distance: 67.0
click at [314, 195] on input "1CP-BARCLAYS-ENFIELD-LUNCH-080925 Copy" at bounding box center [251, 196] width 180 height 13
type input "1CP-BARCLAYS-ENFIELD-LUNCH-13/10/25"
click at [290, 244] on button "Duplicate Menu" at bounding box center [318, 250] width 56 height 13
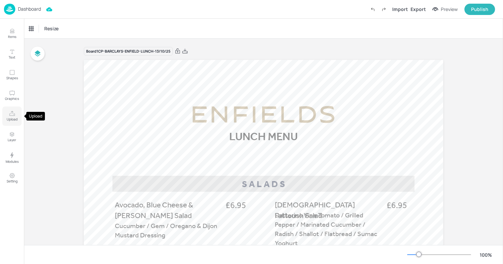
click at [14, 117] on p "Upload" at bounding box center [12, 119] width 11 height 5
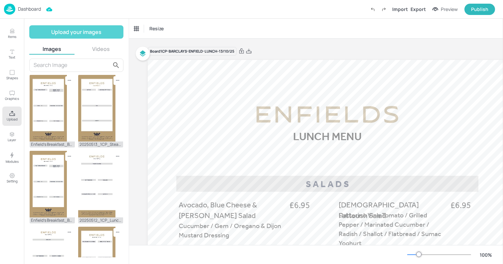
click at [58, 36] on button "Upload your images" at bounding box center [76, 31] width 94 height 13
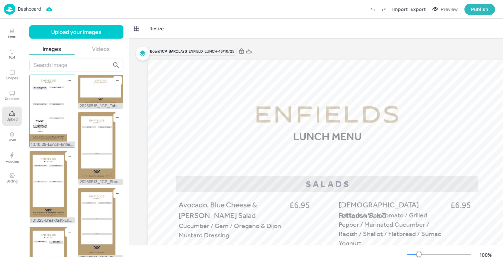
click at [48, 104] on img at bounding box center [48, 108] width 37 height 67
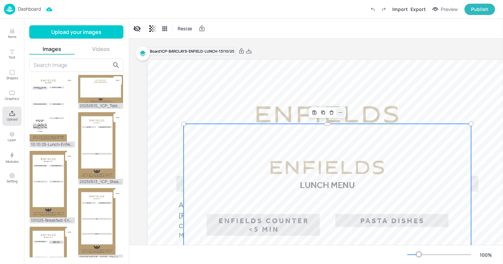
click at [340, 110] on icon at bounding box center [340, 112] width 5 height 5
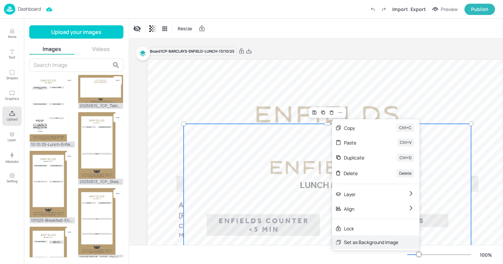
click at [362, 242] on div "Set as Background Image" at bounding box center [371, 242] width 54 height 7
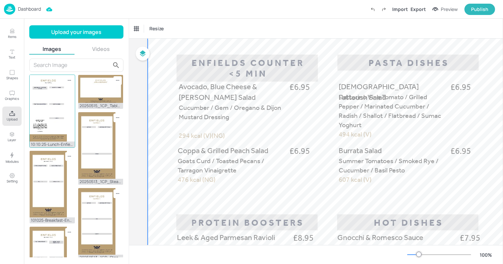
scroll to position [119, 0]
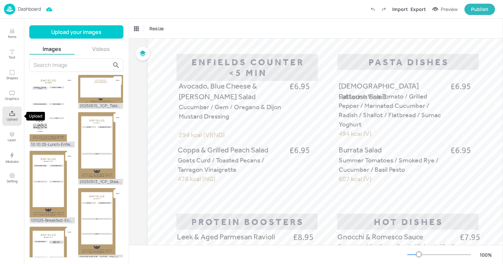
click at [15, 122] on button "Upload" at bounding box center [11, 116] width 19 height 19
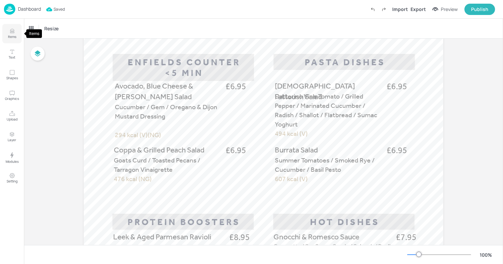
click at [11, 33] on icon "Items" at bounding box center [12, 31] width 6 height 6
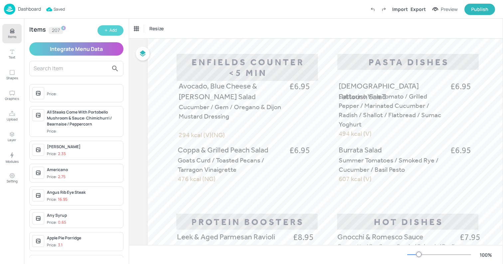
click at [113, 32] on div "Add" at bounding box center [113, 30] width 7 height 6
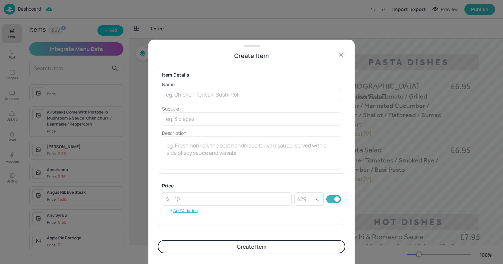
click at [99, 69] on div at bounding box center [251, 132] width 503 height 264
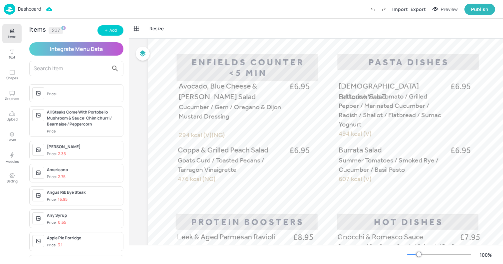
click at [77, 69] on input "text" at bounding box center [71, 68] width 75 height 11
paste input "Luxury Carvery Wednesdays Join us every [DATE] for a midweek treat! Our freshly…"
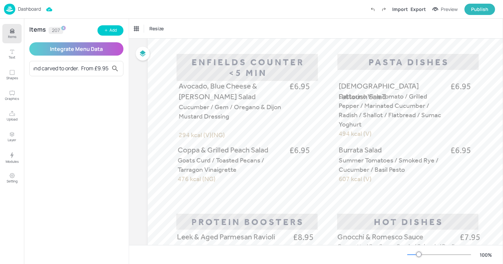
click at [77, 69] on input "Luxury Carvery Wednesdays Join us every [DATE] for a midweek treat! Our freshly…" at bounding box center [71, 68] width 75 height 11
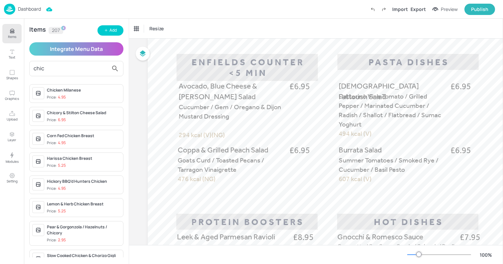
type input "chic"
click at [81, 116] on div "Chicory & Stilton Cheese Salad" at bounding box center [84, 113] width 74 height 6
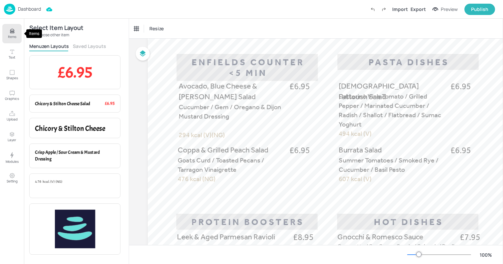
click at [13, 36] on p "Items" at bounding box center [12, 36] width 8 height 5
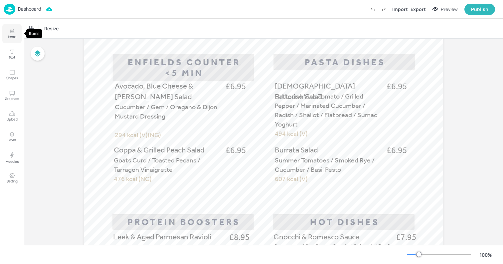
click at [14, 37] on p "Items" at bounding box center [12, 36] width 8 height 5
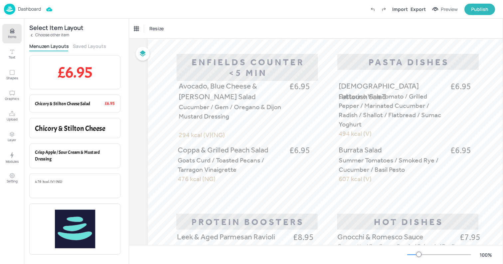
click at [49, 36] on p "Choose other item" at bounding box center [52, 35] width 34 height 5
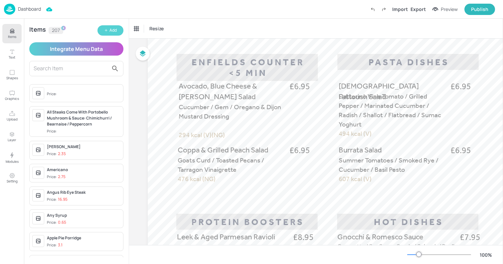
click at [114, 30] on div "Add" at bounding box center [113, 30] width 7 height 6
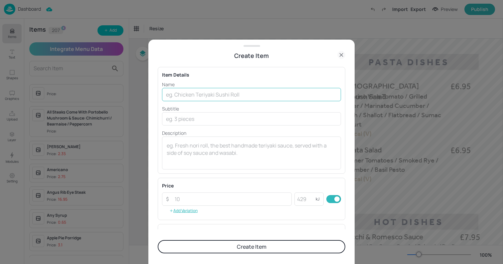
click at [193, 92] on input "text" at bounding box center [251, 94] width 179 height 13
paste input "Pick A Salad - Add Protein – Free San [PERSON_NAME]!"
type input "Pick A Salad - Add Protein – Free San [PERSON_NAME]!"
click at [201, 251] on button "Create Item" at bounding box center [252, 246] width 188 height 13
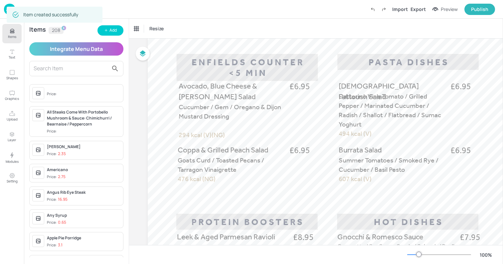
click at [110, 36] on div "Items 208 Add Integrate Menu Data Price: All Steaks Come With Portobello Mushro…" at bounding box center [76, 141] width 105 height 245
click at [109, 31] on button "Add" at bounding box center [111, 30] width 26 height 10
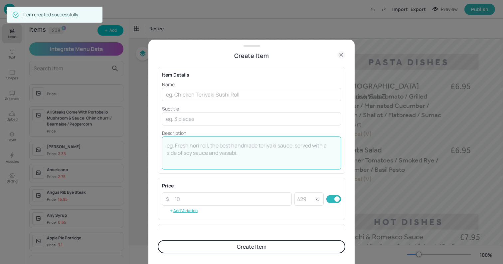
click at [203, 144] on textarea at bounding box center [252, 153] width 170 height 22
paste textarea "CRISP CHICORY &STILTON Roasted Walnuts / Compressed Apple / Mustard & Sour Crea…"
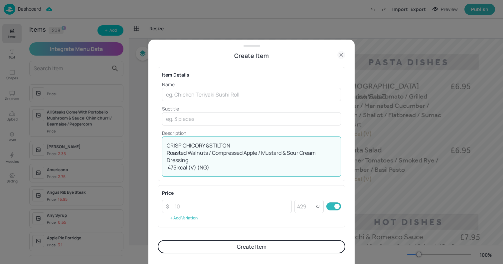
click at [243, 149] on textarea "CRISP CHICORY &STILTON Roasted Walnuts / Compressed Apple / Mustard & Sour Crea…" at bounding box center [252, 156] width 170 height 29
click at [209, 145] on textarea "CRISP CHICORY &STILTON Roasted Walnuts / Compressed Apple / Mustard & Sour Crea…" at bounding box center [252, 156] width 170 height 29
click at [236, 146] on textarea "CRISP CHICORY & STILTON Roasted Walnuts / Compressed Apple / Mustard & Sour Cre…" at bounding box center [252, 156] width 170 height 29
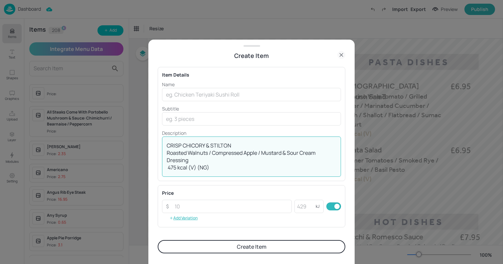
click at [236, 146] on textarea "CRISP CHICORY & STILTON Roasted Walnuts / Compressed Apple / Mustard & Sour Cre…" at bounding box center [252, 156] width 170 height 29
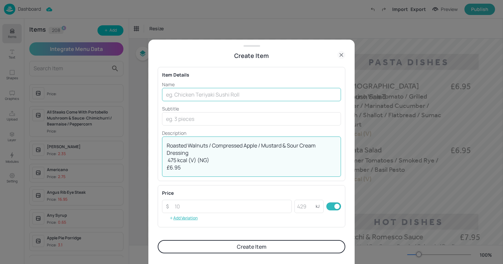
type textarea "Roasted Walnuts / Compressed Apple / Mustard & Sour Cream Dressing 475 kcal (V)…"
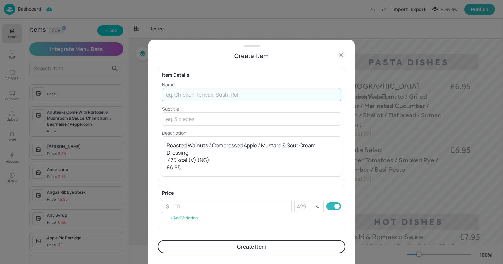
click at [216, 92] on input "text" at bounding box center [251, 94] width 179 height 13
paste input "CRISP CHICORY & STILTON"
type input "CRISP CHICORY & STILTON"
click at [180, 168] on textarea "Roasted Walnuts / Compressed Apple / Mustard & Sour Cream Dressing 475 kcal (V)…" at bounding box center [252, 156] width 170 height 29
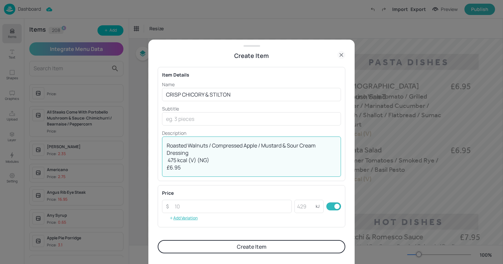
click at [180, 168] on textarea "Roasted Walnuts / Compressed Apple / Mustard & Sour Cream Dressing 475 kcal (V)…" at bounding box center [252, 156] width 170 height 29
type textarea "Roasted Walnuts / Compressed Apple / Mustard & Sour Cream Dressing 475 kcal (V)…"
click at [189, 210] on input "number" at bounding box center [231, 206] width 121 height 13
paste input "6.95"
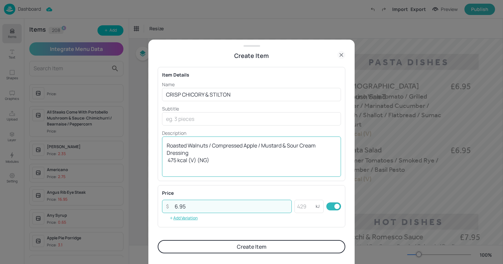
type input "6.95"
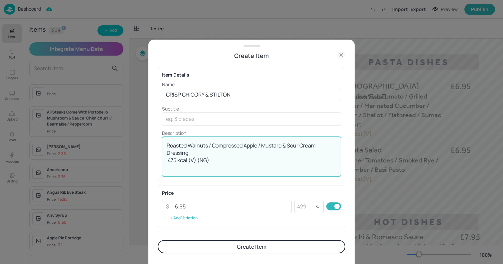
drag, startPoint x: 191, startPoint y: 153, endPoint x: 154, endPoint y: 139, distance: 38.9
click at [154, 139] on div "Create Item Item Details Name CRISP CHICORY & STILTON ​ Subtitle ​ Description …" at bounding box center [251, 152] width 206 height 224
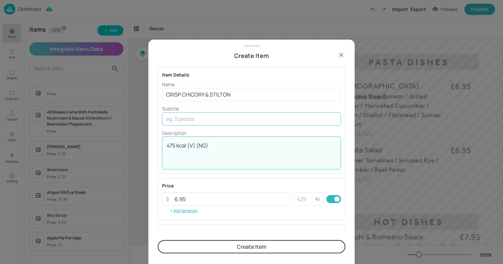
type textarea "475 kcal (V) (NG)"
click at [197, 118] on input "text" at bounding box center [251, 118] width 179 height 13
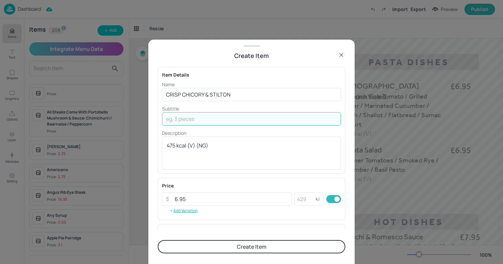
paste input "Roasted Walnuts / Compressed Apple / Mustard & Sour Cream Dressing"
type input "Roasted Walnuts / Compressed Apple / Mustard & Sour Cream Dressing"
click at [167, 153] on textarea "475 kcal (V) (NG)" at bounding box center [252, 153] width 170 height 22
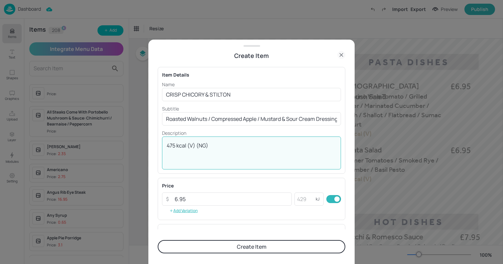
type textarea "475 kcal (V) (NG)"
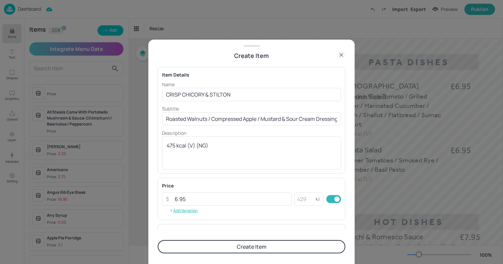
click at [229, 246] on button "Create Item" at bounding box center [252, 246] width 188 height 13
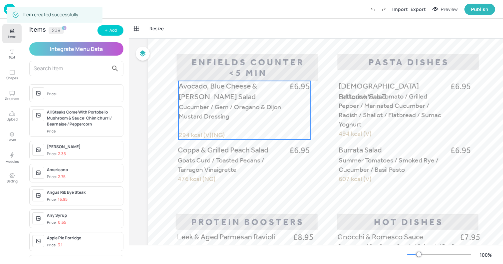
click at [201, 98] on p "Avocado, Blue Cheese & [PERSON_NAME] Salad" at bounding box center [232, 91] width 107 height 21
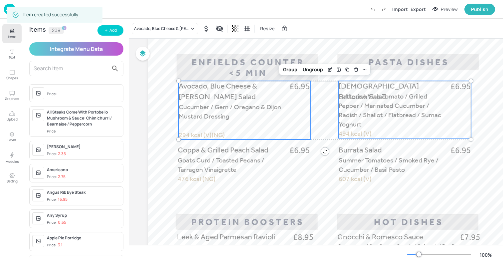
click at [388, 124] on p "Datterino Vine Tomato / Grilled Pepper / Marinated Cucumber / Radish / Shallot …" at bounding box center [393, 110] width 109 height 37
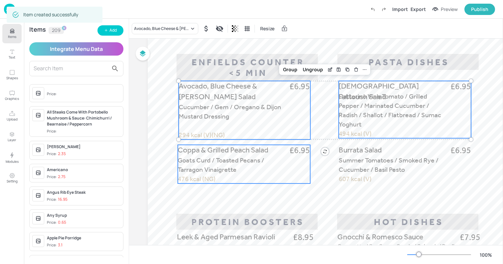
click at [220, 157] on span "Goats Curd / Toasted Pecans / Tarragon Vinaigrette" at bounding box center [221, 164] width 87 height 17
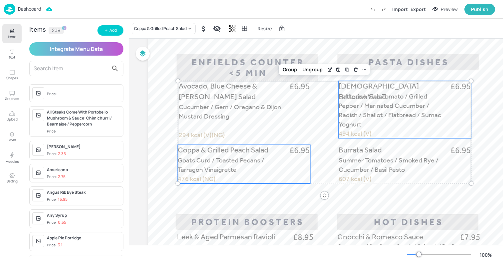
click at [390, 104] on span "Datterino Vine Tomato / Grilled Pepper / Marinated Cucumber / Radish / Shallot …" at bounding box center [390, 110] width 103 height 36
click at [367, 145] on span "Burrata Salad" at bounding box center [360, 149] width 43 height 9
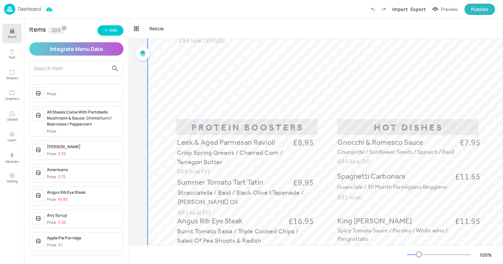
scroll to position [245, 0]
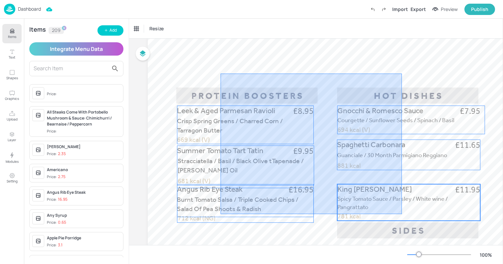
drag, startPoint x: 221, startPoint y: 74, endPoint x: 402, endPoint y: 214, distance: 229.5
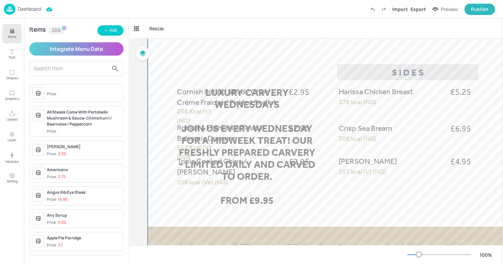
scroll to position [416, 0]
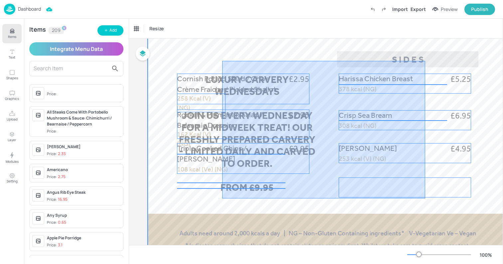
drag, startPoint x: 222, startPoint y: 61, endPoint x: 426, endPoint y: 199, distance: 245.9
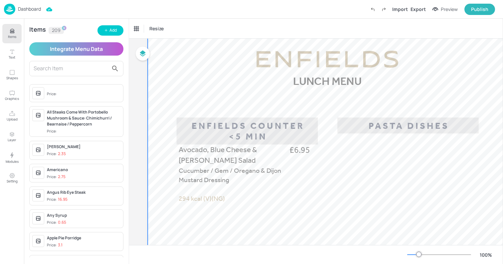
scroll to position [87, 0]
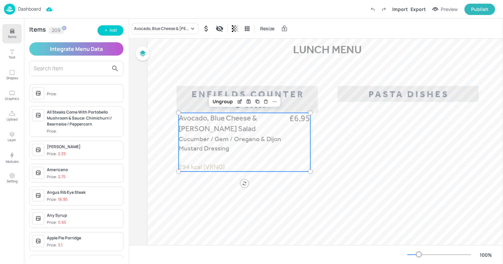
click at [223, 160] on div "Avocado, Blue Cheese & [PERSON_NAME] Salad £6.95 Cucumber / Gem / Oregano & Dij…" at bounding box center [245, 142] width 132 height 59
click at [142, 33] on div "Avocado, Blue Cheese & [PERSON_NAME] Salad" at bounding box center [165, 28] width 67 height 11
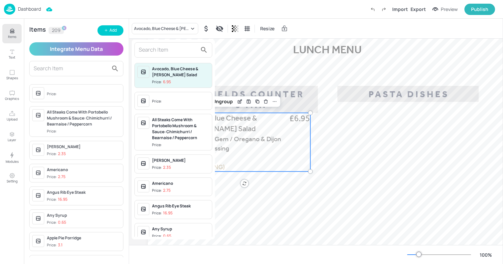
click at [149, 51] on input "text" at bounding box center [168, 50] width 59 height 11
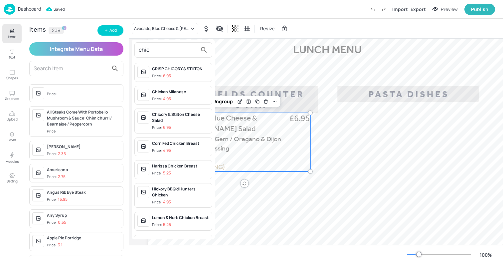
type input "chic"
click at [171, 70] on div "CRISP CHICORY & STILTON" at bounding box center [180, 69] width 57 height 6
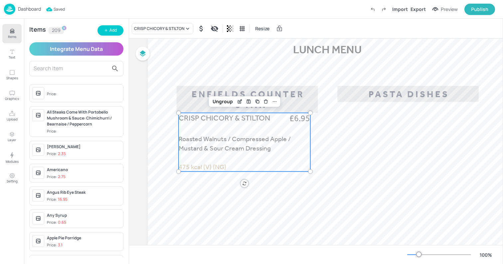
scroll to position [69, 0]
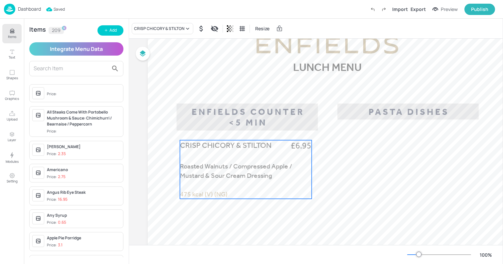
drag, startPoint x: 231, startPoint y: 149, endPoint x: 231, endPoint y: 164, distance: 15.0
click at [231, 164] on div "CRISP CHICORY & STILTON £6.95 Roasted Walnuts / Compressed Apple / Mustard & So…" at bounding box center [246, 169] width 132 height 59
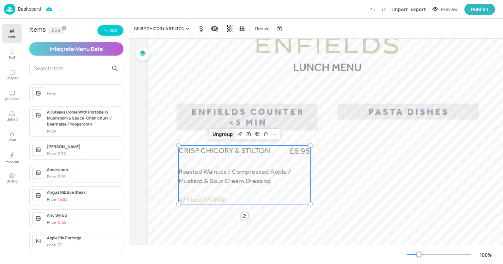
click at [222, 133] on div "Ungroup" at bounding box center [223, 134] width 26 height 9
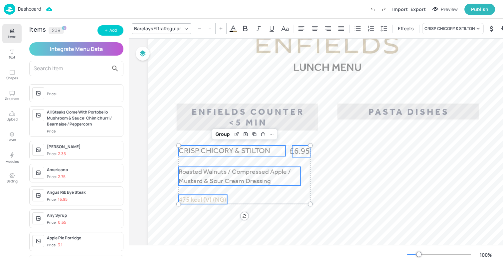
click at [217, 177] on span "Roasted Walnuts / Compressed Apple / Mustard & Sour Cream Dressing" at bounding box center [235, 175] width 112 height 17
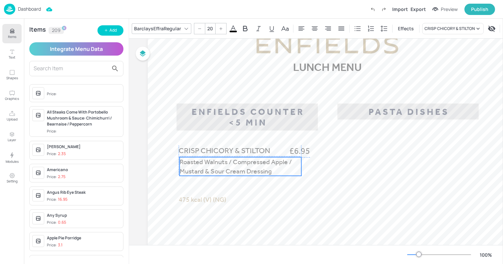
drag, startPoint x: 211, startPoint y: 173, endPoint x: 211, endPoint y: 163, distance: 10.3
click at [211, 163] on span "Roasted Walnuts / Compressed Apple / Mustard & Sour Cream Dressing" at bounding box center [236, 166] width 112 height 17
click at [193, 163] on span "Roasted Walnuts / Compressed Apple / Mustard & Sour Cream Dressing" at bounding box center [236, 165] width 112 height 17
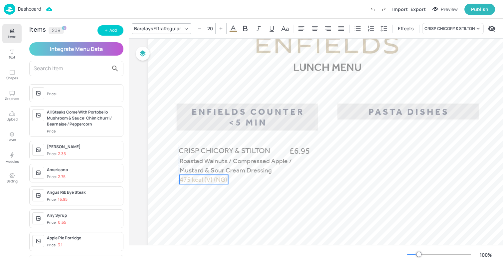
drag, startPoint x: 189, startPoint y: 199, endPoint x: 189, endPoint y: 180, distance: 19.6
click at [189, 179] on span "475 kcal (V) (NG)" at bounding box center [204, 179] width 48 height 8
click at [186, 173] on span "Roasted Walnuts / Compressed Apple / Mustard & Sour Cream Dressing" at bounding box center [236, 165] width 112 height 17
type input "--"
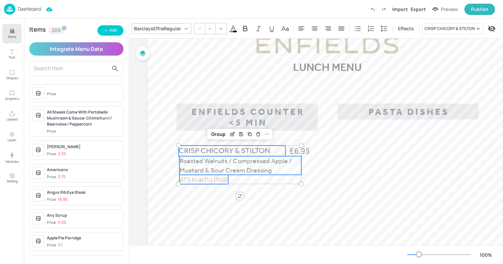
click at [184, 153] on span "CRISP CHICORY & STILTON" at bounding box center [225, 150] width 92 height 9
click at [266, 136] on icon at bounding box center [267, 133] width 5 height 5
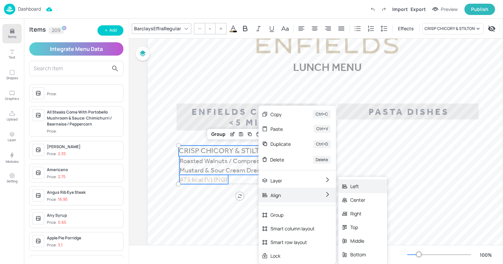
click at [364, 189] on div "Left" at bounding box center [359, 186] width 16 height 7
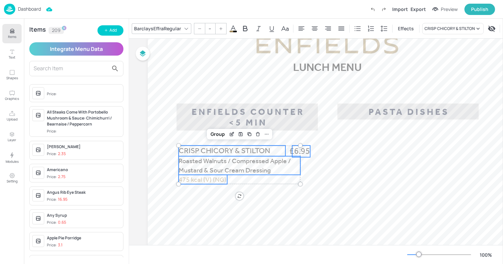
click at [308, 154] on span "£6.95" at bounding box center [300, 151] width 21 height 12
click at [223, 132] on div "Group" at bounding box center [223, 134] width 20 height 9
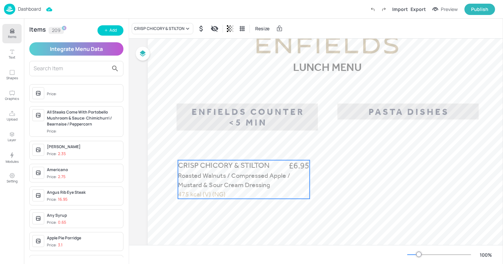
drag, startPoint x: 207, startPoint y: 161, endPoint x: 206, endPoint y: 175, distance: 14.7
click at [206, 175] on span "Roasted Walnuts / Compressed Apple / Mustard & Sour Cream Dressing" at bounding box center [234, 179] width 112 height 17
click at [256, 149] on icon "Duplicate" at bounding box center [256, 148] width 5 height 5
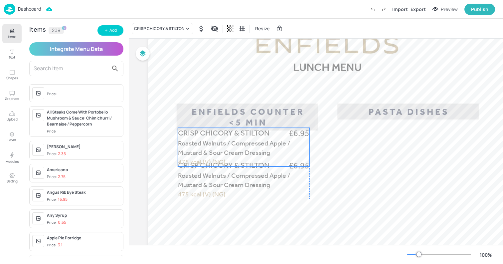
drag, startPoint x: 238, startPoint y: 182, endPoint x: 234, endPoint y: 147, distance: 35.2
click at [234, 147] on span "Roasted Walnuts / Compressed Apple / Mustard & Sour Cream Dressing" at bounding box center [234, 147] width 112 height 17
click at [143, 28] on div "CRISP CHICORY & STILTON" at bounding box center [159, 29] width 50 height 6
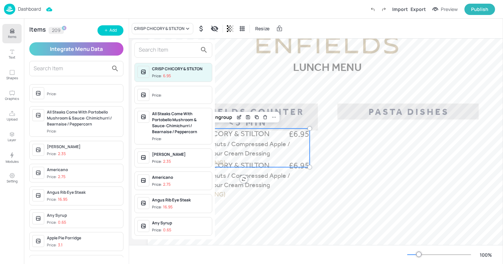
click at [153, 52] on input "text" at bounding box center [168, 50] width 59 height 11
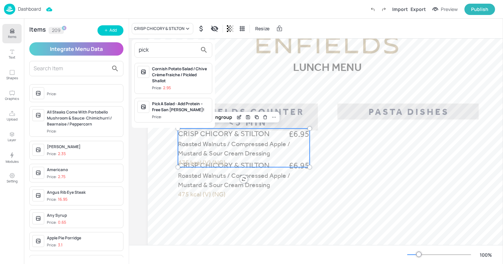
type input "pick"
click at [178, 107] on div "Pick A Salad - Add Protein – Free San [PERSON_NAME]!" at bounding box center [180, 107] width 57 height 12
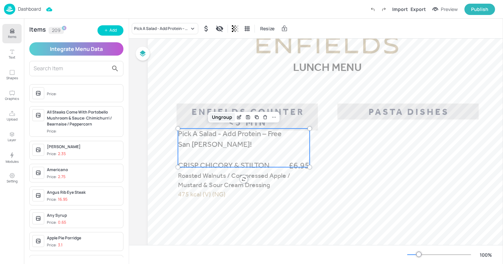
click at [223, 117] on div "Ungroup" at bounding box center [222, 117] width 26 height 9
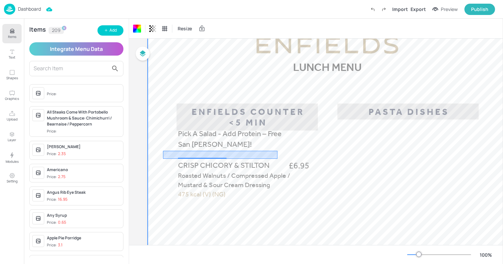
drag, startPoint x: 163, startPoint y: 151, endPoint x: 278, endPoint y: 159, distance: 114.8
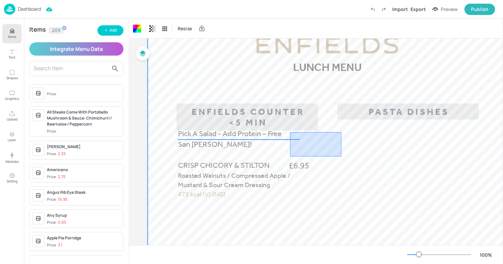
drag, startPoint x: 342, startPoint y: 156, endPoint x: 290, endPoint y: 132, distance: 56.7
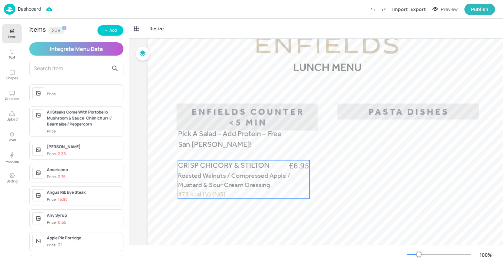
click at [193, 192] on span "475 kcal (V) (NG)" at bounding box center [202, 194] width 48 height 8
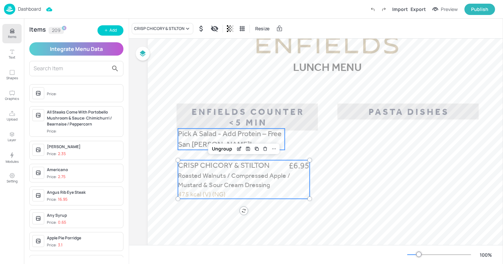
click at [199, 139] on p "Pick A Salad - Add Protein – Free San [PERSON_NAME]!" at bounding box center [231, 139] width 107 height 21
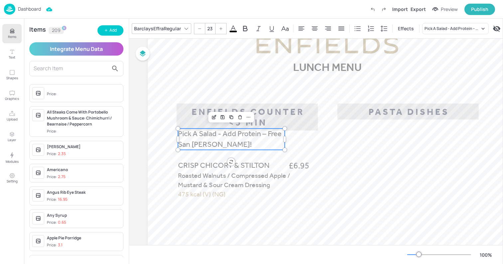
click at [231, 29] on icon at bounding box center [233, 29] width 8 height 8
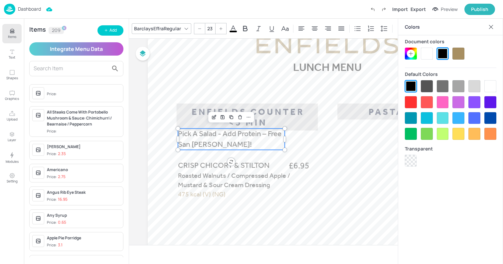
click at [456, 53] on div at bounding box center [459, 54] width 12 height 12
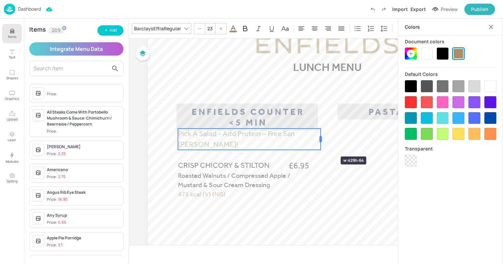
drag, startPoint x: 285, startPoint y: 140, endPoint x: 321, endPoint y: 144, distance: 36.3
click at [321, 144] on div at bounding box center [320, 139] width 5 height 21
click at [198, 29] on icon at bounding box center [200, 29] width 4 height 4
type input "21"
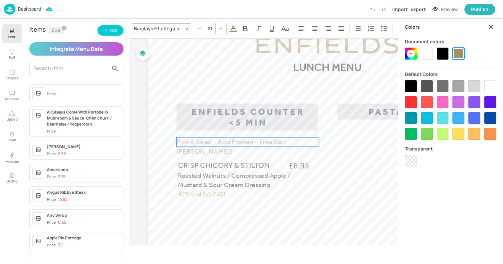
drag, startPoint x: 259, startPoint y: 132, endPoint x: 257, endPoint y: 141, distance: 8.8
click at [257, 141] on span "Pick A Salad - Add Protein – Free San [PERSON_NAME]!" at bounding box center [230, 147] width 109 height 18
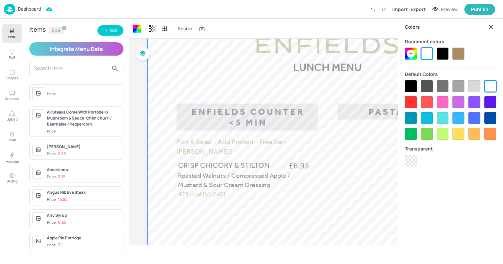
click at [494, 26] on icon at bounding box center [491, 27] width 7 height 7
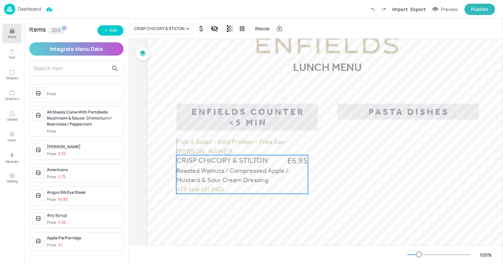
drag, startPoint x: 225, startPoint y: 176, endPoint x: 223, endPoint y: 171, distance: 5.7
click at [223, 171] on span "Roasted Walnuts / Compressed Apple / Mustard & Sour Cream Dressing" at bounding box center [232, 174] width 112 height 17
click at [5, 34] on button "Items" at bounding box center [11, 33] width 19 height 19
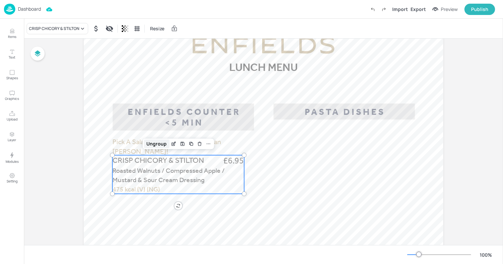
click at [152, 143] on div "Ungroup" at bounding box center [157, 143] width 26 height 9
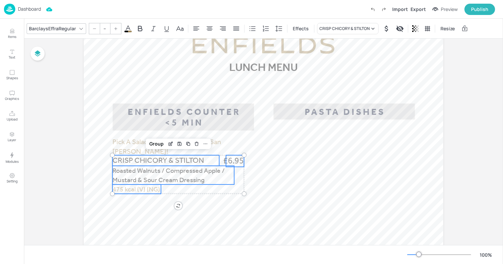
click at [231, 162] on span "£6.95" at bounding box center [233, 161] width 21 height 12
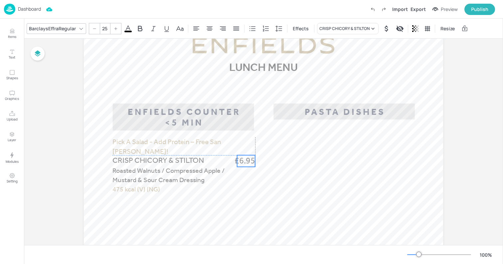
drag, startPoint x: 233, startPoint y: 160, endPoint x: 244, endPoint y: 160, distance: 11.7
click at [244, 160] on span "£6.95" at bounding box center [245, 161] width 21 height 12
type input "--"
click at [179, 162] on span "CRISP CHICORY & STILTON" at bounding box center [159, 160] width 92 height 9
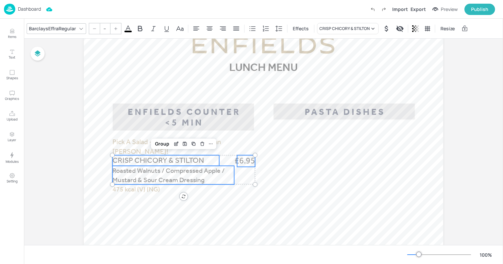
click at [152, 175] on p "Roasted Walnuts / Compressed Apple / Mustard & Sour Cream Dressing" at bounding box center [174, 175] width 122 height 19
click at [137, 189] on span "475 kcal (V) (NG)" at bounding box center [137, 189] width 48 height 8
click at [158, 145] on div "Group" at bounding box center [162, 143] width 20 height 9
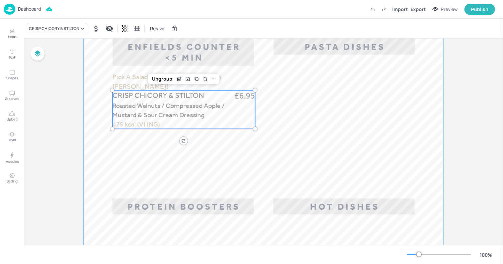
scroll to position [140, 0]
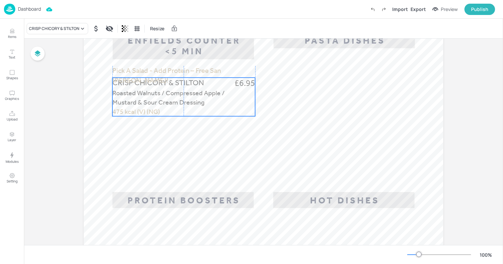
drag, startPoint x: 160, startPoint y: 106, endPoint x: 160, endPoint y: 99, distance: 6.3
click at [160, 99] on span "Roasted Walnuts / Compressed Apple / Mustard & Sour Cream Dressing" at bounding box center [169, 97] width 112 height 17
click at [195, 67] on icon "Duplicate" at bounding box center [196, 66] width 3 height 3
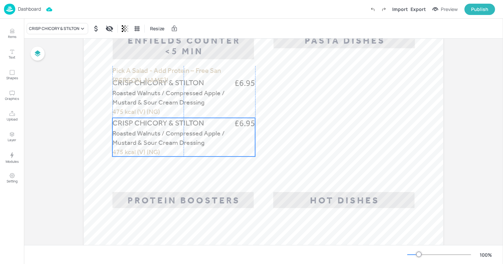
drag, startPoint x: 142, startPoint y: 93, endPoint x: 138, endPoint y: 130, distance: 37.2
click at [138, 130] on span "Roasted Walnuts / Compressed Apple / Mustard & Sour Cream Dressing" at bounding box center [169, 137] width 112 height 17
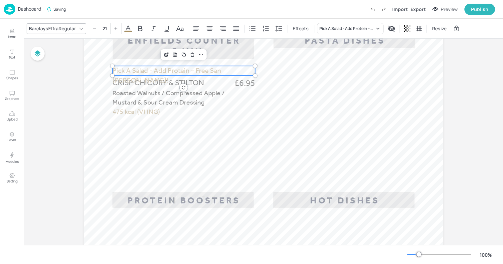
click at [143, 67] on span "Pick A Salad - Add Protein – Free San [PERSON_NAME]!" at bounding box center [167, 76] width 109 height 18
click at [147, 68] on span "Pick A Salad - Add Protein – Free San [PERSON_NAME]!" at bounding box center [167, 74] width 109 height 18
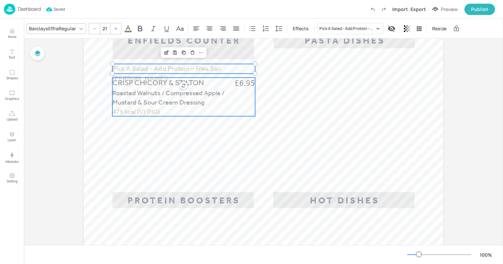
click at [139, 89] on span "Roasted Walnuts / Compressed Apple / Mustard & Sour Cream Dressing" at bounding box center [169, 97] width 112 height 17
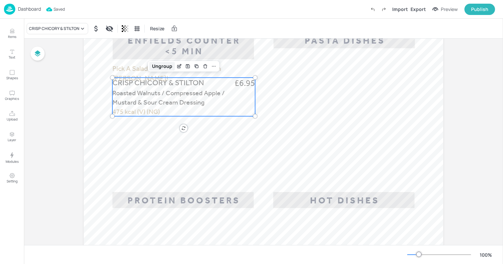
click at [156, 65] on div "Ungroup" at bounding box center [162, 66] width 26 height 9
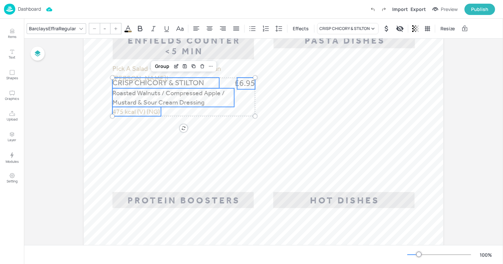
click at [146, 84] on span "CRISP CHICORY & STILTON" at bounding box center [159, 82] width 92 height 9
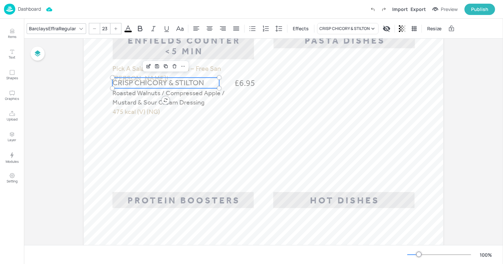
click at [95, 31] on div at bounding box center [94, 28] width 11 height 11
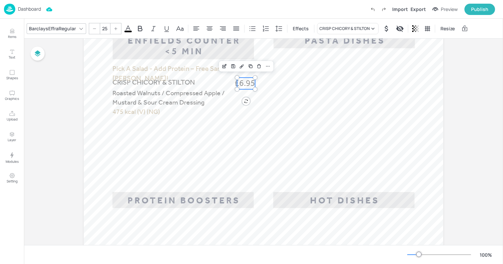
click at [240, 84] on span "£6.95" at bounding box center [245, 84] width 21 height 12
click at [95, 30] on icon at bounding box center [95, 29] width 4 height 4
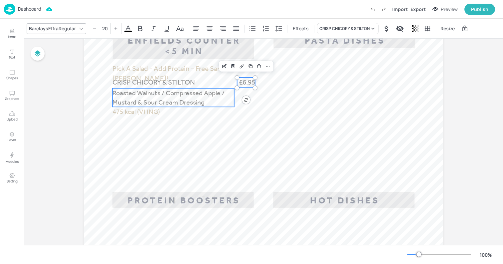
click at [135, 98] on p "Roasted Walnuts / Compressed Apple / Mustard & Sour Cream Dressing" at bounding box center [174, 97] width 122 height 19
click at [96, 32] on div at bounding box center [94, 28] width 11 height 11
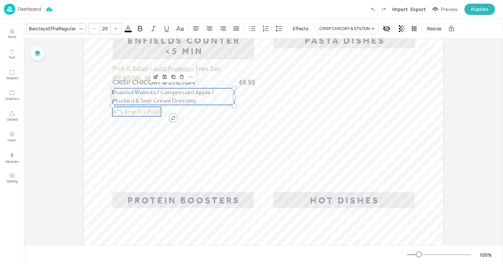
click at [135, 108] on span "475 kcal (V) (NG)" at bounding box center [137, 112] width 48 height 8
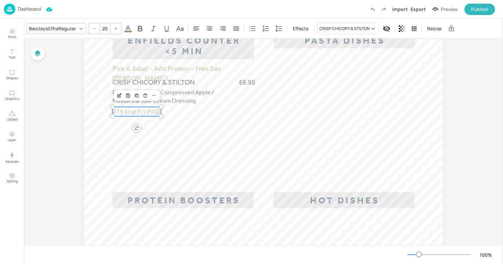
click at [93, 30] on icon at bounding box center [95, 29] width 4 height 4
click at [132, 109] on span "475 kcal (V) (NG)" at bounding box center [134, 108] width 42 height 7
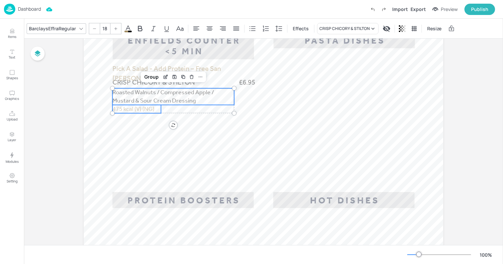
click at [116, 100] on span "Roasted Walnuts / Compressed Apple / Mustard & Sour Cream Dressing" at bounding box center [164, 97] width 102 height 16
click at [120, 92] on span "Roasted Walnuts / Compressed Apple / Mustard & Sour Cream Dressing" at bounding box center [164, 96] width 102 height 16
type input "--"
click at [118, 83] on span "CRISP CHICORY & STILTON" at bounding box center [154, 82] width 83 height 8
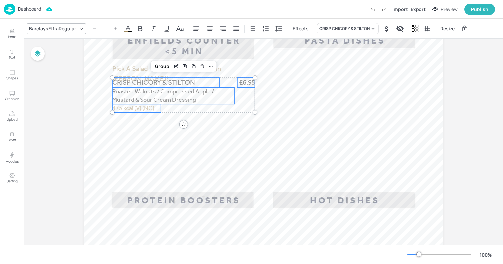
click at [251, 84] on span "£6.95" at bounding box center [247, 83] width 16 height 10
click at [160, 68] on div "Group" at bounding box center [162, 66] width 20 height 9
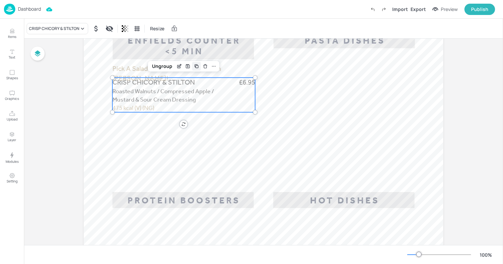
click at [192, 67] on div "Duplicate" at bounding box center [196, 66] width 9 height 9
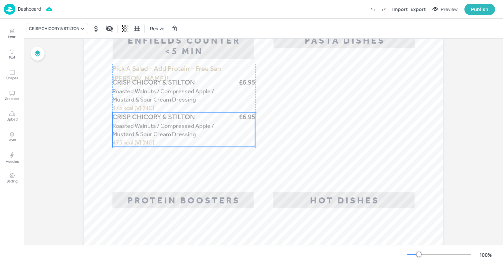
drag, startPoint x: 161, startPoint y: 105, endPoint x: 159, endPoint y: 137, distance: 32.7
click at [159, 137] on span "Roasted Walnuts / Compressed Apple / Mustard & Sour Cream Dressing" at bounding box center [164, 130] width 102 height 16
click at [136, 96] on span "Roasted Walnuts / Compressed Apple / Mustard & Sour Cream Dressing" at bounding box center [164, 96] width 102 height 16
click at [127, 131] on span "Roasted Walnuts / Compressed Apple / Mustard & Sour Cream Dressing" at bounding box center [164, 130] width 102 height 16
click at [127, 96] on span "Roasted Walnuts / Compressed Apple / Mustard & Sour Cream Dressing" at bounding box center [164, 96] width 102 height 16
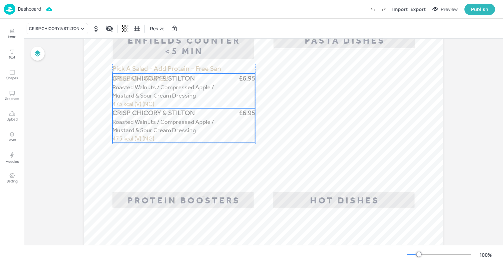
click at [127, 94] on span "Roasted Walnuts / Compressed Apple / Mustard & Sour Cream Dressing" at bounding box center [164, 92] width 102 height 16
click at [163, 124] on span "Roasted Walnuts / Compressed Apple / Mustard & Sour Cream Dressing" at bounding box center [164, 126] width 102 height 16
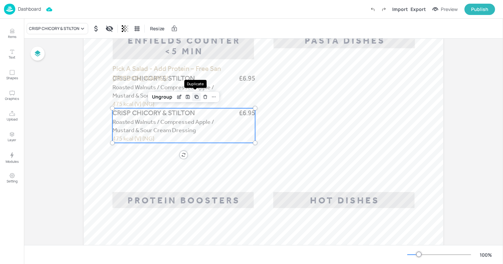
click at [198, 97] on div "Duplicate" at bounding box center [196, 97] width 9 height 9
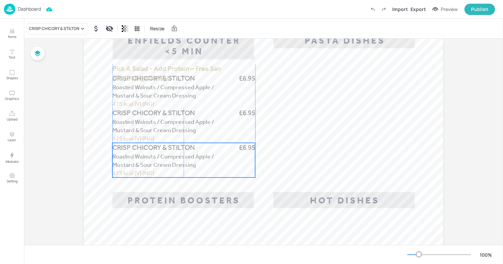
drag, startPoint x: 167, startPoint y: 129, endPoint x: 163, endPoint y: 160, distance: 32.2
click at [163, 160] on p "Roasted Walnuts / Compressed Apple / Mustard & Sour Cream Dressing" at bounding box center [174, 160] width 122 height 17
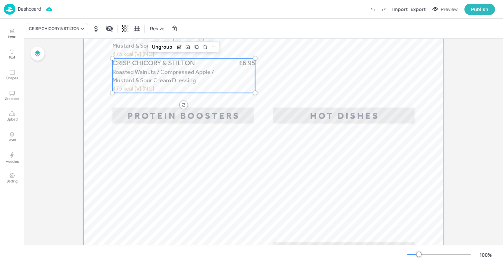
scroll to position [189, 0]
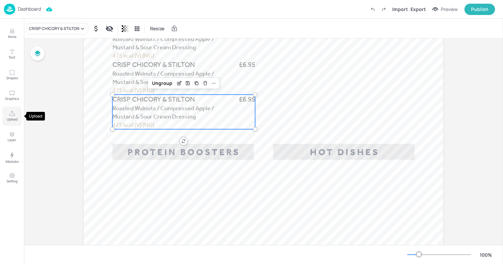
click at [10, 110] on button "Upload" at bounding box center [11, 116] width 19 height 19
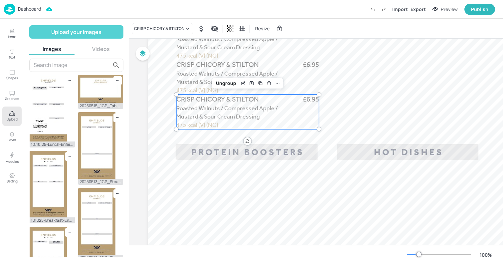
click at [70, 33] on button "Upload your images" at bounding box center [76, 31] width 94 height 13
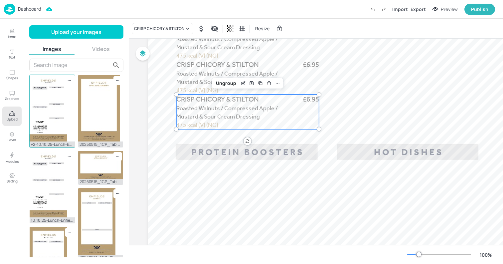
click at [48, 122] on img at bounding box center [48, 108] width 37 height 67
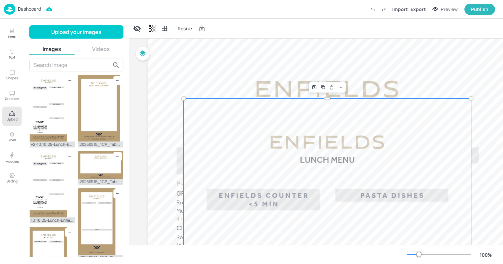
scroll to position [15, 0]
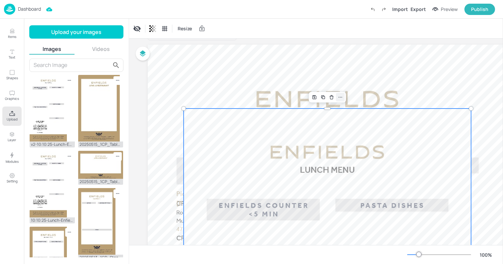
click at [339, 98] on icon at bounding box center [340, 97] width 5 height 5
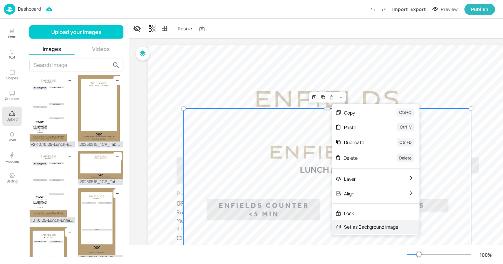
click at [348, 224] on div "Set as Background Image" at bounding box center [371, 226] width 54 height 7
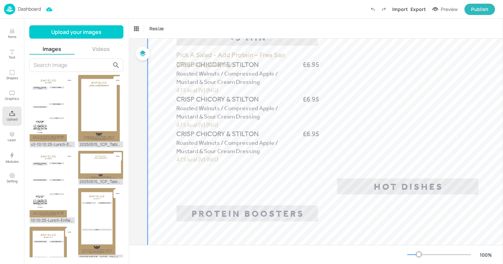
scroll to position [155, 0]
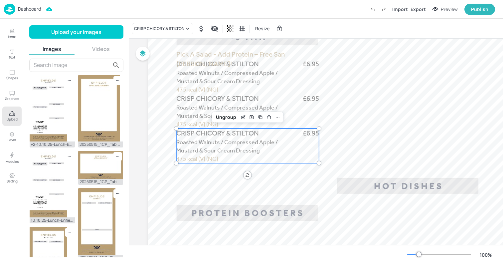
click at [240, 136] on span "CRISP CHICORY & STILTON" at bounding box center [217, 133] width 83 height 8
click at [263, 119] on div "Duplicate" at bounding box center [260, 117] width 9 height 9
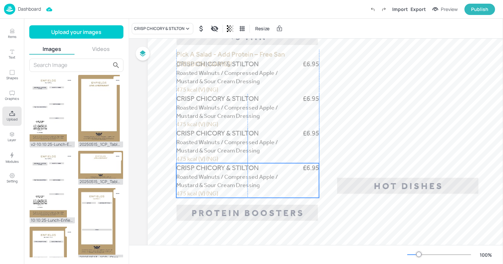
drag, startPoint x: 235, startPoint y: 152, endPoint x: 231, endPoint y: 183, distance: 30.8
click at [231, 183] on span "Roasted Walnuts / Compressed Apple / Mustard & Sour Cream Dressing" at bounding box center [227, 181] width 102 height 16
click at [23, 36] on div "Items Text Shapes Graphics Upload Layer Modules Setting" at bounding box center [12, 141] width 24 height 245
click at [13, 35] on p "Items" at bounding box center [12, 36] width 8 height 5
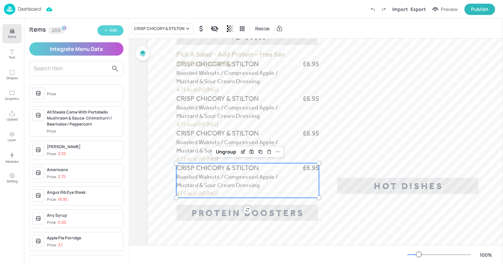
click at [101, 30] on button "Add" at bounding box center [111, 30] width 26 height 10
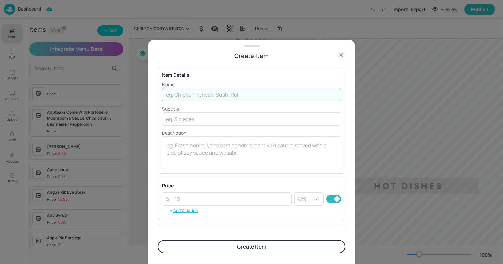
click at [223, 96] on input "text" at bounding box center [251, 94] width 179 height 13
paste input "ROASTED BEETROOT Feta / Rocket / Pear / Honey & Balsamic 476 kcal (NG) £6.95"
drag, startPoint x: 322, startPoint y: 95, endPoint x: 362, endPoint y: 99, distance: 40.8
click at [362, 99] on div "Create Item Item Details Name ROASTED BEETROOT Feta / Rocket / Pear / Honey & B…" at bounding box center [251, 132] width 503 height 264
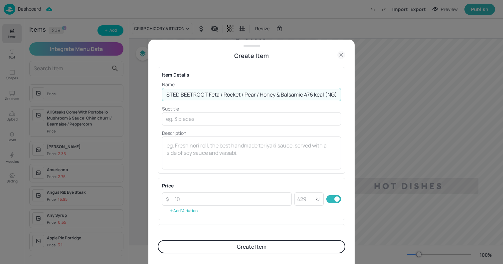
scroll to position [0, 13]
type input "ROASTED BEETROOT Feta / Rocket / Pear / Honey & Balsamic 476 kcal (NG)"
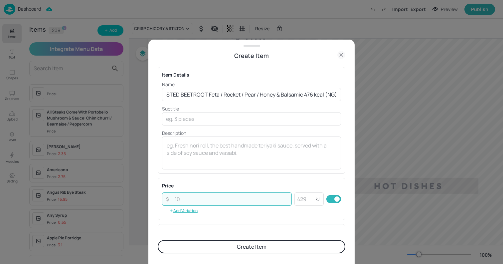
scroll to position [0, 0]
click at [178, 197] on input "number" at bounding box center [231, 198] width 121 height 13
paste input "6.95"
type input "6.95"
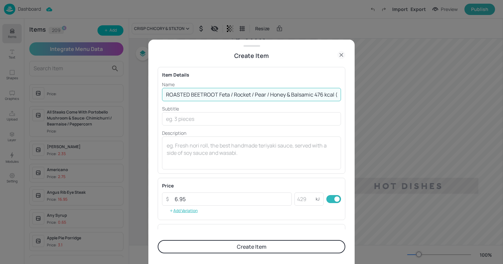
scroll to position [0, 13]
drag, startPoint x: 316, startPoint y: 95, endPoint x: 362, endPoint y: 95, distance: 45.9
click at [362, 95] on div "Create Item Item Details Name ROASTED BEETROOT Feta / Rocket / Pear / Honey & B…" at bounding box center [251, 132] width 503 height 264
type input "ROASTED BEETROOT Feta / Rocket / Pear / Honey & Balsamic"
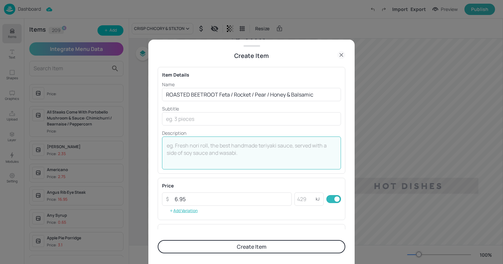
click at [185, 145] on textarea at bounding box center [252, 153] width 170 height 22
paste textarea "476 kcal (NG)"
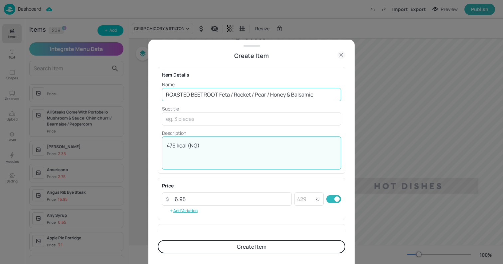
type textarea "476 kcal (NG)"
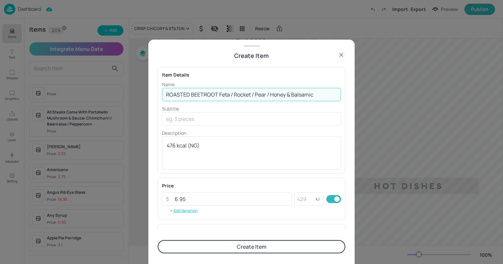
drag, startPoint x: 219, startPoint y: 95, endPoint x: 335, endPoint y: 103, distance: 115.8
click at [335, 103] on div "Name ROASTED BEETROOT Feta / Rocket / Pear / Honey & Balsamic ​ Subtitle ​ Desc…" at bounding box center [251, 125] width 179 height 89
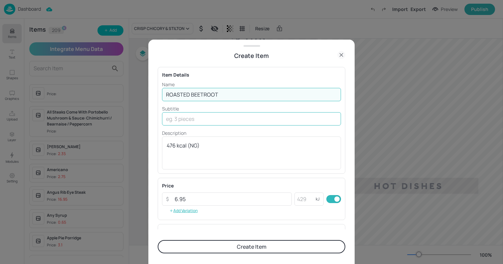
type input "ROASTED BEETROOT"
click at [190, 121] on input "text" at bounding box center [251, 118] width 179 height 13
paste input "Feta / Rocket / Pear / Honey & Balsamic"
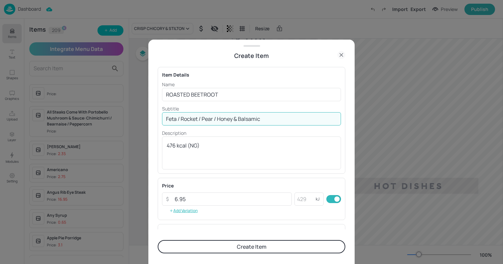
type input "Feta / Rocket / Pear / Honey & Balsamic"
click at [187, 245] on button "Create Item" at bounding box center [252, 246] width 188 height 13
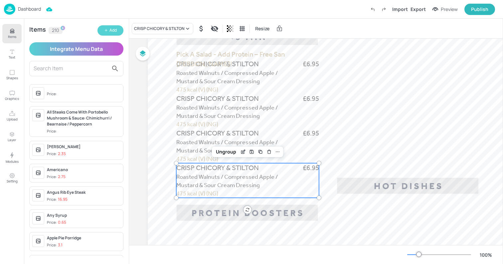
click at [111, 32] on div "Add" at bounding box center [113, 30] width 7 height 6
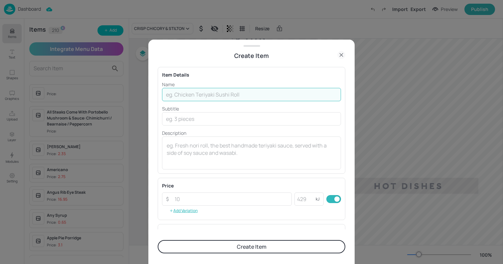
click at [210, 89] on input "text" at bounding box center [251, 94] width 179 height 13
paste input "ENFIELD’S CAESAR Crispy Gem / Sourdough Crouton / Parmesan / Anchovies 494 kcal…"
drag, startPoint x: 322, startPoint y: 95, endPoint x: 352, endPoint y: 95, distance: 30.3
click at [352, 95] on div "Create Item Item Details Name ENFIELD’S CAESAR Crispy Gem / Sourdough Crouton /…" at bounding box center [251, 152] width 206 height 224
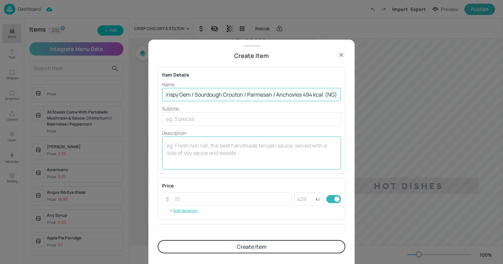
scroll to position [0, 53]
type input "ENFIELD’S CAESAR Crispy Gem / Sourdough Crouton / Parmesan / Anchovies 494 kcal…"
click at [185, 201] on input "number" at bounding box center [231, 198] width 121 height 13
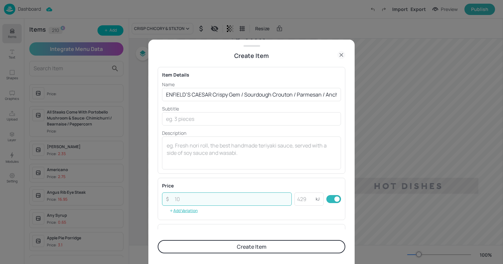
paste input "6.95"
type input "6.95"
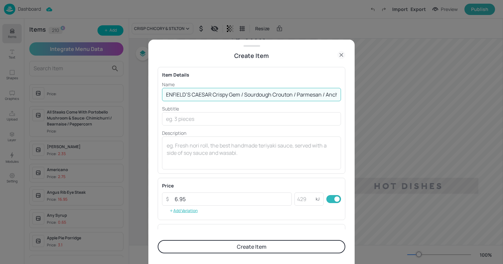
scroll to position [0, 53]
drag, startPoint x: 214, startPoint y: 94, endPoint x: 398, endPoint y: 102, distance: 184.6
click at [398, 102] on div "Create Item Item Details Name [PERSON_NAME]’S CAESAR Crispy Gem / Sourdough Cro…" at bounding box center [251, 132] width 503 height 264
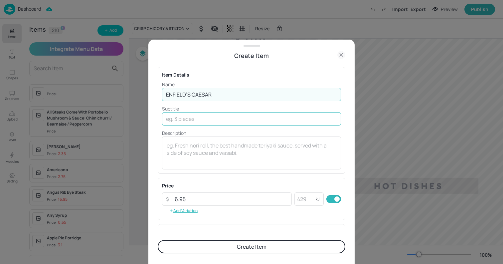
scroll to position [0, 0]
type input "ENFIELD’S CAESAR"
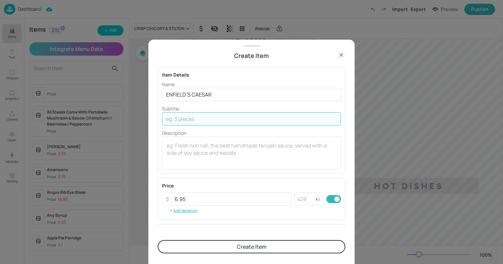
click at [187, 118] on input "text" at bounding box center [251, 118] width 179 height 13
paste input "Crispy Gem / Sourdough Crouton / Parmesan / Anchovies 494 kcal (NG)"
click at [300, 118] on input "Crispy Gem / Sourdough Crouton / Parmesan / Anchovies 494 kcal (NG)" at bounding box center [251, 118] width 179 height 13
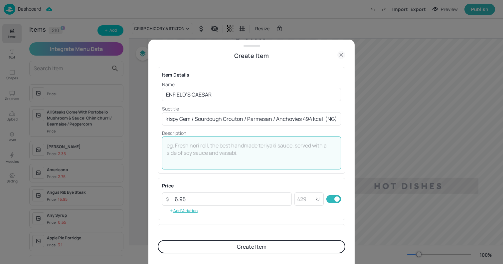
scroll to position [0, 0]
click at [212, 155] on textarea at bounding box center [252, 153] width 170 height 22
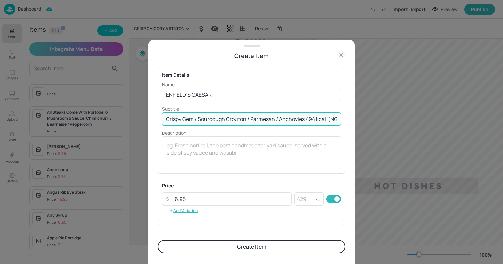
scroll to position [0, 7]
drag, startPoint x: 307, startPoint y: 120, endPoint x: 393, endPoint y: 134, distance: 87.4
click at [393, 134] on div "Create Item Item Details Name [PERSON_NAME]’S CAESAR ​ Subtitle Crispy Gem / So…" at bounding box center [251, 132] width 503 height 264
type input "Crispy Gem / Sourdough Crouton / Parmesan / Anchovies"
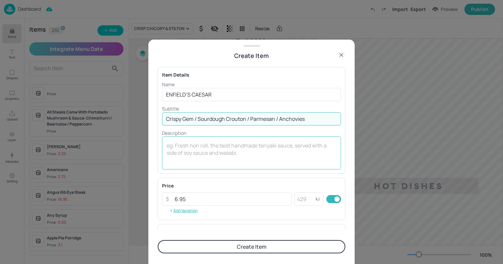
click at [190, 158] on textarea at bounding box center [252, 153] width 170 height 22
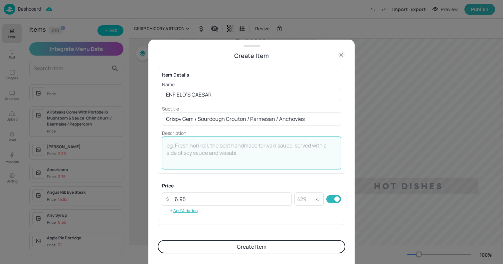
paste textarea "494 kcal (NG)"
type textarea "494 kcal (NG)"
click at [197, 242] on button "Create Item" at bounding box center [252, 246] width 188 height 13
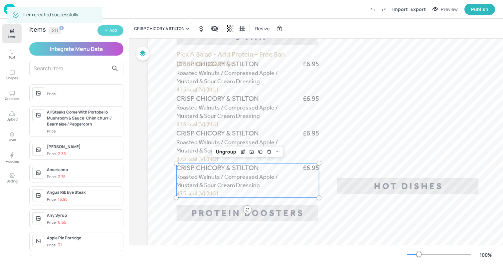
click at [108, 32] on button "Add" at bounding box center [111, 30] width 26 height 10
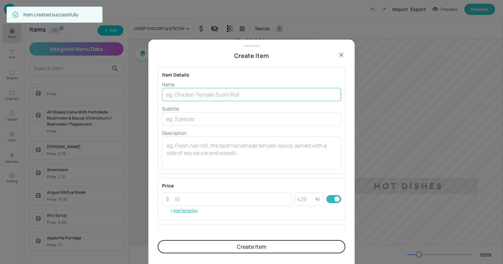
click at [206, 89] on input "text" at bounding box center [251, 94] width 179 height 13
paste input "POMODORO RIGATONI BAKE Roasted Tomato's / Basil / Parmesan / Pangrattato 870 kc…"
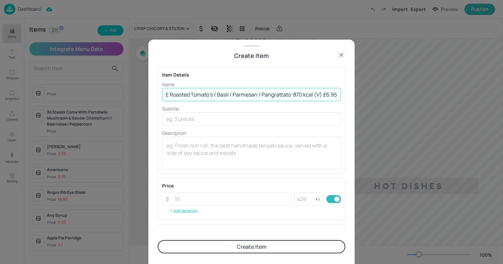
drag, startPoint x: 322, startPoint y: 95, endPoint x: 353, endPoint y: 97, distance: 30.7
click at [353, 97] on div "Create Item Item Details Name POMODORO RIGATONI BAKE Roasted Tomato's / Basil /…" at bounding box center [251, 152] width 206 height 224
type input "POMODORO RIGATONI BAKE Roasted Tomato's / Basil / Parmesan / Pangrattato 870 kc…"
click at [191, 196] on input "number" at bounding box center [231, 198] width 121 height 13
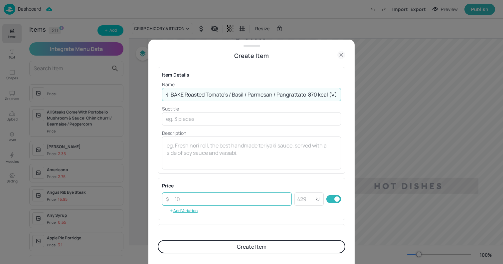
scroll to position [0, 0]
paste input "6.95"
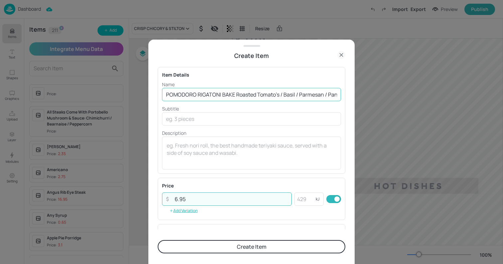
type input "6.95"
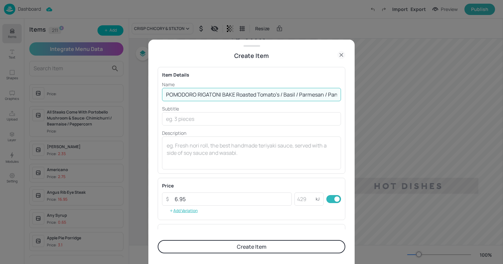
scroll to position [0, 53]
drag, startPoint x: 236, startPoint y: 95, endPoint x: 414, endPoint y: 118, distance: 180.0
click at [414, 118] on div "Create Item Item Details Name POMODORO RIGATONI BAKE Roasted Tomato's / Basil /…" at bounding box center [251, 132] width 503 height 264
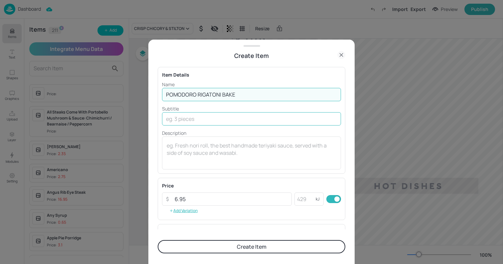
type input "POMODORO RIGATONI BAKE"
click at [178, 122] on input "text" at bounding box center [251, 118] width 179 height 13
paste input "Roasted Tomato's / Basil / Parmesan / Pangrattato 870 kcal (V)"
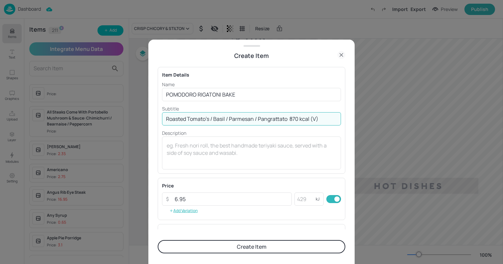
drag, startPoint x: 289, startPoint y: 118, endPoint x: 342, endPoint y: 119, distance: 52.6
click at [342, 119] on div "Item Details Name POMODORO RIGATONI BAKE ​ Subtitle Roasted Tomato's / Basil / …" at bounding box center [252, 120] width 188 height 107
type input "Roasted Tomato's / Basil / Parmesan / Pangrattato"
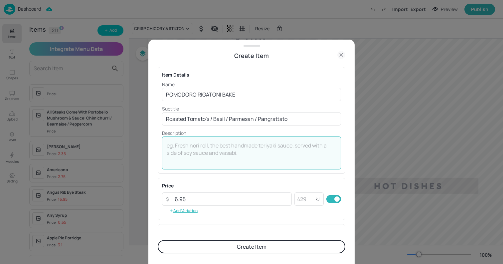
click at [180, 152] on textarea at bounding box center [252, 153] width 170 height 22
paste textarea "870 kcal (V)"
type textarea "870 kcal (V)"
click at [213, 243] on button "Create Item" at bounding box center [252, 246] width 188 height 13
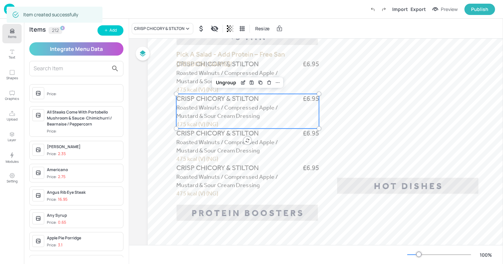
click at [192, 117] on span "Roasted Walnuts / Compressed Apple / Mustard & Sour Cream Dressing" at bounding box center [227, 112] width 102 height 16
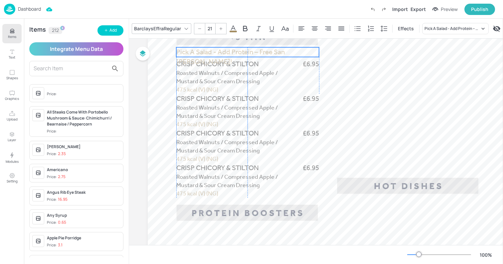
click at [195, 54] on span "Pick A Salad - Add Protein – Free San [PERSON_NAME]!" at bounding box center [230, 57] width 109 height 18
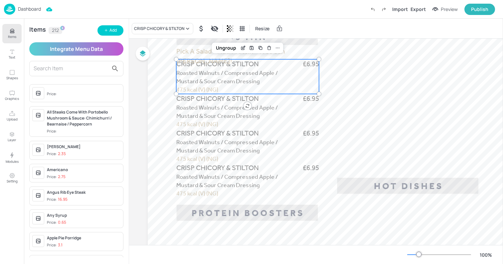
click at [190, 73] on span "Roasted Walnuts / Compressed Apple / Mustard & Sour Cream Dressing" at bounding box center [227, 77] width 102 height 16
click at [190, 105] on span "Roasted Walnuts / Compressed Apple / Mustard & Sour Cream Dressing" at bounding box center [227, 112] width 102 height 16
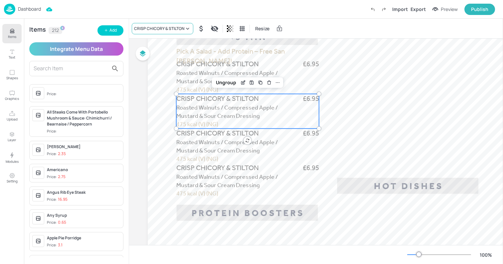
click at [140, 27] on div "CRISP CHICORY & STILTON" at bounding box center [159, 29] width 50 height 6
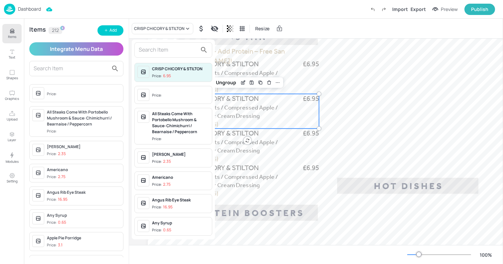
click at [159, 50] on input "text" at bounding box center [168, 50] width 59 height 11
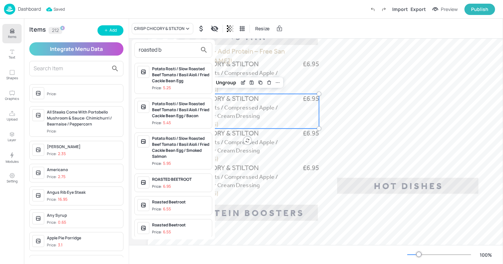
type input "roasted b"
click at [180, 182] on div "ROASTED BEETROOT" at bounding box center [180, 179] width 57 height 6
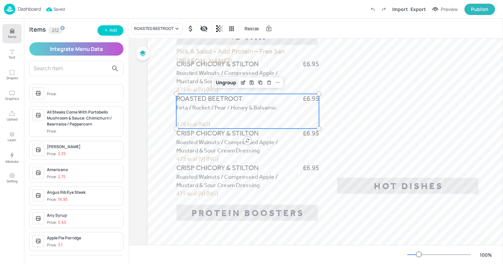
click at [230, 83] on div "Ungroup" at bounding box center [226, 82] width 26 height 9
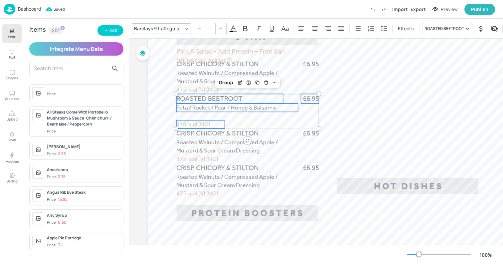
click at [193, 124] on span "476 kcal (NG)" at bounding box center [193, 124] width 34 height 7
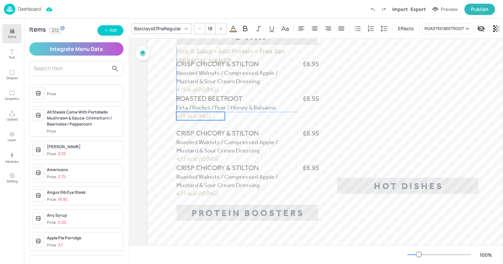
drag, startPoint x: 188, startPoint y: 123, endPoint x: 188, endPoint y: 115, distance: 8.0
click at [188, 115] on span "476 kcal (NG)" at bounding box center [193, 115] width 34 height 7
click at [264, 111] on span "Feta / Rocket / Pear / Honey & Balsamic" at bounding box center [226, 107] width 101 height 7
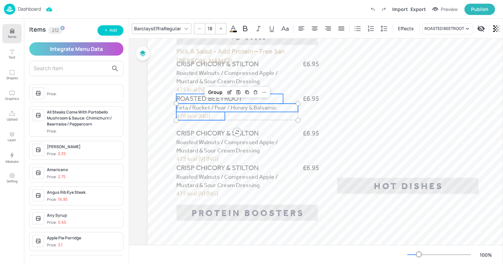
type input "--"
click at [242, 100] on span "ROASTED BEETROOT" at bounding box center [209, 99] width 66 height 8
click at [308, 99] on span "£6.95" at bounding box center [311, 99] width 16 height 10
click at [225, 79] on div "Group" at bounding box center [226, 82] width 20 height 9
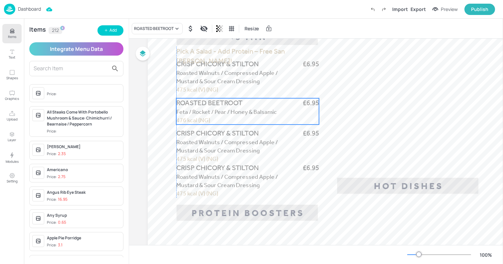
drag, startPoint x: 218, startPoint y: 99, endPoint x: 217, endPoint y: 104, distance: 4.7
click at [217, 104] on span "ROASTED BEETROOT" at bounding box center [209, 103] width 66 height 8
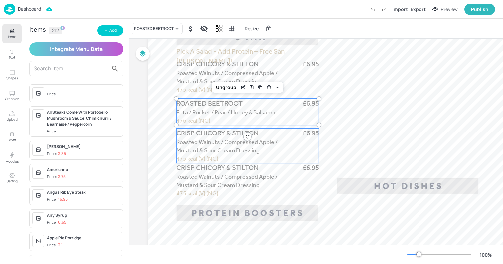
click at [208, 129] on p "CRISP CHICORY & STILTON" at bounding box center [229, 134] width 107 height 10
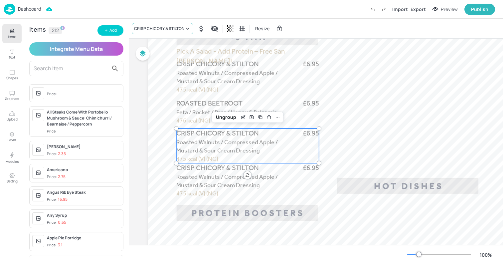
click at [154, 30] on div "CRISP CHICORY & STILTON" at bounding box center [159, 29] width 50 height 6
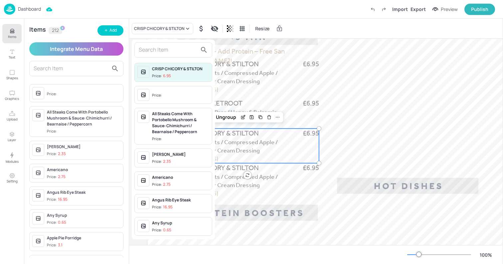
click at [160, 51] on input "text" at bounding box center [168, 50] width 59 height 11
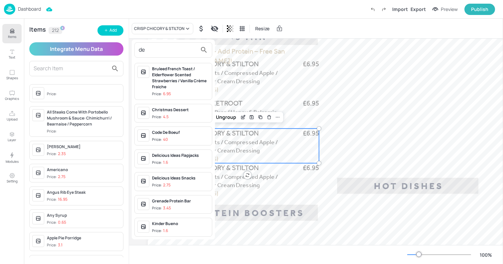
type input "d"
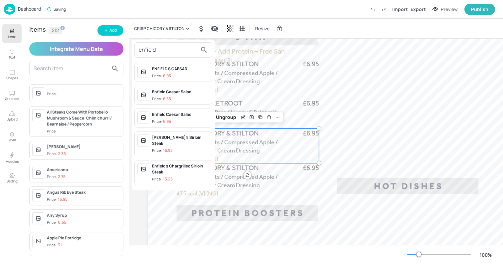
type input "enfield"
click at [166, 70] on div "ENFIELD’S CAESAR" at bounding box center [180, 69] width 57 height 6
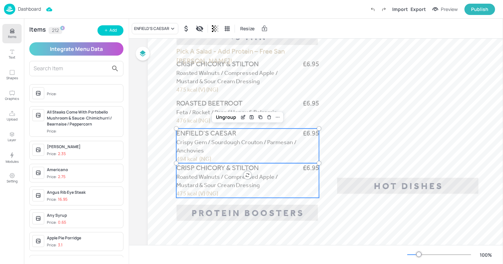
click at [203, 185] on span "Roasted Walnuts / Compressed Apple / Mustard & Sour Cream Dressing" at bounding box center [227, 181] width 102 height 16
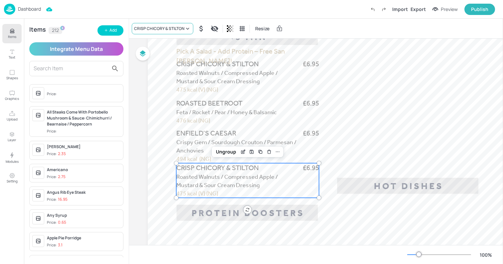
click at [147, 28] on div "CRISP CHICORY & STILTON" at bounding box center [159, 29] width 50 height 6
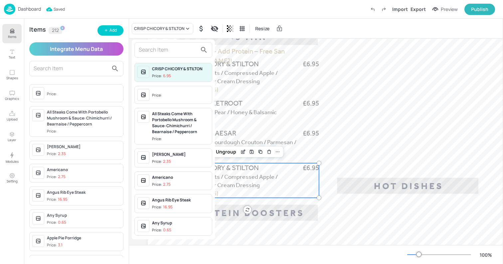
click at [160, 49] on input "text" at bounding box center [168, 50] width 59 height 11
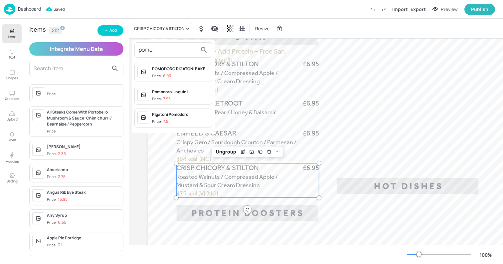
type input "pomo"
click at [188, 78] on span "Price: 6.95" at bounding box center [180, 76] width 57 height 6
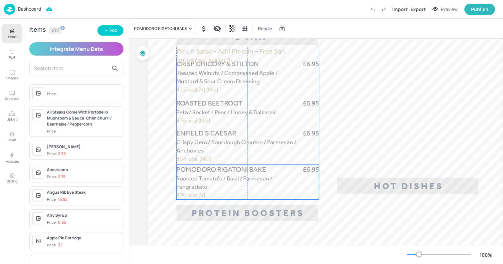
click at [226, 185] on p "Roasted Tomato's / Basil / Parmesan / Pangrattato" at bounding box center [237, 182] width 122 height 17
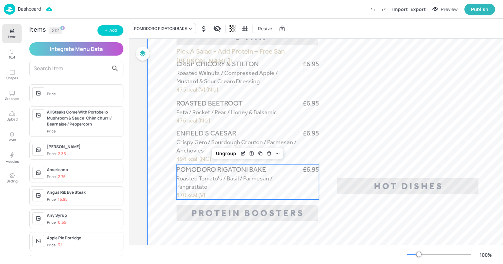
click at [156, 168] on div at bounding box center [328, 224] width 360 height 639
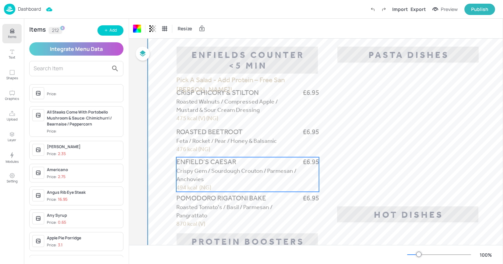
scroll to position [122, 0]
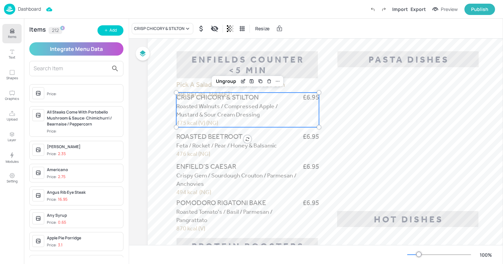
click at [262, 115] on p "Roasted Walnuts / Compressed Apple / Mustard & Sour Cream Dressing" at bounding box center [237, 110] width 122 height 17
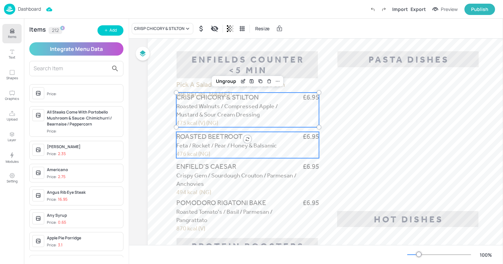
click at [219, 149] on span "Feta / Rocket / Pear / Honey & Balsamic" at bounding box center [226, 145] width 101 height 7
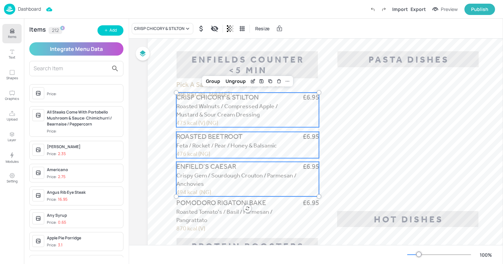
click at [207, 175] on span "Crispy Gem / Sourdough Crouton / Parmesan / Anchovies" at bounding box center [236, 180] width 120 height 16
click at [271, 82] on icon "Duplicate" at bounding box center [270, 81] width 5 height 5
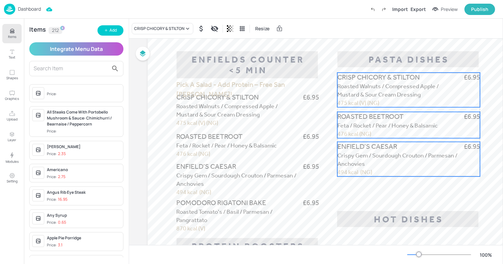
drag, startPoint x: 257, startPoint y: 115, endPoint x: 415, endPoint y: 92, distance: 159.5
click at [415, 92] on span "Roasted Walnuts / Compressed Apple / Mustard & Sour Cream Dressing" at bounding box center [389, 91] width 102 height 16
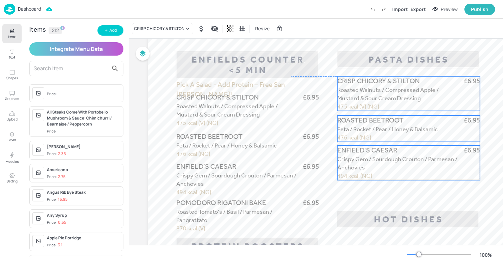
drag, startPoint x: 406, startPoint y: 88, endPoint x: 406, endPoint y: 92, distance: 4.0
click at [406, 92] on span "Roasted Walnuts / Compressed Apple / Mustard & Sour Cream Dressing" at bounding box center [389, 94] width 102 height 16
click at [365, 85] on span "CRISP CHICORY & STILTON" at bounding box center [379, 81] width 83 height 8
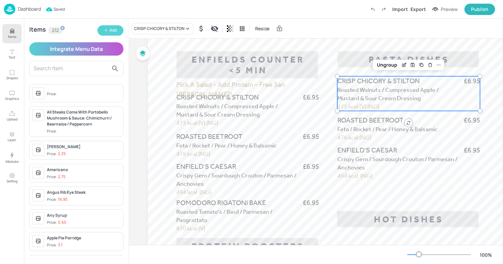
click at [108, 29] on button "Add" at bounding box center [111, 30] width 26 height 10
click at [111, 34] on button "Add" at bounding box center [111, 30] width 26 height 10
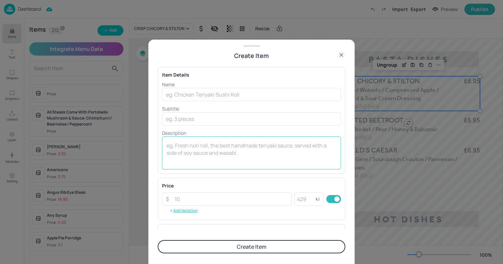
click at [197, 152] on textarea at bounding box center [252, 153] width 170 height 22
paste textarea "SPICY PORK & FENNEL SAUSAGE RIGATONI Tomato Sauce / Crème Fraiche 794 kcal (V) …"
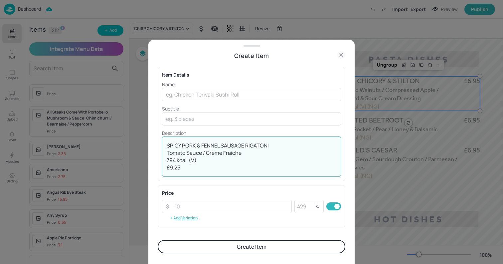
scroll to position [0, 0]
click at [243, 147] on textarea "SPICY PORK & FENNEL SAUSAGE RIGATONI Tomato Sauce / Crème Fraiche 794 kcal (V) …" at bounding box center [252, 156] width 170 height 29
type textarea "Tomato Sauce / Crème Fraiche 794 kcal (V) £9.25"
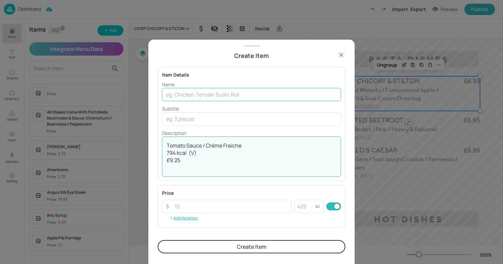
click at [213, 96] on input "text" at bounding box center [251, 94] width 179 height 13
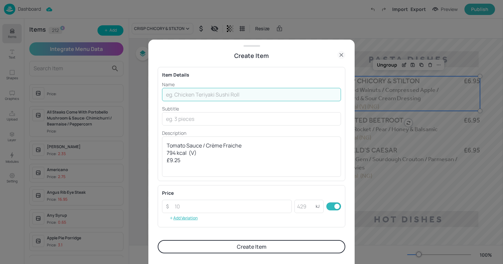
paste input "SPICY PORK & FENNEL SAUSAGE [PERSON_NAME]"
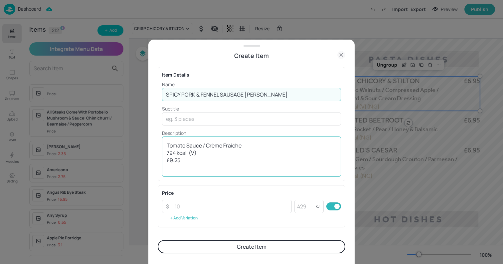
type input "SPICY PORK & FENNEL SAUSAGE [PERSON_NAME]"
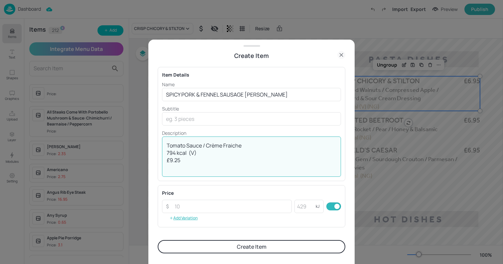
click at [198, 145] on textarea "Tomato Sauce / Crème Fraiche 794 kcal (V) £9.25" at bounding box center [252, 156] width 170 height 29
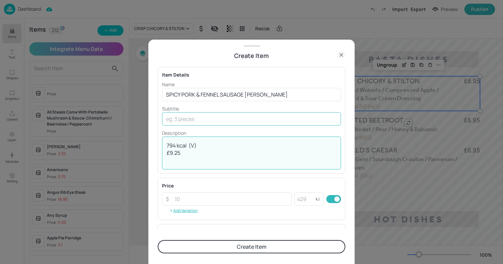
type textarea "794 kcal (V) £9.25"
click at [198, 116] on input "text" at bounding box center [251, 118] width 179 height 13
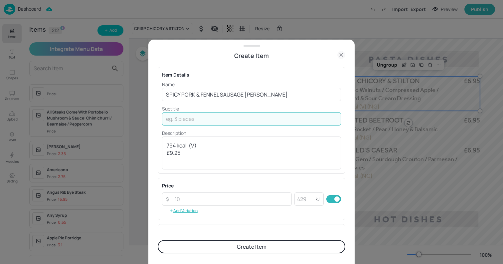
paste input "Tomato Sauce / Crème Fraiche"
type input "Tomato Sauce / Crème Fraiche"
click at [176, 156] on textarea "794 kcal (V) £9.25" at bounding box center [252, 153] width 170 height 22
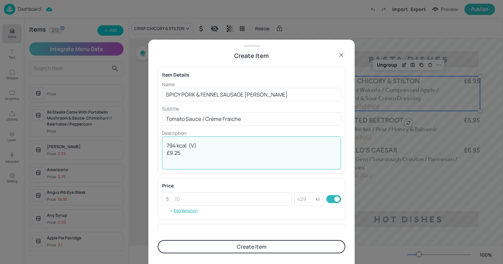
click at [176, 156] on textarea "794 kcal (V) £9.25" at bounding box center [252, 153] width 170 height 22
type textarea "794 kcal (V)"
click at [180, 199] on input "number" at bounding box center [231, 198] width 121 height 13
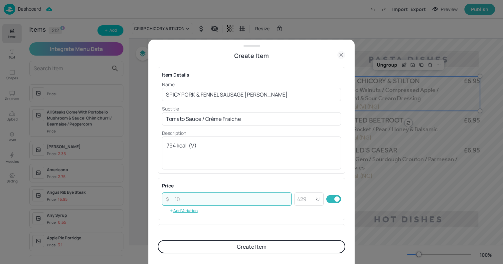
paste input "9.25"
type input "9.25"
click at [193, 252] on button "Create Item" at bounding box center [252, 246] width 188 height 13
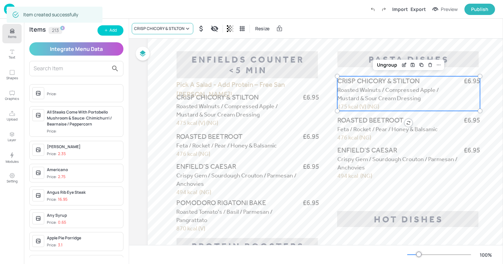
click at [148, 33] on div "CRISP CHICORY & STILTON" at bounding box center [163, 28] width 62 height 11
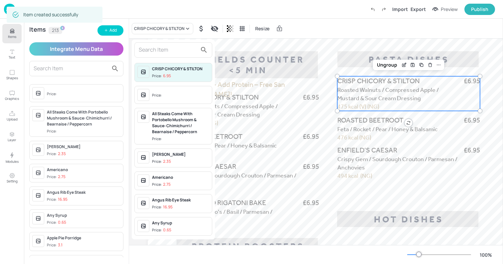
click at [149, 52] on input "text" at bounding box center [168, 50] width 59 height 11
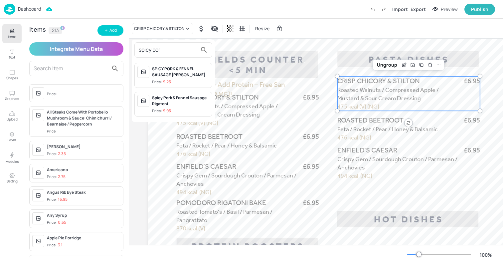
type input "spicy por"
click at [177, 76] on div "SPICY PORK & FENNEL SAUSAGE [PERSON_NAME]" at bounding box center [180, 72] width 57 height 12
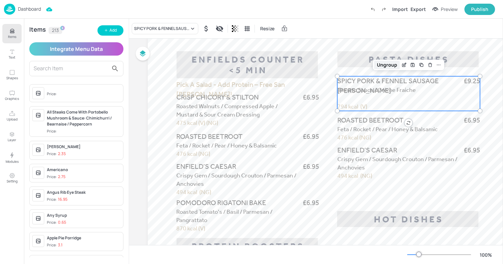
click at [383, 64] on div "Ungroup" at bounding box center [388, 65] width 26 height 9
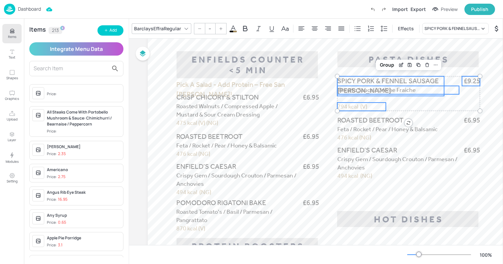
click at [378, 89] on span "Tomato Sauce / Crème Fraiche" at bounding box center [377, 89] width 79 height 7
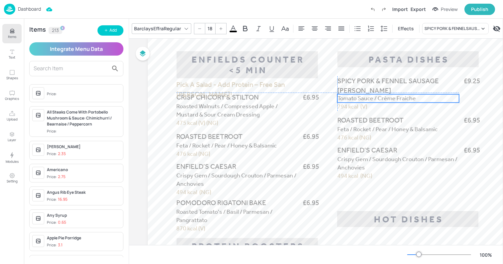
drag, startPoint x: 372, startPoint y: 89, endPoint x: 372, endPoint y: 97, distance: 7.7
click at [372, 97] on span "Tomato Sauce / Crème Fraiche" at bounding box center [377, 98] width 79 height 7
click at [352, 100] on span "Tomato Sauce / Crème Fraiche" at bounding box center [377, 99] width 79 height 7
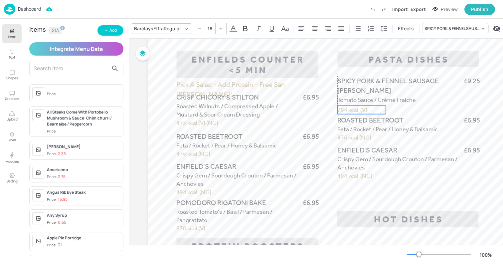
click at [347, 108] on span "794 kcal (V)" at bounding box center [353, 109] width 30 height 7
click at [348, 106] on span "794 kcal (V)" at bounding box center [353, 108] width 30 height 7
click at [347, 101] on span "Tomato Sauce / Crème Fraiche" at bounding box center [377, 99] width 79 height 7
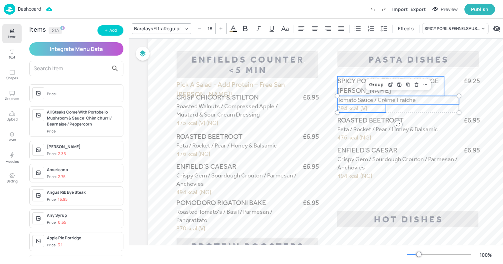
type input "--"
click at [347, 88] on span "SPICY PORK & FENNEL SAUSAGE [PERSON_NAME]" at bounding box center [389, 86] width 102 height 18
click at [473, 82] on span "£9.25" at bounding box center [472, 81] width 16 height 10
click at [387, 64] on div "Group" at bounding box center [388, 65] width 20 height 9
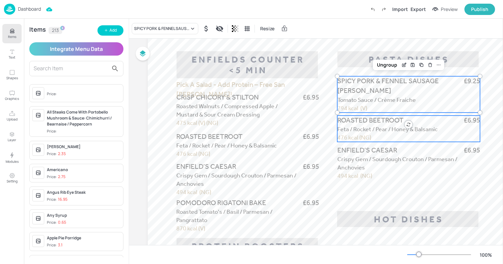
click at [360, 125] on p "Feta / Rocket / Pear / Honey & Balsamic" at bounding box center [399, 129] width 122 height 8
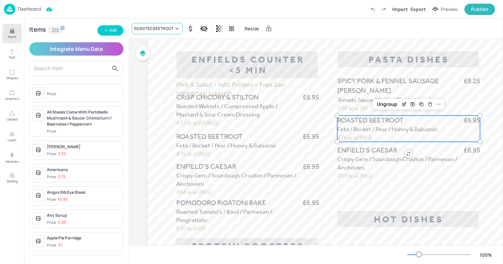
click at [150, 27] on div "ROASTED BEETROOT" at bounding box center [154, 29] width 40 height 6
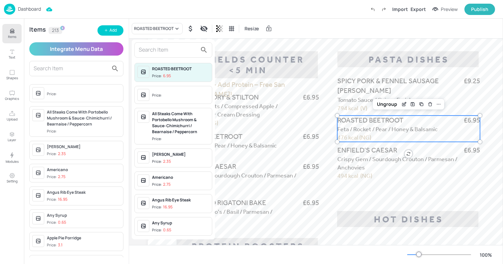
click at [147, 45] on input "text" at bounding box center [168, 50] width 59 height 11
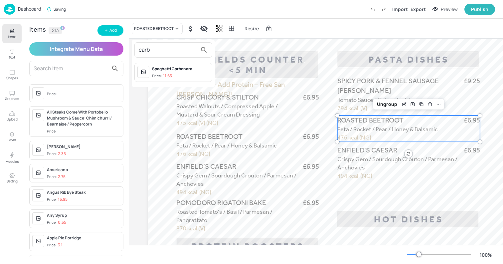
type input "carb"
click at [163, 68] on div "Spaghetti Carbonara" at bounding box center [180, 69] width 57 height 6
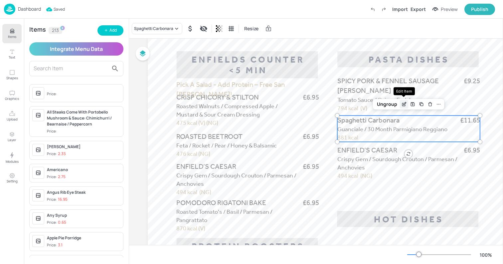
click at [407, 104] on div "Edit Item" at bounding box center [404, 104] width 9 height 9
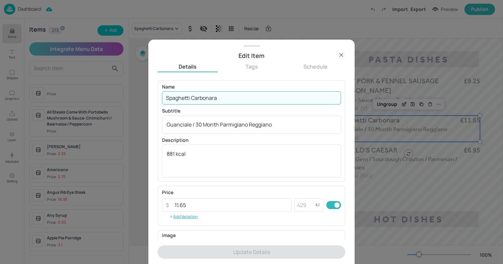
drag, startPoint x: 170, startPoint y: 99, endPoint x: 276, endPoint y: 101, distance: 106.2
click at [276, 101] on input "Spaghetti Carbonara" at bounding box center [251, 97] width 179 height 13
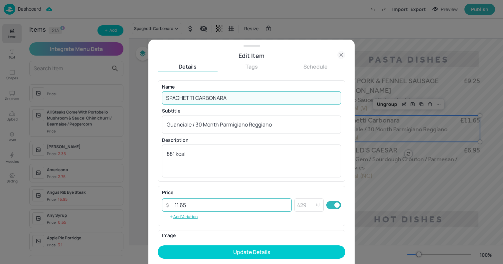
type input "SPAGHETTI CARBONARA"
click at [188, 204] on input "11.65" at bounding box center [231, 204] width 121 height 13
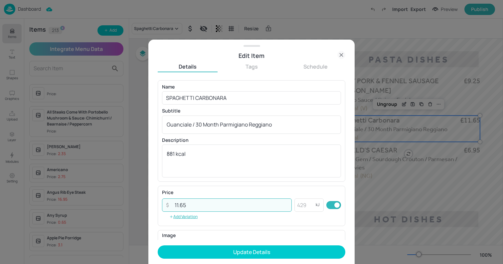
click at [188, 204] on input "11.65" at bounding box center [231, 204] width 121 height 13
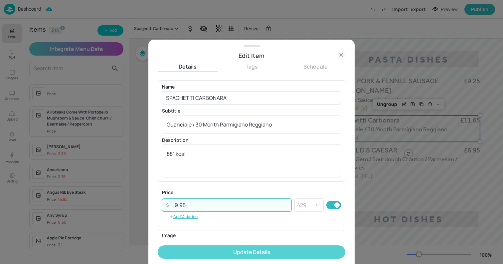
type input "9.95"
click at [203, 255] on button "Update Details" at bounding box center [252, 251] width 188 height 13
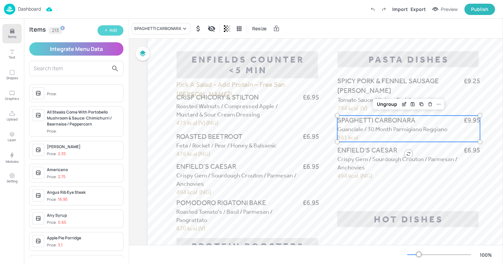
click at [115, 35] on button "Add" at bounding box center [111, 30] width 26 height 10
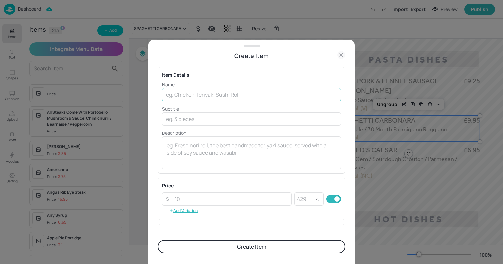
click at [217, 93] on input "text" at bounding box center [251, 94] width 179 height 13
paste input "KING PRAWN LINGUINI Creamy White Wine Sauce / Parsley / Red Chilli 781 kcal £12…"
drag, startPoint x: 319, startPoint y: 94, endPoint x: 364, endPoint y: 100, distance: 44.6
click at [364, 100] on div "Create Item Item Details Name KING PRAWN LINGUINI Creamy White Wine Sauce / Par…" at bounding box center [251, 132] width 503 height 264
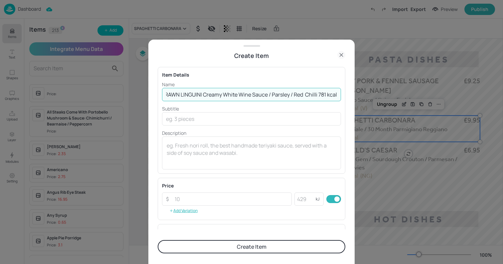
scroll to position [0, 20]
type input "KING PRAWN LINGUINI Creamy White Wine Sauce / Parsley / Red Chilli 781 kcal"
click at [188, 204] on input "number" at bounding box center [231, 198] width 121 height 13
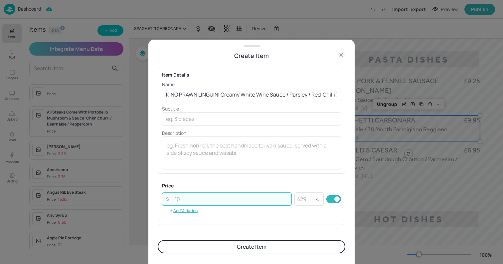
paste input "12.95"
type input "12.95"
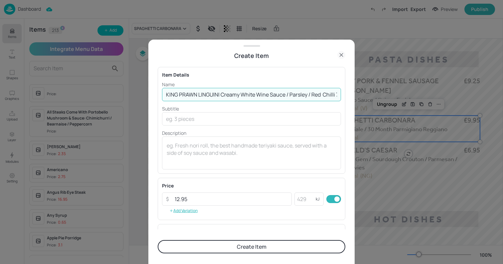
scroll to position [0, 20]
drag, startPoint x: 221, startPoint y: 94, endPoint x: 377, endPoint y: 97, distance: 155.8
click at [377, 97] on div "Create Item Item Details Name KING PRAWN LINGUINI Creamy White Wine Sauce / Par…" at bounding box center [251, 132] width 503 height 264
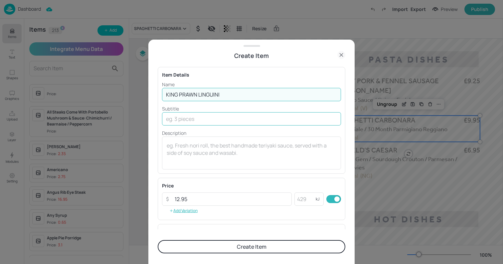
type input "KING PRAWN LINGUINI"
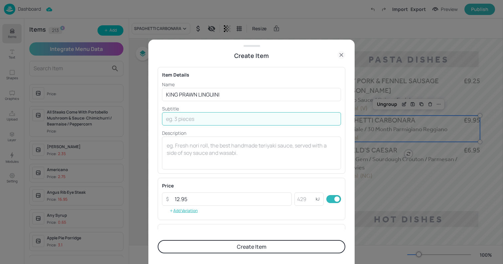
click at [196, 121] on input "text" at bounding box center [251, 118] width 179 height 13
paste input "Creamy White Wine Sauce / Parsley / Red Chilli 781 kcal"
click at [283, 119] on input "Creamy White Wine Sauce / Parsley / Red Chilli 781 kcal" at bounding box center [251, 118] width 179 height 13
type input "Creamy White Wine Sauce / Parsley / Red Chilli"
click at [198, 156] on textarea at bounding box center [252, 153] width 170 height 22
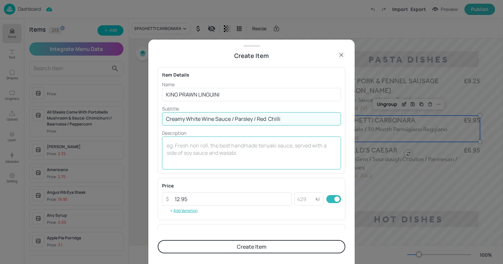
paste textarea "781 kcal"
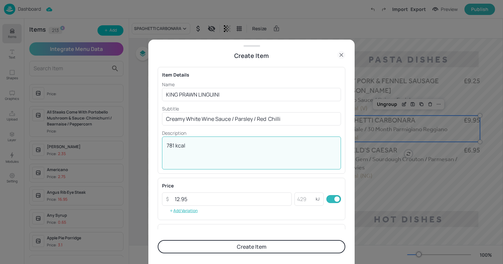
type textarea "781 kcal"
click at [218, 245] on button "Create Item" at bounding box center [252, 246] width 188 height 13
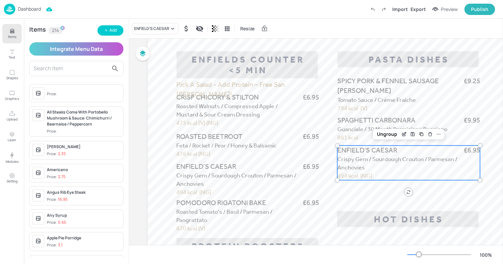
click at [363, 159] on span "Crispy Gem / Sourdough Crouton / Parmesan / Anchovies" at bounding box center [398, 163] width 120 height 16
click at [146, 32] on div "ENFIELD’S CAESAR" at bounding box center [155, 28] width 47 height 11
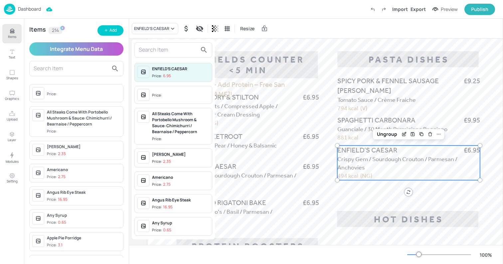
click at [150, 42] on div at bounding box center [173, 49] width 78 height 15
click at [147, 47] on input "text" at bounding box center [168, 50] width 59 height 11
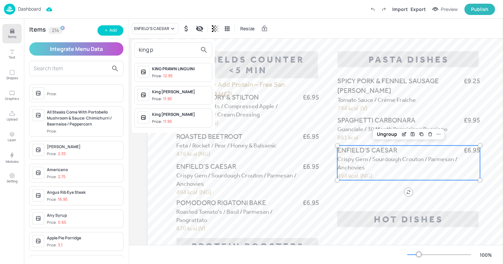
type input "king p"
click at [177, 70] on div "KING PRAWN LINGUINI" at bounding box center [180, 69] width 57 height 6
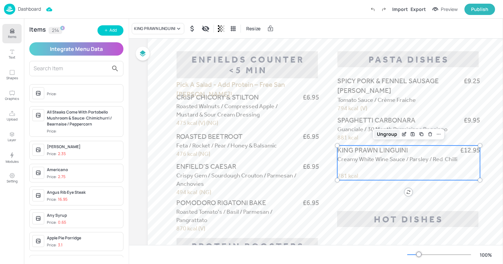
click at [390, 132] on div "Ungroup" at bounding box center [388, 134] width 26 height 9
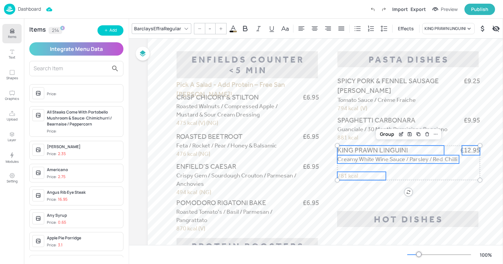
click at [360, 175] on p "781 kcal" at bounding box center [362, 176] width 49 height 8
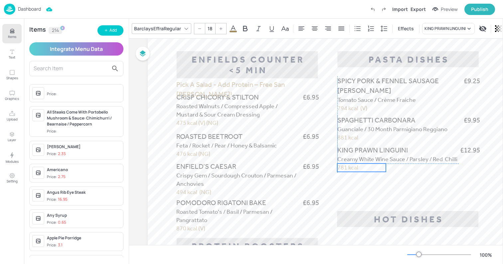
drag, startPoint x: 354, startPoint y: 176, endPoint x: 353, endPoint y: 169, distance: 7.3
click at [353, 169] on span "781 kcal" at bounding box center [348, 167] width 21 height 7
click at [413, 158] on span "Creamy White Wine Sauce / Parsley / Red Chilli" at bounding box center [398, 158] width 120 height 7
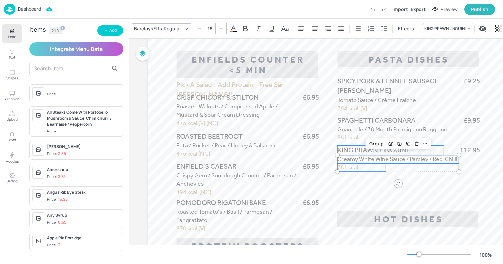
type input "--"
click at [398, 153] on span "KING PRAWN LINGUINI" at bounding box center [373, 150] width 71 height 8
click at [474, 153] on span "£12.95" at bounding box center [470, 150] width 20 height 10
click at [388, 137] on div "Group" at bounding box center [388, 134] width 20 height 9
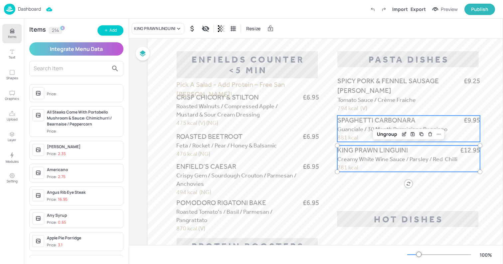
click at [352, 131] on span "Guanciale / 30 Month Parmigiano Reggiano" at bounding box center [393, 129] width 110 height 7
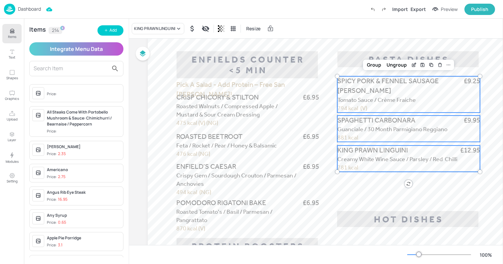
click at [348, 101] on span "Tomato Sauce / Crème Fraiche" at bounding box center [377, 99] width 79 height 7
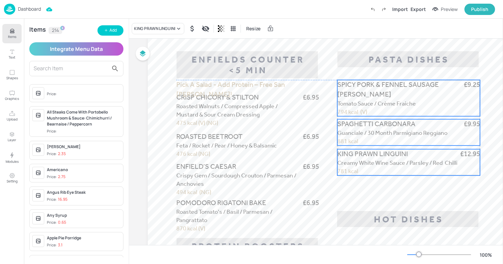
click at [348, 105] on span "Tomato Sauce / Crème Fraiche" at bounding box center [377, 103] width 79 height 7
click at [360, 191] on div at bounding box center [328, 257] width 360 height 639
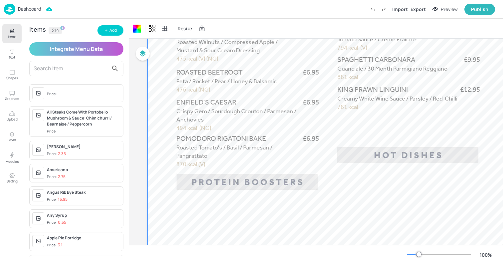
scroll to position [183, 0]
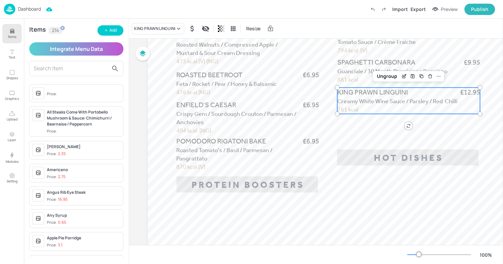
click at [386, 98] on span "Creamy White Wine Sauce / Parsley / Red Chilli" at bounding box center [398, 101] width 120 height 7
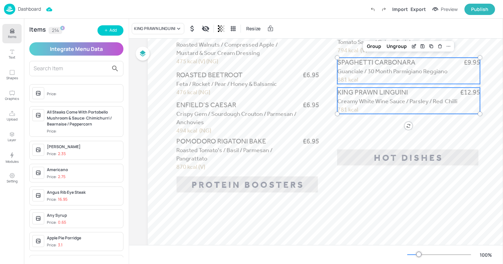
click at [357, 65] on span "SPAGHETTI CARBONARA" at bounding box center [377, 62] width 78 height 8
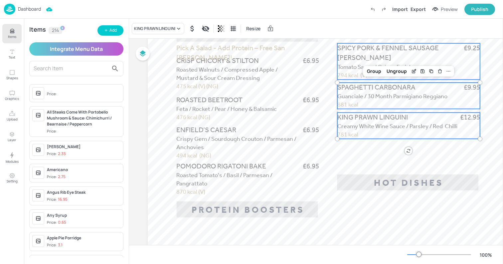
click at [352, 70] on span "Tomato Sauce / Crème Fraiche" at bounding box center [377, 66] width 79 height 7
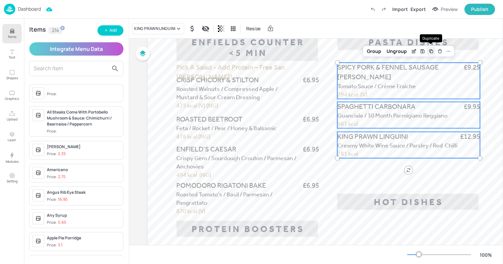
click at [431, 52] on icon "Duplicate" at bounding box center [431, 51] width 5 height 5
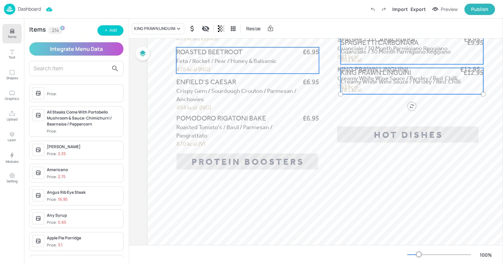
scroll to position [227, 0]
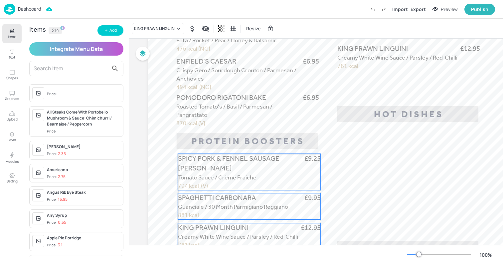
drag, startPoint x: 373, startPoint y: 61, endPoint x: 210, endPoint y: 237, distance: 239.6
click at [210, 237] on span "Creamy White Wine Sauce / Parsley / Red Chilli" at bounding box center [238, 236] width 120 height 7
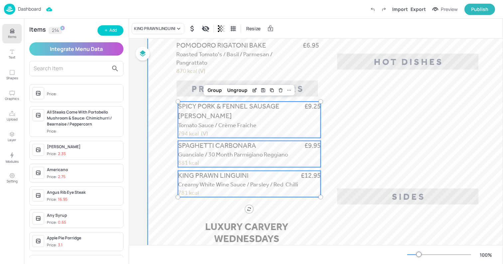
scroll to position [273, 0]
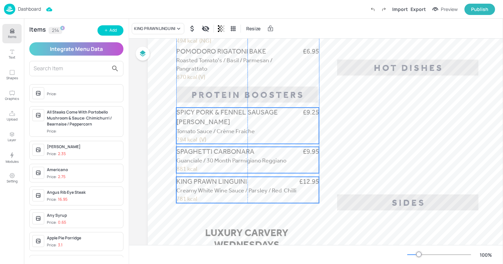
click at [201, 126] on span "SPICY PORK & FENNEL SAUSAGE [PERSON_NAME]" at bounding box center [227, 117] width 102 height 18
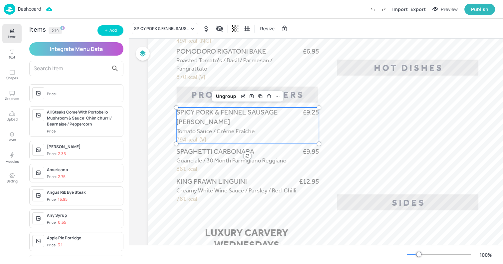
click at [377, 152] on div at bounding box center [328, 106] width 360 height 639
click at [224, 134] on span "Tomato Sauce / Crème Fraiche" at bounding box center [215, 131] width 79 height 7
click at [150, 29] on div "SPICY PORK & FENNEL SAUSAGE [PERSON_NAME]" at bounding box center [161, 29] width 55 height 6
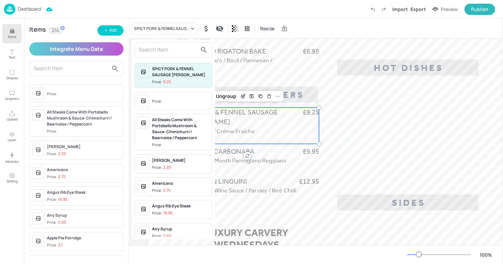
click at [149, 47] on input "text" at bounding box center [168, 50] width 59 height 11
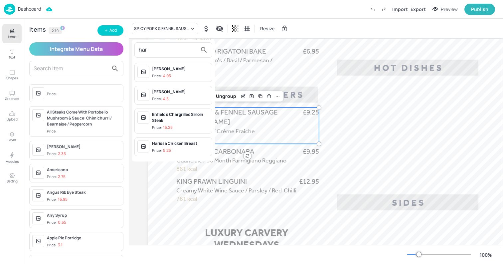
type input "har"
click at [169, 150] on p "5.25" at bounding box center [167, 150] width 8 height 5
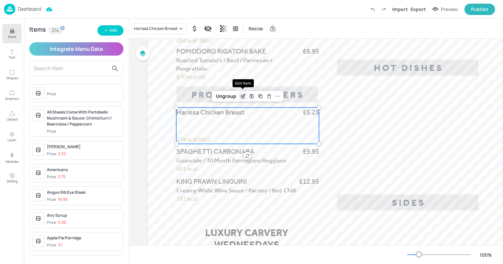
click at [241, 96] on icon "Edit Item" at bounding box center [242, 96] width 3 height 3
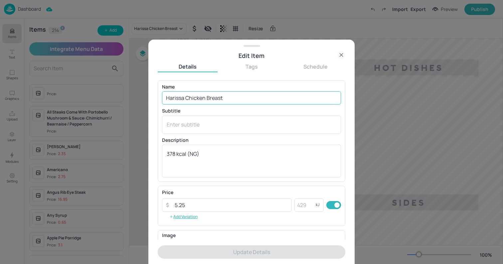
click at [208, 101] on input "Harissa Chicken Breast" at bounding box center [251, 97] width 179 height 13
click at [192, 100] on input "Harissa Chicken Breast" at bounding box center [251, 97] width 179 height 13
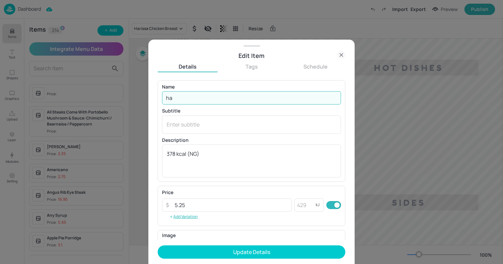
type input "h"
type input "HARISSA CHICKEN"
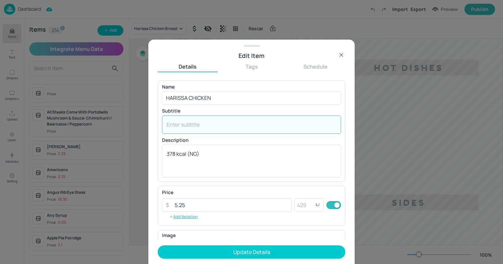
click at [182, 126] on textarea at bounding box center [252, 124] width 170 height 7
type textarea "_"
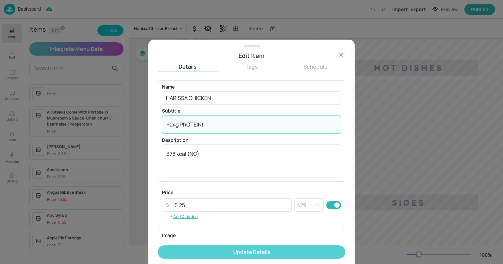
type textarea "+24g PROTEIN!"
click at [231, 255] on button "Update Details" at bounding box center [252, 251] width 188 height 13
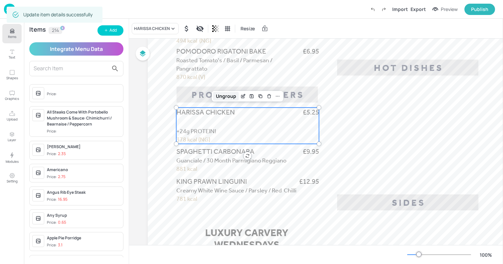
click at [222, 95] on div "Ungroup" at bounding box center [226, 96] width 26 height 9
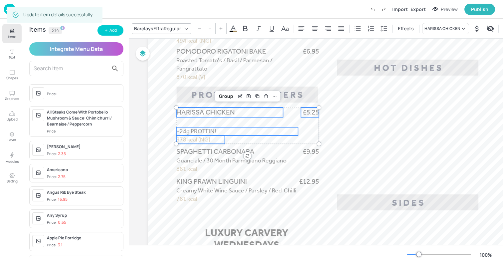
click at [197, 131] on span "+24g PROTEIN!" at bounding box center [196, 131] width 40 height 7
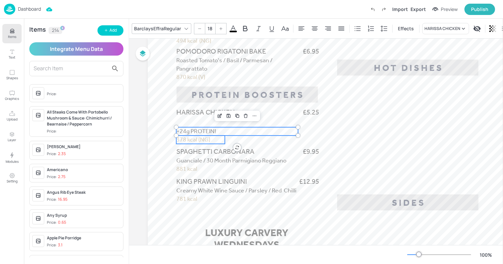
click at [192, 142] on span "378 kcal (NG)" at bounding box center [193, 139] width 34 height 7
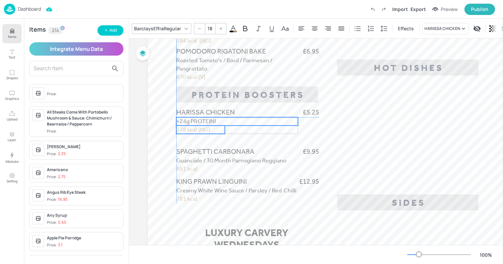
drag, startPoint x: 191, startPoint y: 132, endPoint x: 191, endPoint y: 123, distance: 9.3
click at [191, 123] on span "+24g PROTEIN!" at bounding box center [196, 121] width 40 height 7
type input "--"
click at [196, 111] on span "HARISSA CHICKEN" at bounding box center [205, 112] width 59 height 8
click at [312, 113] on span "£5.25" at bounding box center [311, 113] width 16 height 10
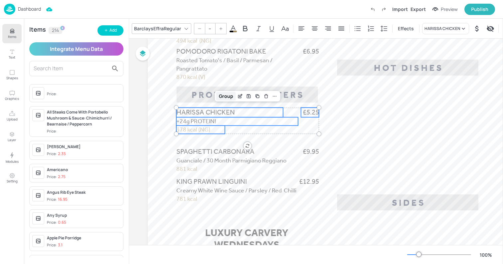
click at [228, 96] on div "Group" at bounding box center [226, 96] width 20 height 9
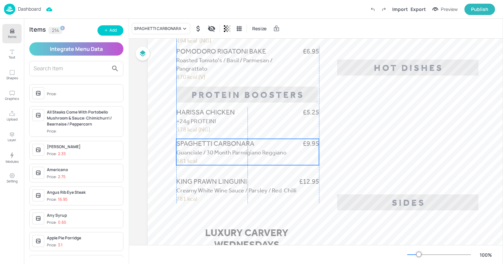
drag, startPoint x: 192, startPoint y: 150, endPoint x: 192, endPoint y: 142, distance: 7.7
click at [192, 142] on span "SPAGHETTI CARBONARA" at bounding box center [215, 143] width 78 height 8
click at [146, 29] on div "SPAGHETTI CARBONARA" at bounding box center [157, 29] width 47 height 6
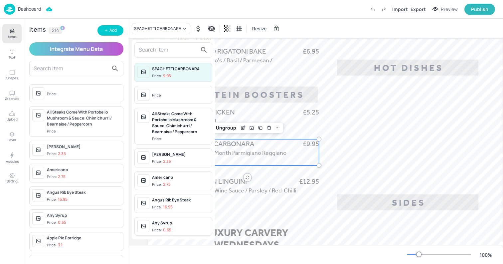
click at [148, 47] on input "text" at bounding box center [168, 50] width 59 height 11
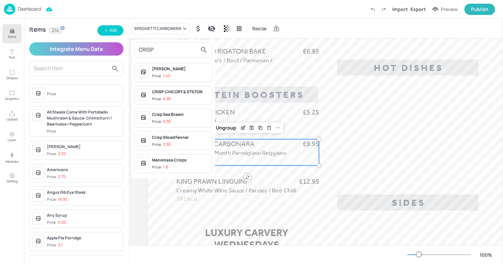
type input "CRISP"
click at [174, 116] on div "Crisp Sea Bream" at bounding box center [180, 115] width 57 height 6
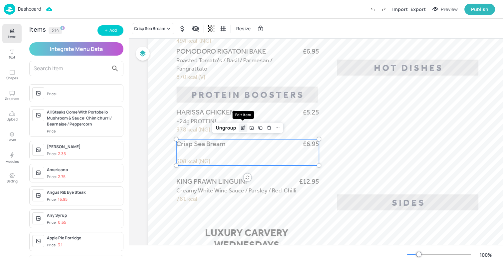
click at [242, 126] on icon "Edit Item" at bounding box center [243, 127] width 6 height 5
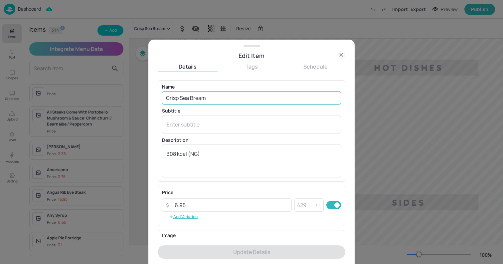
click at [189, 99] on input "Crisp Sea Bream" at bounding box center [251, 97] width 179 height 13
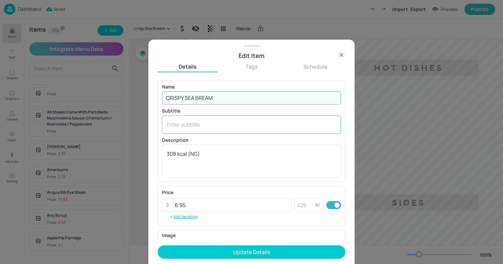
type input "CRISPY SEA BREAM"
click at [188, 123] on textarea at bounding box center [252, 124] width 170 height 7
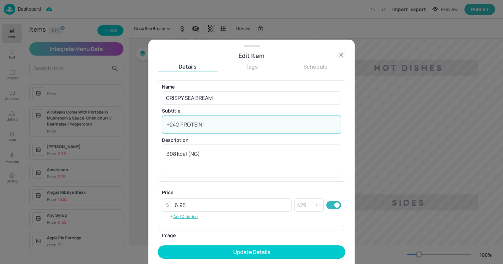
click at [188, 125] on textarea "+24G PROTEIN!" at bounding box center [252, 124] width 170 height 7
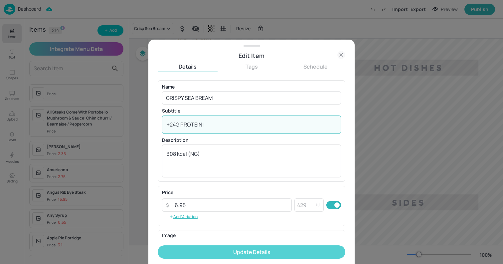
type textarea "+24G PROTEIN!"
click at [213, 252] on button "Update Details" at bounding box center [252, 251] width 188 height 13
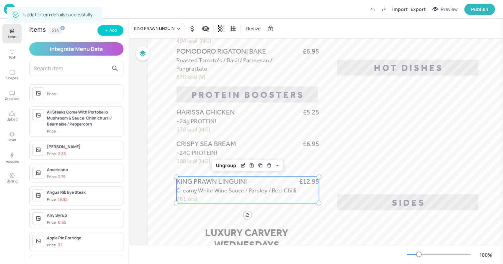
click at [199, 185] on span "KING PRAWN LINGUINI" at bounding box center [211, 181] width 71 height 8
click at [146, 31] on div "KING PRAWN LINGUINI" at bounding box center [158, 28] width 53 height 11
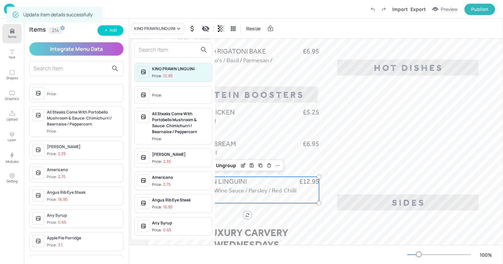
click at [145, 48] on input "text" at bounding box center [168, 50] width 59 height 11
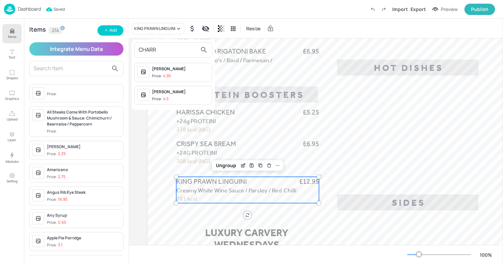
type input "CHARR"
click at [169, 71] on div "[PERSON_NAME]" at bounding box center [180, 69] width 57 height 6
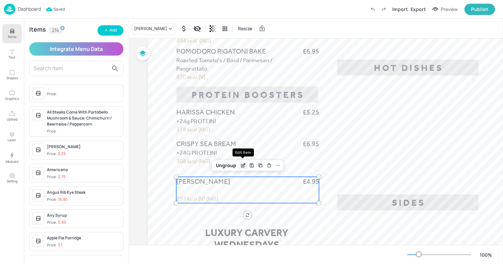
click at [244, 165] on icon "Edit Item" at bounding box center [243, 164] width 3 height 3
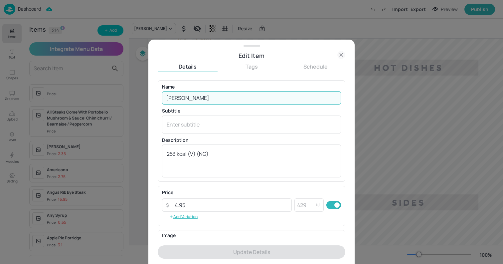
click at [195, 104] on input "[PERSON_NAME]" at bounding box center [251, 97] width 179 height 13
paste input "+24G PROTEIN!"
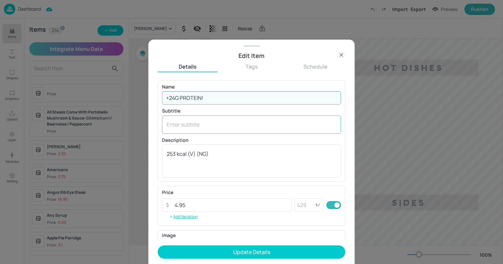
type input "+24G PROTEIN!"
click at [187, 128] on textarea at bounding box center [252, 124] width 170 height 7
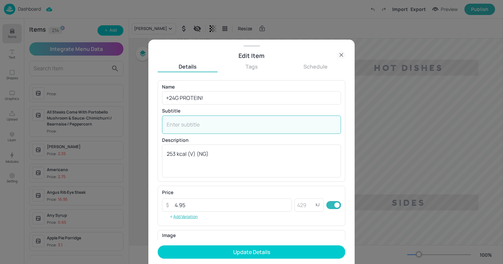
paste textarea "+24G PROTEIN!"
type textarea "+24G PROTEIN!"
click at [187, 107] on div "Name +24G PROTEIN! ​ Subtitle +24G PROTEIN! x ​ Description 253 kcal (V) (NG) x…" at bounding box center [251, 131] width 179 height 93
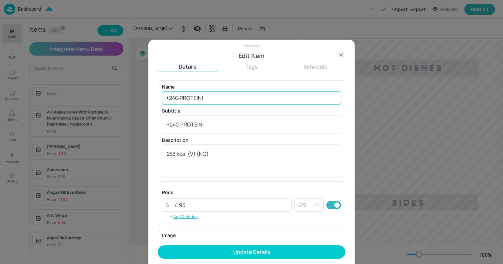
click at [184, 102] on input "+24G PROTEIN!" at bounding box center [251, 97] width 179 height 13
type input "[PERSON_NAME]"
click at [158, 245] on button "Update Details" at bounding box center [252, 251] width 188 height 13
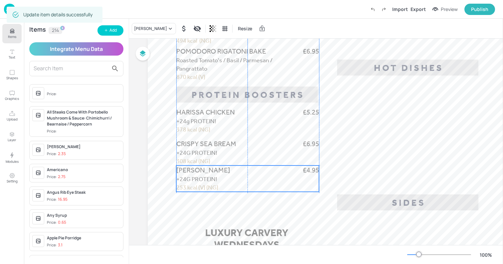
drag, startPoint x: 206, startPoint y: 191, endPoint x: 207, endPoint y: 181, distance: 10.0
click at [207, 181] on span "+24G PROTEIN!" at bounding box center [196, 178] width 41 height 7
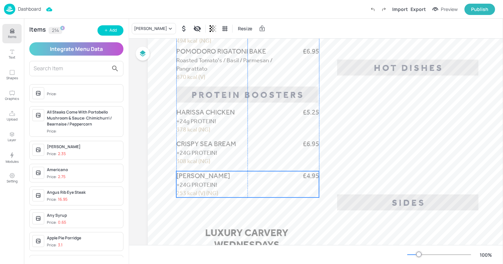
drag, startPoint x: 196, startPoint y: 178, endPoint x: 196, endPoint y: 183, distance: 5.7
click at [196, 183] on span "+24G PROTEIN!" at bounding box center [196, 184] width 41 height 7
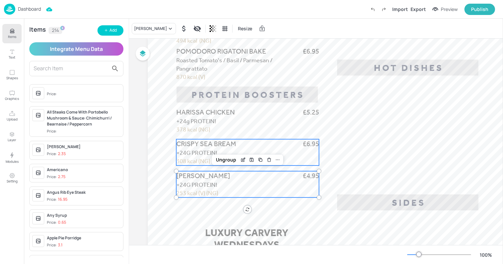
click at [193, 143] on span "CRISPY SEA BREAM" at bounding box center [206, 144] width 60 height 8
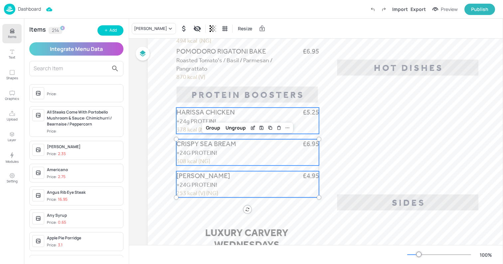
click at [193, 116] on span "HARISSA CHICKEN" at bounding box center [205, 112] width 59 height 8
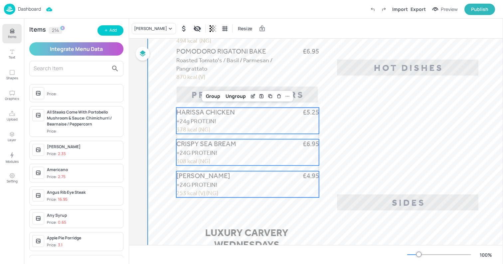
click at [368, 139] on div at bounding box center [328, 106] width 360 height 639
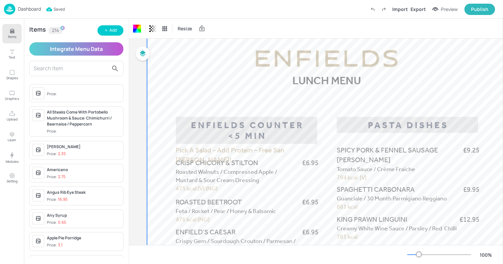
scroll to position [68, 0]
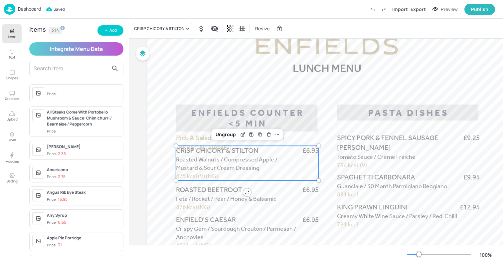
click at [226, 153] on span "CRISP CHICORY & STILTON" at bounding box center [217, 150] width 83 height 8
click at [226, 135] on div "Ungroup" at bounding box center [226, 134] width 26 height 9
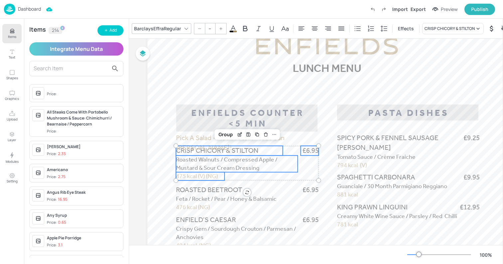
click at [214, 150] on span "CRISP CHICORY & STILTON" at bounding box center [217, 150] width 83 height 8
type input "21"
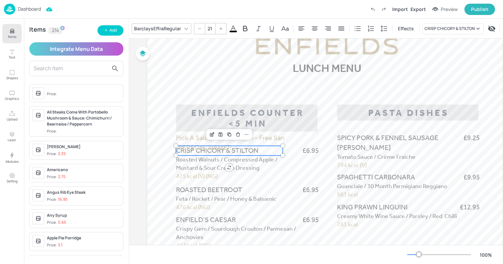
click at [165, 27] on div "BarclaysEffraRegular" at bounding box center [158, 29] width 50 height 10
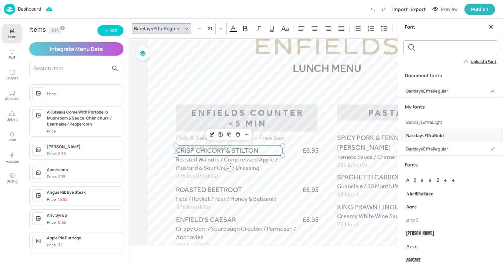
click at [444, 135] on div "BarclaysEffraBold" at bounding box center [450, 135] width 105 height 13
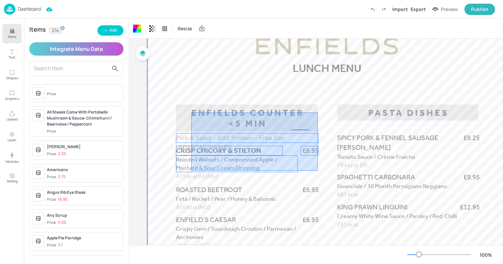
drag, startPoint x: 191, startPoint y: 113, endPoint x: 318, endPoint y: 171, distance: 139.3
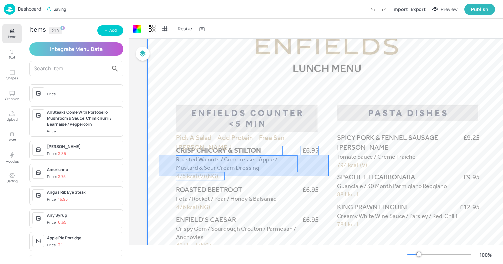
drag, startPoint x: 159, startPoint y: 155, endPoint x: 329, endPoint y: 176, distance: 171.1
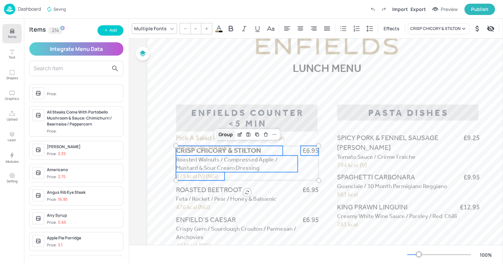
click at [229, 135] on div "Group" at bounding box center [226, 134] width 20 height 9
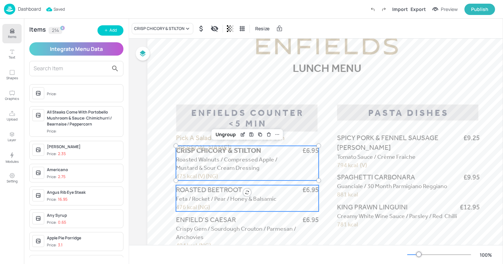
click at [211, 197] on span "Feta / Rocket / Pear / Honey & Balsamic" at bounding box center [226, 198] width 101 height 7
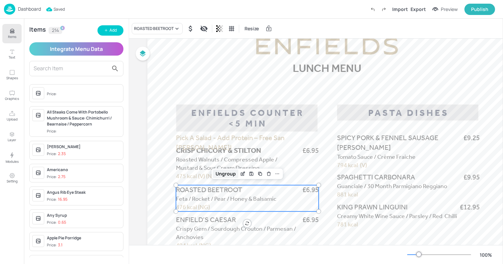
click at [228, 175] on div "Ungroup" at bounding box center [226, 173] width 26 height 9
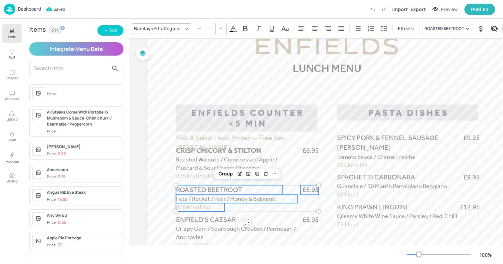
click at [211, 186] on span "ROASTED BEETROOT" at bounding box center [209, 190] width 66 height 8
type input "21"
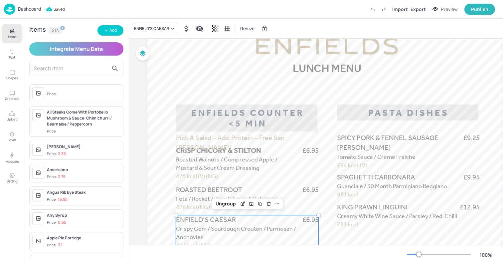
click at [197, 237] on span "Crispy Gem / Sourdough Crouton / Parmesan / Anchovies" at bounding box center [236, 233] width 120 height 16
click at [226, 204] on div "Ungroup" at bounding box center [226, 203] width 26 height 9
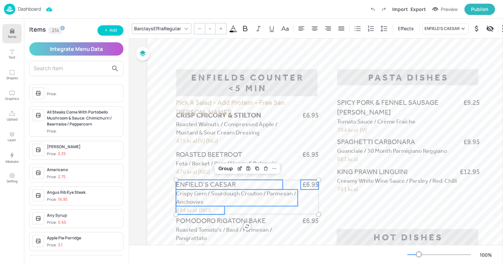
scroll to position [115, 0]
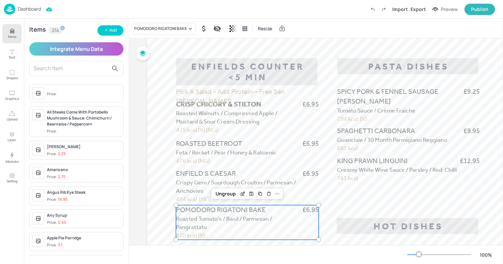
click at [183, 237] on span "870 kcal (V)" at bounding box center [190, 235] width 29 height 7
click at [222, 194] on div "Ungroup" at bounding box center [226, 193] width 26 height 9
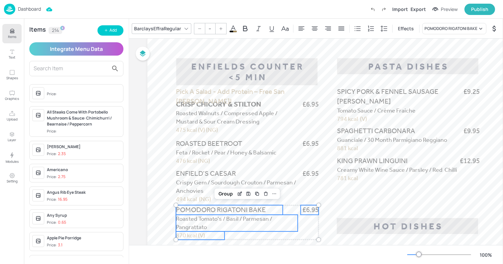
click at [202, 211] on span "POMODORO RIGATONI BAKE" at bounding box center [221, 210] width 90 height 8
type input "21"
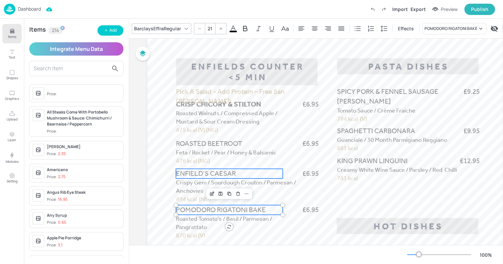
click at [194, 172] on span "ENFIELD’S CAESAR" at bounding box center [206, 173] width 60 height 8
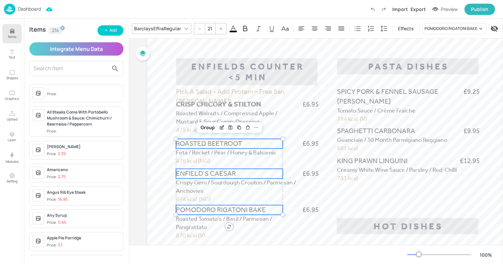
click at [192, 147] on span "ROASTED BEETROOT" at bounding box center [209, 143] width 66 height 8
click at [164, 29] on div "BarclaysEffraRegular" at bounding box center [158, 29] width 50 height 10
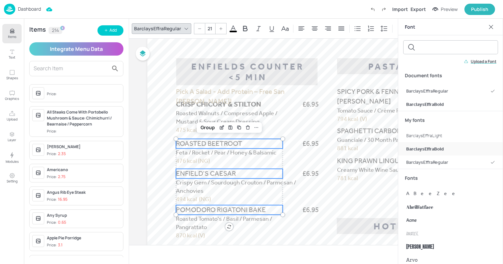
click at [421, 152] on span "BarclaysEffraBold" at bounding box center [425, 148] width 38 height 7
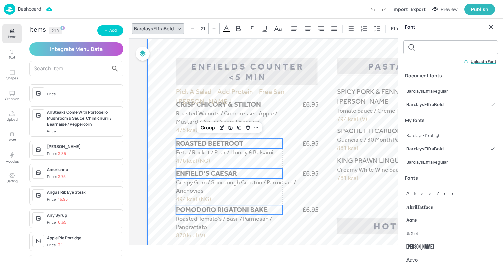
click at [159, 151] on div at bounding box center [327, 264] width 360 height 639
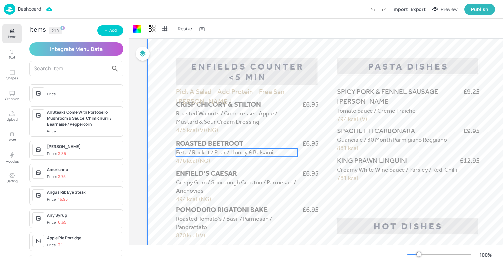
click at [195, 149] on span "Feta / Rocket / Pear / Honey & Balsamic" at bounding box center [226, 152] width 101 height 7
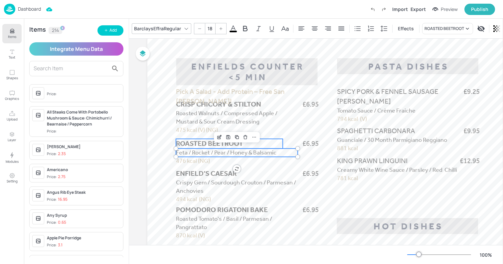
click at [195, 144] on span "ROASTED BEETROOT" at bounding box center [209, 143] width 67 height 8
type input "--"
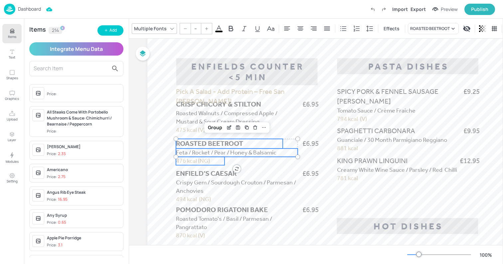
click at [193, 160] on span "476 kcal (NG)" at bounding box center [193, 160] width 34 height 7
click at [307, 144] on span "£6.95" at bounding box center [311, 144] width 16 height 10
click at [220, 126] on div "Group" at bounding box center [226, 127] width 20 height 9
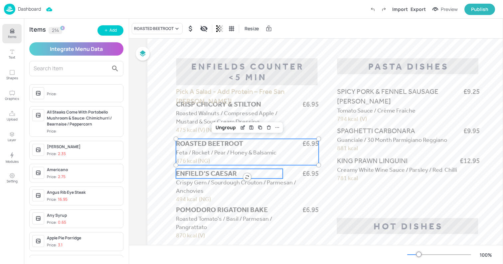
click at [203, 176] on span "ENFIELD’S CAESAR" at bounding box center [206, 173] width 61 height 8
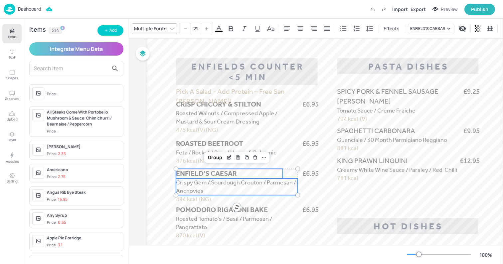
type input "--"
click at [187, 184] on span "Crispy Gem / Sourdough Crouton / Parmesan / Anchovies" at bounding box center [236, 187] width 120 height 16
click at [186, 196] on span "494 kcal (NG)" at bounding box center [193, 198] width 35 height 7
click at [314, 175] on span "£6.95" at bounding box center [311, 174] width 16 height 10
click at [226, 157] on div "Group" at bounding box center [226, 157] width 20 height 9
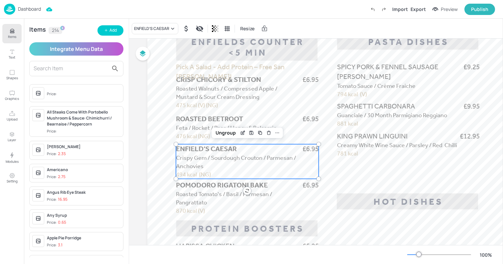
scroll to position [144, 0]
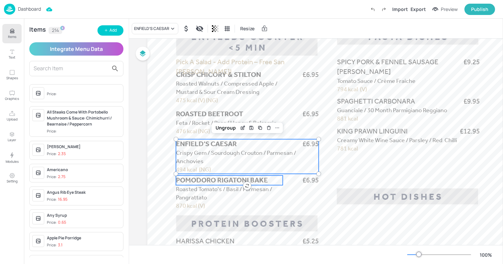
click at [205, 181] on span "POMODORO RIGATONI BAKE" at bounding box center [222, 180] width 92 height 8
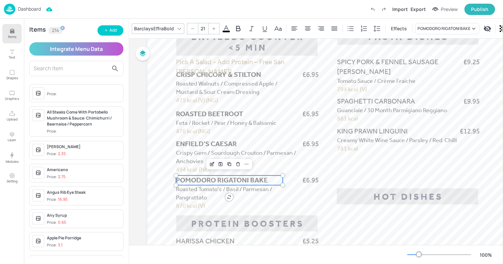
click at [194, 191] on span "Roasted Tomato's / Basil / Parmesan / Pangrattato" at bounding box center [224, 193] width 96 height 16
type input "--"
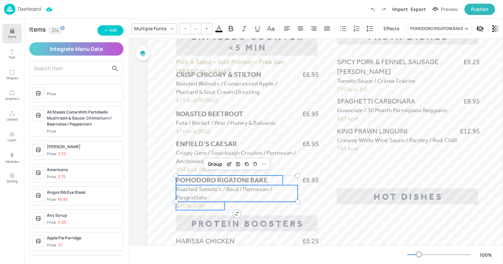
click at [189, 204] on span "870 kcal (V)" at bounding box center [190, 205] width 29 height 7
click at [319, 179] on span "£6.95" at bounding box center [311, 180] width 16 height 10
click at [226, 162] on div "Group" at bounding box center [226, 164] width 20 height 9
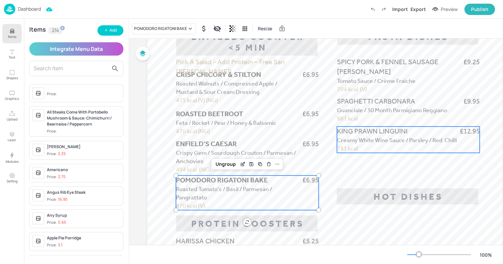
click at [377, 145] on p "781 kcal" at bounding box center [361, 148] width 49 height 8
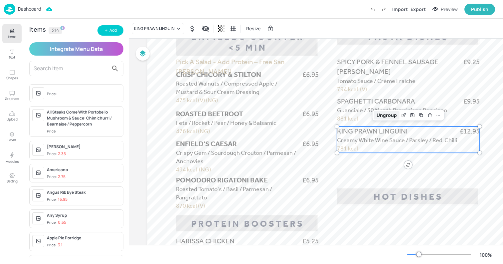
click at [387, 119] on div "Ungroup" at bounding box center [387, 115] width 26 height 9
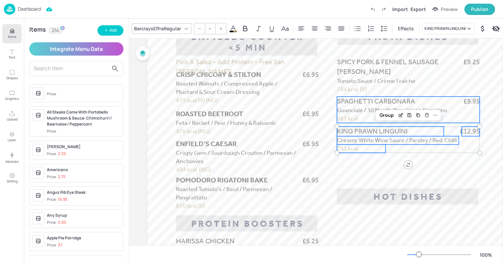
click at [367, 107] on span "Guanciale / 30 Month Parmigiano Reggiano" at bounding box center [392, 110] width 110 height 7
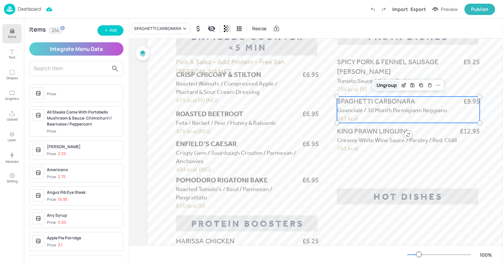
click at [389, 89] on div "Ungroup" at bounding box center [387, 85] width 26 height 9
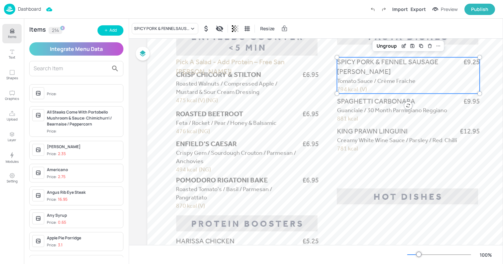
click at [366, 73] on span "SPICY PORK & FENNEL SAUSAGE [PERSON_NAME]" at bounding box center [388, 67] width 102 height 18
click at [386, 47] on div "Ungroup" at bounding box center [387, 46] width 26 height 9
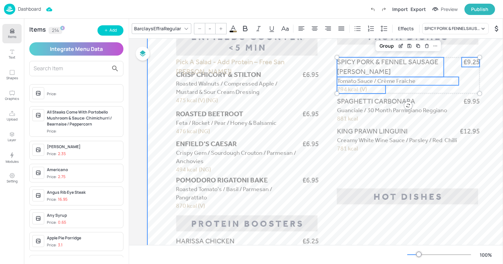
click at [355, 61] on span "SPICY PORK & FENNEL SAUSAGE [PERSON_NAME]" at bounding box center [388, 67] width 102 height 18
type input "21"
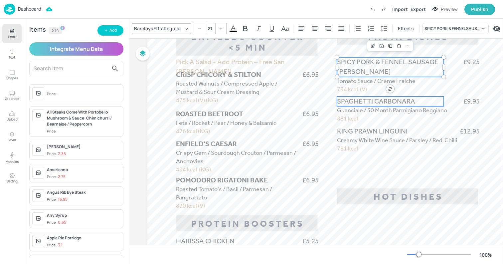
click at [354, 103] on span "SPAGHETTI CARBONARA" at bounding box center [376, 101] width 78 height 8
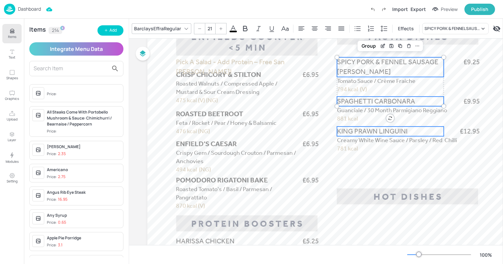
click at [354, 132] on span "KING PRAWN LINGUINI" at bounding box center [372, 131] width 71 height 8
click at [145, 26] on div "BarclaysEffraRegular" at bounding box center [158, 29] width 50 height 10
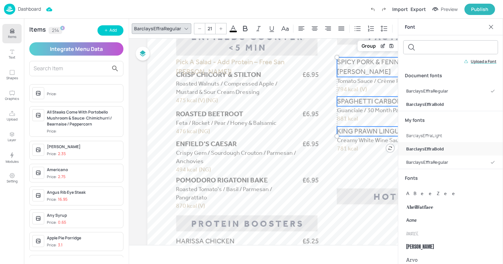
click at [422, 152] on span "BarclaysEffraBold" at bounding box center [425, 148] width 38 height 7
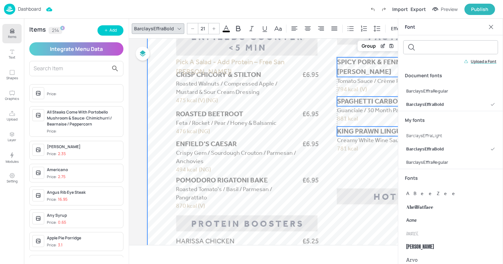
click at [359, 158] on div at bounding box center [327, 235] width 360 height 639
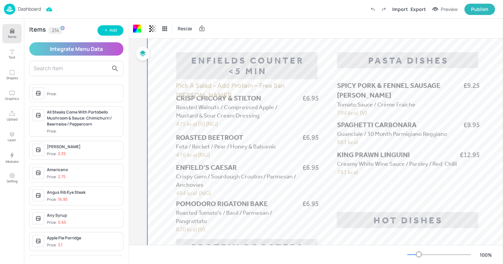
scroll to position [114, 0]
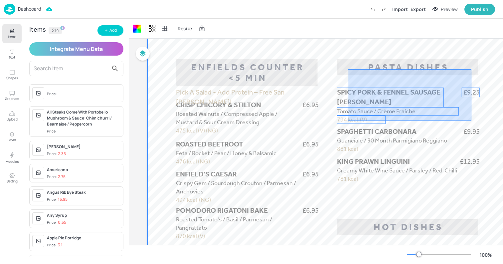
drag, startPoint x: 348, startPoint y: 69, endPoint x: 472, endPoint y: 121, distance: 133.9
click at [472, 121] on div at bounding box center [327, 265] width 360 height 639
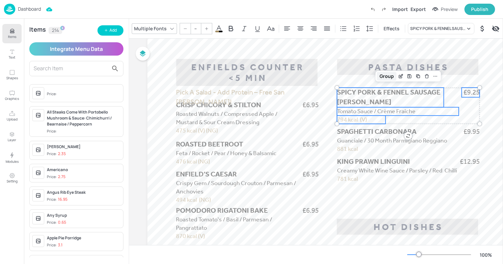
click at [387, 76] on div "Group" at bounding box center [387, 76] width 20 height 9
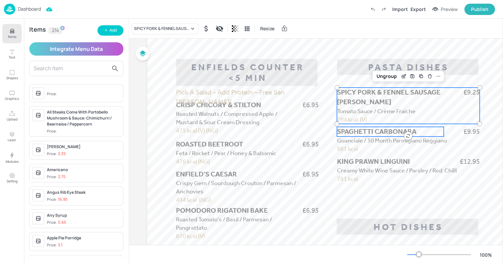
click at [372, 137] on p "Guanciale / 30 Month Parmigiano Reggiano" at bounding box center [398, 140] width 122 height 8
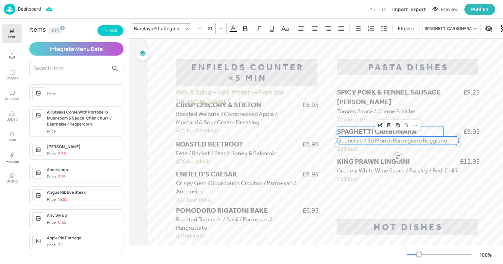
click at [357, 134] on span "SPAGHETTI CARBONARA" at bounding box center [377, 132] width 80 height 8
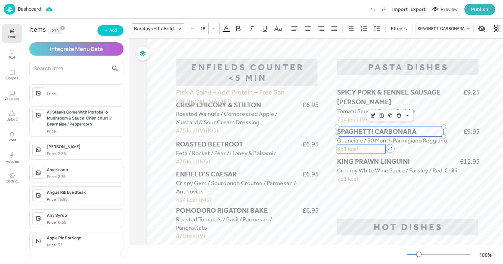
click at [348, 150] on span "881 kcal" at bounding box center [347, 148] width 21 height 7
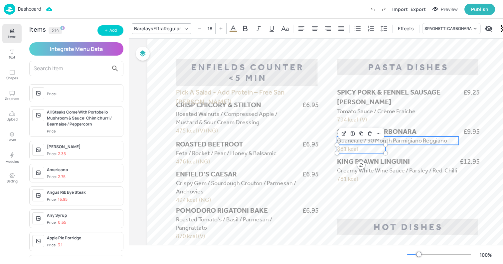
click at [348, 140] on span "Guanciale / 30 Month Parmigiano Reggiano" at bounding box center [392, 140] width 110 height 7
click at [339, 134] on div at bounding box center [337, 136] width 5 height 5
type input "--"
click at [345, 133] on span "SPAGHETTI CARBONARA" at bounding box center [377, 132] width 80 height 8
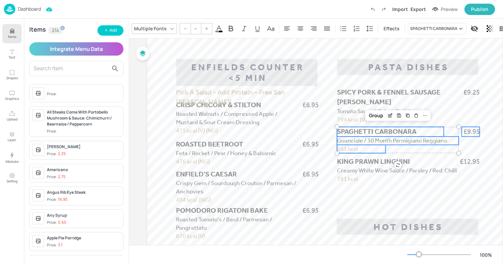
click at [467, 131] on span "£9.95" at bounding box center [472, 132] width 16 height 10
click at [386, 115] on div "Group" at bounding box center [387, 115] width 20 height 9
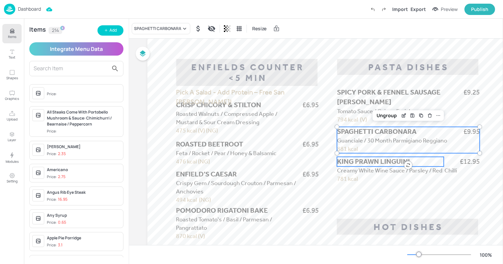
click at [358, 161] on span "KING PRAWN LINGUINI" at bounding box center [373, 161] width 73 height 8
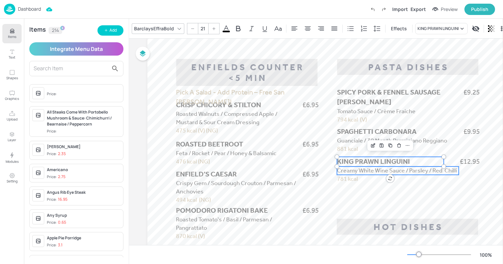
click at [352, 171] on span "Creamy White Wine Sauce / Parsley / Red Chilli" at bounding box center [397, 170] width 120 height 7
type input "--"
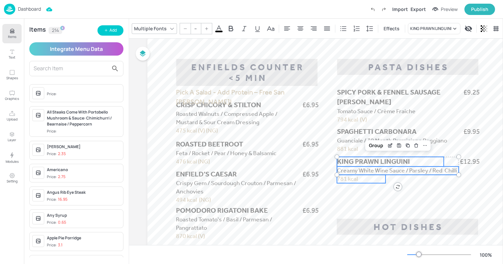
click at [350, 177] on span "781 kcal" at bounding box center [347, 178] width 21 height 7
click at [471, 163] on span "£12.95" at bounding box center [470, 162] width 20 height 10
click at [391, 146] on div "Group" at bounding box center [387, 145] width 20 height 9
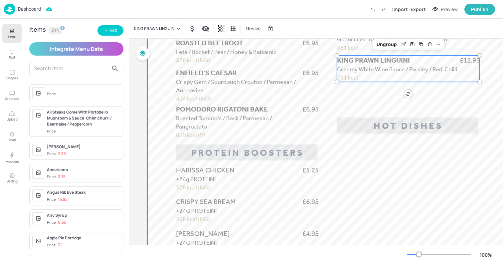
scroll to position [229, 0]
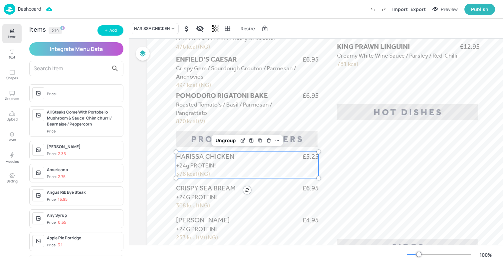
click at [189, 164] on span "+24g PROTEIN!" at bounding box center [196, 165] width 40 height 7
click at [223, 139] on div "Ungroup" at bounding box center [226, 140] width 26 height 9
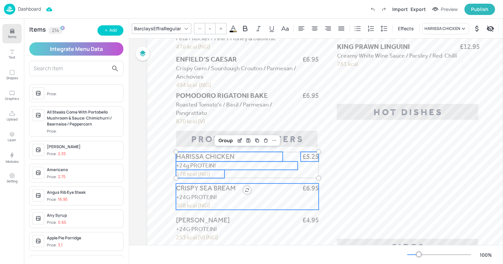
click at [201, 187] on span "CRISPY SEA BREAM" at bounding box center [206, 188] width 60 height 8
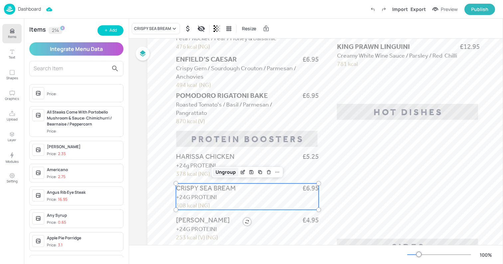
click at [223, 170] on div "Ungroup" at bounding box center [226, 172] width 26 height 9
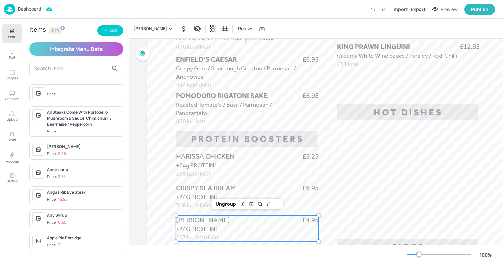
click at [201, 219] on span "[PERSON_NAME]" at bounding box center [203, 220] width 54 height 8
click at [220, 208] on div "Ungroup" at bounding box center [226, 204] width 26 height 9
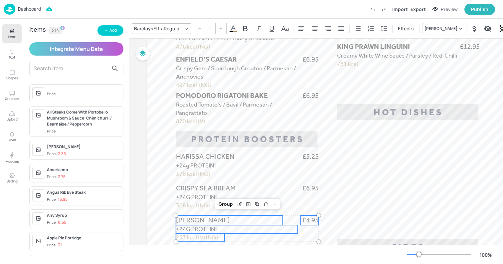
click at [196, 222] on span "[PERSON_NAME]" at bounding box center [203, 220] width 54 height 8
type input "21"
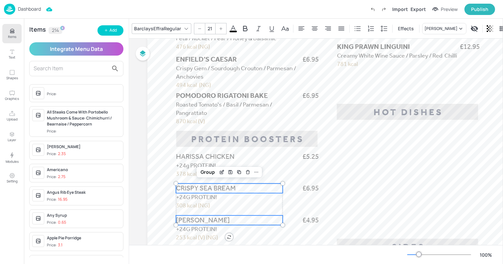
click at [194, 189] on span "CRISPY SEA BREAM" at bounding box center [206, 188] width 60 height 8
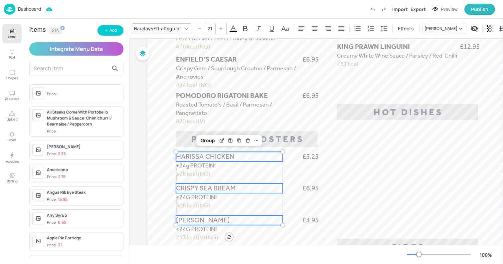
click at [189, 156] on span "HARISSA CHICKEN" at bounding box center [205, 156] width 59 height 8
click at [173, 29] on div "BarclaysEffraRegular" at bounding box center [158, 29] width 50 height 10
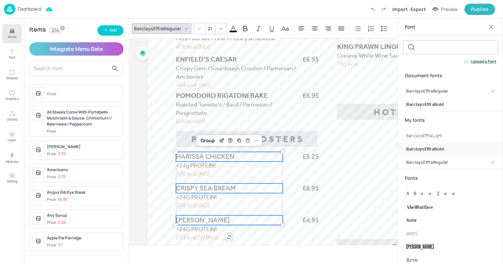
click at [418, 151] on span "BarclaysEffraBold" at bounding box center [425, 148] width 38 height 7
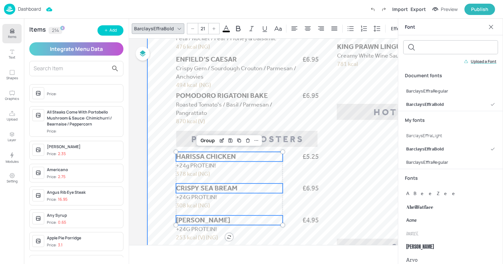
click at [199, 134] on div at bounding box center [327, 150] width 360 height 639
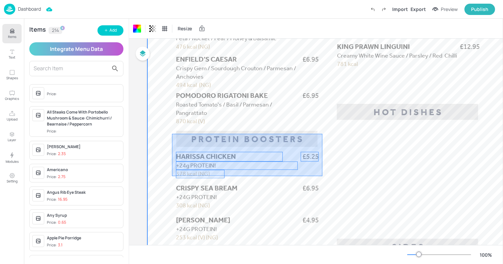
drag, startPoint x: 172, startPoint y: 134, endPoint x: 323, endPoint y: 176, distance: 156.3
click at [323, 176] on div at bounding box center [327, 150] width 360 height 639
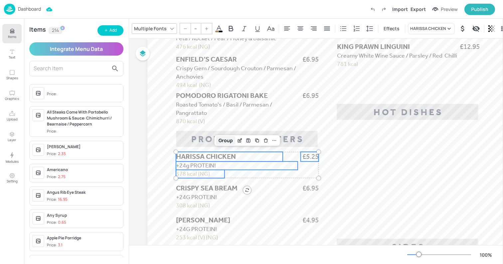
click at [224, 140] on div "Group" at bounding box center [226, 140] width 20 height 9
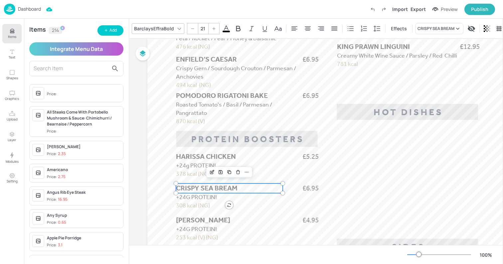
click at [198, 187] on span "CRISPY SEA BREAM" at bounding box center [207, 188] width 62 height 8
click at [189, 199] on span "+24G PROTEIN!" at bounding box center [196, 196] width 41 height 7
type input "--"
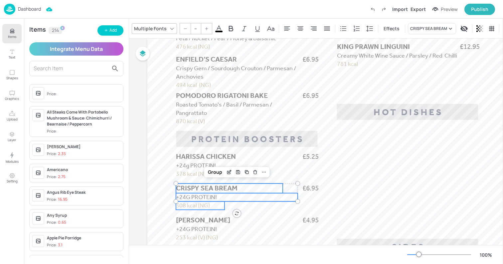
click at [188, 207] on span "308 kcal (NG)" at bounding box center [193, 205] width 34 height 7
click at [314, 188] on span "£6.95" at bounding box center [311, 188] width 16 height 10
click at [228, 171] on div "Group" at bounding box center [226, 172] width 20 height 9
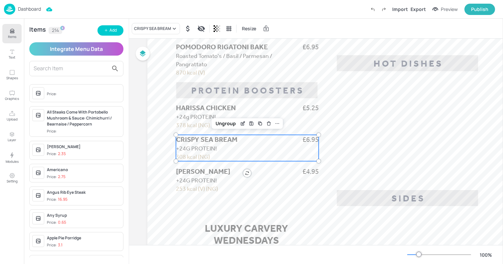
scroll to position [296, 0]
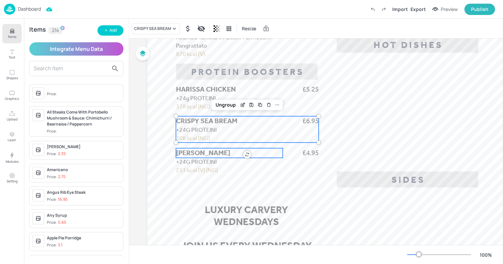
click at [200, 156] on span "[PERSON_NAME]" at bounding box center [203, 153] width 54 height 8
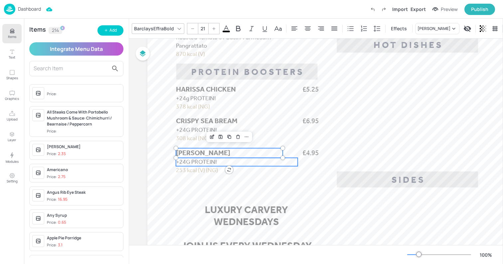
click at [192, 165] on span "+24G PROTEIN!" at bounding box center [196, 161] width 41 height 7
type input "--"
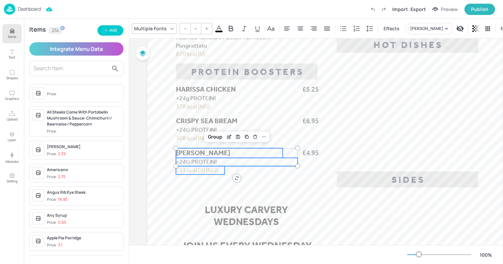
click at [190, 173] on span "253 kcal (V) (NG)" at bounding box center [197, 169] width 42 height 7
click at [304, 155] on span "£4.95" at bounding box center [311, 153] width 16 height 10
click at [228, 138] on div "Group" at bounding box center [226, 136] width 20 height 9
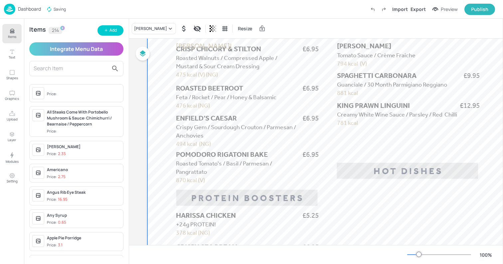
scroll to position [168, 0]
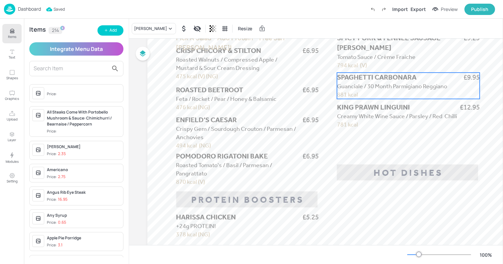
click at [371, 79] on span "SPAGHETTI CARBONARA" at bounding box center [377, 77] width 80 height 8
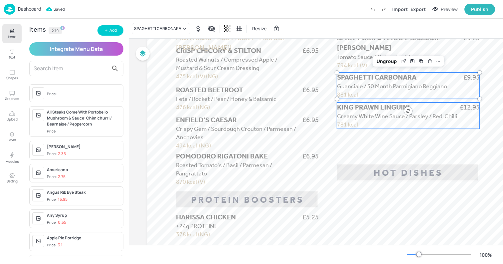
click at [356, 112] on p "Creamy White Wine Sauce / Parsley / Red Chilli" at bounding box center [398, 116] width 122 height 8
click at [431, 62] on icon "Duplicate" at bounding box center [430, 61] width 5 height 5
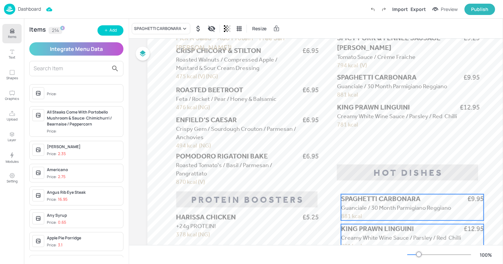
drag, startPoint x: 380, startPoint y: 86, endPoint x: 380, endPoint y: 204, distance: 118.2
click at [380, 204] on p "Guanciale / 30 Month Parmigiano Reggiano" at bounding box center [402, 208] width 122 height 8
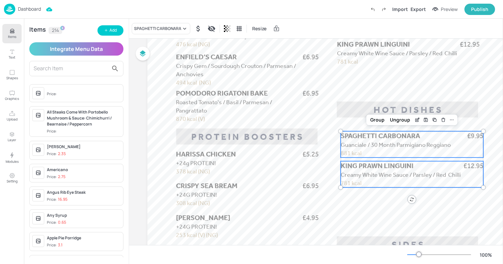
scroll to position [244, 0]
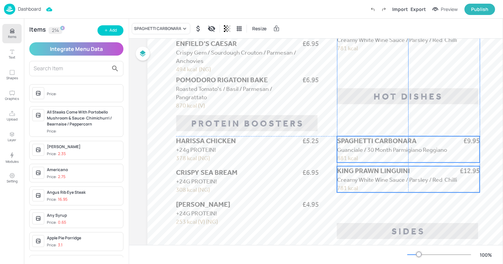
drag, startPoint x: 355, startPoint y: 131, endPoint x: 352, endPoint y: 149, distance: 17.6
click at [352, 149] on span "Guanciale / 30 Month Parmigiano Reggiano" at bounding box center [392, 149] width 110 height 7
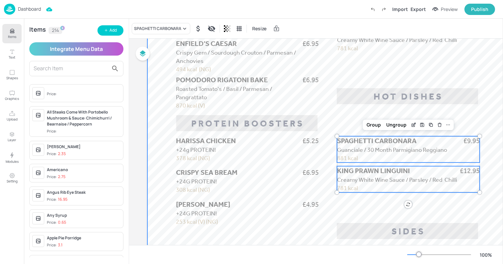
click at [345, 122] on div at bounding box center [327, 135] width 360 height 639
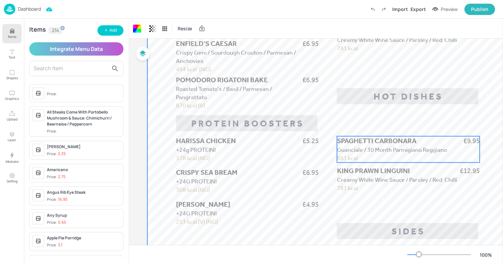
click at [356, 151] on span "Guanciale / 30 Month Parmigiano Reggiano" at bounding box center [392, 149] width 110 height 7
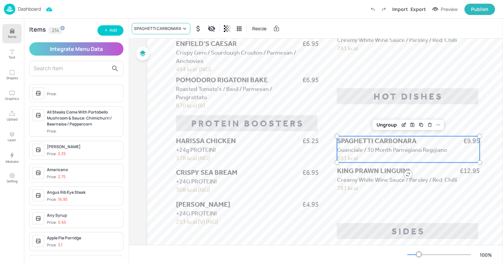
click at [151, 26] on div "SPAGHETTI CARBONARA" at bounding box center [157, 29] width 47 height 6
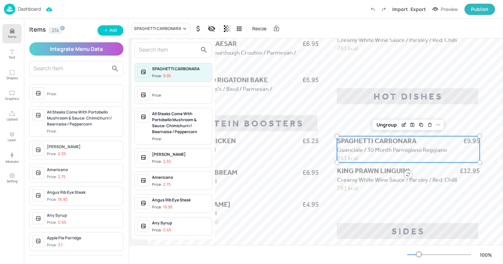
click at [153, 48] on input "text" at bounding box center [168, 50] width 59 height 11
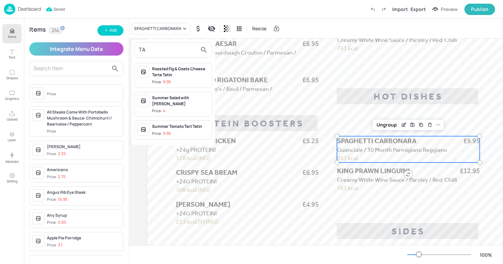
type input "T"
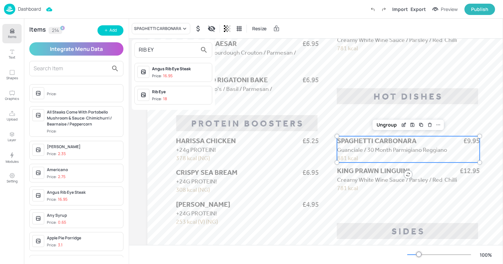
type input "RIB EY"
click at [348, 171] on div at bounding box center [251, 132] width 503 height 264
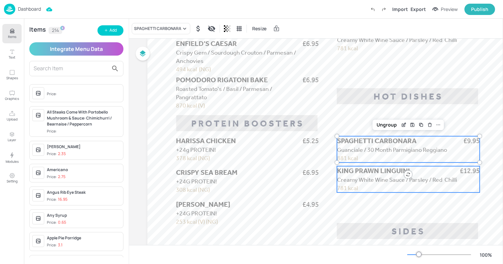
click at [348, 178] on span "Creamy White Wine Sauce / Parsley / Red Chilli" at bounding box center [397, 179] width 120 height 7
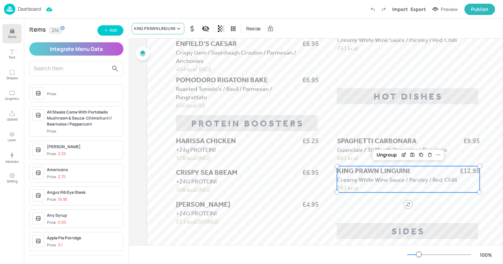
click at [148, 29] on div "KING PRAWN LINGUINI" at bounding box center [154, 29] width 41 height 6
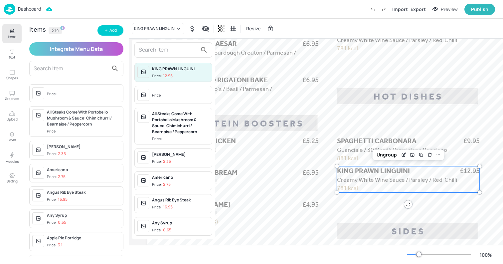
click at [154, 49] on input "text" at bounding box center [168, 50] width 59 height 11
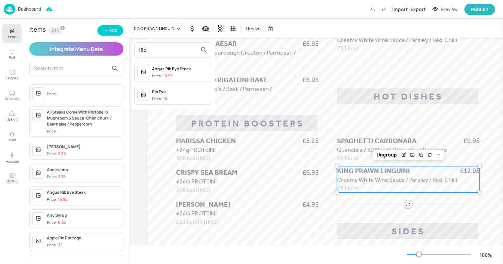
type input "RIB"
click at [177, 68] on div "Angus Rib Eye Steak" at bounding box center [180, 69] width 57 height 6
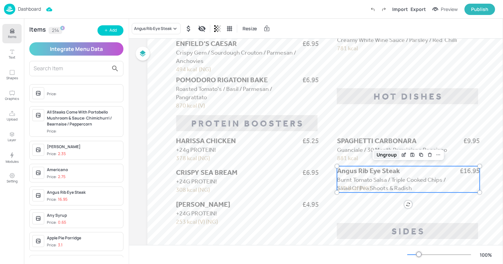
click at [385, 155] on div "Ungroup" at bounding box center [387, 154] width 26 height 9
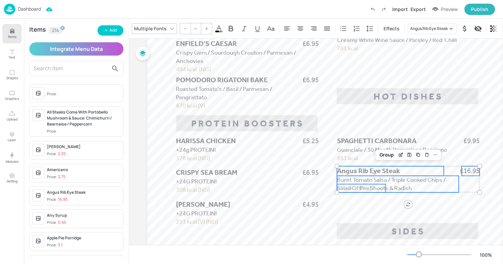
click at [348, 188] on span "712 kcal (NG)" at bounding box center [354, 187] width 34 height 7
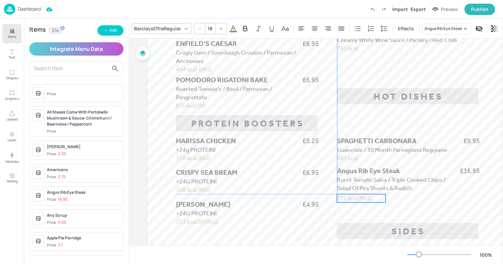
drag, startPoint x: 354, startPoint y: 188, endPoint x: 353, endPoint y: 197, distance: 9.0
click at [353, 197] on span "712 kcal (NG)" at bounding box center [354, 197] width 34 height 7
click at [345, 195] on span "712 kcal (NG)" at bounding box center [354, 196] width 34 height 7
click at [397, 186] on span "Burnt Tomato Salsa / Triple Cooked Chips / Salad Of Pea Shoots & Radish" at bounding box center [391, 184] width 109 height 16
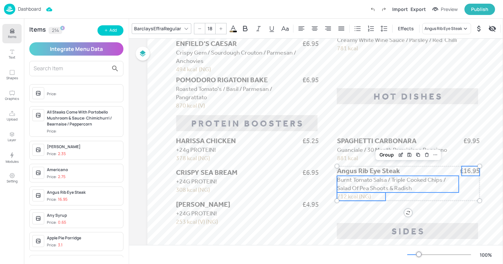
type input "--"
click at [468, 172] on span "£16.95" at bounding box center [470, 171] width 20 height 10
click at [371, 169] on span "Angus Rib Eye Steak" at bounding box center [368, 171] width 63 height 8
click at [384, 156] on div "Group" at bounding box center [387, 154] width 20 height 9
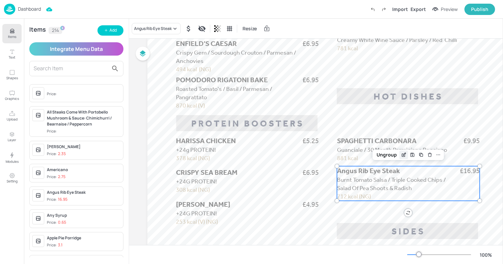
click at [405, 156] on icon "Edit Item" at bounding box center [404, 154] width 6 height 5
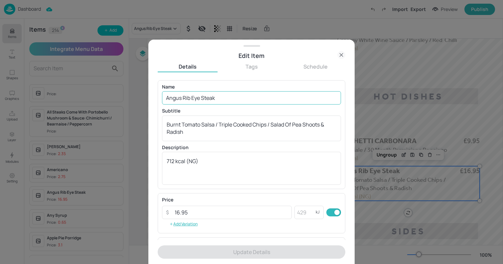
click at [213, 97] on input "Angus Rib Eye Steak" at bounding box center [251, 97] width 179 height 13
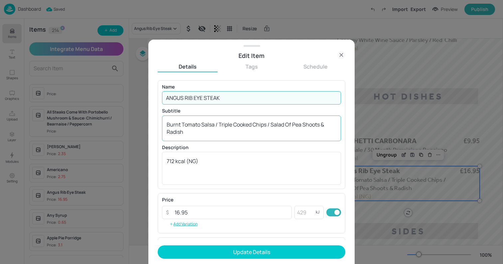
type input "ANGUS RIB EYE STEAK"
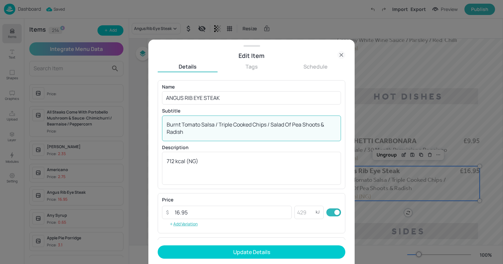
drag, startPoint x: 221, startPoint y: 124, endPoint x: 148, endPoint y: 121, distance: 73.0
click at [149, 121] on div "Edit Item Details Tags Schedule Name [PERSON_NAME] RIB EYE STEAK ​ Subtitle Bur…" at bounding box center [251, 152] width 206 height 224
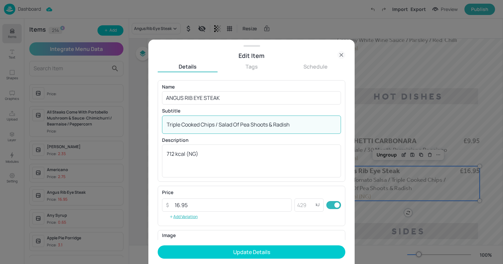
drag, startPoint x: 220, startPoint y: 124, endPoint x: 379, endPoint y: 130, distance: 158.9
click at [379, 130] on div "Edit Item Details Tags Schedule Name ANGUS RIB EYE STEAK ​ Subtitle Triple Cook…" at bounding box center [251, 132] width 503 height 264
type textarea "Triple Cooked Chips / Wild Mushroom Cream / Watercrss"
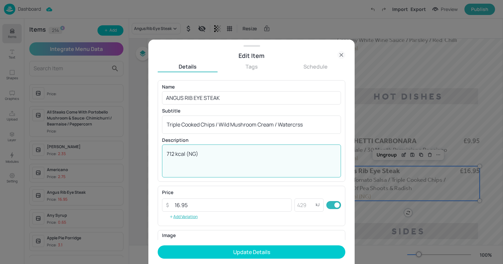
drag, startPoint x: 174, startPoint y: 153, endPoint x: 135, endPoint y: 150, distance: 39.0
click at [135, 150] on div "Edit Item Details Tags Schedule Name ANGUS RIB EYE STEAK ​ Subtitle Triple Cook…" at bounding box center [251, 132] width 503 height 264
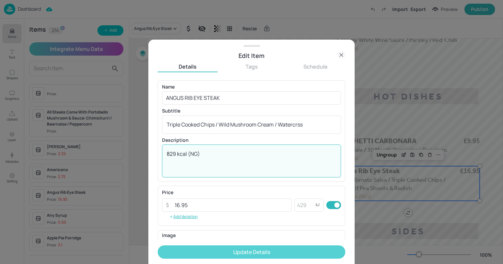
type textarea "829 kcal (NG)"
click at [208, 253] on button "Update Details" at bounding box center [252, 251] width 188 height 13
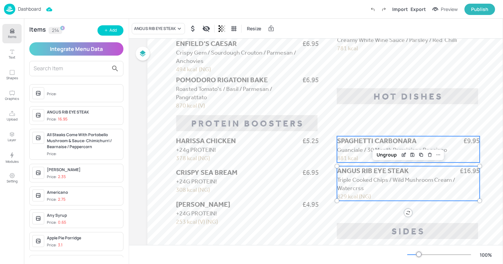
click at [349, 140] on span "SPAGHETTI CARBONARA" at bounding box center [377, 141] width 80 height 8
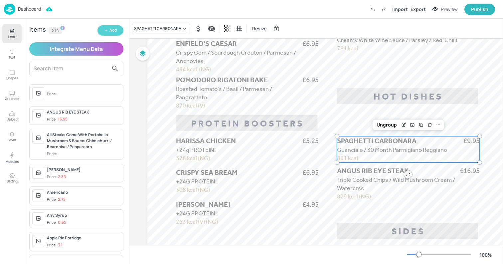
click at [111, 35] on button "Add" at bounding box center [111, 30] width 26 height 10
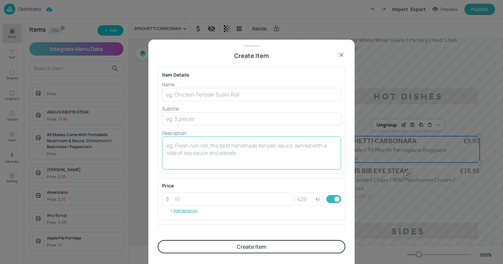
click at [184, 151] on textarea at bounding box center [252, 153] width 170 height 22
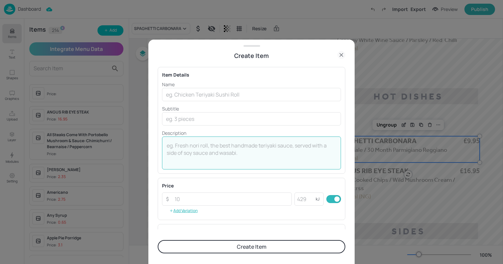
paste textarea "AUTUMNAL TOMATO TART TATIN Stracciatella / Basil / Black Olive Tapenade / [PERS…"
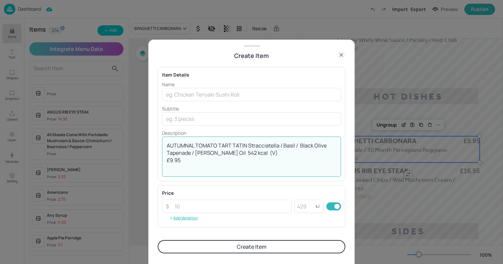
drag, startPoint x: 246, startPoint y: 145, endPoint x: 121, endPoint y: 137, distance: 125.4
click at [121, 137] on div "Create Item Item Details Name ​ Subtitle ​ Description AUTUMNAL TOMATO TART TAT…" at bounding box center [251, 132] width 503 height 264
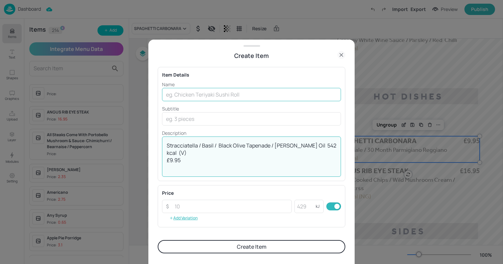
type textarea "Stracciatella / Basil / Black Olive Tapenade / [PERSON_NAME] Oil  542 kcal (V) …"
click at [231, 93] on input "text" at bounding box center [251, 94] width 179 height 13
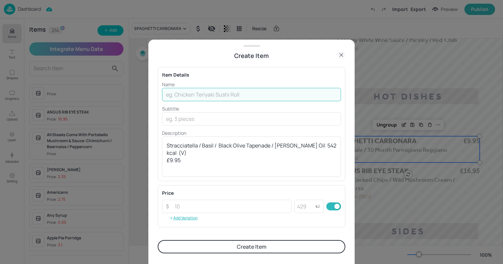
paste input "AUTUMNAL TOMATO TART TATIN"
type input "AUTUMNAL TOMATO TART TATIN"
click at [168, 145] on textarea "Stracciatella / Basil / Black Olive Tapenade / [PERSON_NAME] Oil  542 kcal (V) …" at bounding box center [252, 156] width 170 height 29
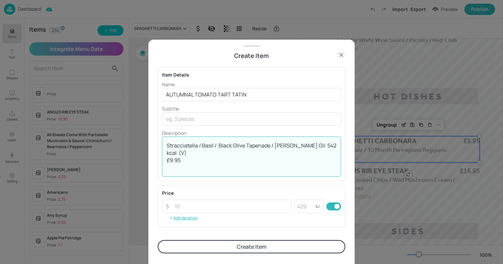
click at [309, 146] on textarea "Stracciatella / Basil / Black Olive Tapenade / [PERSON_NAME] Oil  542 kcal (V) …" at bounding box center [252, 156] width 170 height 29
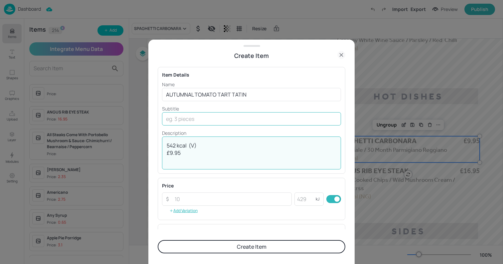
type textarea "542 kcal (V) £9.95"
click at [207, 118] on input "text" at bounding box center [251, 118] width 179 height 13
paste input "Stracciatella / Basil / Black Olive Tapenade / [PERSON_NAME] Oil"
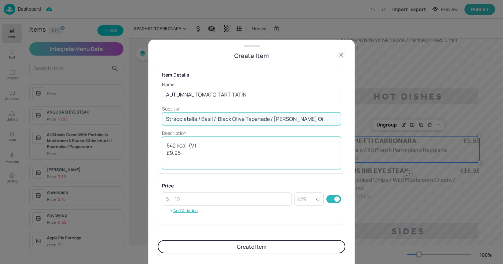
type input "Stracciatella / Basil / Black Olive Tapenade / [PERSON_NAME] Oil"
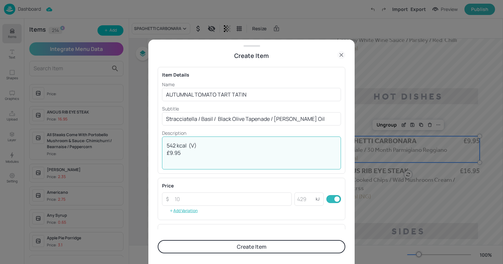
click at [169, 146] on textarea "542 kcal (V) £9.95" at bounding box center [252, 153] width 170 height 22
type textarea "542 kcal (V)"
click at [193, 197] on input "number" at bounding box center [231, 198] width 121 height 13
paste input "9.95"
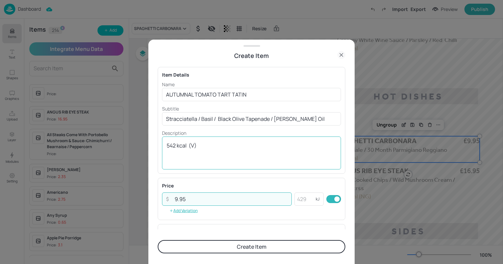
type input "9.95"
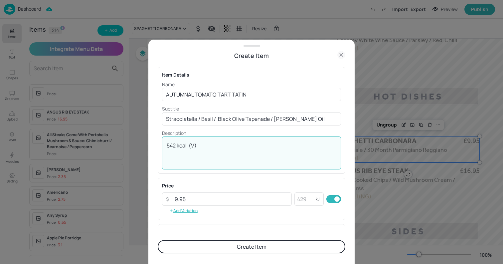
click at [168, 144] on textarea "542 kcal (V)" at bounding box center [252, 153] width 170 height 22
type textarea "542 kcal (V)"
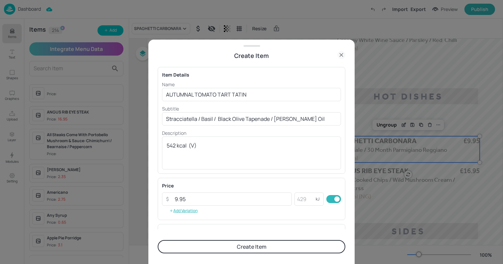
click at [229, 243] on button "Create Item" at bounding box center [252, 246] width 188 height 13
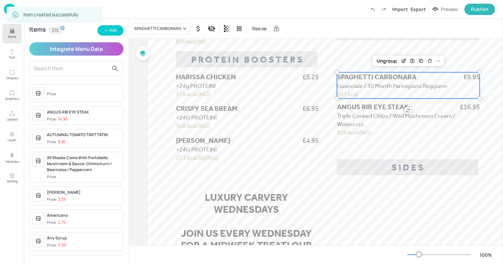
scroll to position [303, 0]
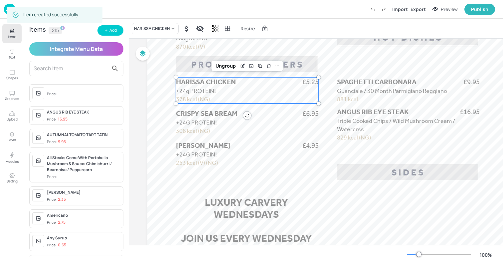
click at [210, 84] on span "HARISSA CHICKEN" at bounding box center [206, 82] width 60 height 8
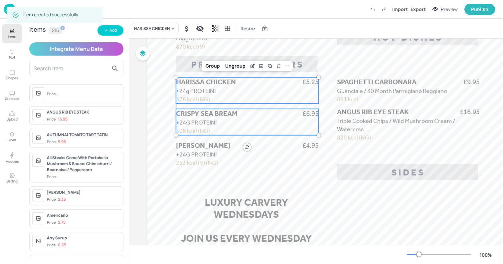
click at [200, 114] on span "CRISPY SEA BREAM" at bounding box center [207, 114] width 62 height 8
click at [195, 152] on span "+24G PROTEIN!" at bounding box center [196, 154] width 41 height 7
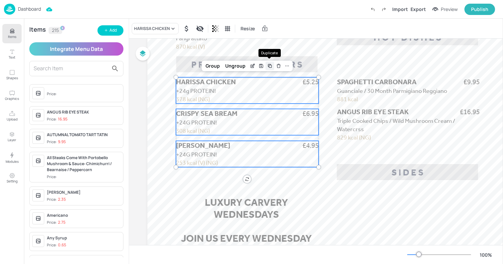
click at [269, 66] on icon "Duplicate" at bounding box center [269, 65] width 5 height 5
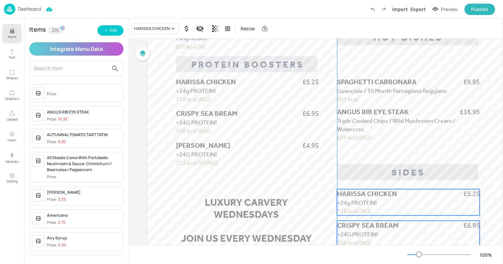
drag, startPoint x: 254, startPoint y: 86, endPoint x: 413, endPoint y: 194, distance: 192.1
click at [413, 194] on p "HARISSA CHICKEN" at bounding box center [390, 194] width 107 height 10
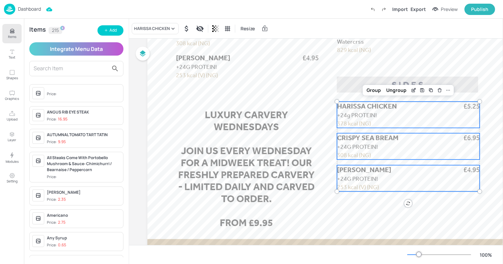
scroll to position [394, 0]
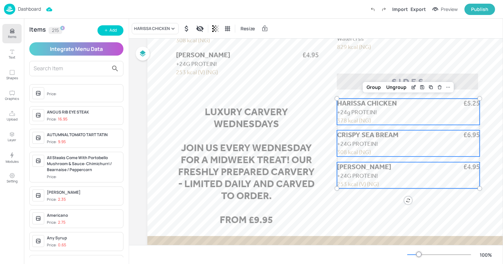
click at [341, 110] on span "+24g PROTEIN!" at bounding box center [357, 112] width 40 height 7
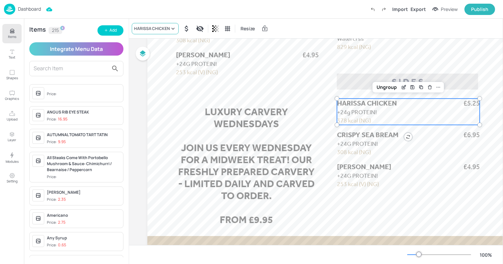
click at [155, 33] on div "HARISSA CHICKEN" at bounding box center [155, 28] width 47 height 11
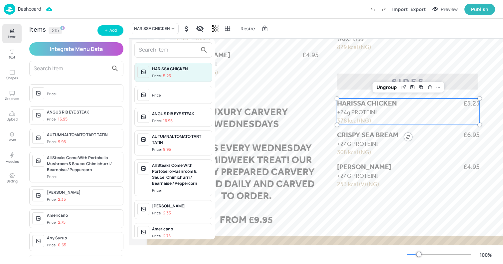
click at [146, 46] on input "text" at bounding box center [168, 50] width 59 height 11
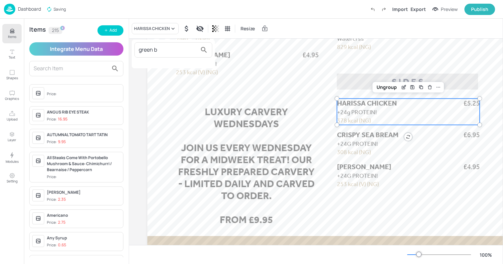
type input "green b"
click at [113, 32] on div at bounding box center [251, 132] width 503 height 264
click at [113, 32] on div "Add" at bounding box center [113, 30] width 7 height 6
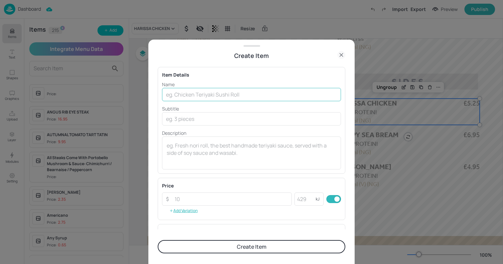
click at [199, 97] on input "text" at bounding box center [251, 94] width 179 height 13
paste input "GREEN BEANS Caramelised Shallot 258 Kcal (V) (NG) £2.95"
drag, startPoint x: 295, startPoint y: 95, endPoint x: 362, endPoint y: 99, distance: 66.7
click at [362, 99] on div "Create Item Item Details Name GREEN BEANS Caramelised Shallot 258 Kcal (V) (NG)…" at bounding box center [251, 132] width 503 height 264
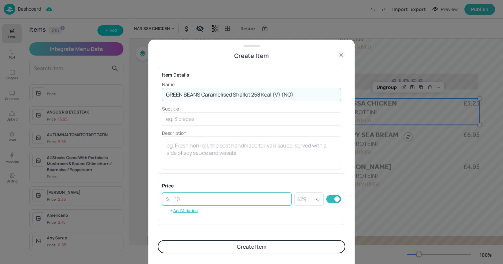
type input "GREEN BEANS Caramelised Shallot 258 Kcal (V) (NG)"
click at [188, 201] on input "number" at bounding box center [231, 198] width 121 height 13
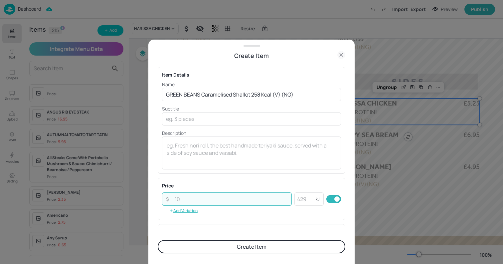
paste input "2.95"
type input "2.95"
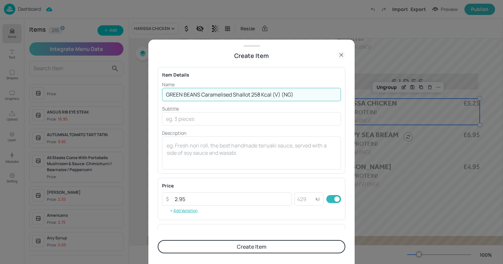
drag, startPoint x: 252, startPoint y: 94, endPoint x: 353, endPoint y: 93, distance: 100.9
click at [353, 93] on div "Create Item Item Details Name GREEN BEANS Caramelised Shallot 258 Kcal (V) (NG)…" at bounding box center [251, 152] width 206 height 224
type input "GREEN BEANS Caramelised Shallot"
click at [179, 144] on textarea at bounding box center [252, 153] width 170 height 22
paste textarea "258 Kcal (V) (NG)"
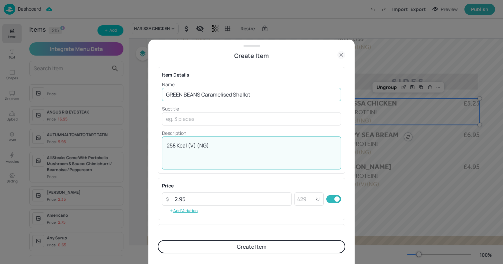
type textarea "258 Kcal (V) (NG)"
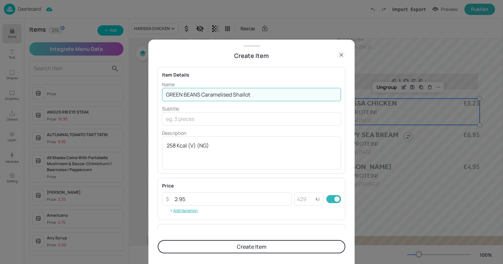
drag, startPoint x: 202, startPoint y: 95, endPoint x: 303, endPoint y: 97, distance: 100.6
click at [303, 97] on input "GREEN BEANS Caramelised Shallot" at bounding box center [251, 94] width 179 height 13
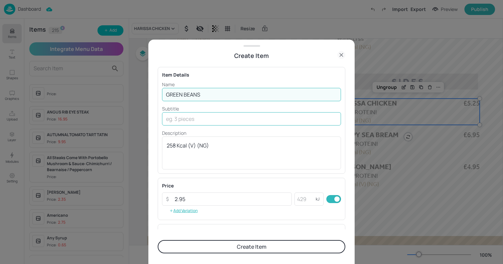
type input "GREEN BEANS"
click at [184, 123] on input "text" at bounding box center [251, 118] width 179 height 13
paste input "Caramelised Shallot"
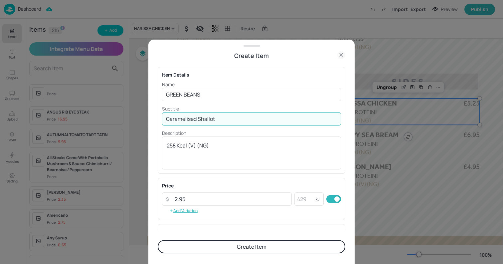
type input "Caramelised Shallot"
click at [217, 245] on button "Create Item" at bounding box center [252, 246] width 188 height 13
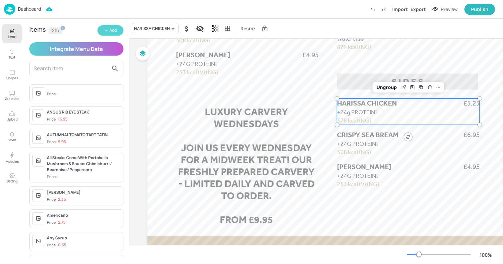
click at [115, 32] on div "Add" at bounding box center [113, 30] width 7 height 6
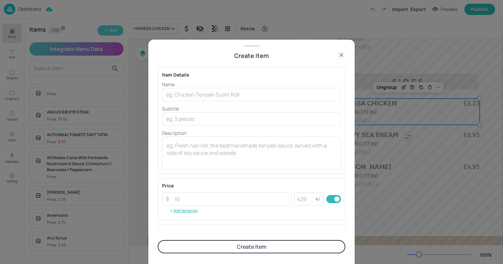
click at [115, 32] on div at bounding box center [251, 132] width 503 height 264
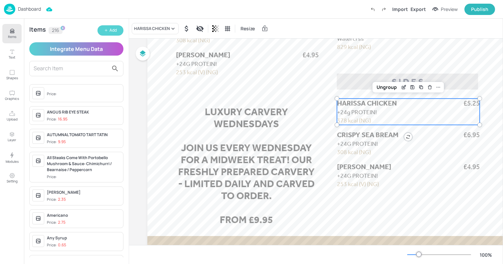
click at [113, 32] on div "Add" at bounding box center [113, 30] width 7 height 6
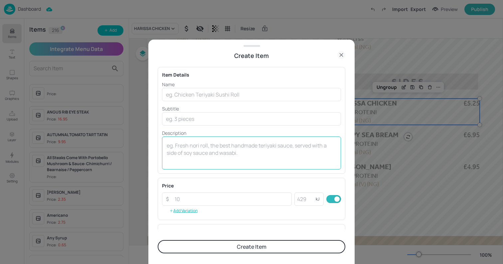
click at [228, 147] on textarea at bounding box center [252, 153] width 170 height 22
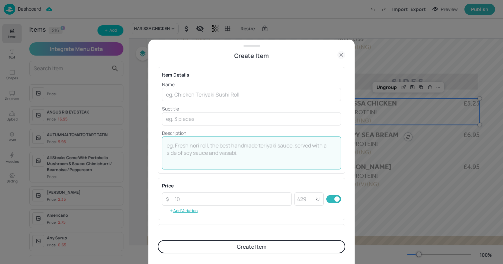
paste textarea "ROCKET & PARMESAN SALAD Balsamic Dressing 162 Kcal (V) (NG) £2.95"
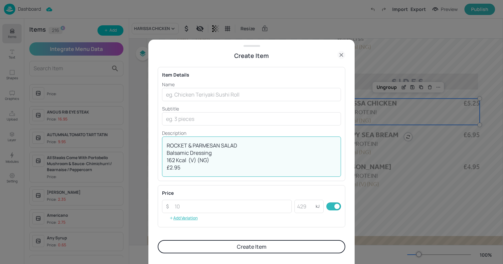
click at [220, 149] on textarea "ROCKET & PARMESAN SALAD Balsamic Dressing 162 Kcal (V) (NG) £2.95" at bounding box center [252, 156] width 170 height 29
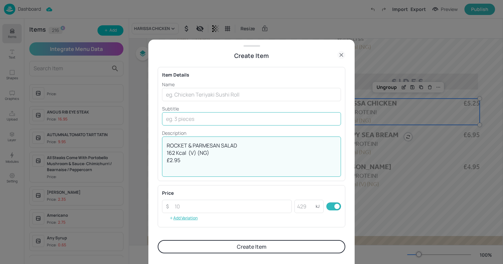
type textarea "ROCKET & PARMESAN SALAD 162 Kcal (V) (NG) £2.95"
click at [198, 120] on input "text" at bounding box center [251, 118] width 179 height 13
paste input "Balsamic Dressing"
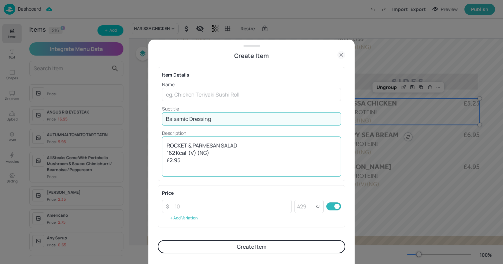
type input "Balsamic Dressing"
click at [190, 145] on textarea "ROCKET & PARMESAN SALAD 162 Kcal (V) (NG) £2.95" at bounding box center [252, 156] width 170 height 29
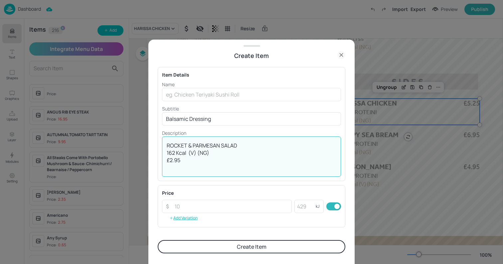
click at [190, 145] on textarea "ROCKET & PARMESAN SALAD 162 Kcal (V) (NG) £2.95" at bounding box center [252, 156] width 170 height 29
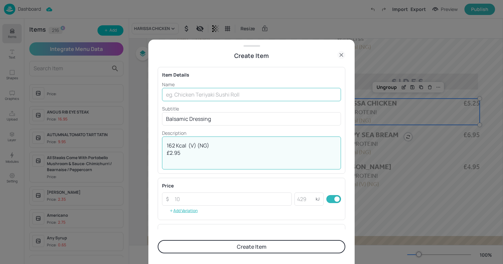
type textarea "162 Kcal (V) (NG) £2.95"
click at [197, 96] on input "text" at bounding box center [251, 94] width 179 height 13
paste input "ROCKET & PARMESAN SALAD"
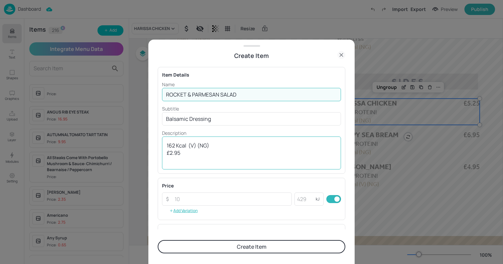
type input "ROCKET & PARMESAN SALAD"
click at [172, 151] on textarea "162 Kcal (V) (NG) £2.95" at bounding box center [252, 153] width 170 height 22
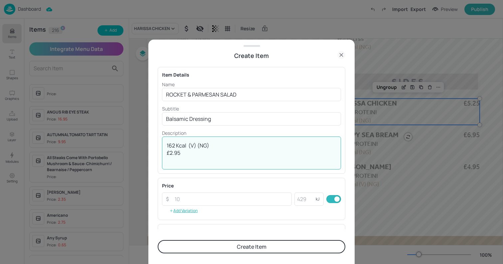
click at [172, 151] on textarea "162 Kcal (V) (NG) £2.95" at bounding box center [252, 153] width 170 height 22
type textarea "162 Kcal (V) (NG)"
click at [192, 198] on input "number" at bounding box center [231, 198] width 121 height 13
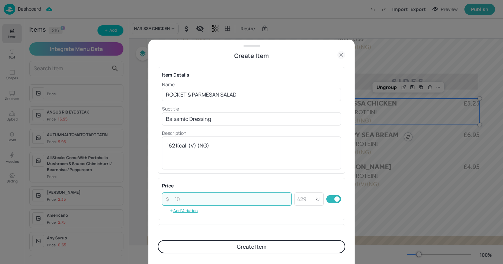
paste input "2.95"
type input "2.95"
click at [158, 240] on button "Create Item" at bounding box center [252, 246] width 188 height 13
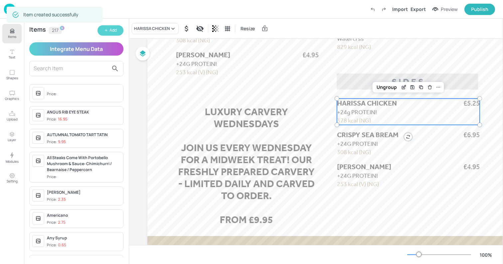
click at [114, 32] on div "Add" at bounding box center [113, 30] width 7 height 6
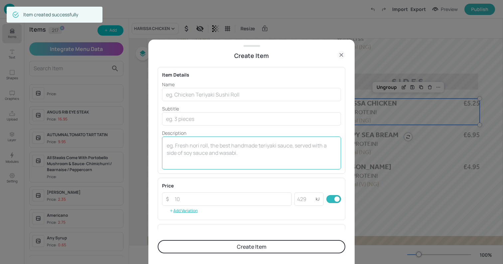
click at [208, 148] on textarea at bounding box center [252, 153] width 170 height 22
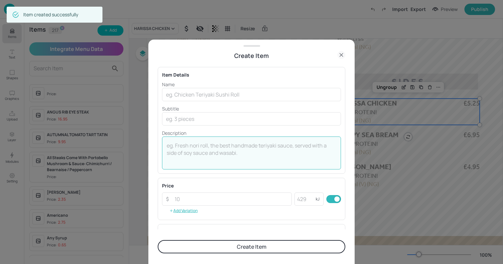
paste textarea "TRIPLE COOKED CHIPS [PERSON_NAME] Salt 108 kcal (Ve) (NG) £2.95"
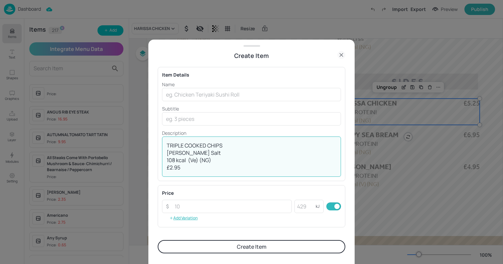
click at [207, 146] on textarea "TRIPLE COOKED CHIPS [PERSON_NAME] Salt 108 kcal (Ve) (NG) £2.95" at bounding box center [252, 156] width 170 height 29
type textarea "[PERSON_NAME] 108 kcal (Ve) (NG) £2.95"
click at [200, 92] on input "text" at bounding box center [251, 94] width 179 height 13
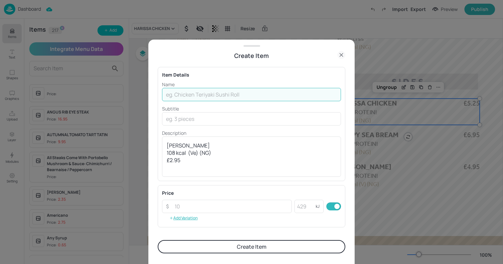
paste input "TRIPLE COOKED CHIPS"
type input "TRIPLE COOKED CHIPS"
click at [189, 144] on textarea "[PERSON_NAME] 108 kcal (Ve) (NG) £2.95" at bounding box center [252, 156] width 170 height 29
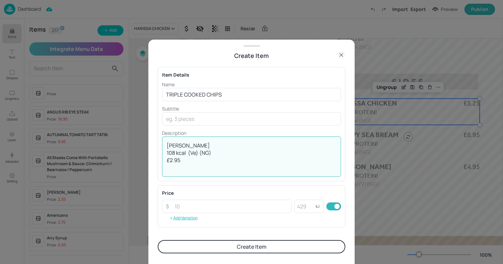
click at [189, 144] on textarea "[PERSON_NAME] 108 kcal (Ve) (NG) £2.95" at bounding box center [252, 156] width 170 height 29
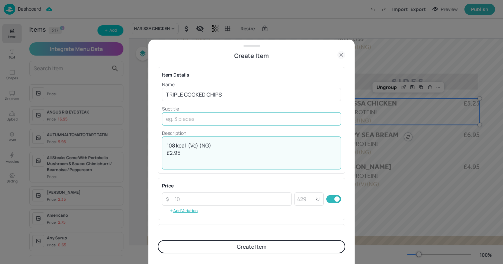
type textarea "108 kcal (Ve) (NG) £2.95"
click at [191, 113] on input "text" at bounding box center [251, 118] width 179 height 13
paste input "[PERSON_NAME]"
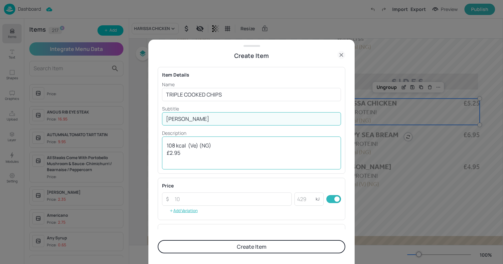
type input "[PERSON_NAME]"
click at [175, 152] on textarea "108 kcal (Ve) (NG) £2.95" at bounding box center [252, 153] width 170 height 22
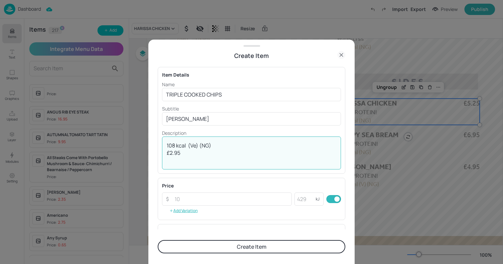
click at [175, 152] on textarea "108 kcal (Ve) (NG) £2.95" at bounding box center [252, 153] width 170 height 22
type textarea "108 kcal (Ve) (NG)"
click at [193, 200] on input "number" at bounding box center [231, 198] width 121 height 13
paste input "2.95"
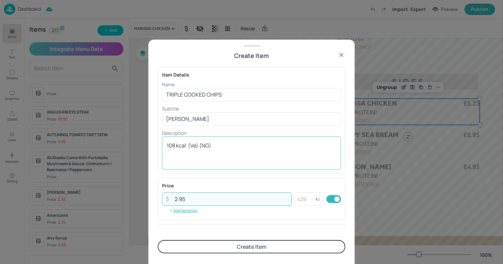
type input "2.95"
click at [188, 147] on textarea "108 kcal (Ve) (NG)" at bounding box center [252, 153] width 170 height 22
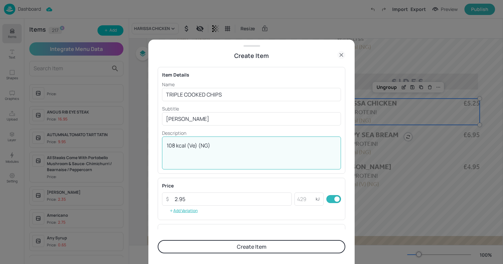
type textarea "108 kcal (Ve) (NG)"
click at [201, 246] on button "Create Item" at bounding box center [252, 246] width 188 height 13
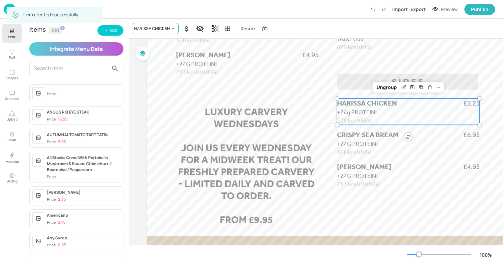
click at [157, 33] on div "HARISSA CHICKEN" at bounding box center [155, 28] width 47 height 11
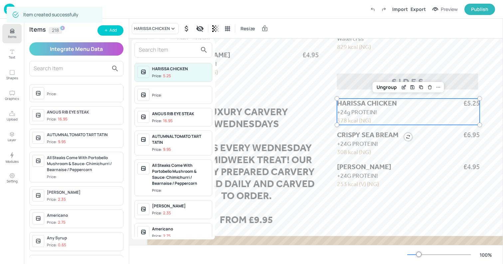
click at [150, 53] on input "text" at bounding box center [168, 50] width 59 height 11
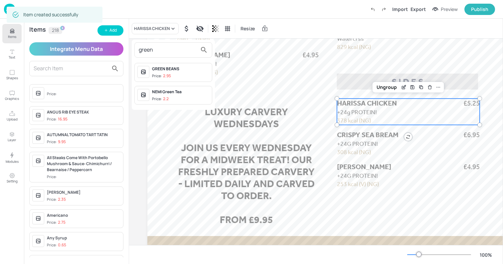
type input "green"
click at [173, 70] on div "GREEN BEANS" at bounding box center [180, 69] width 57 height 6
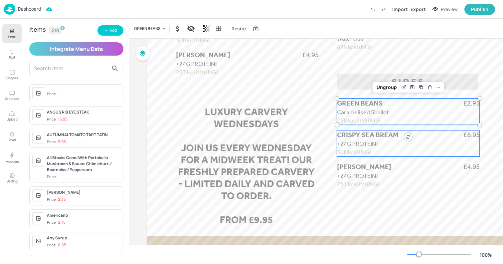
click at [376, 148] on p "308 kcal (NG)" at bounding box center [361, 152] width 49 height 8
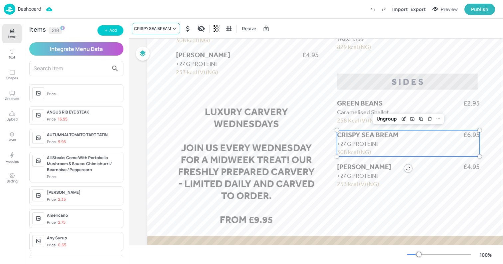
click at [148, 27] on div "CRISPY SEA BREAM" at bounding box center [152, 29] width 37 height 6
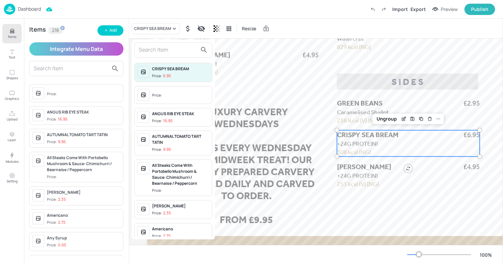
click at [157, 52] on input "text" at bounding box center [168, 50] width 59 height 11
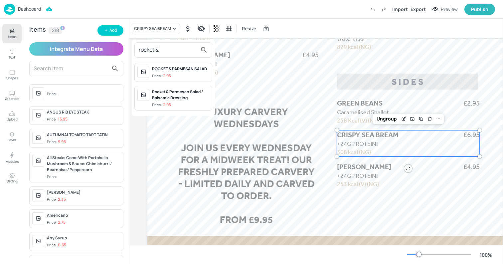
type input "rocket &"
click at [155, 75] on div "Price: 2.95" at bounding box center [161, 76] width 19 height 6
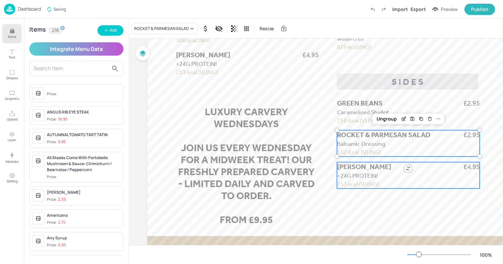
click at [340, 175] on span "+24G PROTEIN!" at bounding box center [357, 175] width 41 height 7
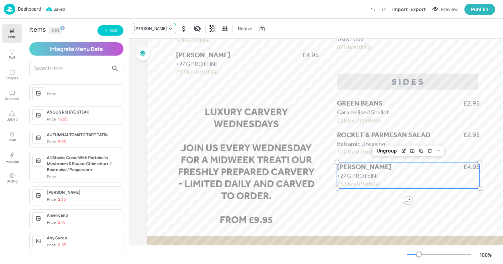
click at [157, 29] on div "[PERSON_NAME]" at bounding box center [150, 29] width 33 height 6
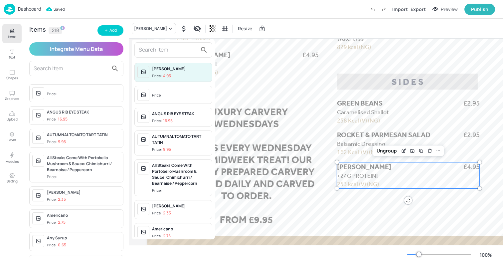
click at [150, 55] on input "text" at bounding box center [168, 50] width 59 height 11
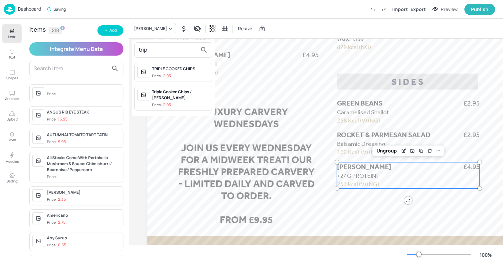
type input "trip"
click at [166, 70] on div "TRIPLE COOKED CHIPS" at bounding box center [180, 69] width 57 height 6
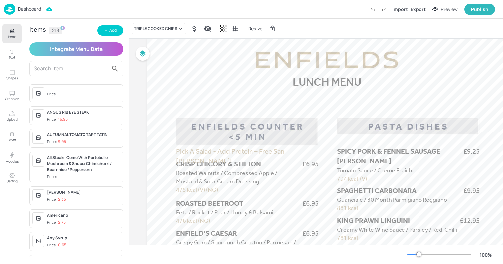
scroll to position [0, 0]
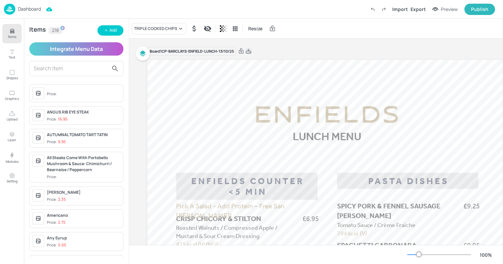
click at [251, 52] on icon at bounding box center [248, 51] width 5 height 5
click at [291, 22] on div "Resize" at bounding box center [316, 29] width 374 height 20
click at [21, 8] on p "Dashboard" at bounding box center [29, 9] width 23 height 5
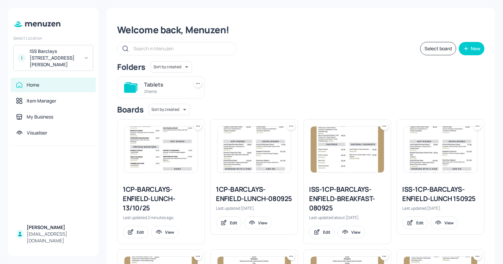
click at [382, 125] on icon at bounding box center [384, 126] width 7 height 7
click at [355, 150] on p "Duplicate" at bounding box center [350, 151] width 18 height 6
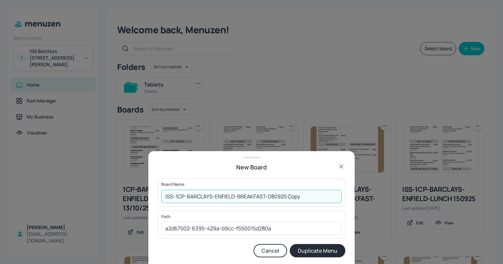
drag, startPoint x: 269, startPoint y: 197, endPoint x: 348, endPoint y: 199, distance: 78.9
click at [348, 199] on div "New Board Board Name ISS-1CP-BARCLAYS-ENFIELD-BREAKFAST-080925 Copy ​ Path a2d6…" at bounding box center [251, 207] width 206 height 113
click at [344, 167] on icon at bounding box center [342, 166] width 8 height 8
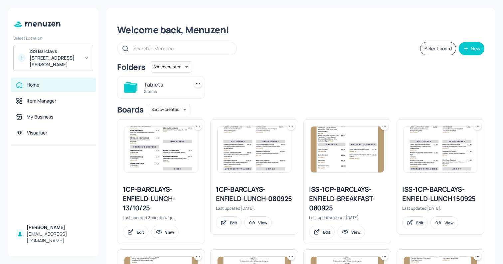
click at [162, 89] on div "2 items" at bounding box center [165, 92] width 42 height 6
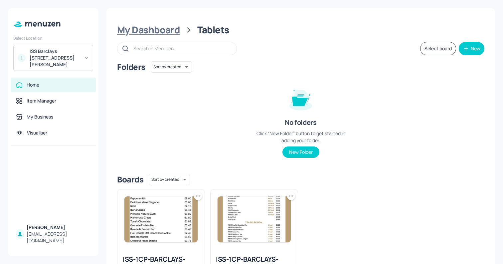
click at [157, 34] on div "My Dashboard" at bounding box center [148, 30] width 63 height 12
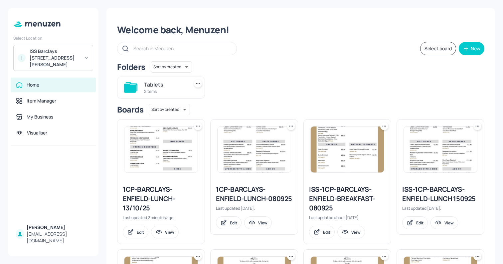
click at [382, 126] on icon at bounding box center [384, 126] width 7 height 7
click at [366, 137] on div "Rename" at bounding box center [357, 139] width 53 height 11
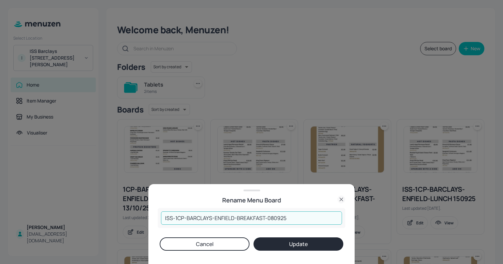
drag, startPoint x: 268, startPoint y: 217, endPoint x: 337, endPoint y: 230, distance: 70.0
click at [337, 230] on form "ISS-1CP-BARCLAYS-ENFIELD-BREAKFAST-080925 ​ Cancel Update" at bounding box center [252, 229] width 188 height 43
type input "ISS-1CP-BARCLAYS-ENFIELD-BREAKFAST-101025"
click at [254, 237] on button "Update" at bounding box center [299, 243] width 90 height 13
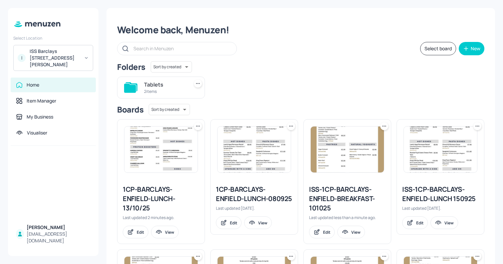
click at [322, 203] on div "ISS-1CP-BARCLAYS-ENFIELD-BREAKFAST-101025" at bounding box center [347, 199] width 77 height 28
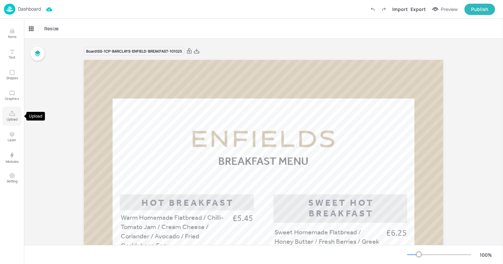
click at [15, 118] on p "Upload" at bounding box center [12, 119] width 11 height 5
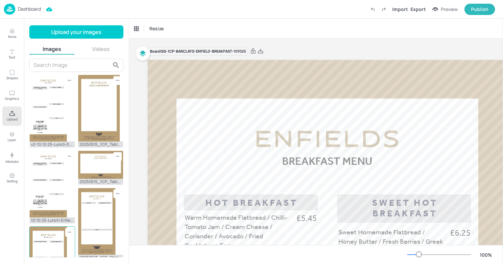
click at [50, 234] on img at bounding box center [48, 260] width 37 height 67
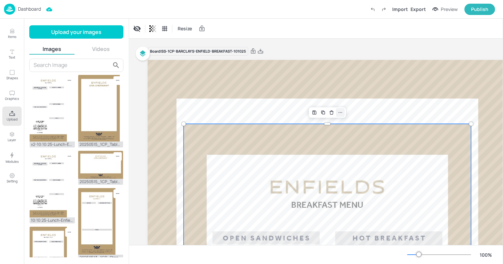
click at [337, 112] on div at bounding box center [340, 112] width 9 height 9
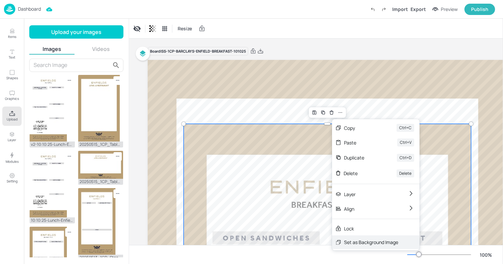
click at [348, 241] on div "Set as Background Image" at bounding box center [371, 242] width 54 height 7
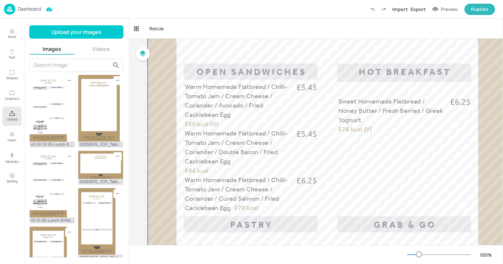
scroll to position [132, 0]
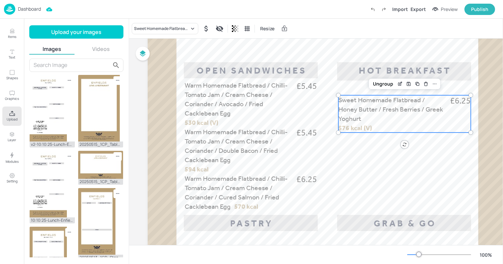
click at [360, 102] on span "Sweet Homemade Flatbread / Honey Butter / Fresh Berries / Greek Yoghurt" at bounding box center [391, 109] width 105 height 27
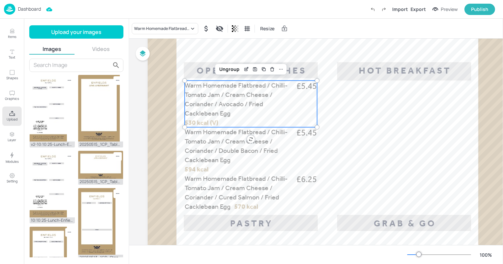
click at [239, 96] on span "Warm Homemade Flatbread / Chilli-Tomato Jam / Cream Cheese / Coriander / Avocad…" at bounding box center [236, 99] width 103 height 36
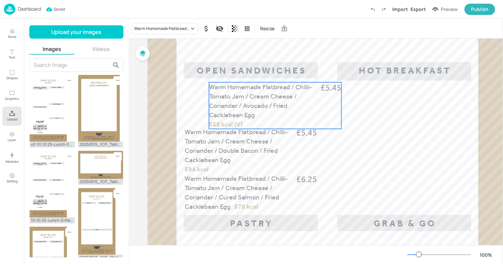
drag, startPoint x: 225, startPoint y: 85, endPoint x: 253, endPoint y: 88, distance: 28.4
click at [253, 88] on span "Warm Homemade Flatbread / Chilli-Tomato Jam / Cream Cheese / Coriander / Avocad…" at bounding box center [260, 101] width 103 height 36
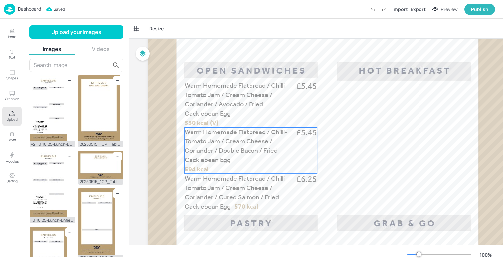
click at [203, 143] on span "Warm Homemade Flatbread / Chilli-Tomato Jam / Cream Cheese / Coriander / Double…" at bounding box center [236, 146] width 103 height 36
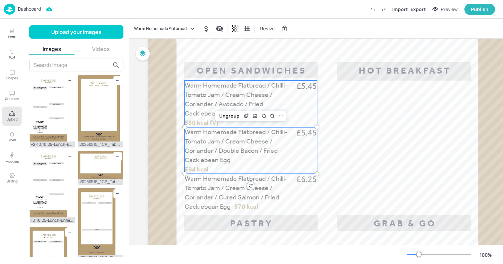
click at [209, 103] on span "Warm Homemade Flatbread / Chilli-Tomato Jam / Cream Cheese / Coriander / Avocad…" at bounding box center [236, 99] width 103 height 36
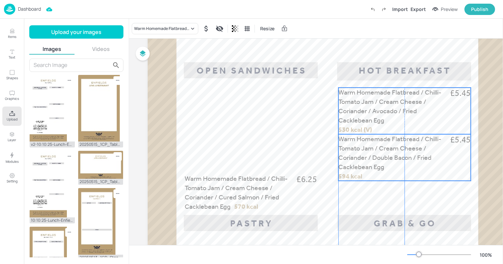
drag, startPoint x: 209, startPoint y: 103, endPoint x: 364, endPoint y: 110, distance: 155.0
click at [364, 110] on span "Warm Homemade Flatbread / Chilli-Tomato Jam / Cream Cheese / Coriander / Avocad…" at bounding box center [390, 106] width 103 height 36
click at [371, 155] on span "Warm Homemade Flatbread / Chilli-Tomato Jam / Cream Cheese / Coriander / Double…" at bounding box center [390, 153] width 103 height 36
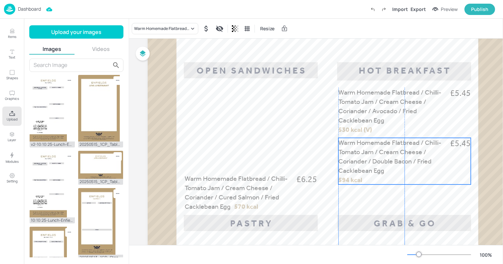
drag, startPoint x: 375, startPoint y: 155, endPoint x: 375, endPoint y: 166, distance: 10.7
click at [375, 166] on span "Warm Homemade Flatbread / Chilli-Tomato Jam / Cream Cheese / Coriander / Double…" at bounding box center [390, 156] width 103 height 36
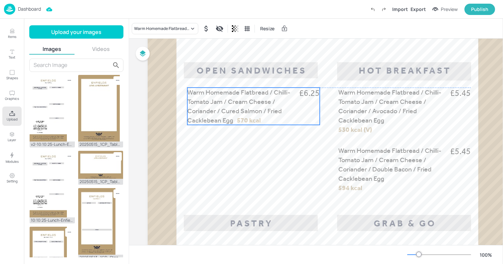
drag, startPoint x: 222, startPoint y: 180, endPoint x: 225, endPoint y: 96, distance: 84.9
click at [225, 96] on span "Warm Homemade Flatbread / Chilli-Tomato Jam / Cream Cheese / Coriander / Cured …" at bounding box center [238, 106] width 103 height 36
click at [228, 102] on span "Warm Homemade Flatbread / Chilli-Tomato Jam / Cream Cheese / Coriander / Cured …" at bounding box center [238, 106] width 103 height 36
click at [158, 30] on div "Warm Homemade Flatbread / Chilli-Tomato Jam / Cream Cheese / Coriander / Cured …" at bounding box center [161, 29] width 55 height 6
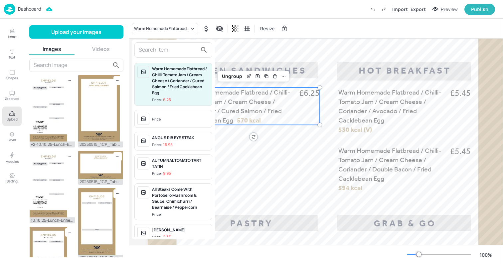
click at [150, 53] on input "text" at bounding box center [168, 50] width 59 height 11
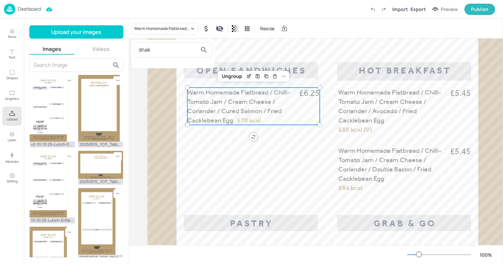
type input "shak"
click at [12, 34] on div at bounding box center [251, 132] width 503 height 264
click at [12, 34] on icon "Items" at bounding box center [12, 31] width 6 height 6
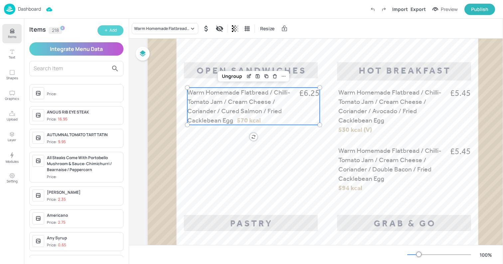
click at [107, 30] on icon "button" at bounding box center [106, 30] width 4 height 4
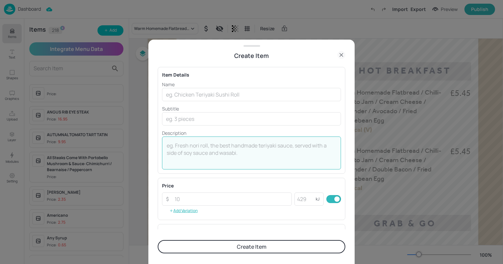
click at [234, 152] on textarea at bounding box center [252, 153] width 170 height 22
paste textarea "Shakshuka , Soft Boiled Egg , Preserved Lemon Yoghurt , Parsley , Spinach , Who…"
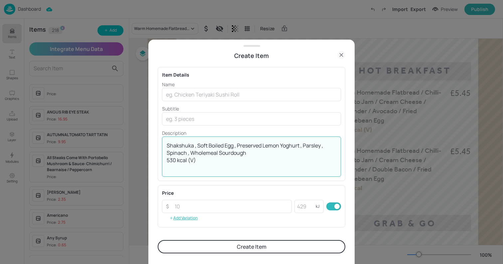
drag, startPoint x: 249, startPoint y: 154, endPoint x: 160, endPoint y: 136, distance: 90.4
click at [160, 136] on div "Item Details Name ​ Subtitle ​ Description Shakshuka , Soft Boiled Egg , Preser…" at bounding box center [252, 124] width 188 height 114
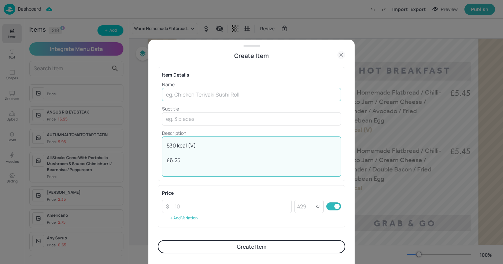
type textarea "530 kcal (V) £6.25"
click at [226, 91] on input "text" at bounding box center [251, 94] width 179 height 13
paste input "Shakshuka , Soft Boiled Egg , Preserved Lemon Yoghurt , Parsley , Spinach , Who…"
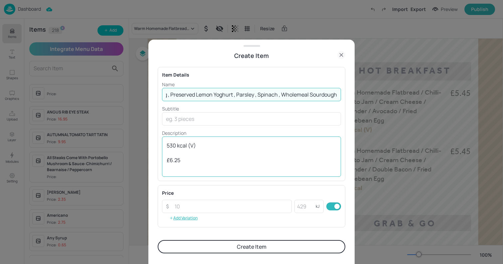
type input "Shakshuka , Soft Boiled Egg , Preserved Lemon Yoghurt , Parsley , Spinach , Who…"
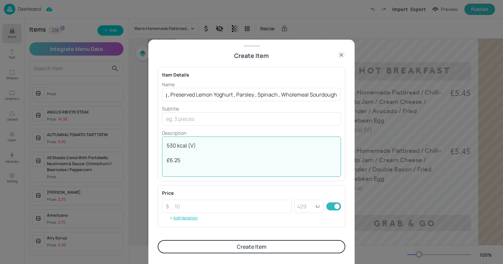
scroll to position [0, 0]
click at [178, 152] on textarea "530 kcal (V) £6.25" at bounding box center [252, 156] width 170 height 29
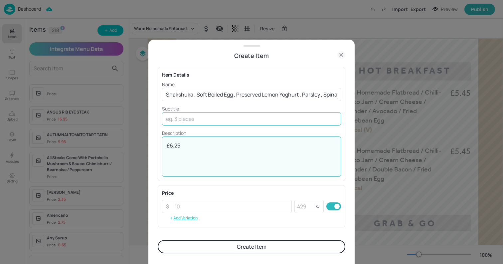
type textarea "£6.25"
click at [178, 119] on input "text" at bounding box center [251, 118] width 179 height 13
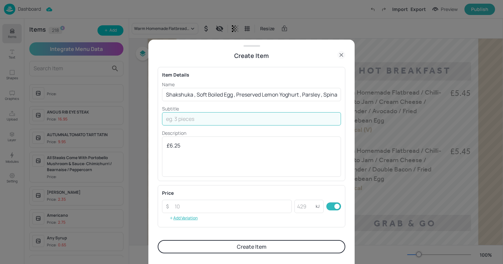
paste input "530 kcal (V)"
type input "530 kcal (V)"
click at [172, 159] on textarea "£6.25" at bounding box center [252, 156] width 170 height 29
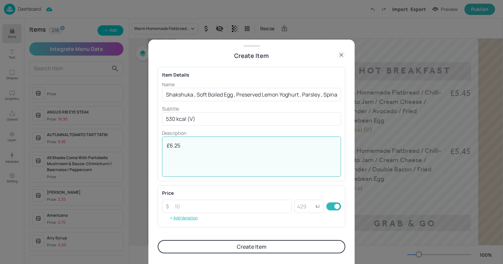
click at [172, 159] on textarea "£6.25" at bounding box center [252, 156] width 170 height 29
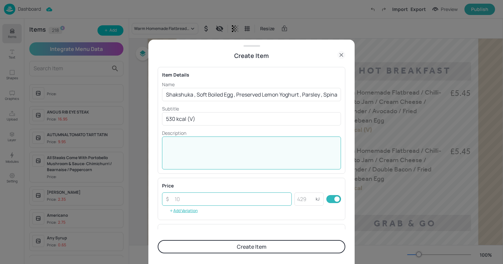
click at [192, 204] on input "number" at bounding box center [231, 198] width 121 height 13
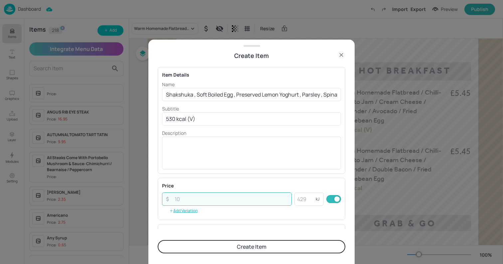
paste input "6.25"
type input "6.25"
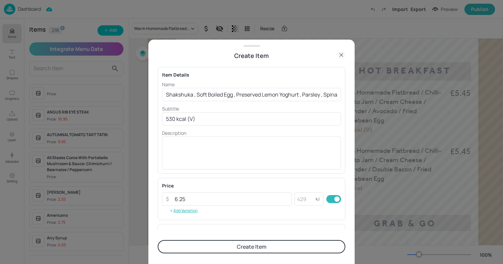
click at [200, 249] on button "Create Item" at bounding box center [252, 246] width 188 height 13
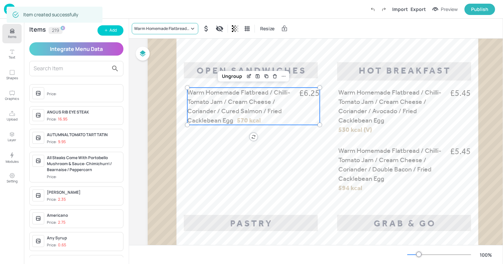
click at [156, 33] on div "Warm Homemade Flatbread / Chilli-Tomato Jam / Cream Cheese / Coriander / Cured …" at bounding box center [165, 28] width 67 height 11
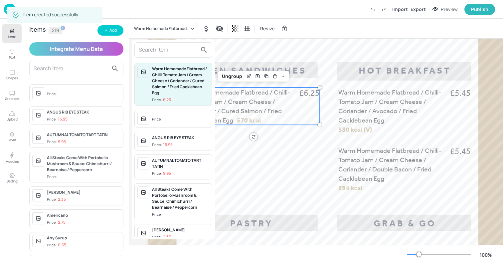
click at [147, 49] on input "text" at bounding box center [168, 50] width 59 height 11
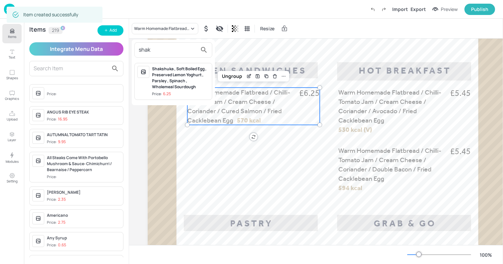
type input "shak"
click at [158, 80] on div "Shakshuka , Soft Boiled Egg , Preserved Lemon Yoghurt , Parsley , Spinach , Who…" at bounding box center [180, 78] width 57 height 24
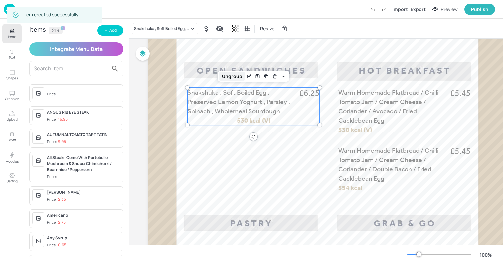
click at [236, 77] on div "Ungroup" at bounding box center [232, 76] width 26 height 9
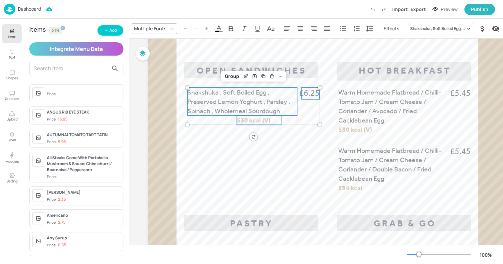
click at [248, 120] on span "530 kcal (V)" at bounding box center [254, 120] width 34 height 8
type input "20"
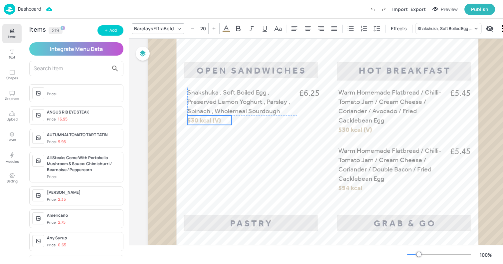
drag, startPoint x: 248, startPoint y: 120, endPoint x: 200, endPoint y: 120, distance: 48.3
click at [200, 120] on span "530 kcal (V)" at bounding box center [204, 120] width 34 height 8
click at [278, 74] on div at bounding box center [328, 247] width 360 height 639
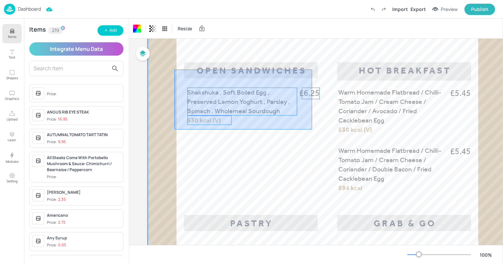
drag, startPoint x: 174, startPoint y: 70, endPoint x: 312, endPoint y: 130, distance: 150.3
click at [312, 130] on div at bounding box center [328, 247] width 360 height 639
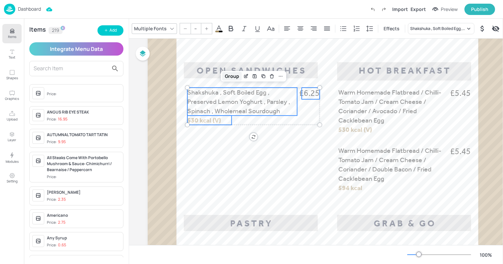
click at [229, 78] on div "Group" at bounding box center [232, 76] width 20 height 9
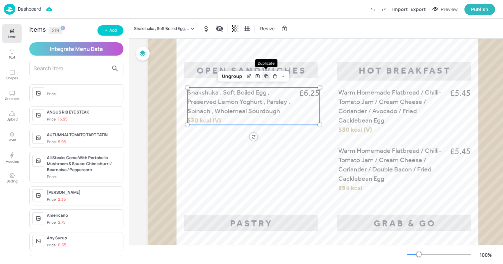
click at [268, 77] on icon "Duplicate" at bounding box center [266, 76] width 5 height 5
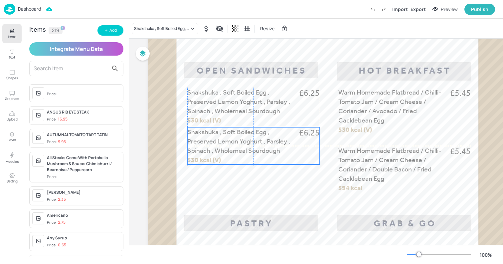
drag, startPoint x: 261, startPoint y: 111, endPoint x: 258, endPoint y: 148, distance: 37.4
click at [258, 148] on span "Shakshuka , Soft Boiled Egg , Preserved Lemon Yoghurt , Parsley , Spinach , Who…" at bounding box center [238, 141] width 103 height 27
click at [158, 30] on div "Shakshuka , Soft Boiled Egg , Preserved Lemon Yoghurt , Parsley , Spinach , Who…" at bounding box center [161, 29] width 55 height 6
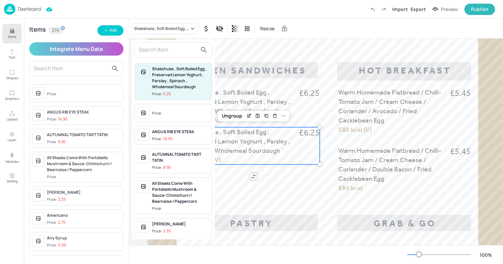
click at [148, 44] on div at bounding box center [173, 49] width 78 height 15
click at [147, 46] on input "text" at bounding box center [168, 50] width 59 height 11
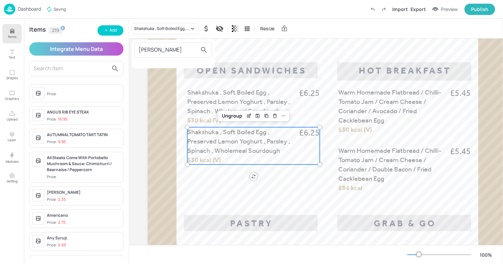
type input "[PERSON_NAME]"
click at [108, 31] on div at bounding box center [251, 132] width 503 height 264
click at [108, 31] on button "Add" at bounding box center [111, 30] width 26 height 10
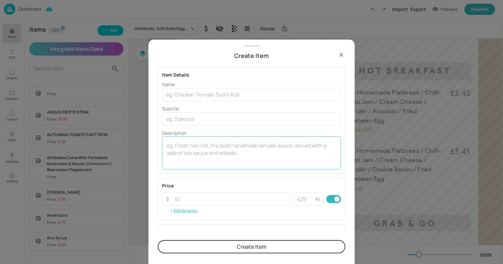
click at [183, 147] on textarea at bounding box center [252, 153] width 170 height 22
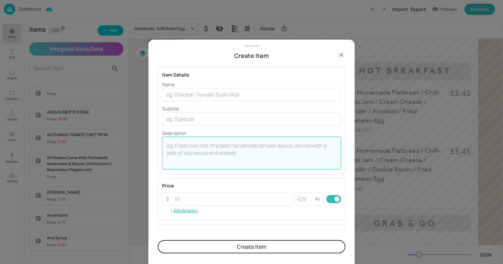
paste textarea "Mackerel [PERSON_NAME] , Light Yoghurt , Soft Boiled Egg , Apple , Horseradish …"
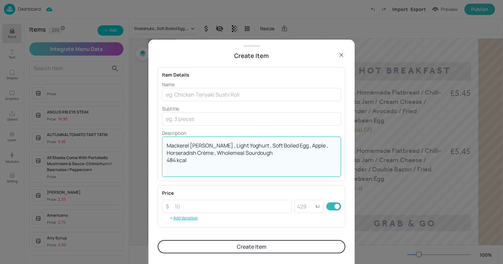
drag, startPoint x: 245, startPoint y: 152, endPoint x: 137, endPoint y: 144, distance: 107.9
click at [137, 144] on div "Create Item Item Details Name ​ Subtitle ​ Description Mackerel [PERSON_NAME] ,…" at bounding box center [251, 132] width 503 height 264
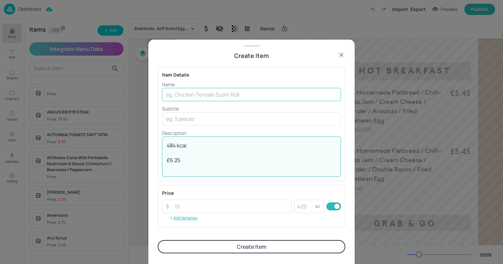
type textarea "484 kcal £6.25"
click at [199, 93] on input "text" at bounding box center [251, 94] width 179 height 13
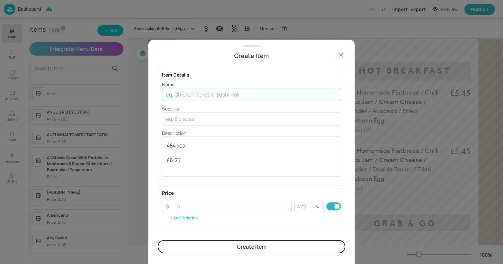
paste input "Mackerel [PERSON_NAME] , Light Yoghurt , Soft Boiled Egg , Apple , Horseradish …"
click at [277, 96] on input "Mackerel [PERSON_NAME] , Light Yoghurt , Soft Boiled Egg , Apple , Horseradish …" at bounding box center [251, 94] width 179 height 13
click at [226, 96] on input "Mackerel [PERSON_NAME] , Light Yoghurt , Soft Boiled Egg , Apple , Horseradish …" at bounding box center [251, 94] width 179 height 13
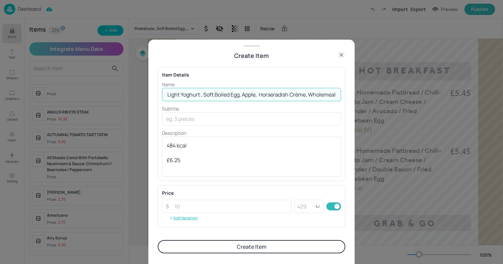
scroll to position [0, 68]
click at [171, 95] on input "Mackerel [PERSON_NAME] , Light Yoghurt , Soft Boiled Egg, Apple, Horseradish Cr…" at bounding box center [251, 94] width 179 height 13
click at [202, 96] on input "Mackerel [PERSON_NAME] , Light Yoghurt, Soft Boiled Egg, Apple, Horseradish Crè…" at bounding box center [251, 94] width 179 height 13
type input "Mackerel [PERSON_NAME], Light Yoghurt, Soft Boiled Egg, Apple, Horseradish Crèm…"
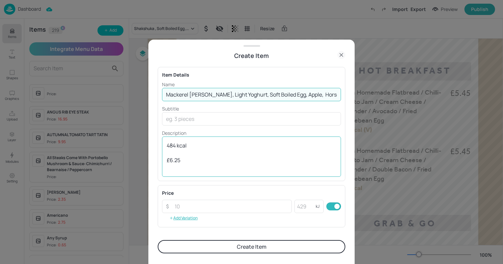
click at [190, 153] on textarea "484 kcal £6.25" at bounding box center [252, 156] width 170 height 29
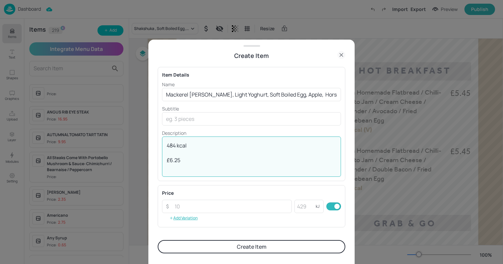
click at [190, 153] on textarea "484 kcal £6.25" at bounding box center [252, 156] width 170 height 29
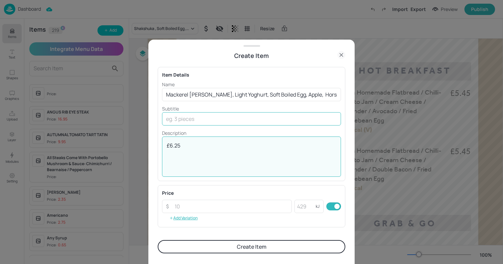
type textarea "£6.25"
click at [179, 115] on input "text" at bounding box center [251, 118] width 179 height 13
paste input "484 kcal"
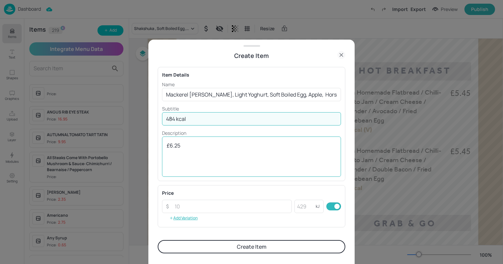
type input "484 kcal"
click at [174, 165] on textarea "£6.25" at bounding box center [252, 156] width 170 height 29
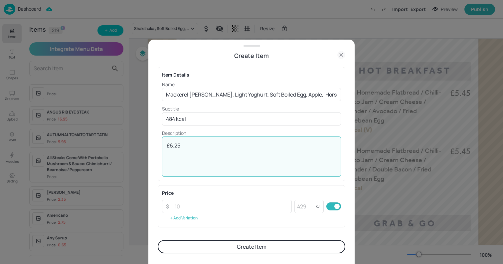
click at [172, 162] on textarea "£6.25" at bounding box center [252, 156] width 170 height 29
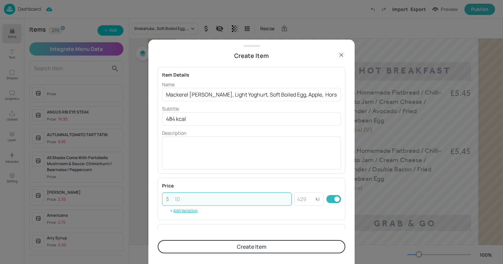
click at [186, 198] on input "number" at bounding box center [231, 198] width 121 height 13
paste input "6.25"
type input "6.25"
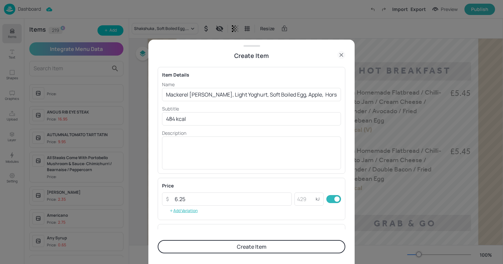
click at [210, 249] on button "Create Item" at bounding box center [252, 246] width 188 height 13
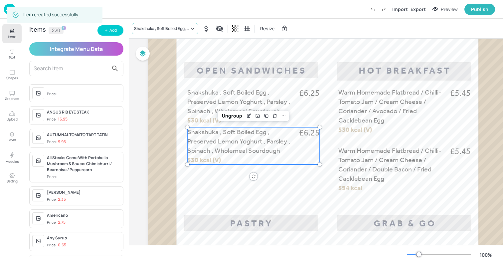
click at [151, 24] on div "Shakshuka , Soft Boiled Egg , Preserved Lemon Yoghurt , Parsley , Spinach , Who…" at bounding box center [165, 28] width 67 height 11
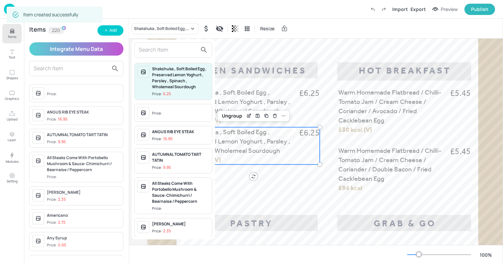
click at [145, 57] on div at bounding box center [173, 49] width 78 height 15
click at [141, 50] on input "text" at bounding box center [168, 50] width 59 height 11
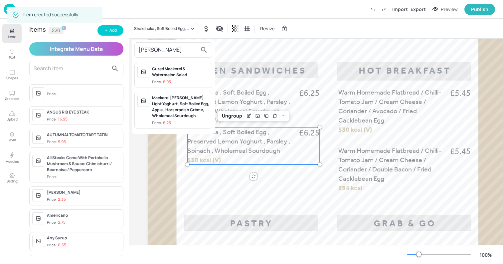
type input "[PERSON_NAME]"
click at [172, 108] on div "Mackerel [PERSON_NAME], Light Yoghurt, Soft Boiled Egg, Apple, Horseradish Crèm…" at bounding box center [180, 107] width 57 height 24
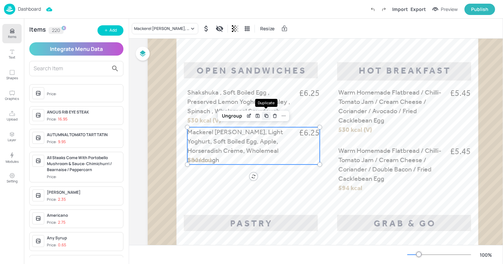
click at [267, 117] on icon "Duplicate" at bounding box center [266, 115] width 5 height 5
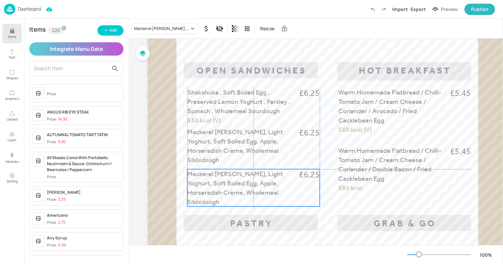
drag, startPoint x: 232, startPoint y: 146, endPoint x: 228, endPoint y: 184, distance: 38.2
click at [228, 184] on span "Mackerel [PERSON_NAME], Light Yoghurt, Soft Boiled Egg, Apple, Horseradish Crèm…" at bounding box center [235, 188] width 96 height 36
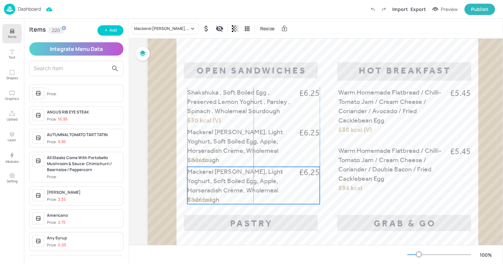
click at [194, 179] on span "Mackerel [PERSON_NAME], Light Yoghurt, Soft Boiled Egg, Apple, Horseradish Crèm…" at bounding box center [235, 185] width 96 height 36
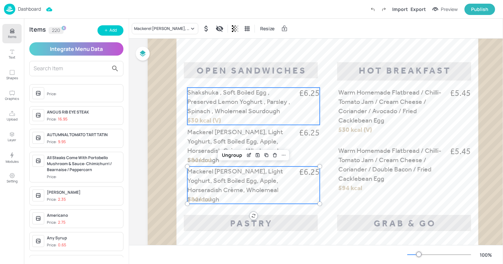
click at [200, 122] on span "530 kcal (V)" at bounding box center [204, 120] width 34 height 8
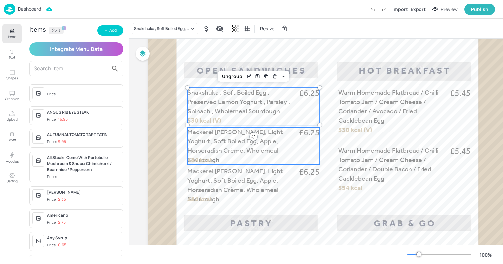
click at [200, 140] on span "Mackerel [PERSON_NAME], Light Yoghurt, Soft Boiled Egg, Apple, Horseradish Crèm…" at bounding box center [235, 146] width 96 height 36
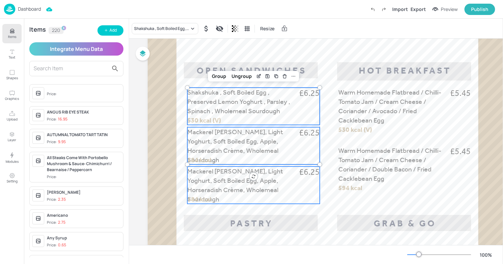
click at [198, 177] on span "Mackerel [PERSON_NAME], Light Yoghurt, Soft Boiled Egg, Apple, Horseradish Crèm…" at bounding box center [235, 185] width 96 height 36
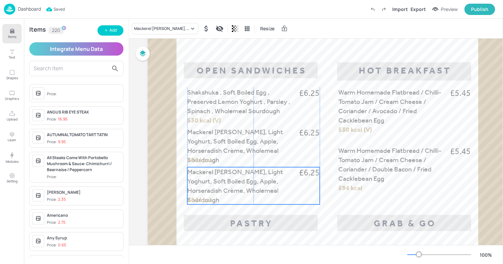
click at [204, 178] on span "Mackerel [PERSON_NAME], Light Yoghurt, Soft Boiled Egg, Apple, Horseradish Crèm…" at bounding box center [235, 186] width 96 height 36
click at [146, 35] on div "Mackerel [PERSON_NAME], Light Yoghurt, Soft Boiled Egg, Apple, Horseradish Crèm…" at bounding box center [316, 29] width 374 height 20
click at [145, 32] on div "Mackerel [PERSON_NAME], Light Yoghurt, Soft Boiled Egg, Apple, Horseradish Crèm…" at bounding box center [165, 28] width 67 height 11
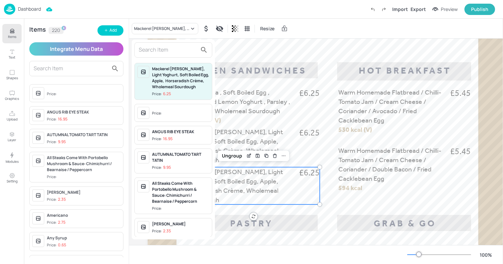
click at [146, 50] on input "text" at bounding box center [168, 50] width 59 height 11
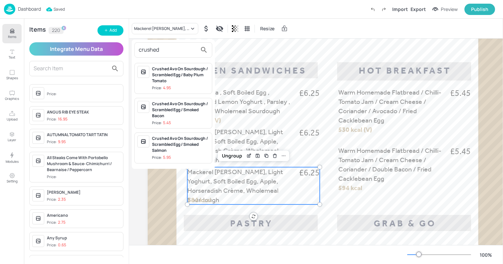
type input "crushed"
click at [109, 33] on div at bounding box center [251, 132] width 503 height 264
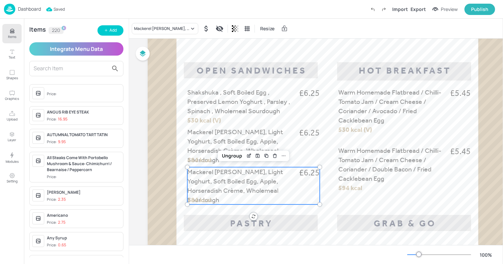
click at [110, 33] on div "Add" at bounding box center [113, 30] width 7 height 6
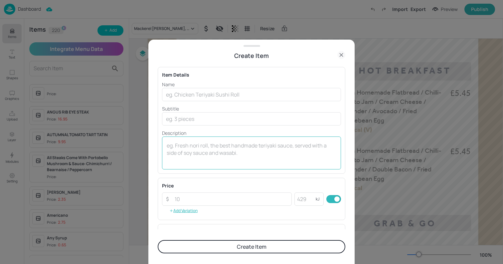
click at [211, 148] on textarea at bounding box center [252, 153] width 170 height 22
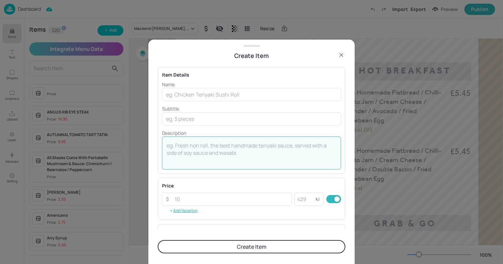
paste textarea "Crushed Peas & Avocado , Bacon , Soft Boiled Egg , Radish , Mint , Wholemeal So…"
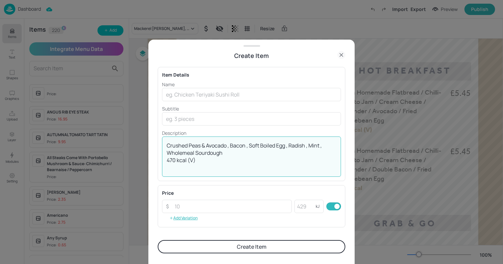
drag, startPoint x: 225, startPoint y: 152, endPoint x: 136, endPoint y: 119, distance: 95.0
click at [136, 119] on div "Create Item Item Details Name ​ Subtitle ​ Description Crushed Peas & Avocado ,…" at bounding box center [251, 132] width 503 height 264
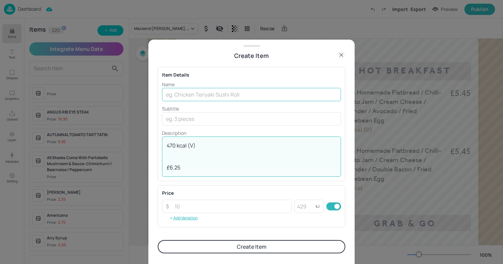
type textarea "470 kcal (V) £6.25"
click at [216, 93] on input "text" at bounding box center [251, 94] width 179 height 13
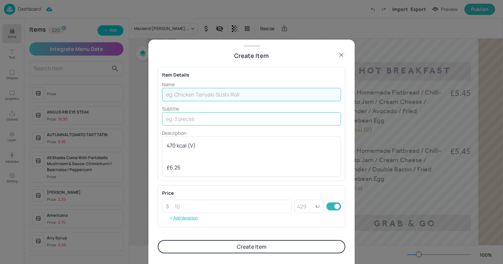
paste input "Crushed Peas & Avocado , Bacon , Soft Boiled Egg , Radish , Mint , Wholemeal So…"
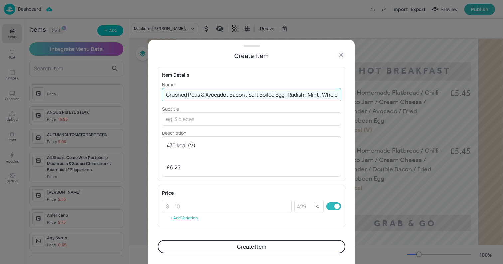
scroll to position [0, 45]
type input "Crushed Peas & Avocado , Bacon , Soft Boiled Egg , Radish , Mint , Wholemeal So…"
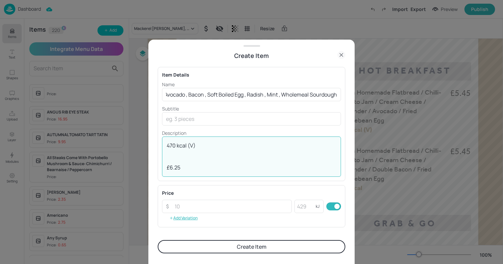
scroll to position [0, 0]
click at [187, 155] on textarea "470 kcal (V) £6.25" at bounding box center [252, 156] width 170 height 29
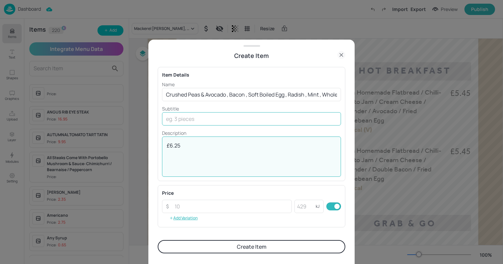
type textarea "£6.25"
click at [191, 120] on input "text" at bounding box center [251, 118] width 179 height 13
paste input "470 kcal (V)"
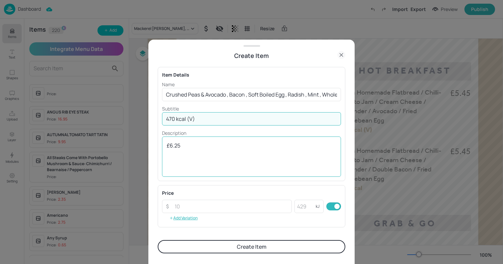
type input "470 kcal (V)"
click at [175, 169] on textarea "£6.25" at bounding box center [252, 156] width 170 height 29
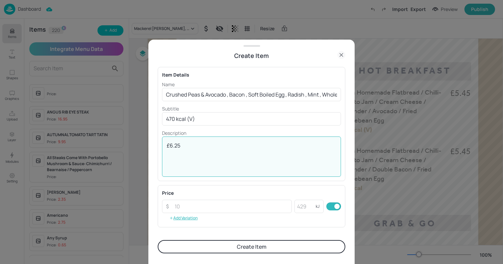
click at [175, 169] on textarea "£6.25" at bounding box center [252, 156] width 170 height 29
click at [186, 203] on input "number" at bounding box center [231, 206] width 121 height 13
paste input "6.25"
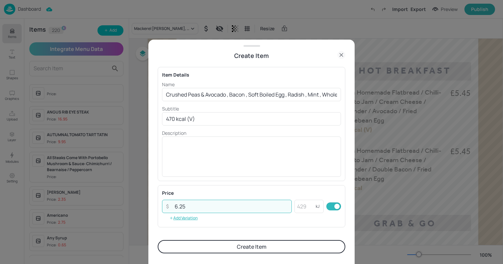
type input "6.25"
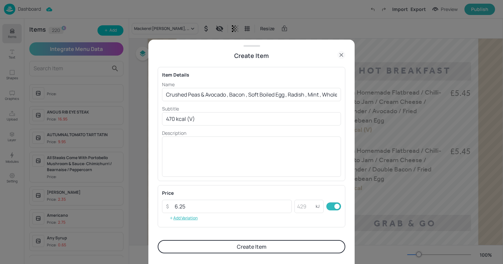
click at [205, 246] on button "Create Item" at bounding box center [252, 246] width 188 height 13
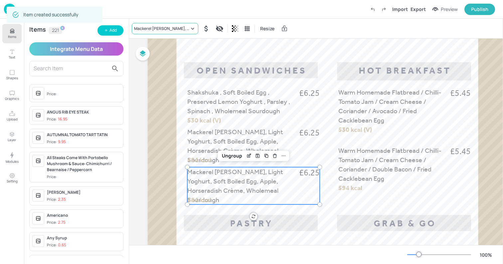
click at [163, 27] on div "Mackerel [PERSON_NAME], Light Yoghurt, Soft Boiled Egg, Apple, Horseradish Crèm…" at bounding box center [161, 29] width 55 height 6
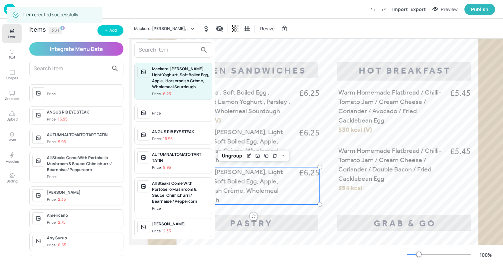
click at [152, 49] on input "text" at bounding box center [168, 50] width 59 height 11
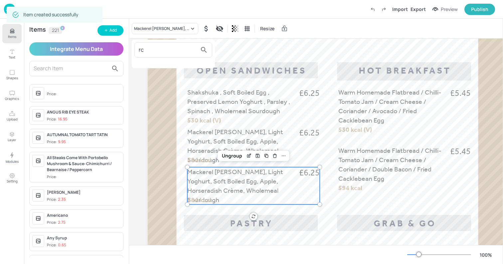
type input "r"
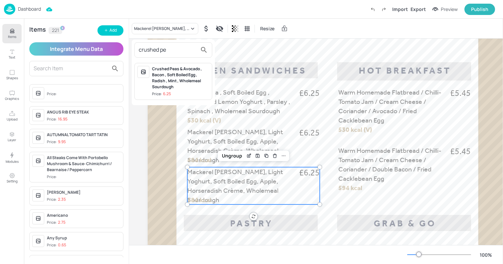
type input "crushed pe"
click at [187, 96] on span "Price: 6.25" at bounding box center [180, 94] width 57 height 6
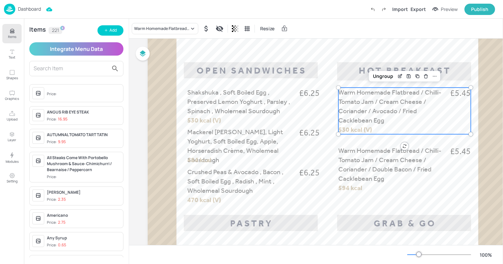
click at [392, 113] on span "Warm Homemade Flatbread / Chilli-Tomato Jam / Cream Cheese / Coriander / Avocad…" at bounding box center [390, 106] width 103 height 36
click at [400, 76] on icon "Edit Item" at bounding box center [400, 76] width 6 height 5
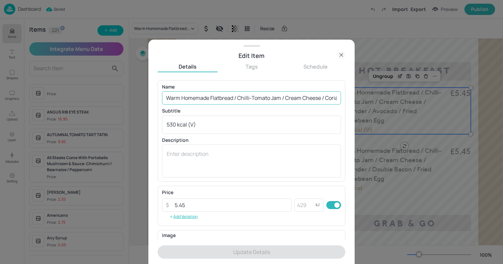
scroll to position [0, 98]
drag, startPoint x: 324, startPoint y: 100, endPoint x: 295, endPoint y: 97, distance: 28.4
click at [295, 97] on input "Warm Homemade Flatbread / Chilli-Tomato Jam / Cream Cheese / Coriander / Avocad…" at bounding box center [251, 97] width 179 height 13
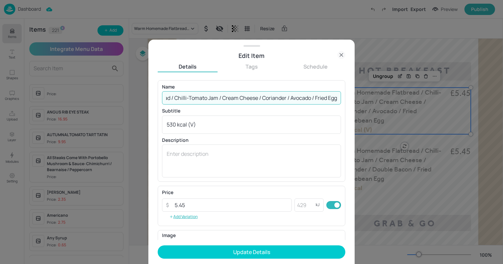
scroll to position [0, 68]
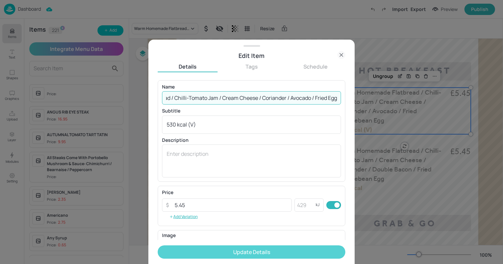
type input "Warm Homemade Flatbread / Chilli-Tomato Jam / Cream Cheese / Coriander / Avocad…"
click at [244, 245] on button "Update Details" at bounding box center [252, 251] width 188 height 13
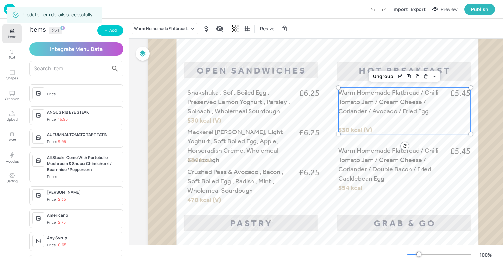
click at [383, 81] on div "Ungroup" at bounding box center [405, 76] width 72 height 11
click at [379, 75] on div "Ungroup" at bounding box center [384, 76] width 26 height 9
